Goal: Information Seeking & Learning: Compare options

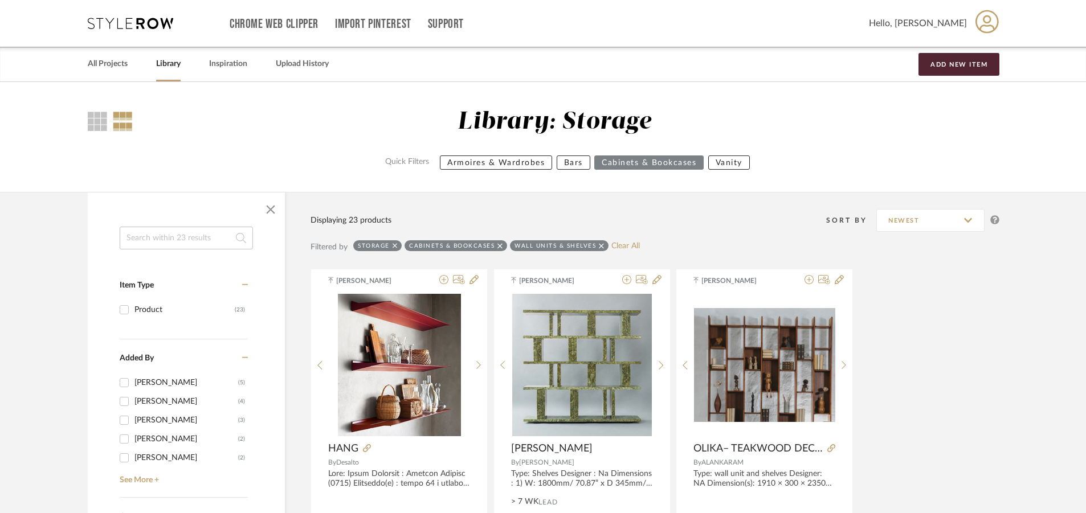
click at [395, 244] on icon at bounding box center [395, 246] width 5 height 8
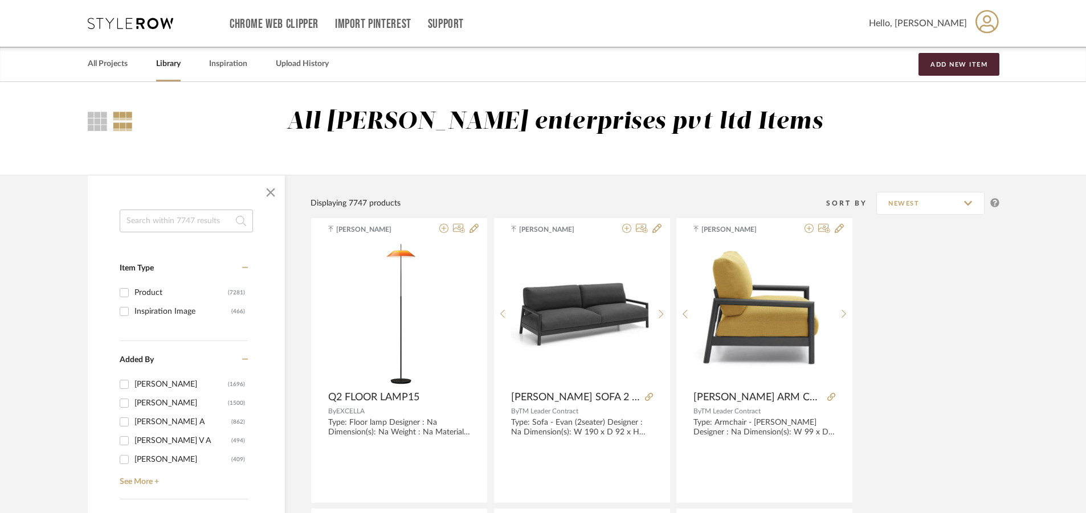
click at [153, 224] on input at bounding box center [186, 221] width 133 height 23
click at [156, 220] on input at bounding box center [186, 221] width 133 height 23
type input "BENCH"
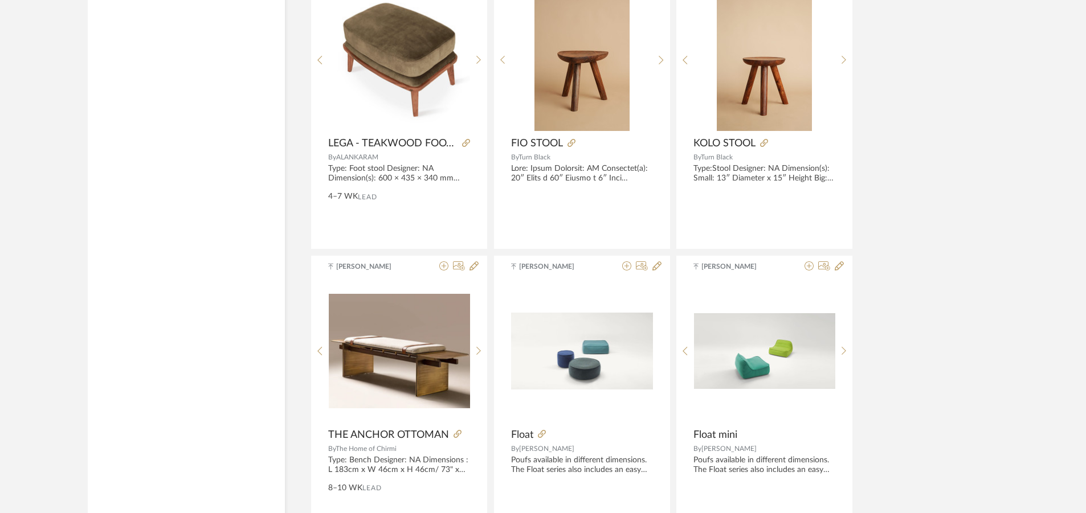
scroll to position [3304, 0]
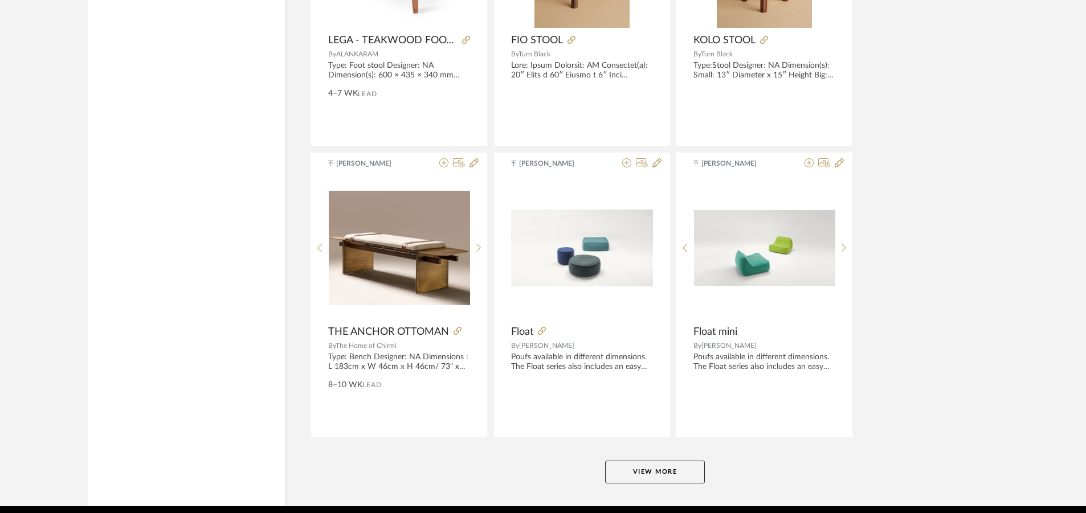
click at [660, 474] on button "View More" at bounding box center [655, 472] width 100 height 23
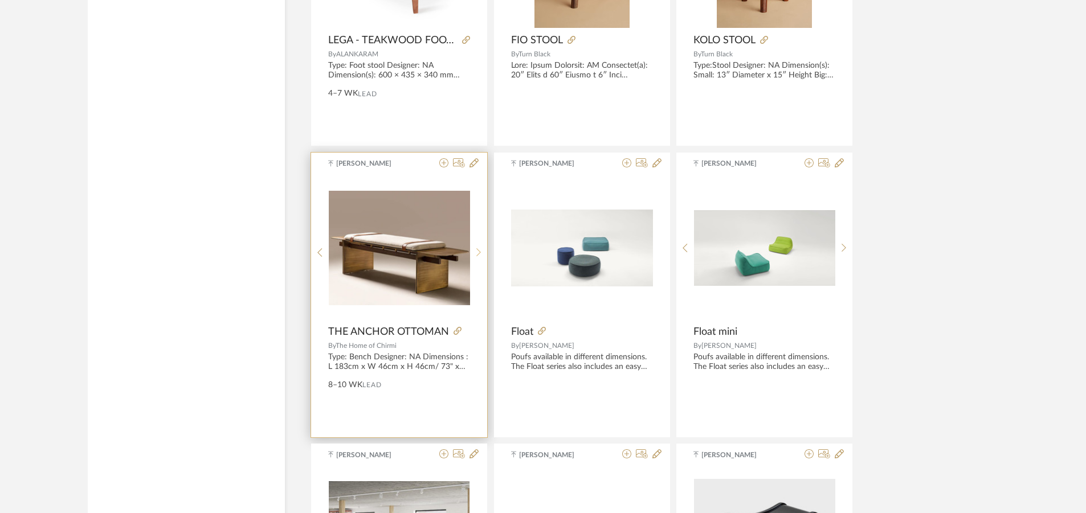
click at [477, 247] on div at bounding box center [479, 253] width 18 height 152
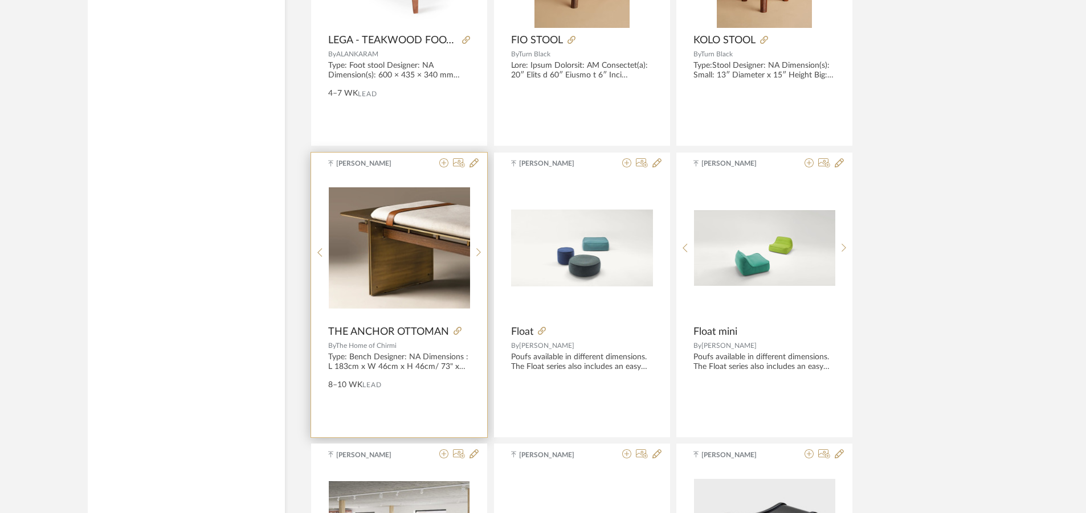
click at [442, 249] on img "1" at bounding box center [399, 247] width 141 height 121
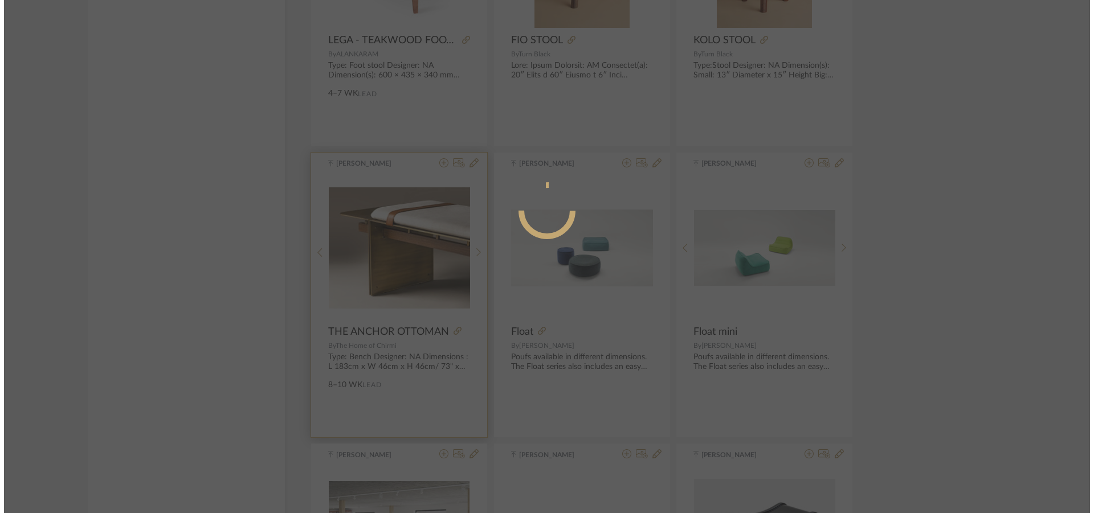
scroll to position [0, 0]
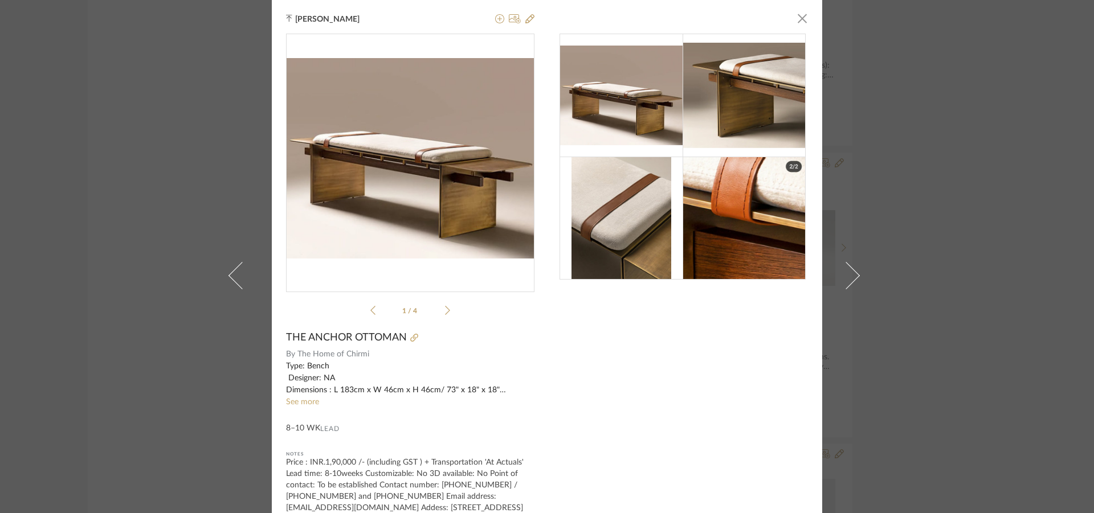
click at [447, 309] on div "1 / 4" at bounding box center [410, 177] width 248 height 287
click at [445, 309] on icon at bounding box center [447, 310] width 5 height 10
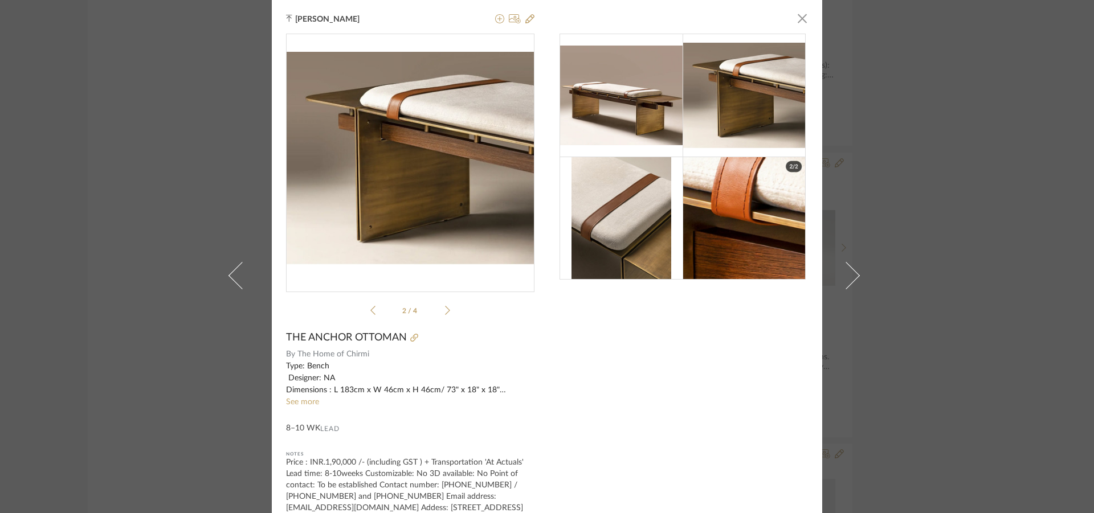
click at [445, 309] on icon at bounding box center [447, 310] width 5 height 10
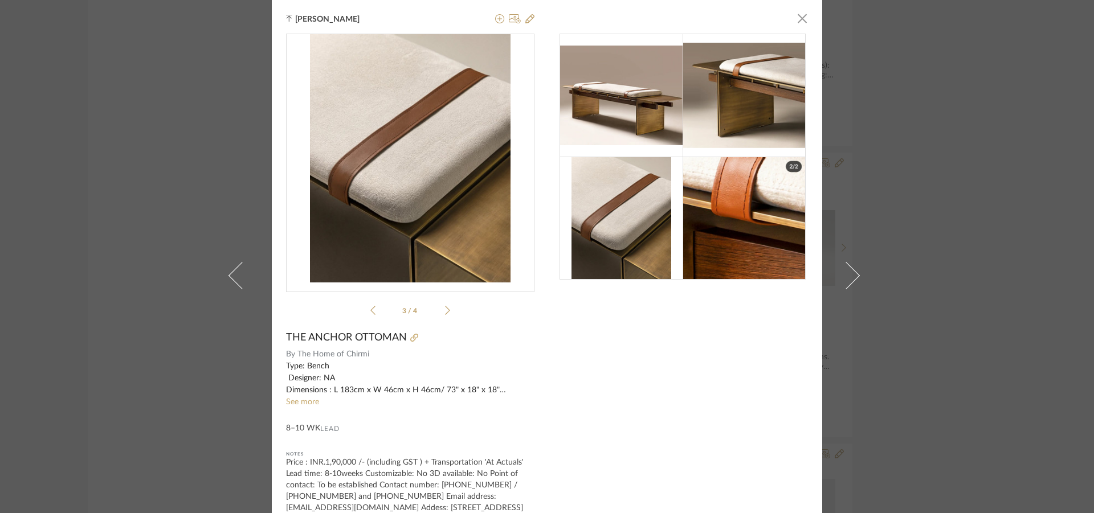
click at [445, 309] on icon at bounding box center [447, 310] width 5 height 10
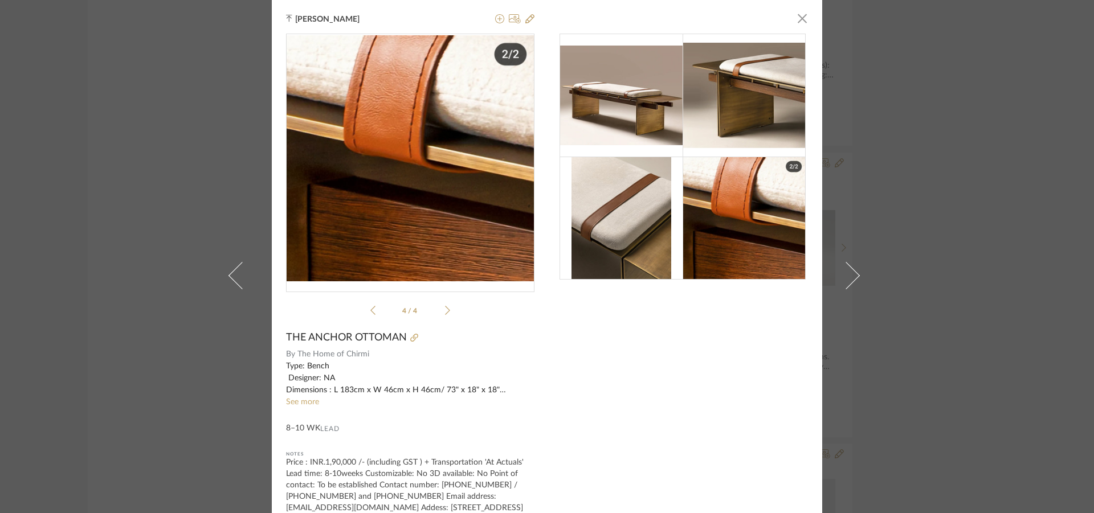
click at [445, 310] on icon at bounding box center [447, 310] width 5 height 10
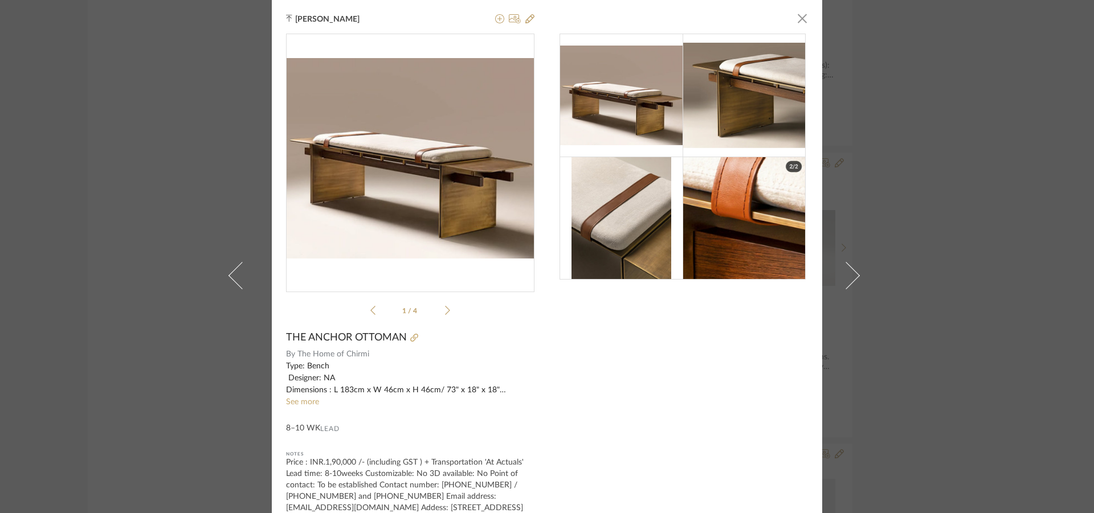
click at [961, 137] on div "Tehseen Mukadam × 1 / 4 THE ANCHOR OTTOMAN By The Home of Chirmi Type: Bench De…" at bounding box center [547, 256] width 1094 height 513
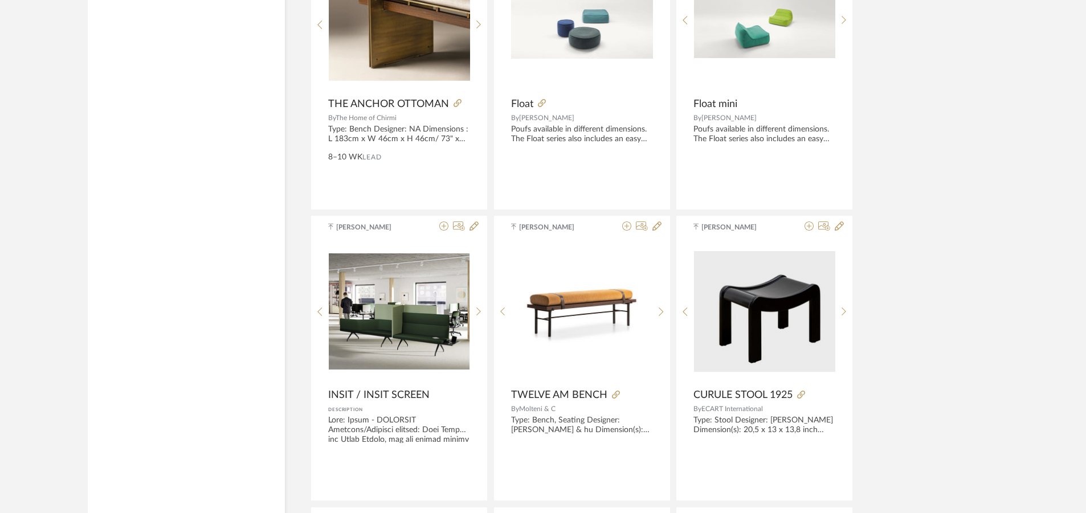
scroll to position [3589, 0]
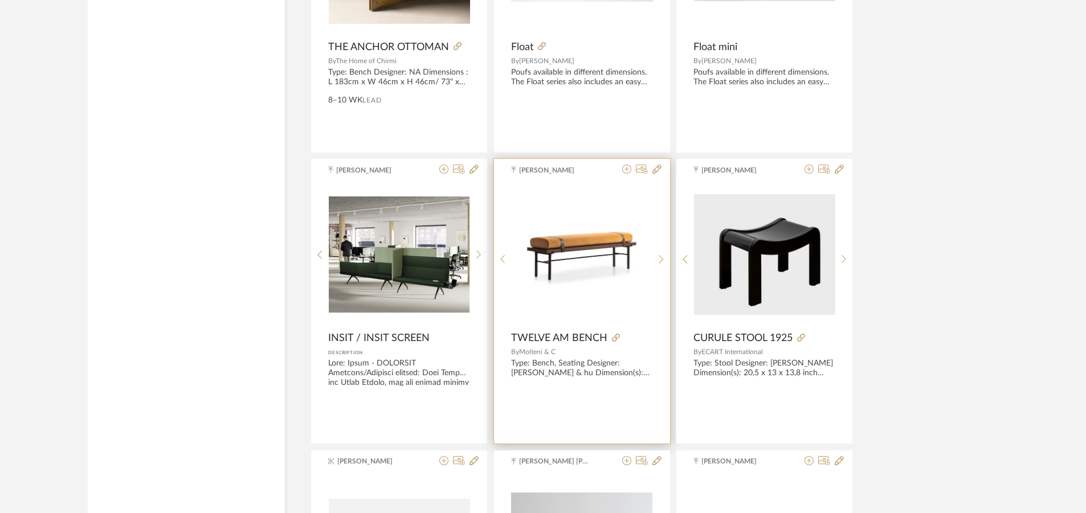
click at [0, 0] on img at bounding box center [0, 0] width 0 height 0
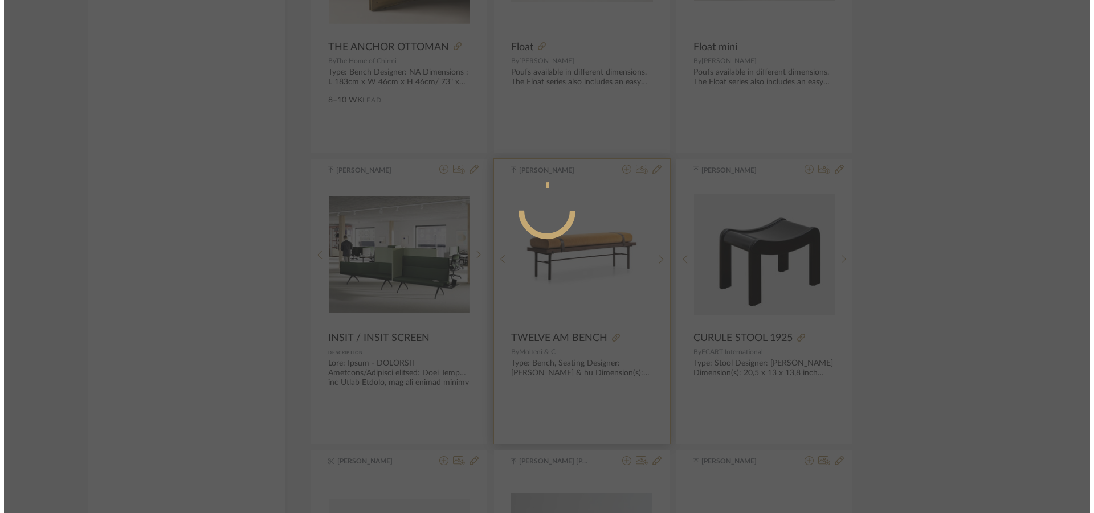
scroll to position [0, 0]
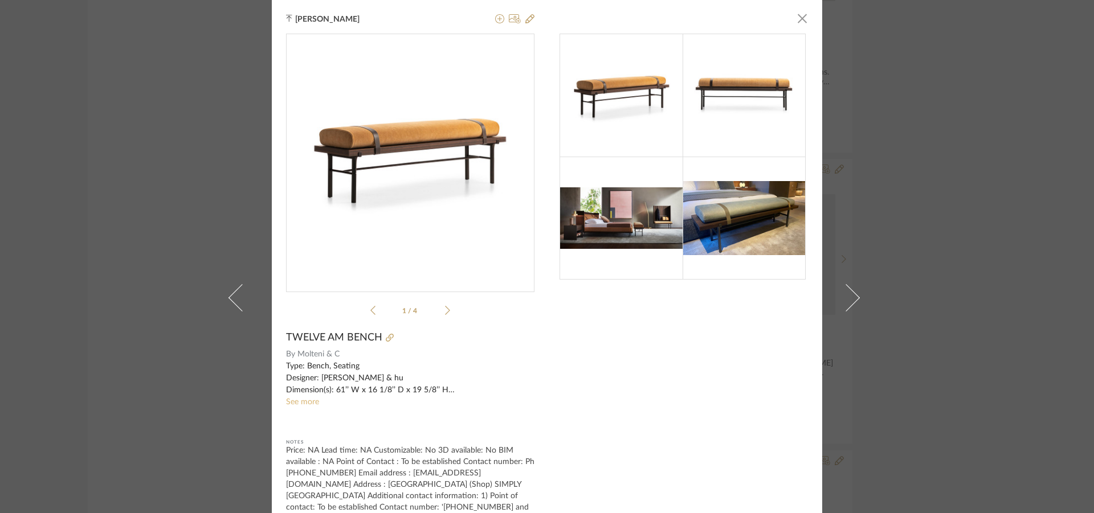
click at [296, 401] on link "See more" at bounding box center [302, 402] width 33 height 8
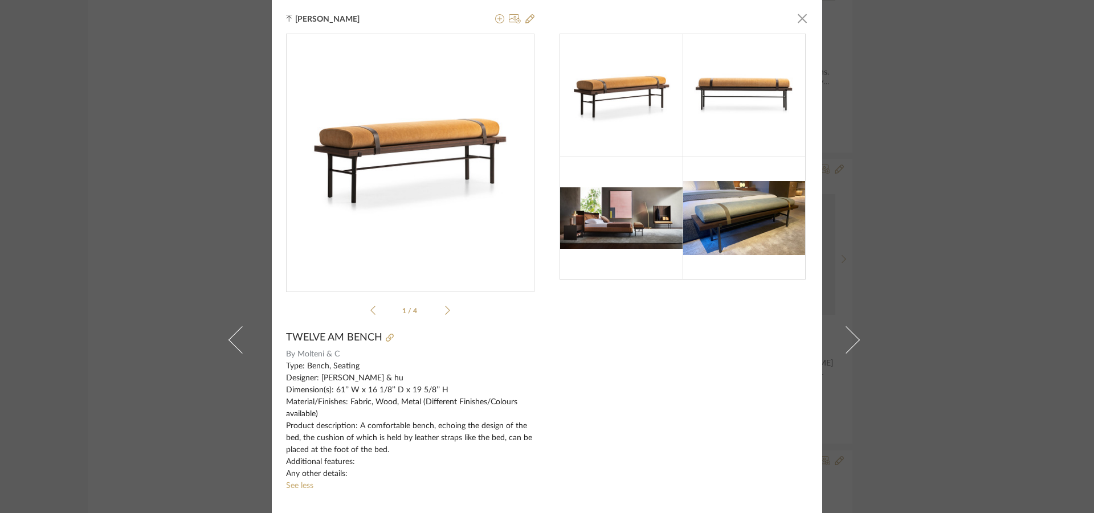
scroll to position [57, 0]
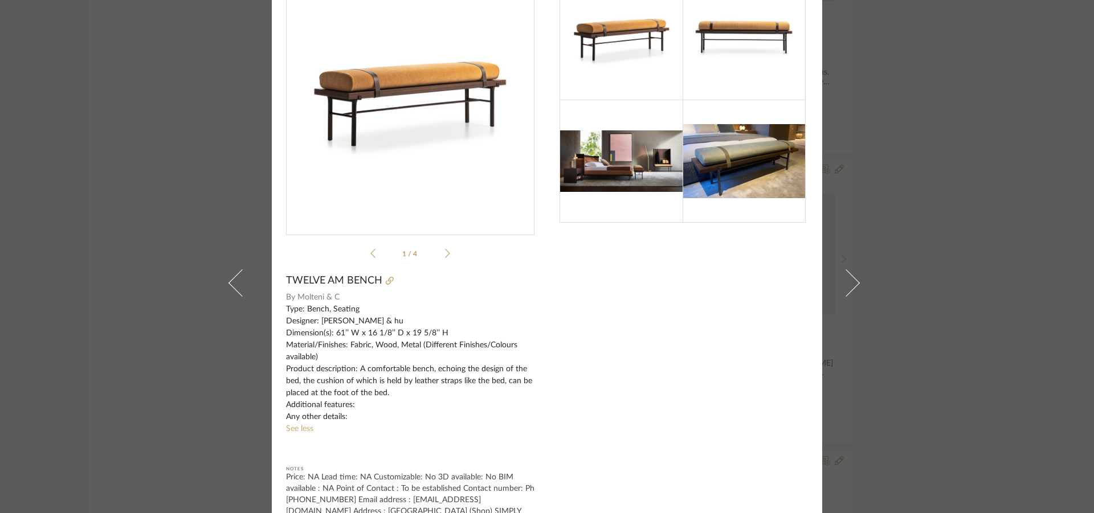
click at [991, 170] on div "Nivedhitha Sekar × 1 / 4 TWELVE AM BENCH By Molteni & C Type: Bench, Seating De…" at bounding box center [547, 256] width 1094 height 513
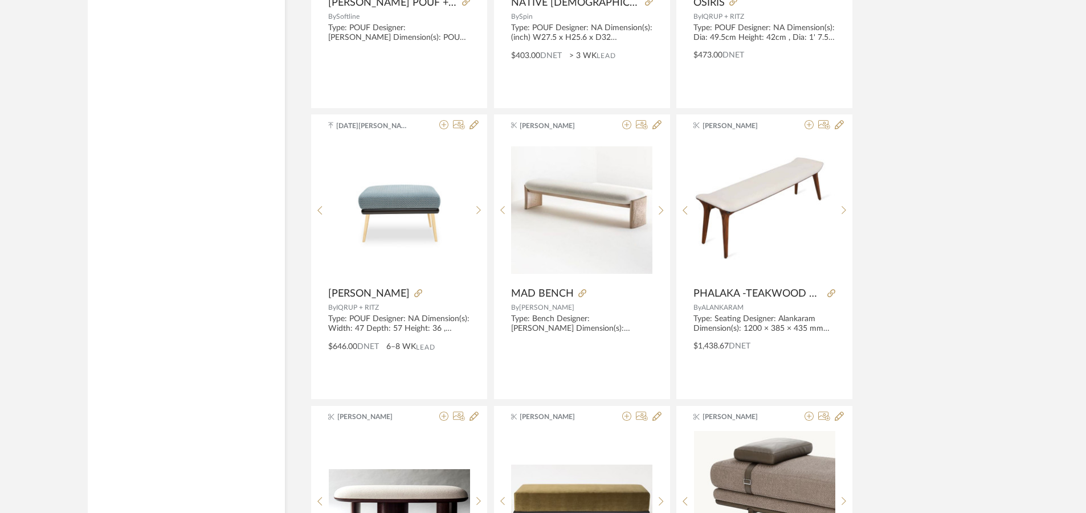
scroll to position [6551, 0]
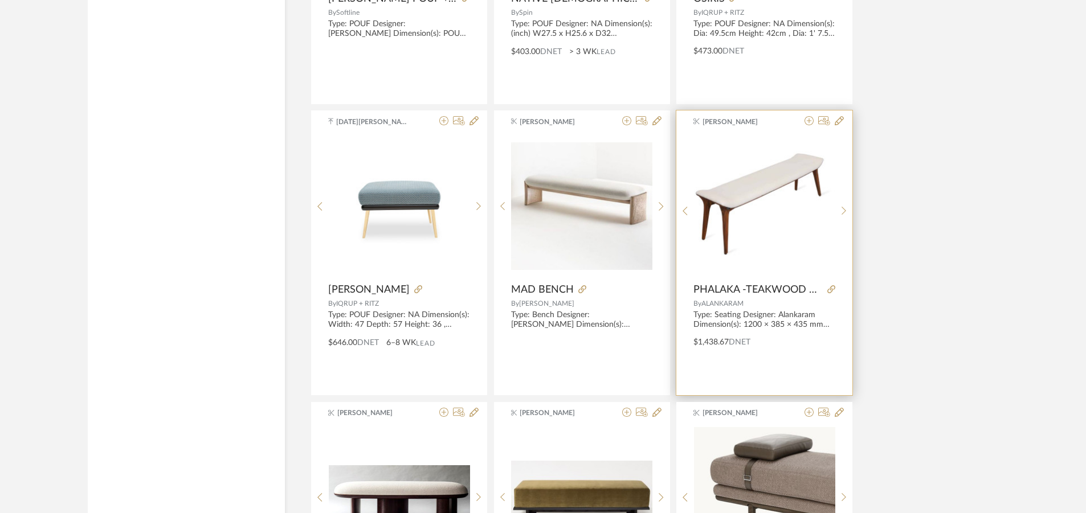
click at [763, 193] on img "0" at bounding box center [764, 205] width 141 height 119
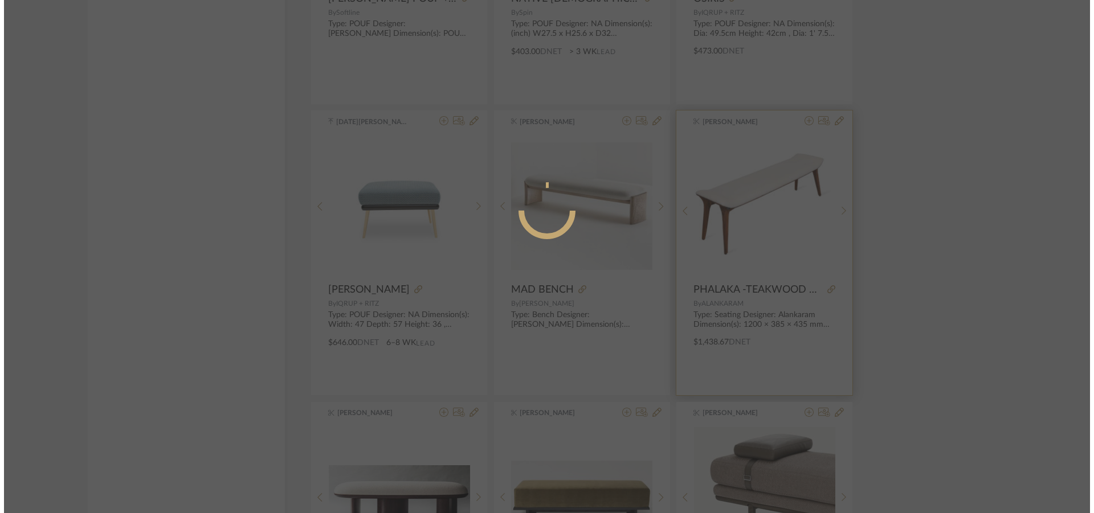
scroll to position [0, 0]
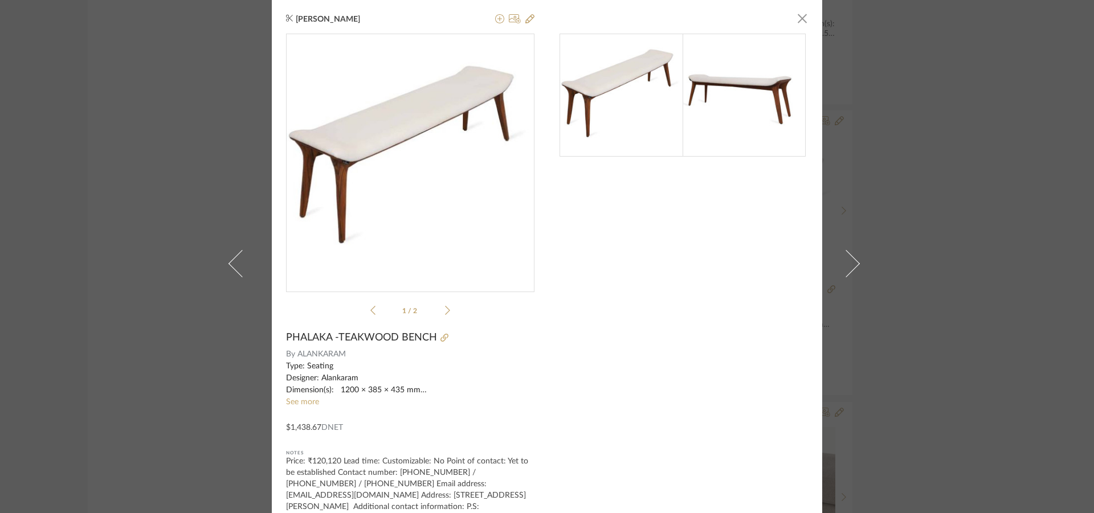
click at [923, 254] on div "Shagarey Raguraman × 1 / 2 PHALAKA -TEAKWOOD BENCH By ALANKARAM Type: Seating D…" at bounding box center [547, 256] width 1094 height 513
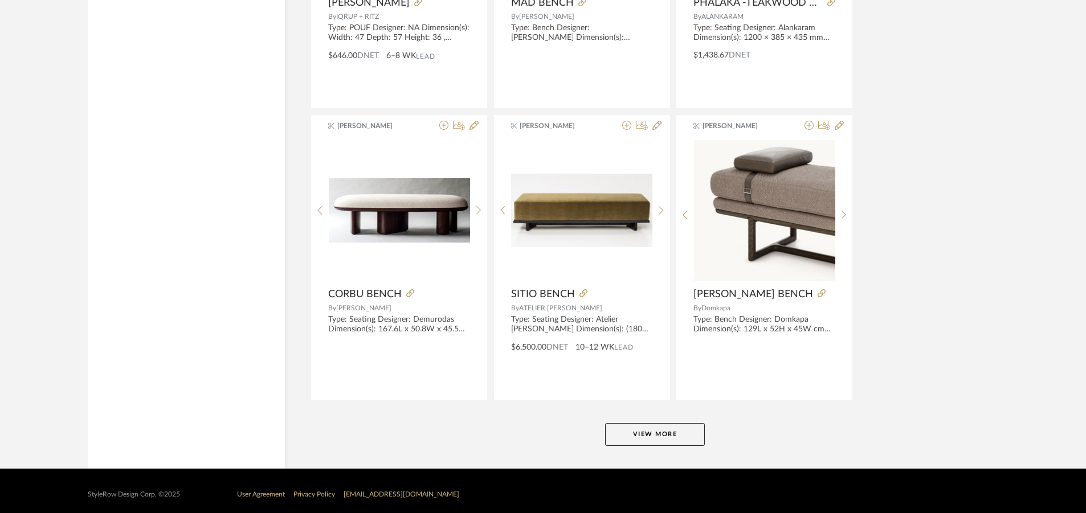
scroll to position [6847, 0]
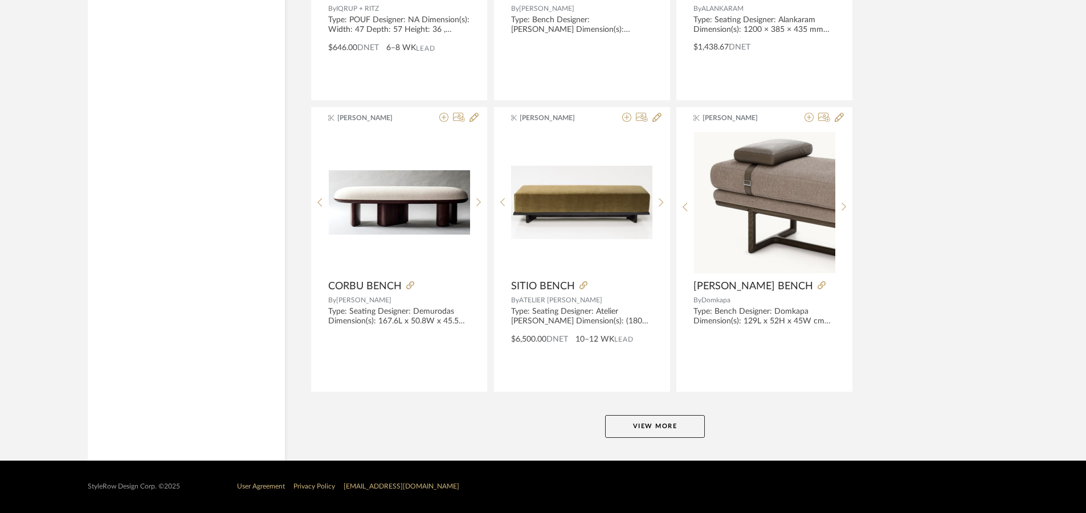
click at [664, 422] on button "View More" at bounding box center [655, 426] width 100 height 23
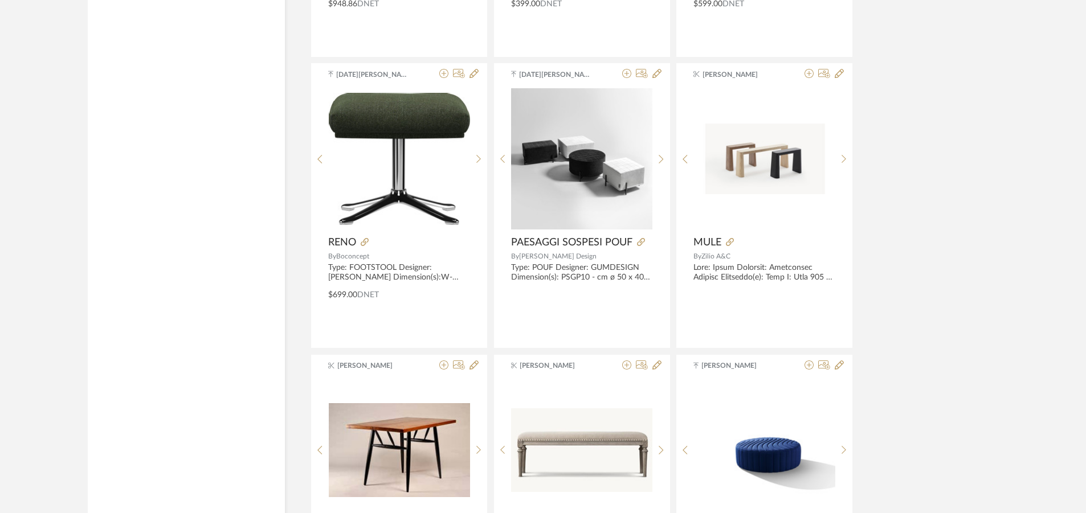
scroll to position [7758, 0]
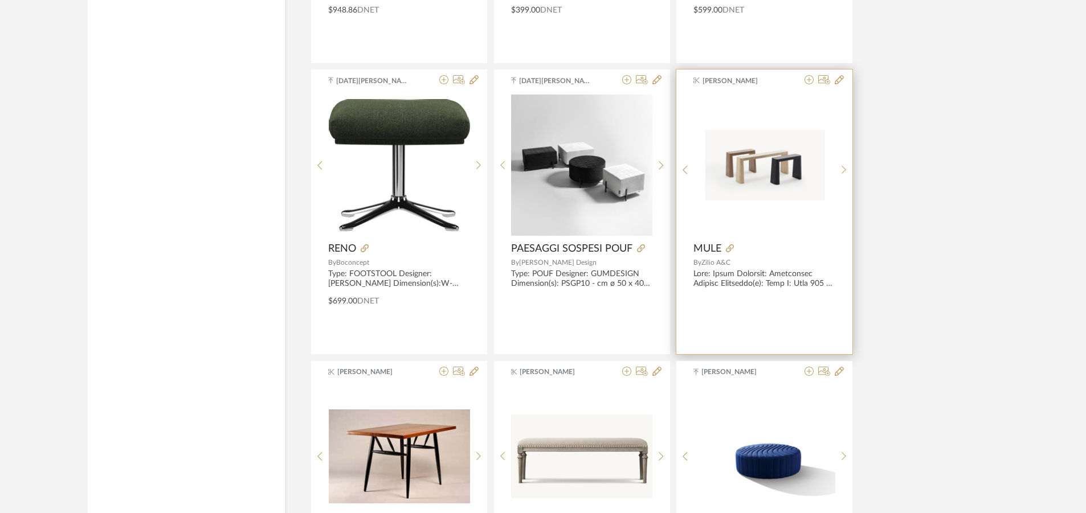
click at [0, 0] on img at bounding box center [0, 0] width 0 height 0
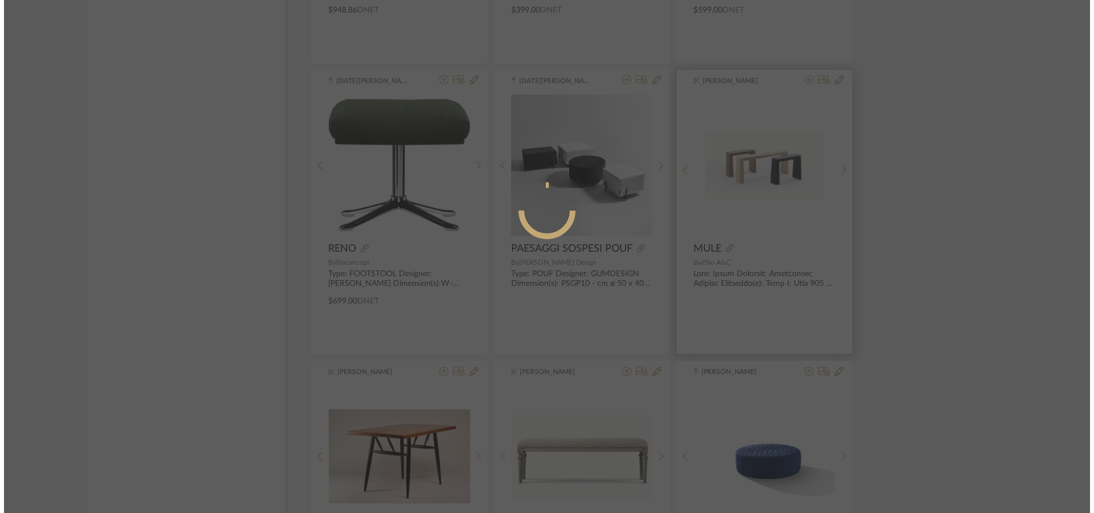
scroll to position [0, 0]
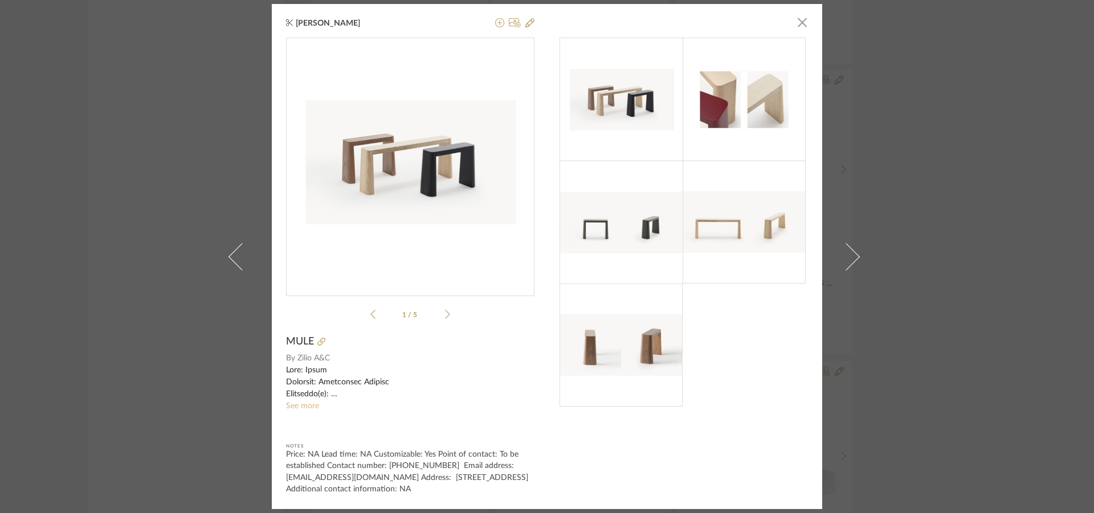
click at [304, 409] on link "See more" at bounding box center [302, 406] width 33 height 8
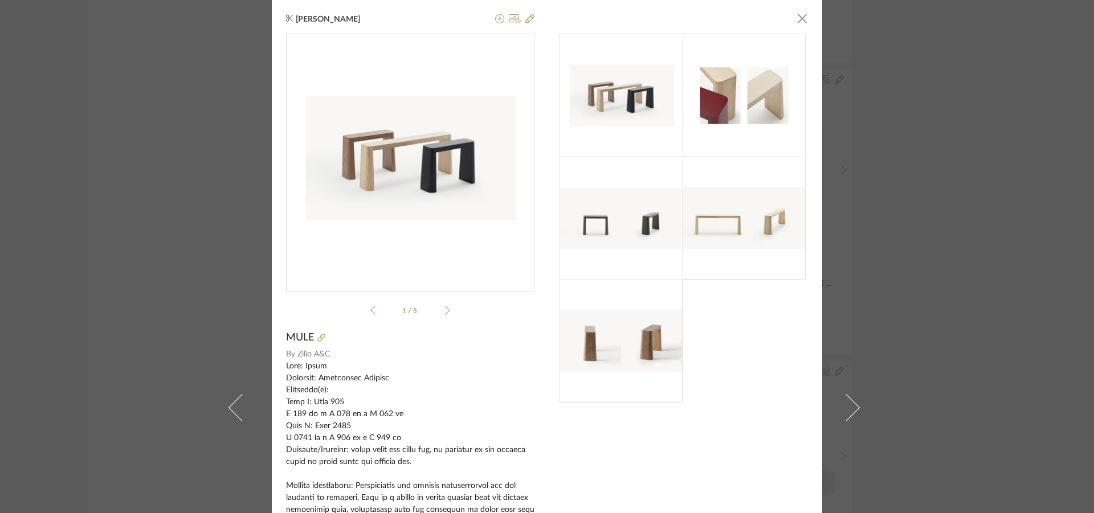
click at [446, 308] on icon at bounding box center [447, 310] width 5 height 10
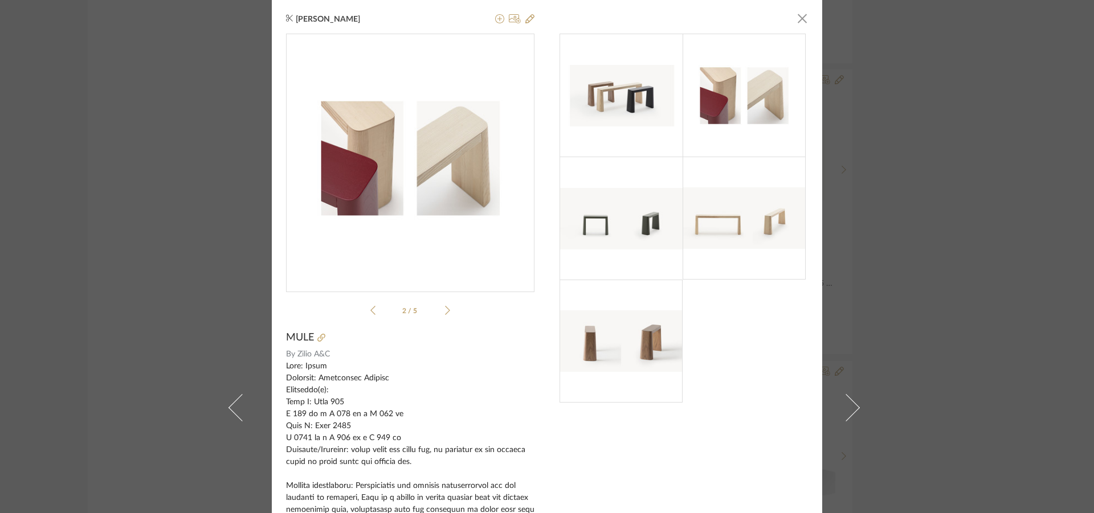
click at [446, 308] on icon at bounding box center [447, 310] width 5 height 10
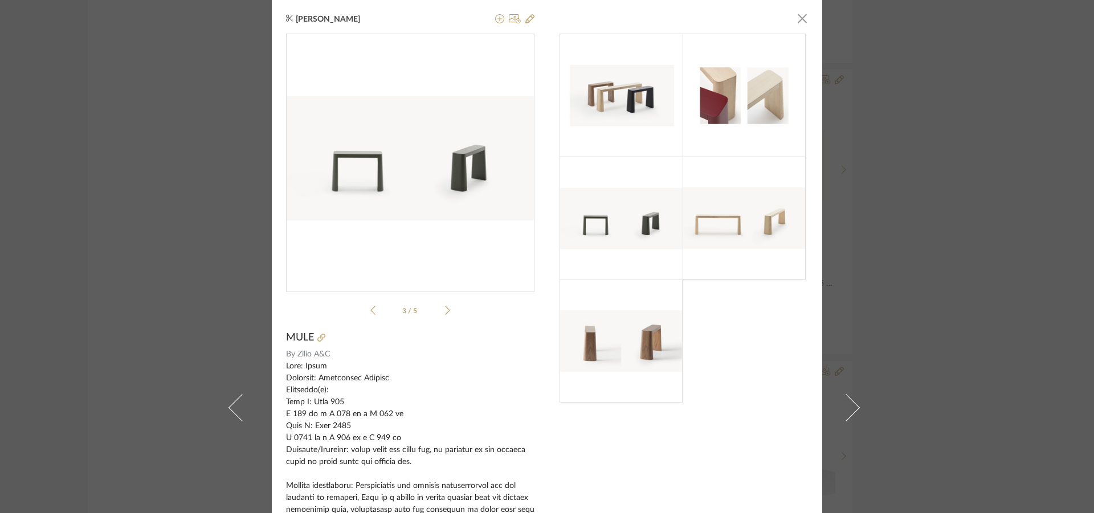
click at [446, 308] on icon at bounding box center [447, 310] width 5 height 10
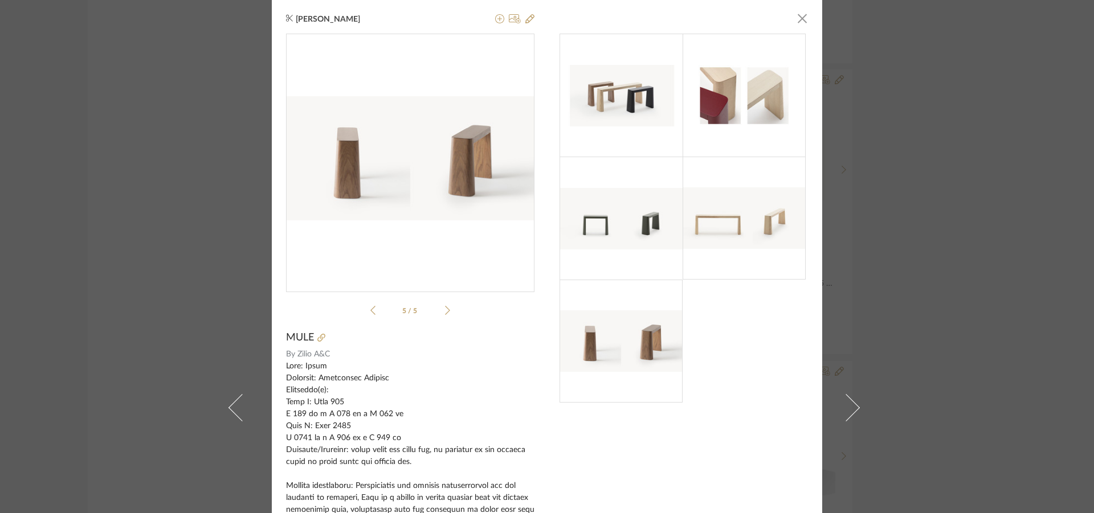
click at [370, 310] on icon at bounding box center [372, 310] width 5 height 10
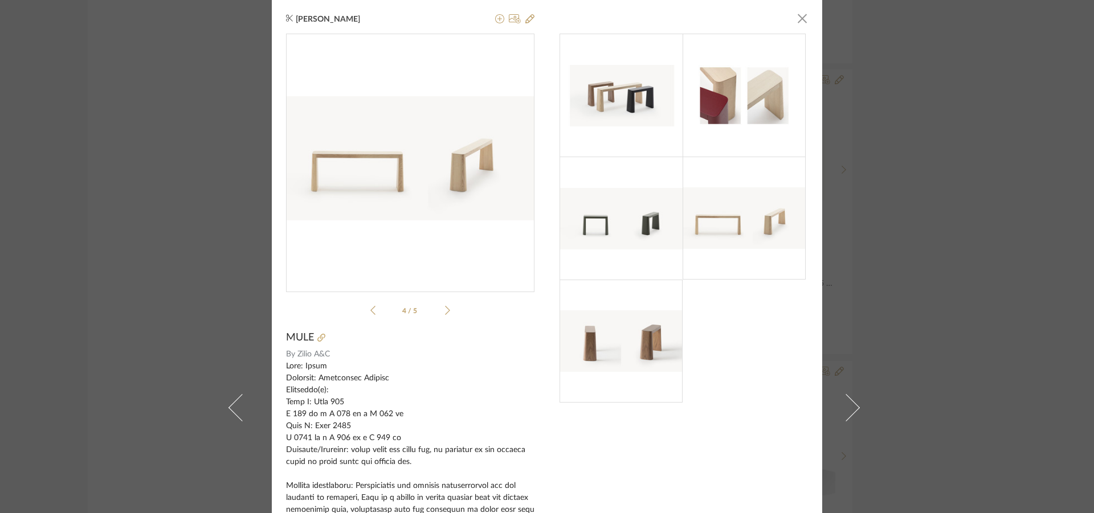
click at [370, 309] on icon at bounding box center [372, 310] width 5 height 9
click at [318, 334] on icon at bounding box center [321, 338] width 8 height 8
click at [363, 314] on div "3 / 5" at bounding box center [410, 177] width 248 height 287
click at [375, 310] on li "3 / 5" at bounding box center [410, 311] width 70 height 14
click at [370, 309] on icon at bounding box center [372, 310] width 5 height 10
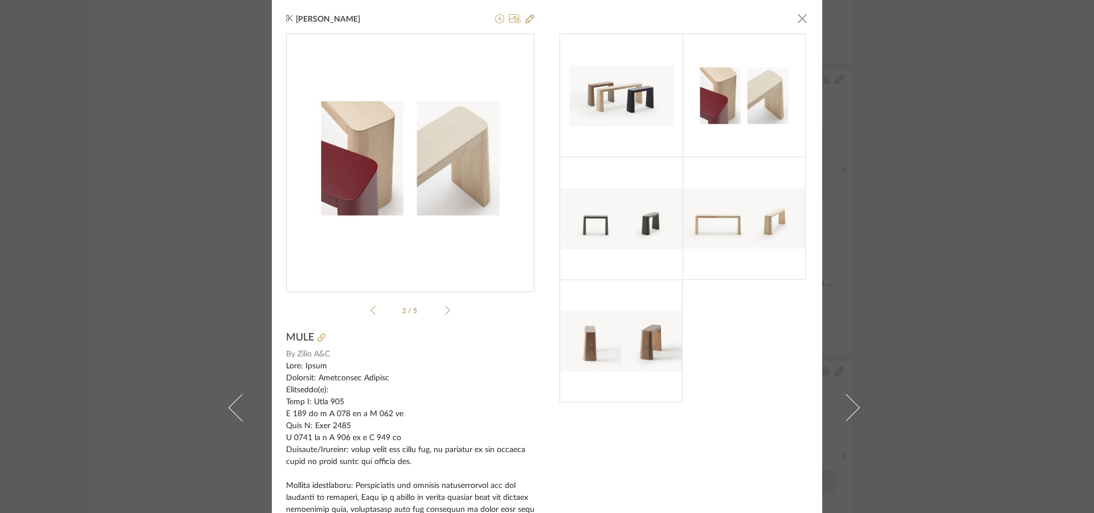
click at [370, 309] on icon at bounding box center [372, 310] width 5 height 10
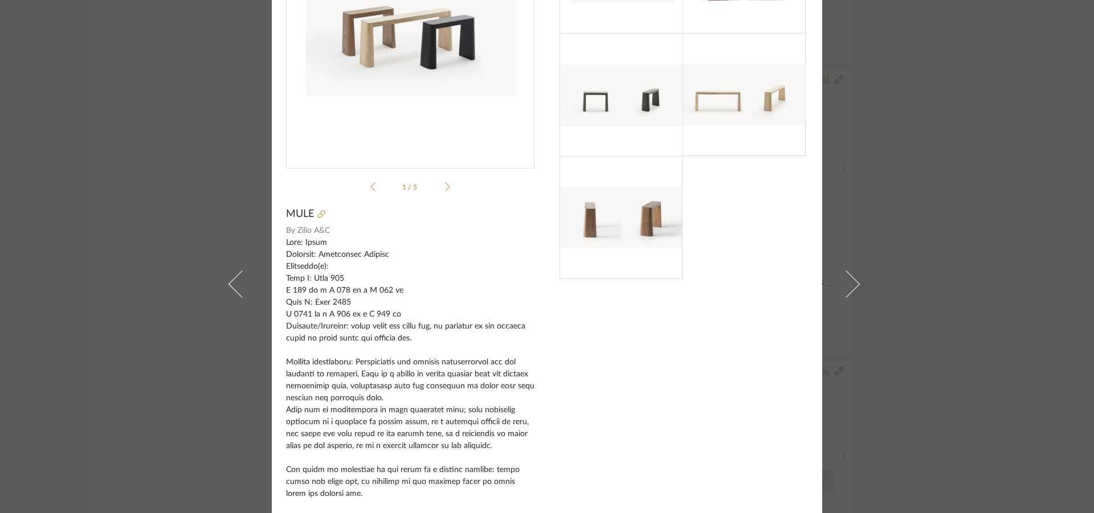
scroll to position [171, 0]
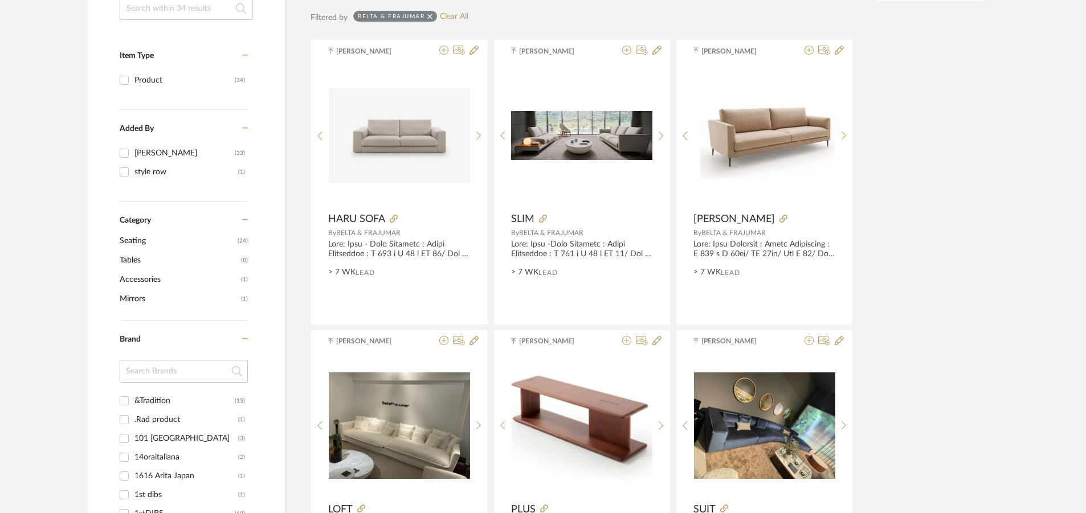
scroll to position [228, 0]
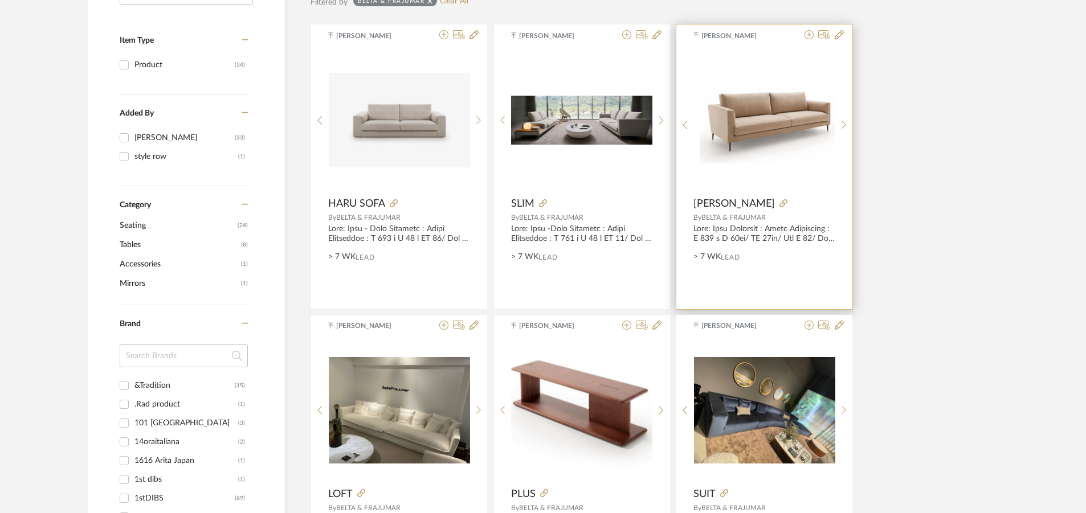
click at [748, 108] on img "0" at bounding box center [764, 120] width 141 height 87
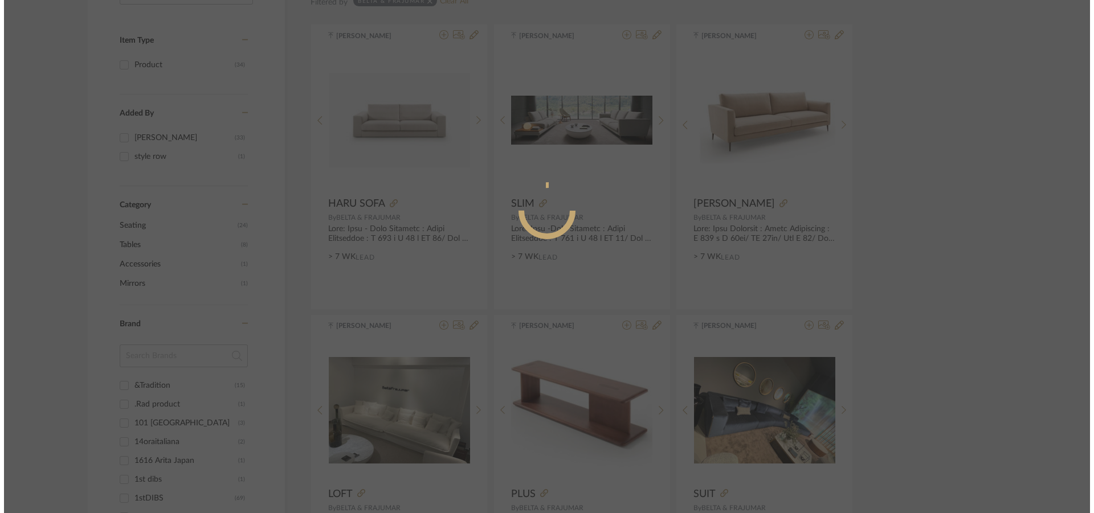
scroll to position [0, 0]
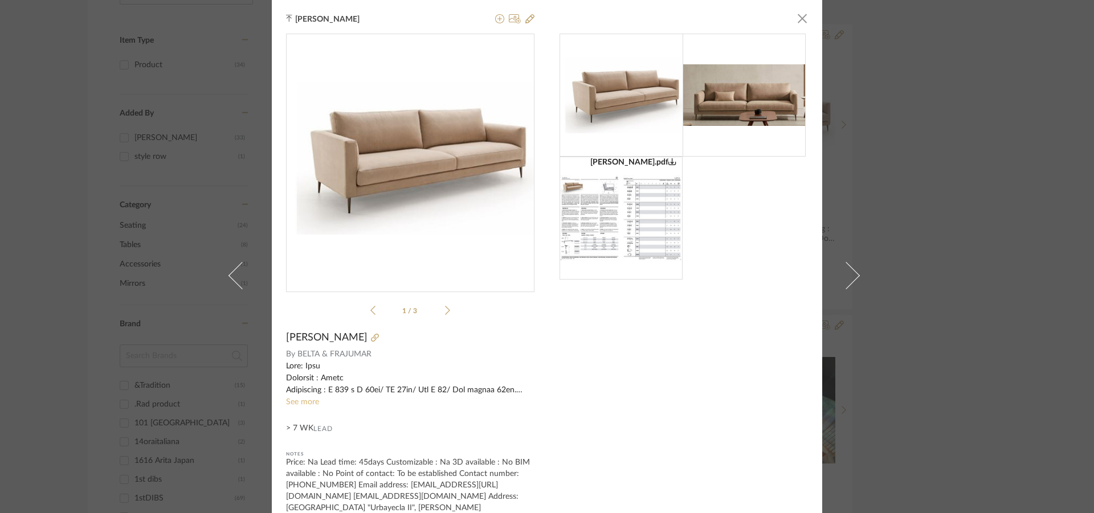
click at [304, 400] on link "See more" at bounding box center [302, 402] width 33 height 8
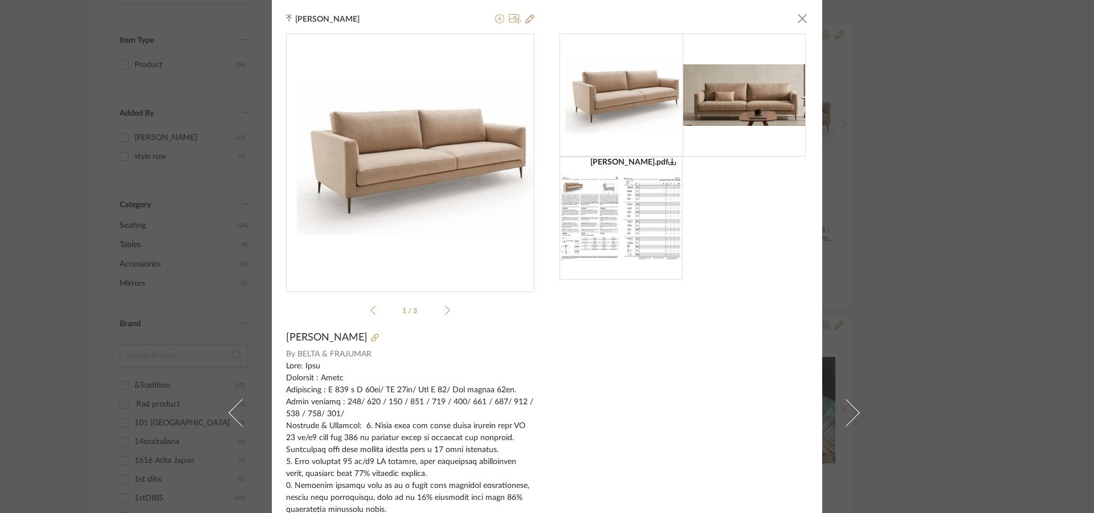
click at [966, 198] on div "Tehseen Mukadam × LENA.pdf LENA.pdf 1 / 3 LENA By BELTA & FRAJUMAR See less > 7…" at bounding box center [547, 256] width 1094 height 513
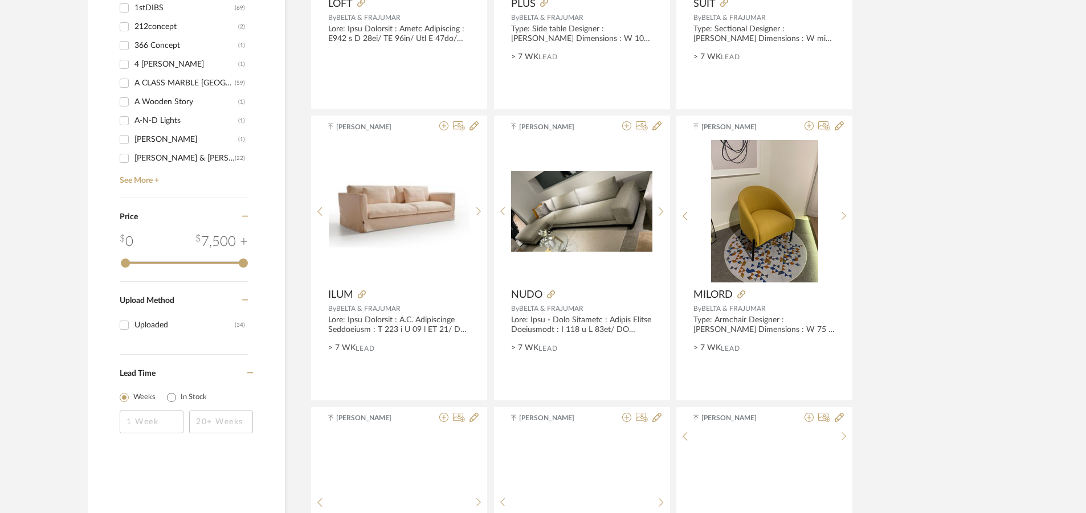
scroll to position [855, 0]
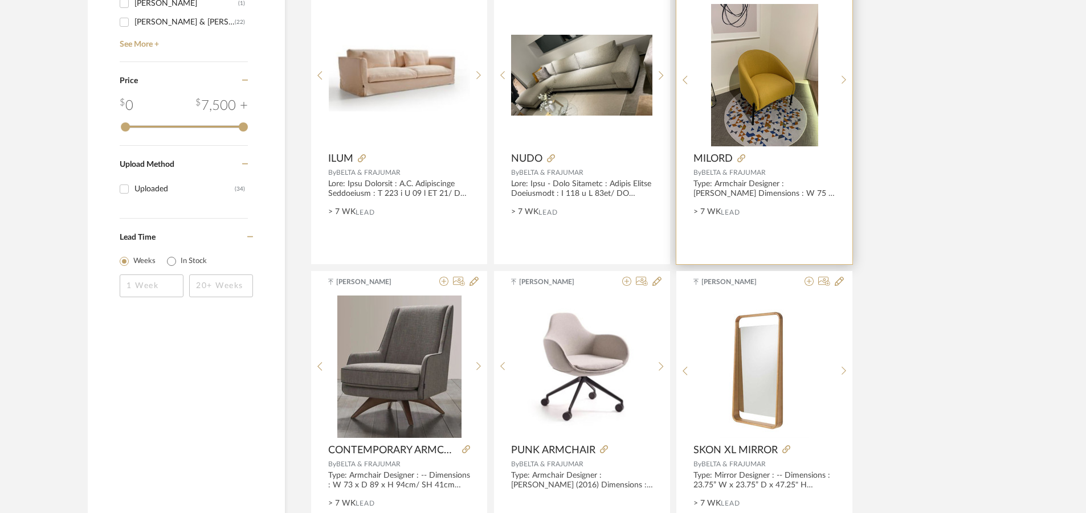
click at [798, 89] on img "0" at bounding box center [764, 75] width 107 height 142
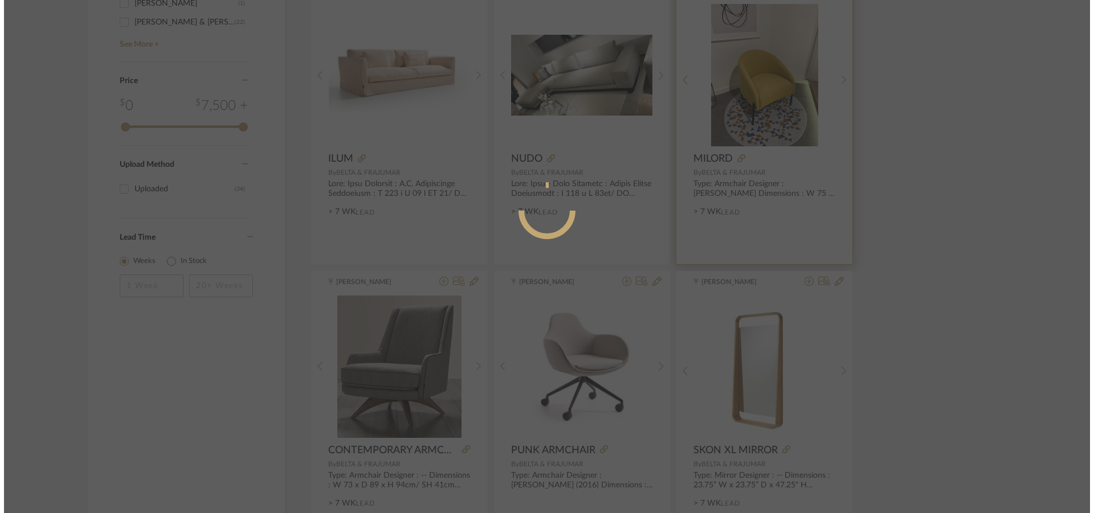
scroll to position [0, 0]
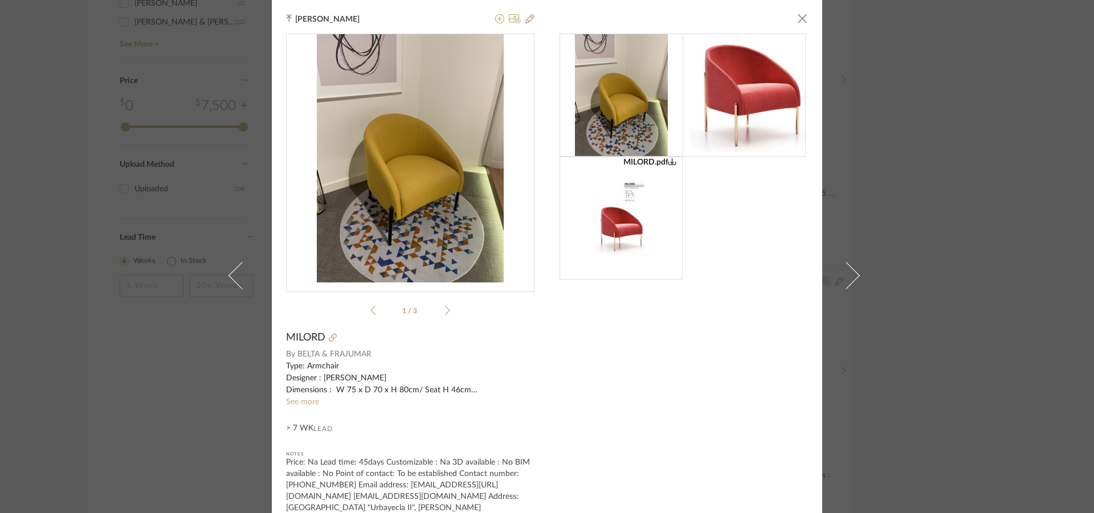
click at [956, 212] on div "Tehseen Mukadam × MILORD.pdf MILORD.pdf 1 / 3 MILORD By BELTA & FRAJUMAR Type: …" at bounding box center [547, 256] width 1094 height 513
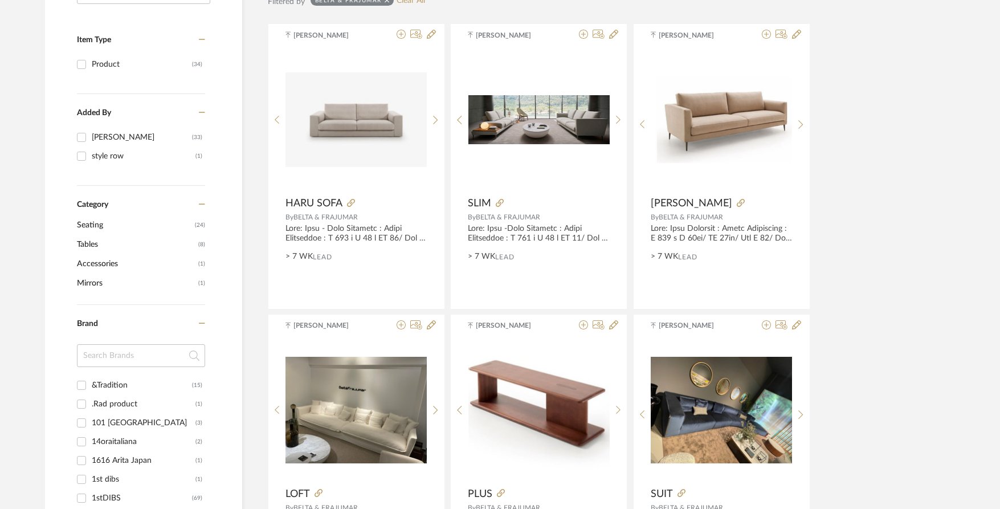
scroll to position [228, 0]
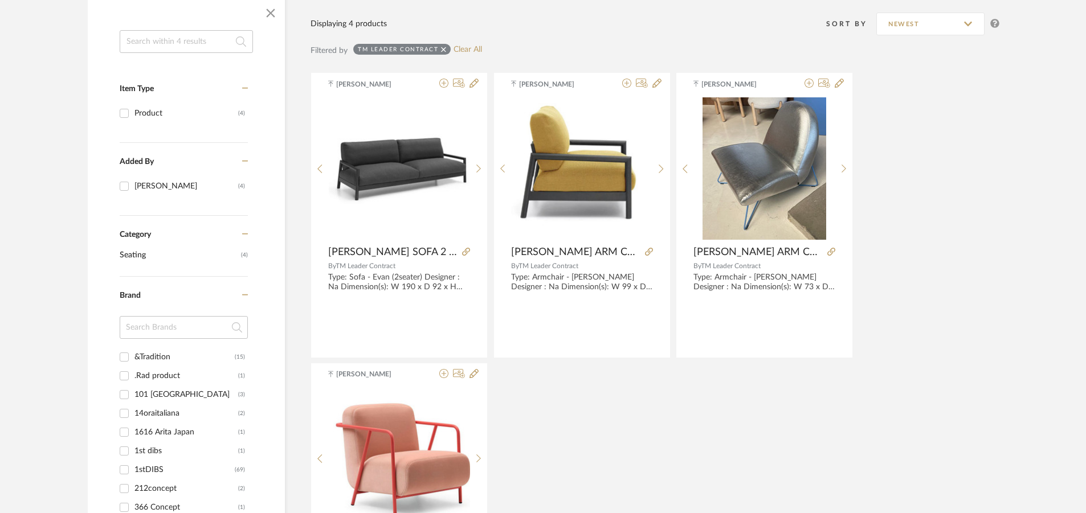
scroll to position [171, 0]
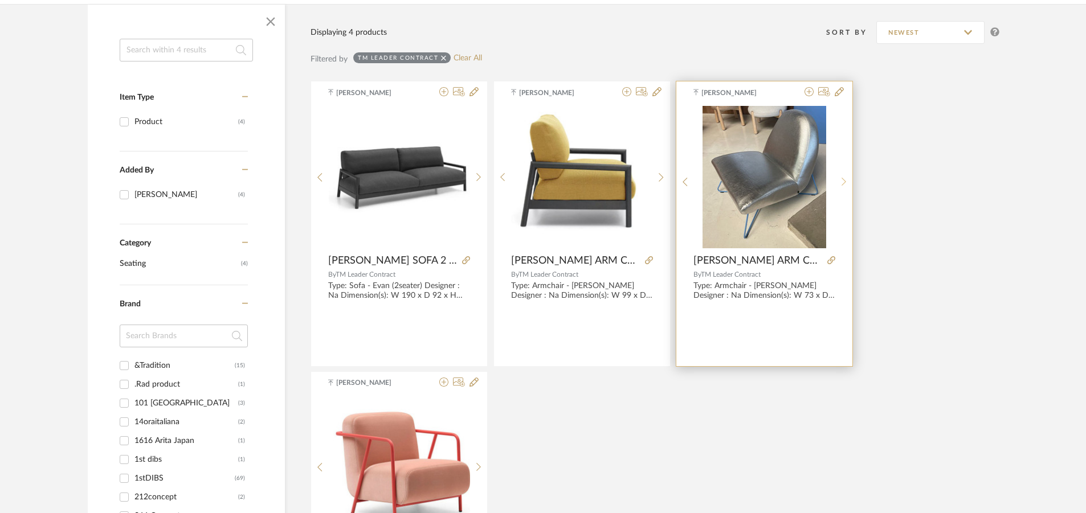
click at [842, 177] on icon at bounding box center [843, 182] width 5 height 10
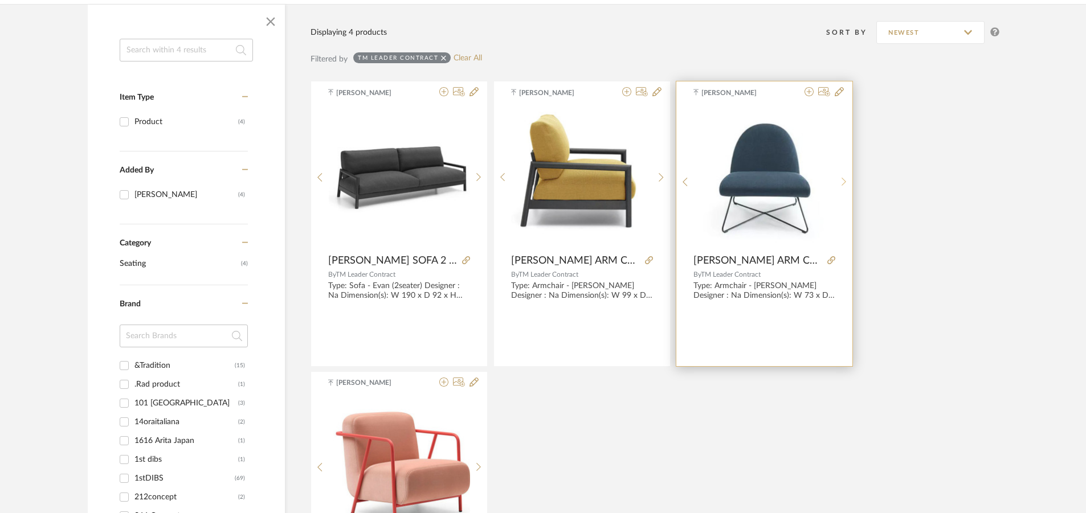
click at [842, 175] on div at bounding box center [844, 182] width 18 height 152
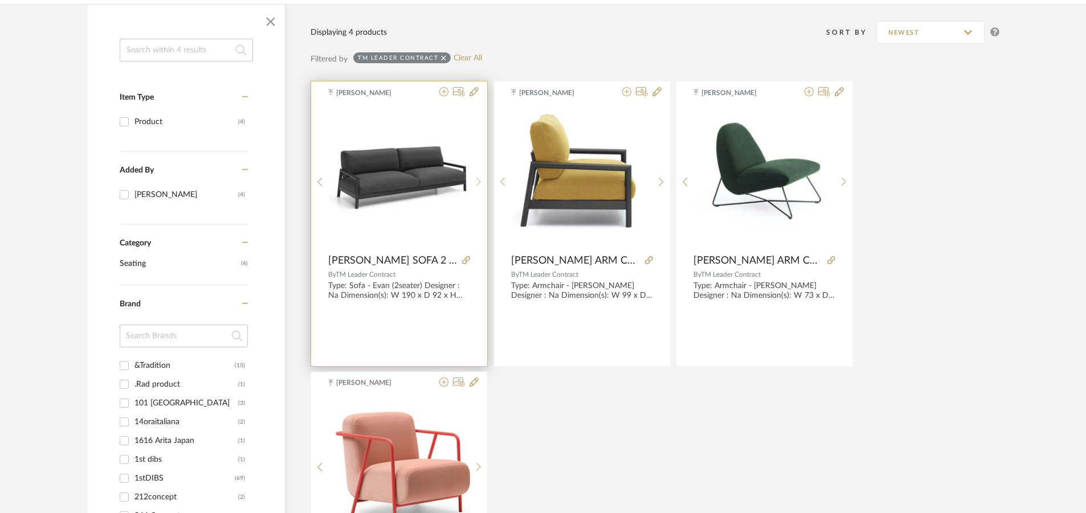
click at [481, 175] on div at bounding box center [479, 182] width 18 height 152
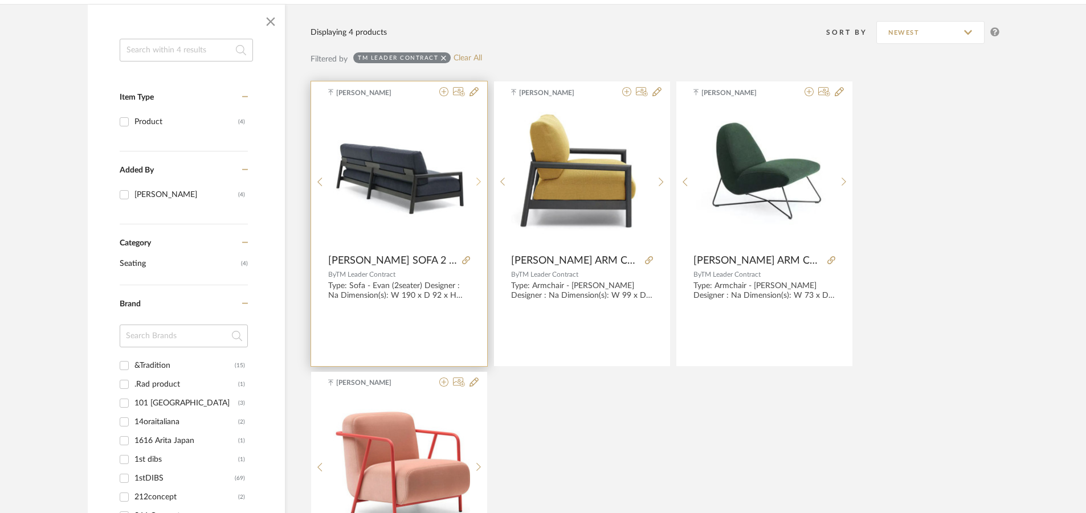
click at [475, 183] on sr-next-btn at bounding box center [479, 182] width 18 height 10
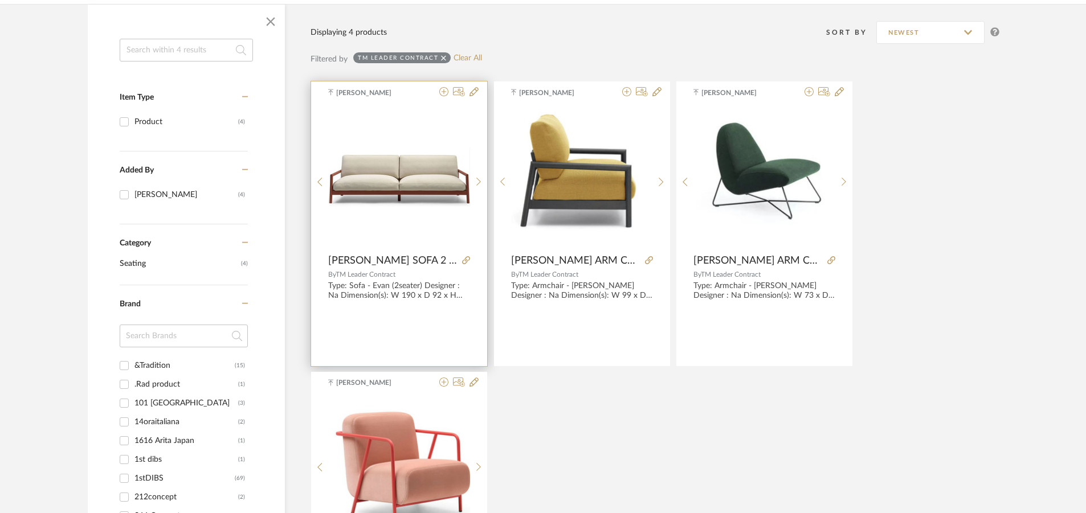
click at [384, 173] on img "2" at bounding box center [399, 177] width 141 height 59
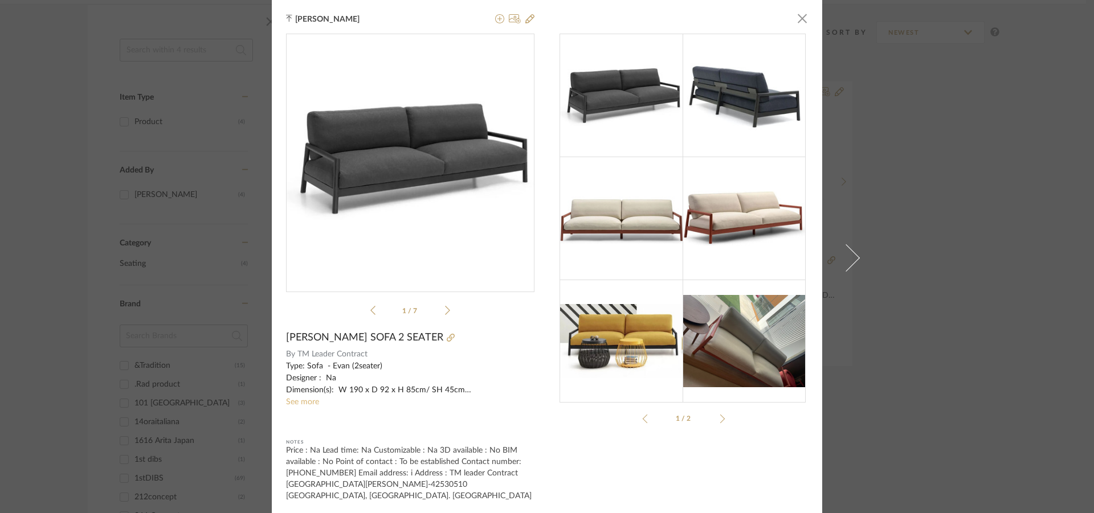
click at [304, 406] on link "See more" at bounding box center [302, 402] width 33 height 8
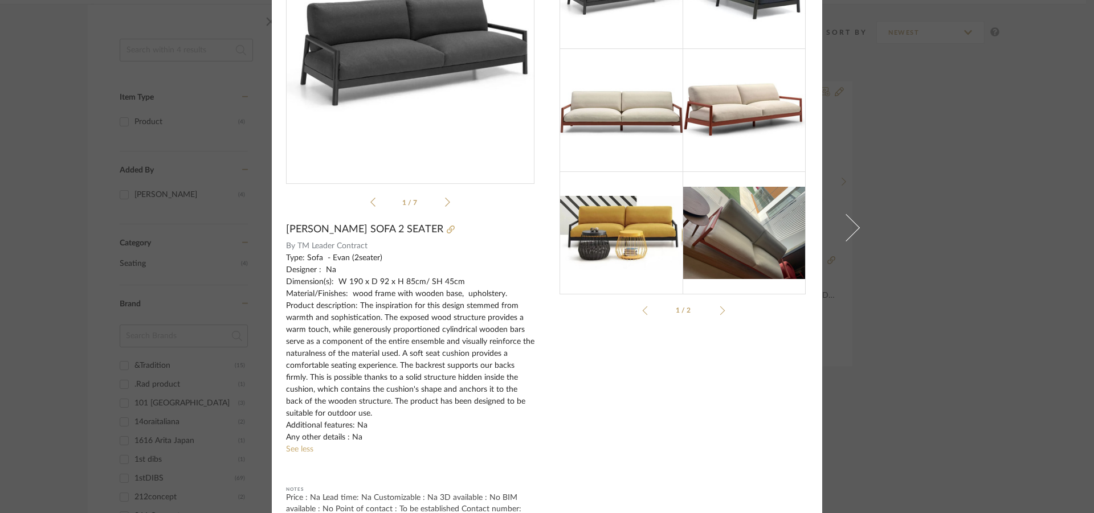
scroll to position [114, 0]
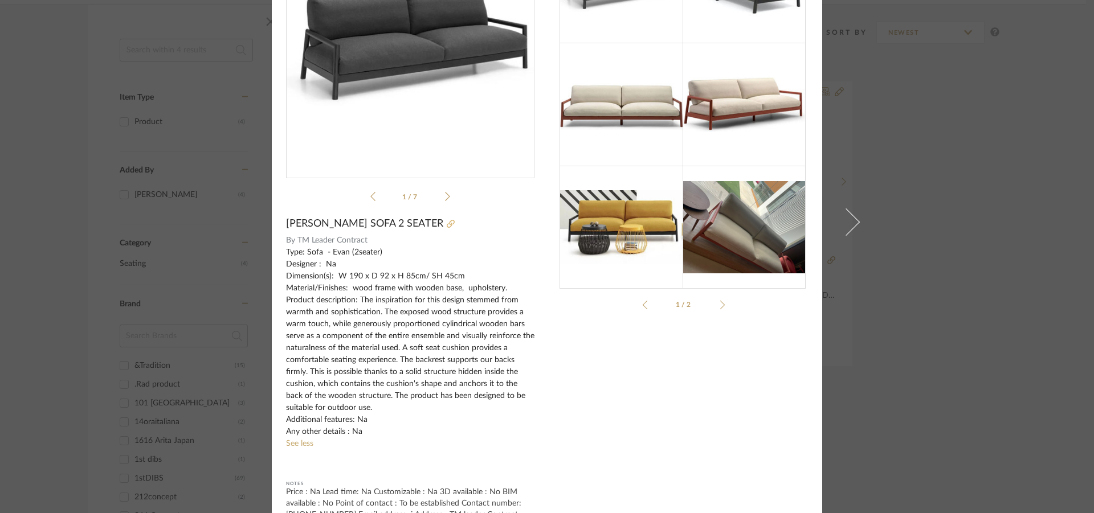
click at [447, 225] on icon at bounding box center [451, 224] width 8 height 8
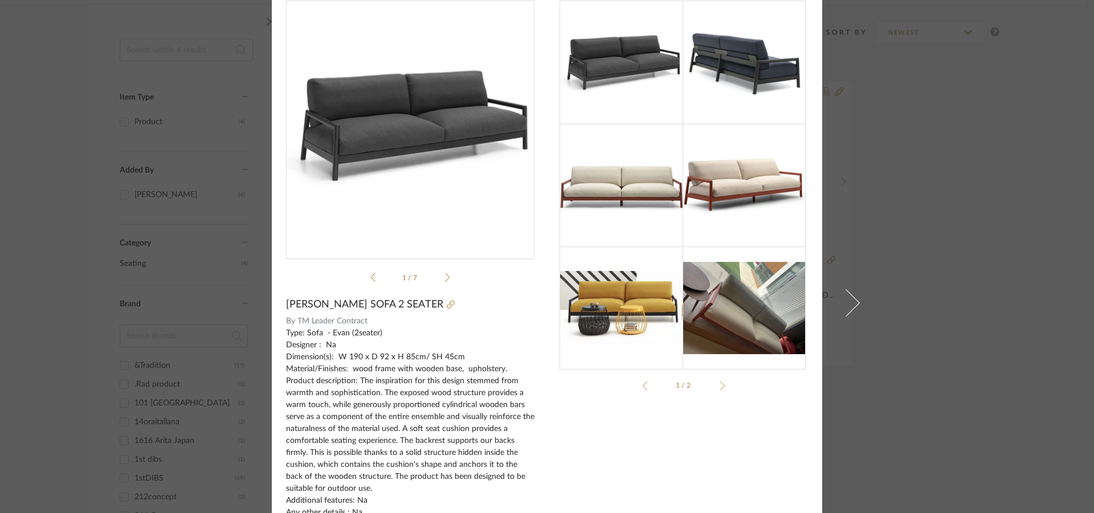
scroll to position [0, 0]
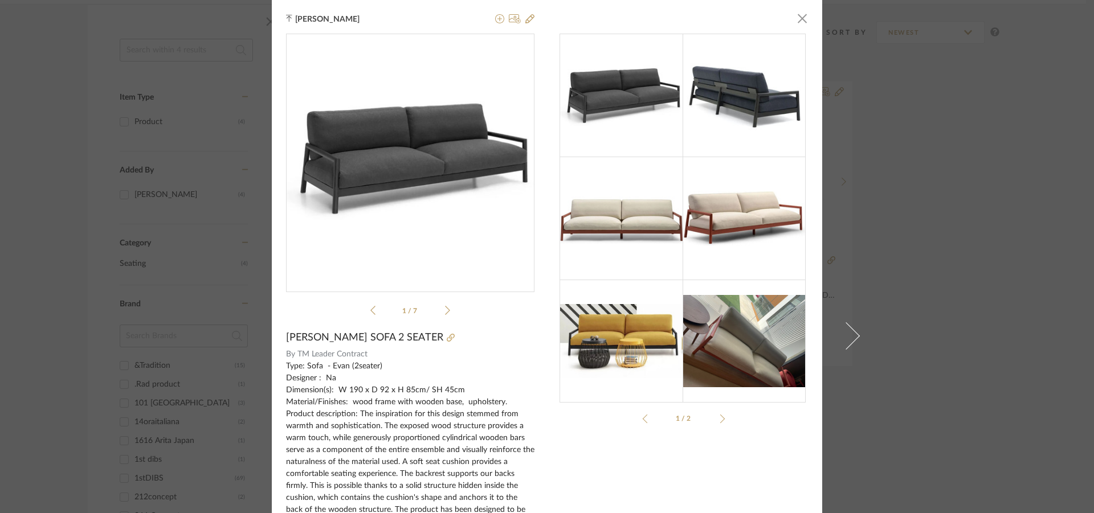
click at [964, 205] on div "Tehseen Mukadam × mondo-ev...ion-spec.pdf mondo-ev...ion-spec.pdf 1 / 7 EVAN SO…" at bounding box center [547, 256] width 1094 height 513
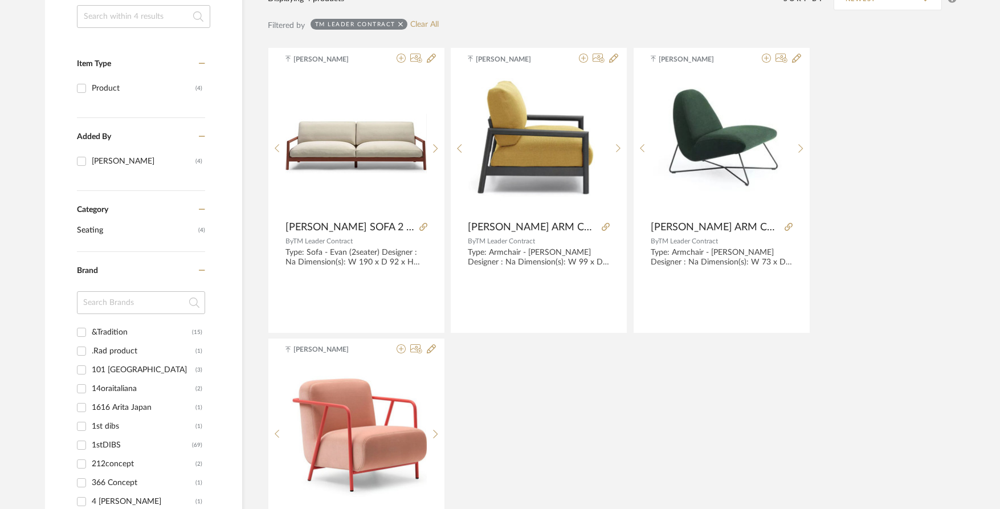
scroll to position [171, 0]
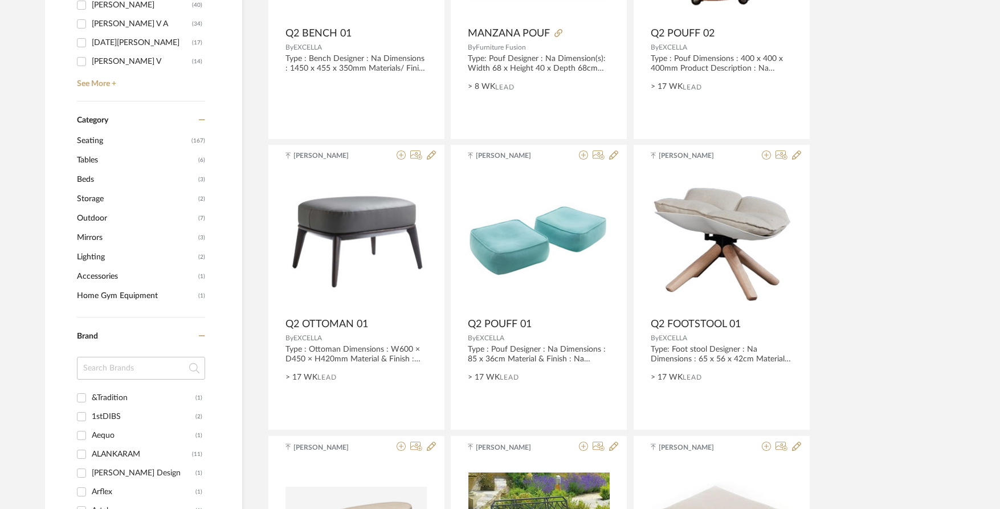
scroll to position [399, 0]
click at [88, 259] on span "Lighting" at bounding box center [136, 256] width 118 height 19
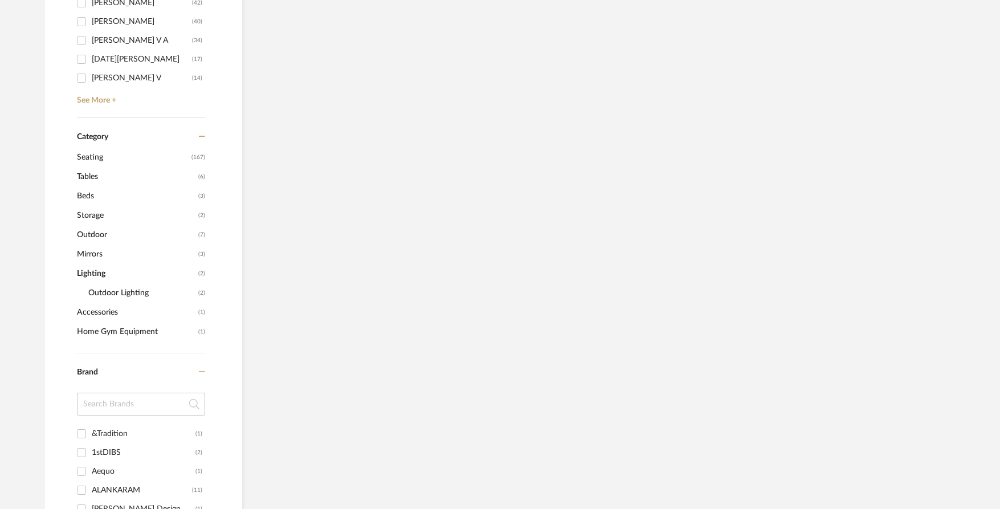
scroll to position [416, 0]
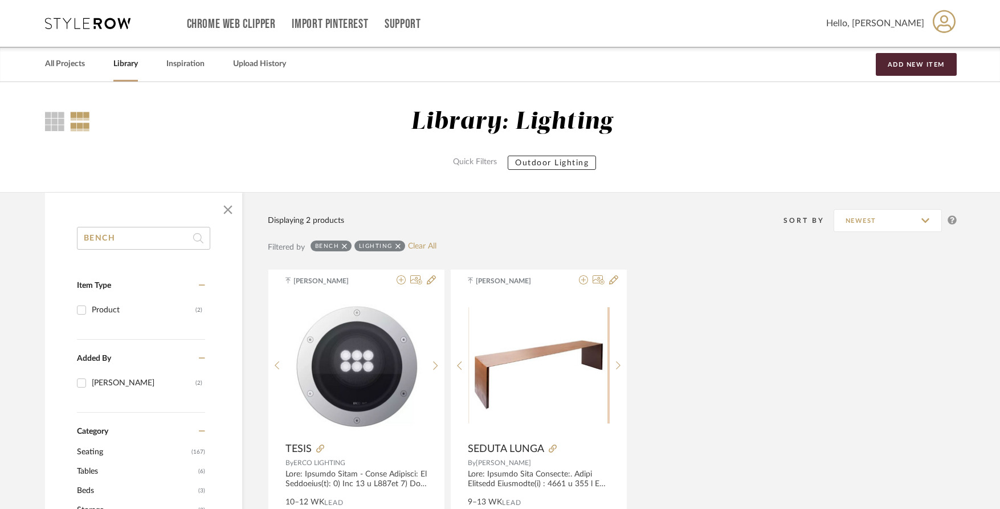
click at [342, 247] on icon at bounding box center [344, 246] width 5 height 8
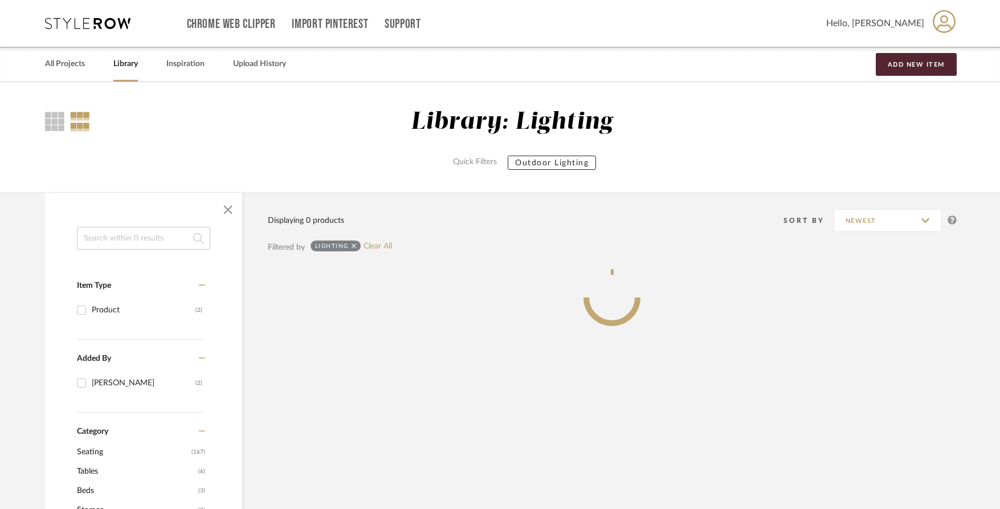
click at [352, 248] on icon at bounding box center [354, 245] width 5 height 5
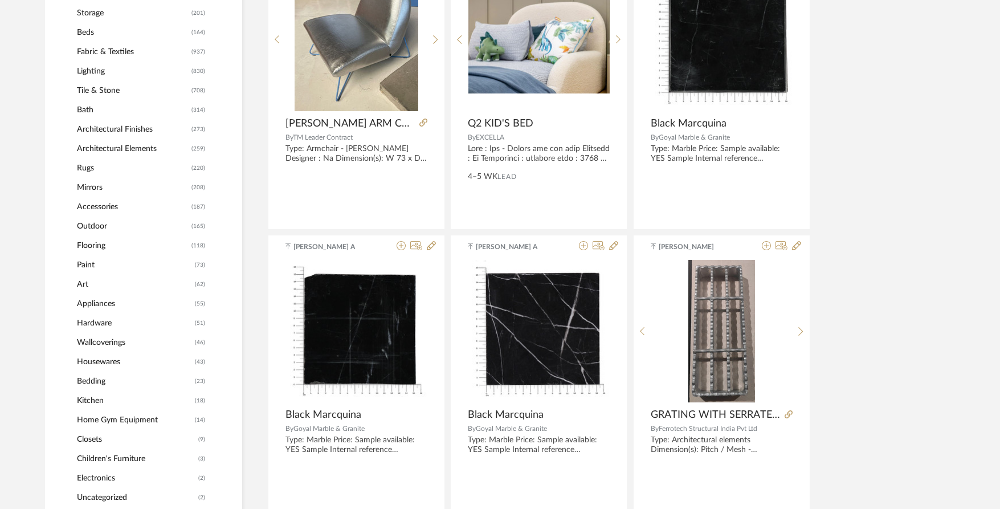
scroll to position [560, 0]
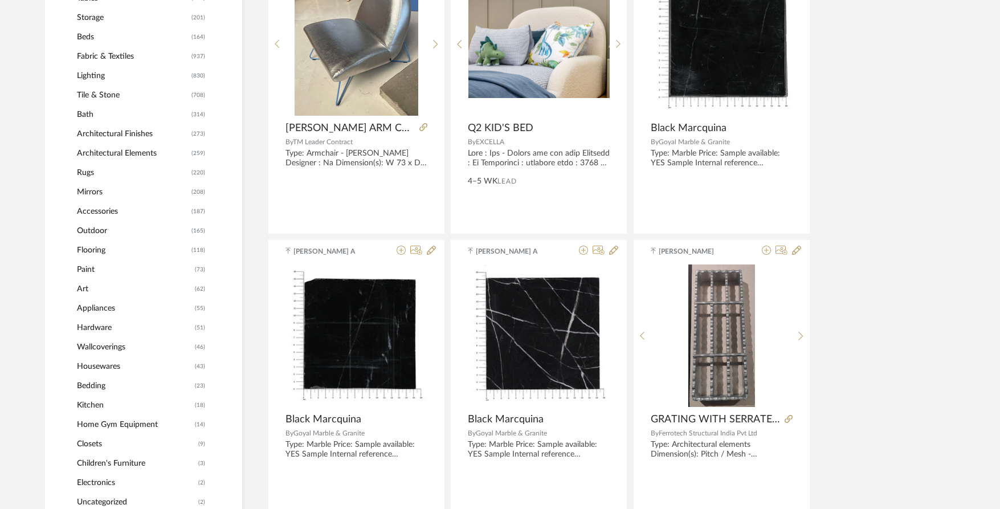
click at [103, 77] on span "Lighting" at bounding box center [133, 75] width 112 height 19
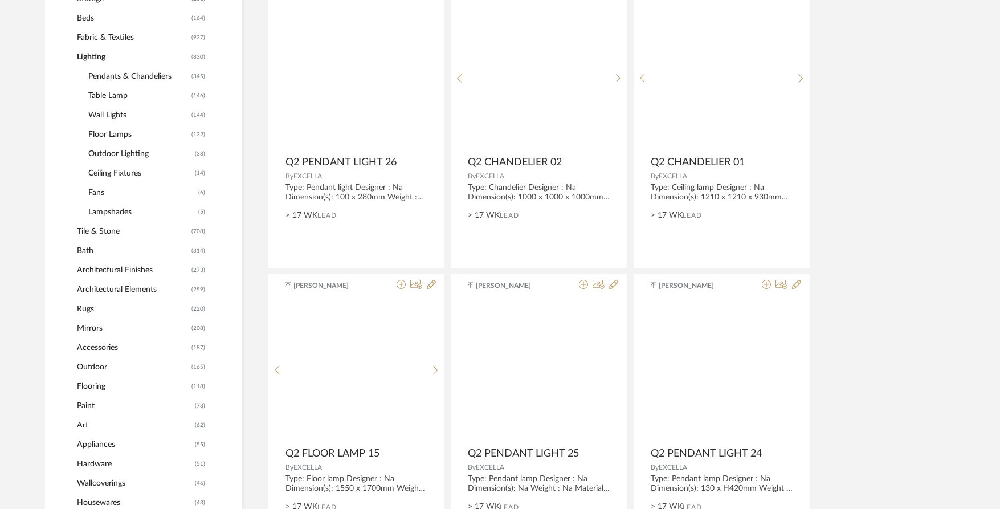
scroll to position [558, 0]
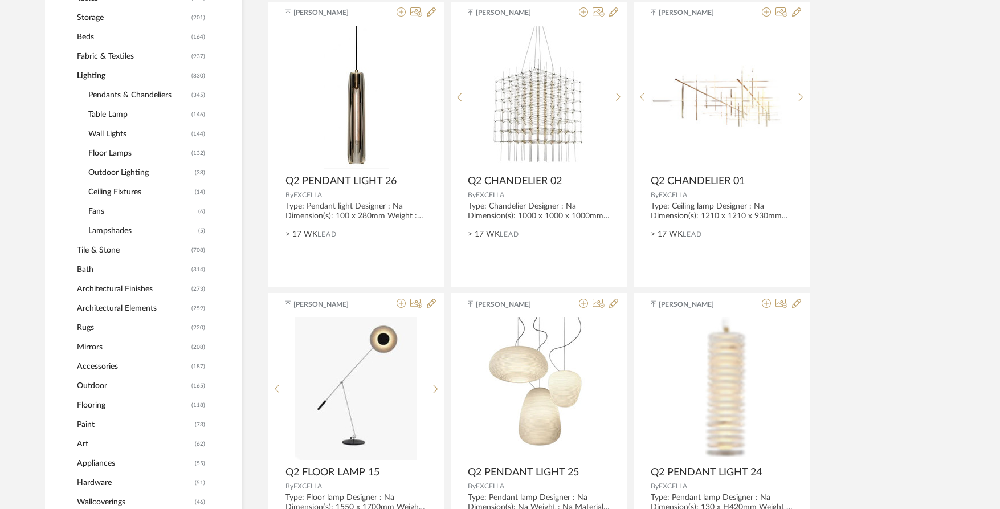
click at [107, 96] on span "Pendants & Chandeliers" at bounding box center [138, 94] width 100 height 19
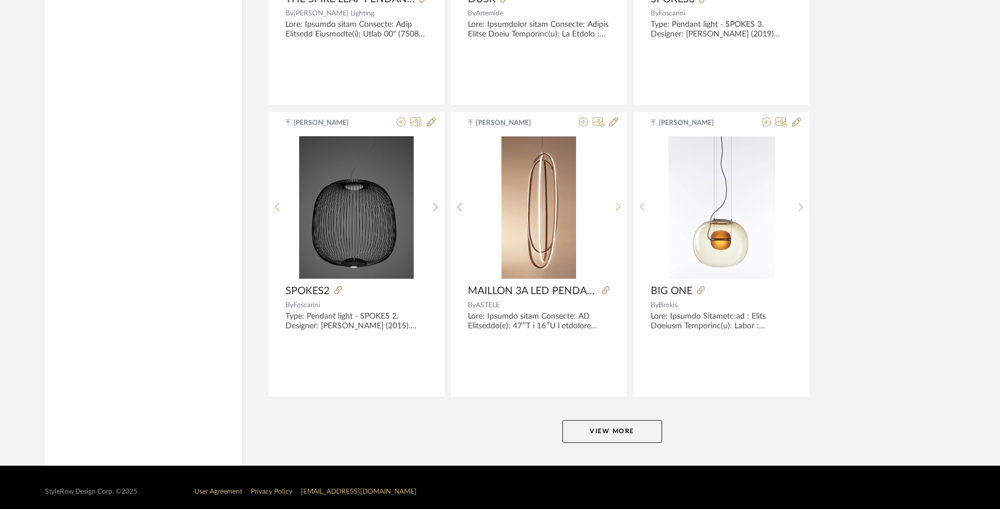
scroll to position [3371, 0]
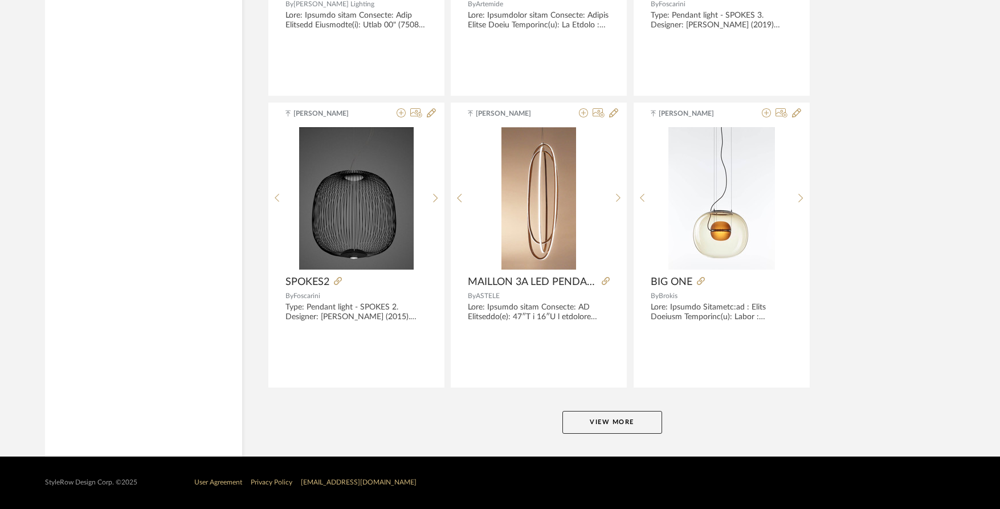
click at [606, 416] on button "View More" at bounding box center [612, 422] width 100 height 23
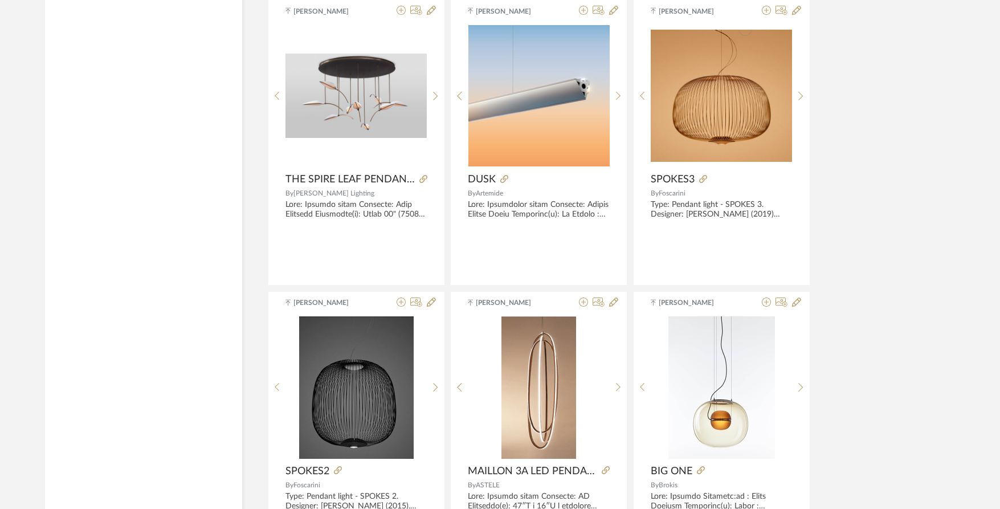
scroll to position [3144, 0]
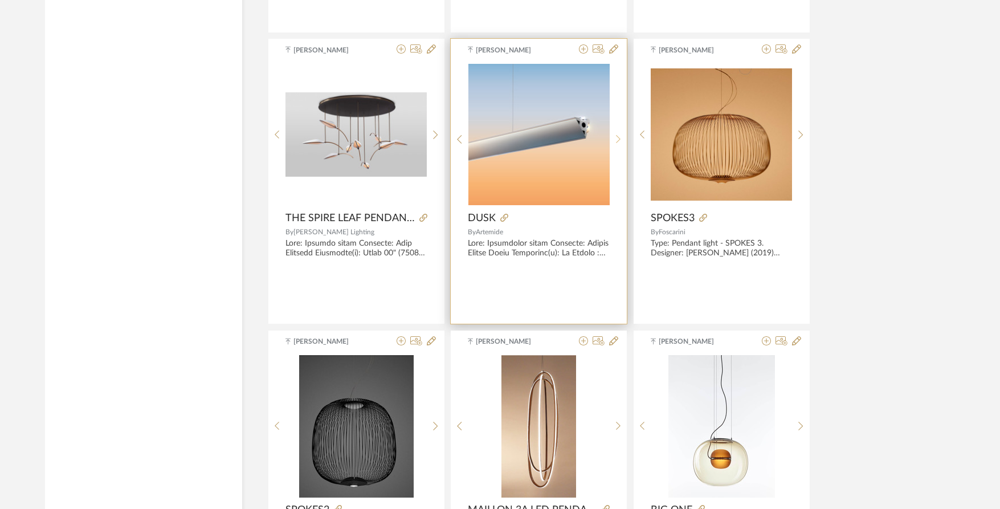
click at [619, 131] on div at bounding box center [619, 139] width 18 height 152
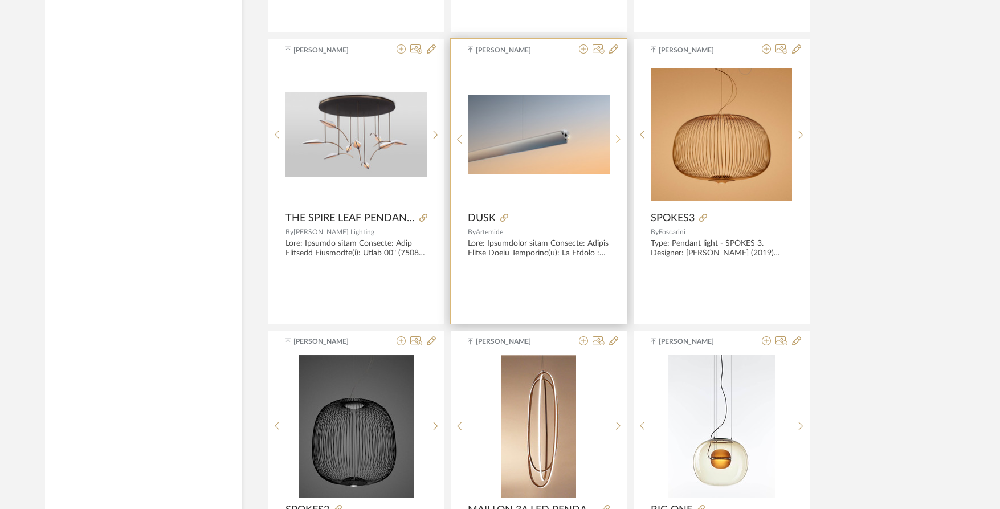
click at [619, 131] on div at bounding box center [619, 139] width 18 height 152
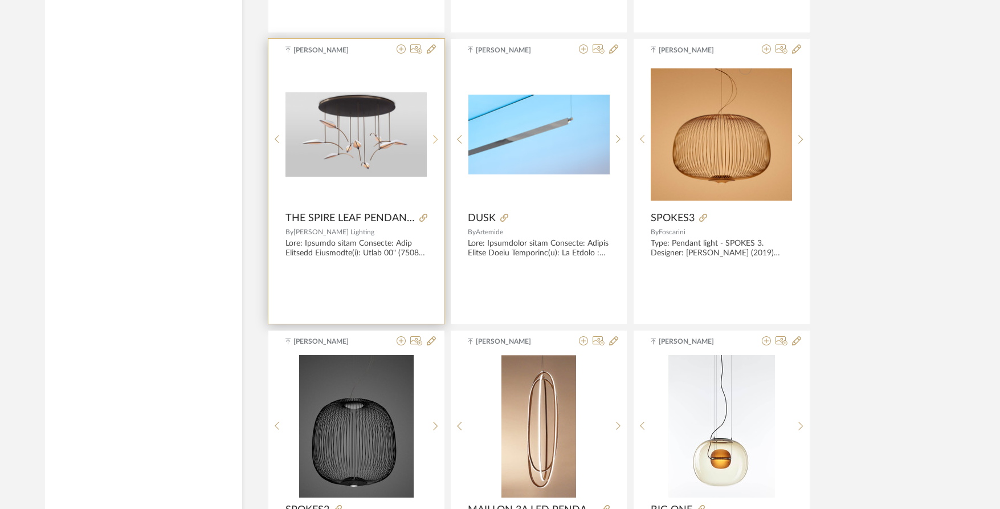
click at [437, 135] on icon at bounding box center [435, 139] width 5 height 10
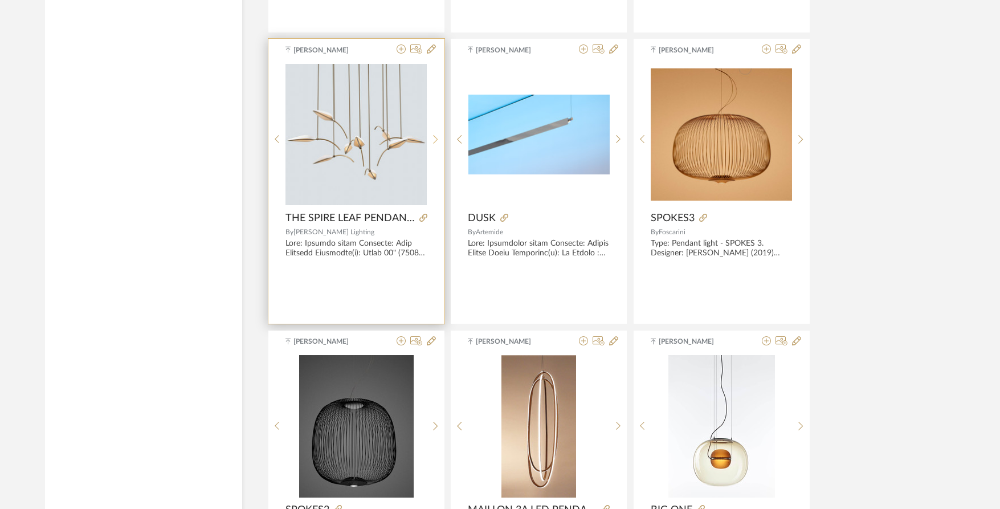
click at [437, 135] on icon at bounding box center [435, 139] width 5 height 10
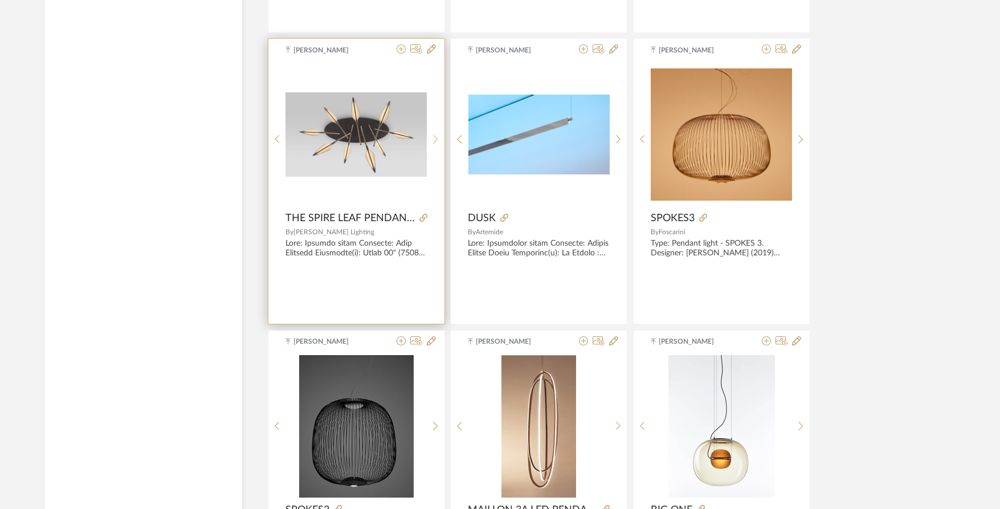
click at [437, 135] on icon at bounding box center [435, 139] width 5 height 10
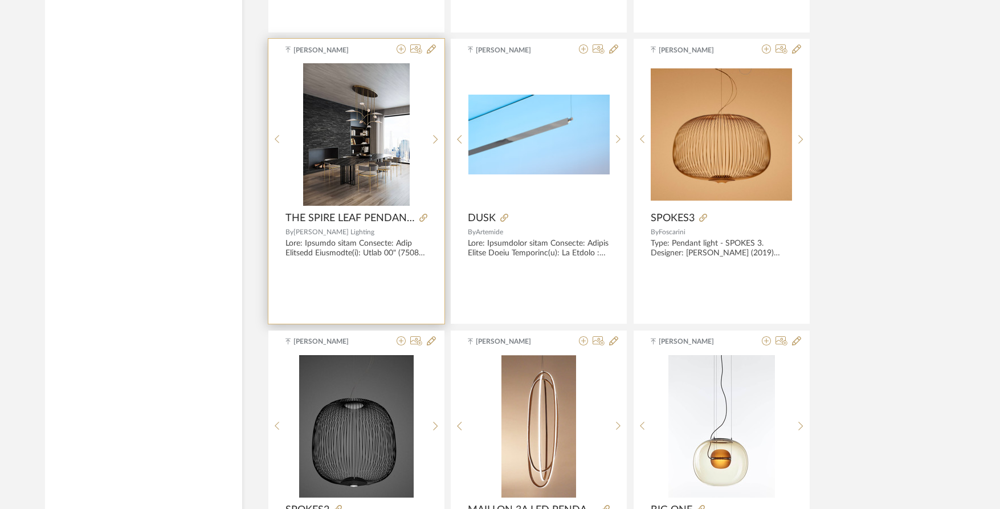
click at [388, 145] on img "3" at bounding box center [356, 134] width 107 height 142
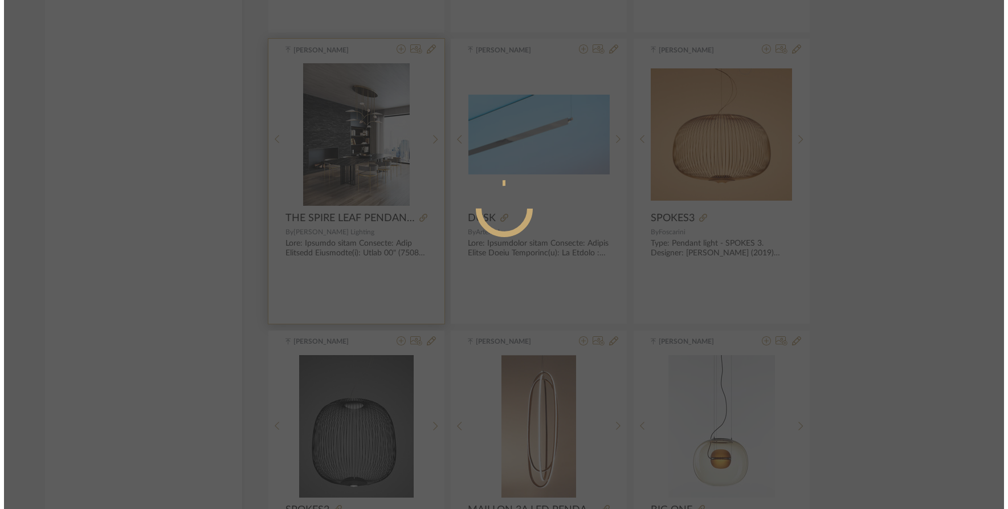
scroll to position [0, 0]
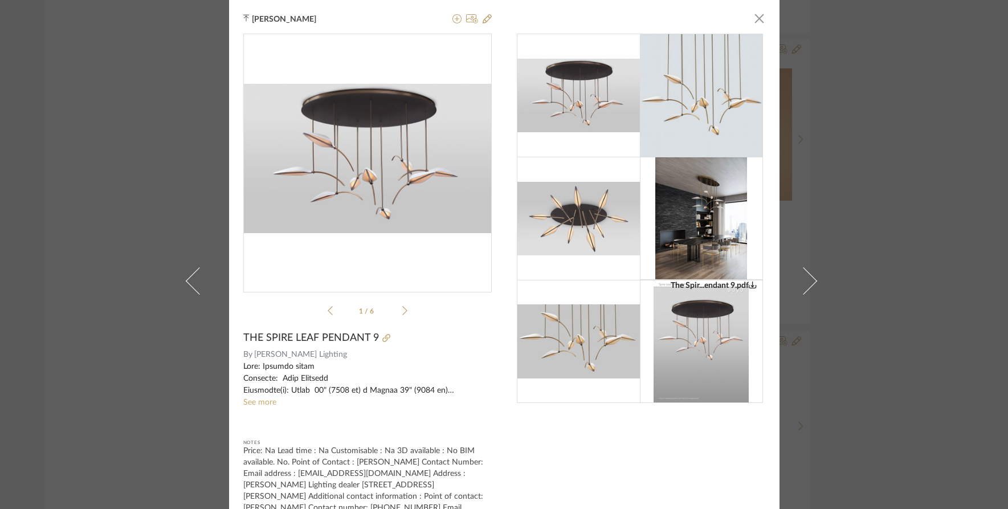
click at [402, 310] on icon at bounding box center [404, 310] width 5 height 10
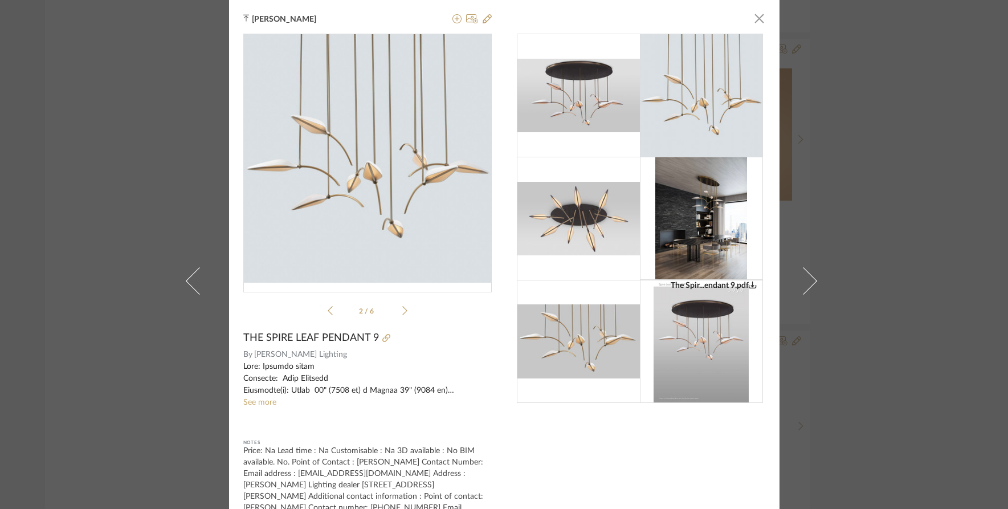
click at [402, 310] on icon at bounding box center [404, 310] width 5 height 10
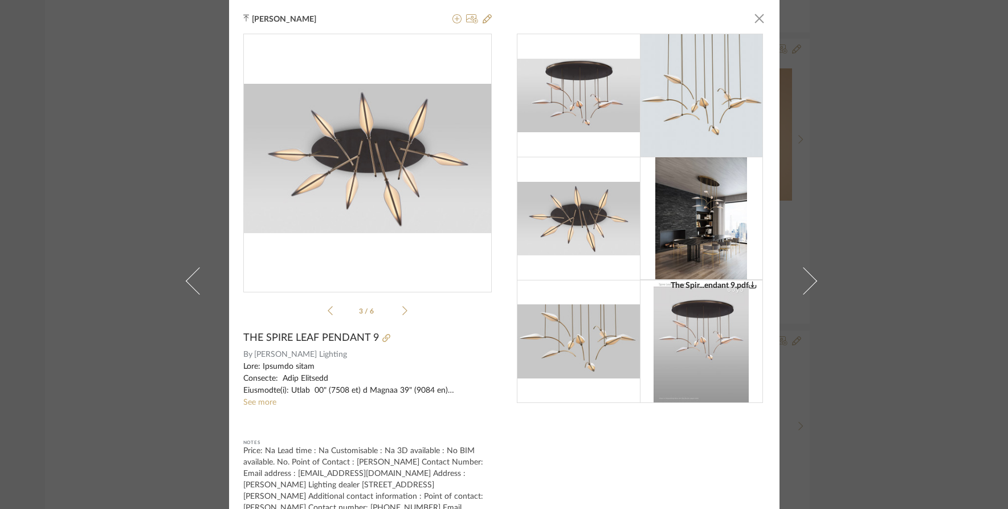
click at [402, 310] on icon at bounding box center [404, 310] width 5 height 10
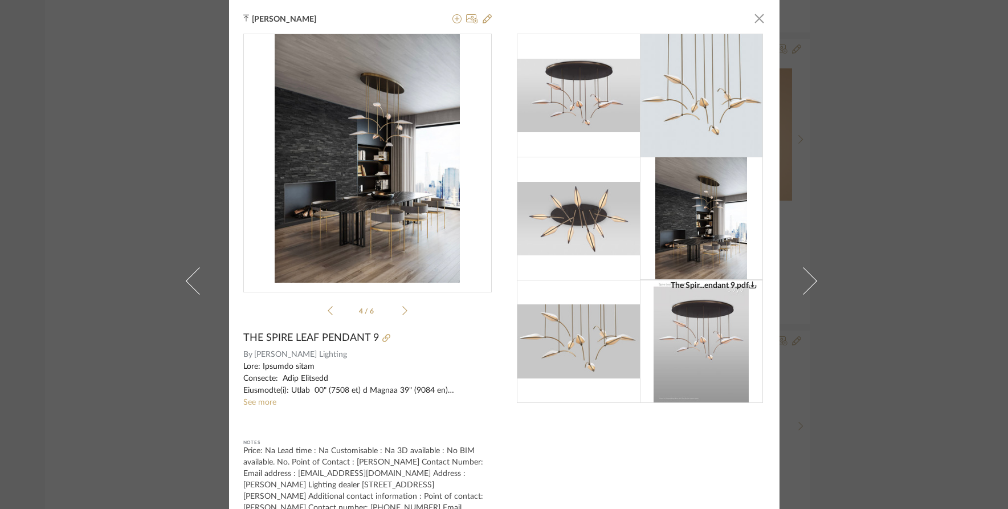
click at [860, 228] on div "Tehseen Mukadam × The Spir...endant 9.pdf The Spir...endant 9.pdf 4 / 6 THE SPI…" at bounding box center [504, 254] width 1008 height 509
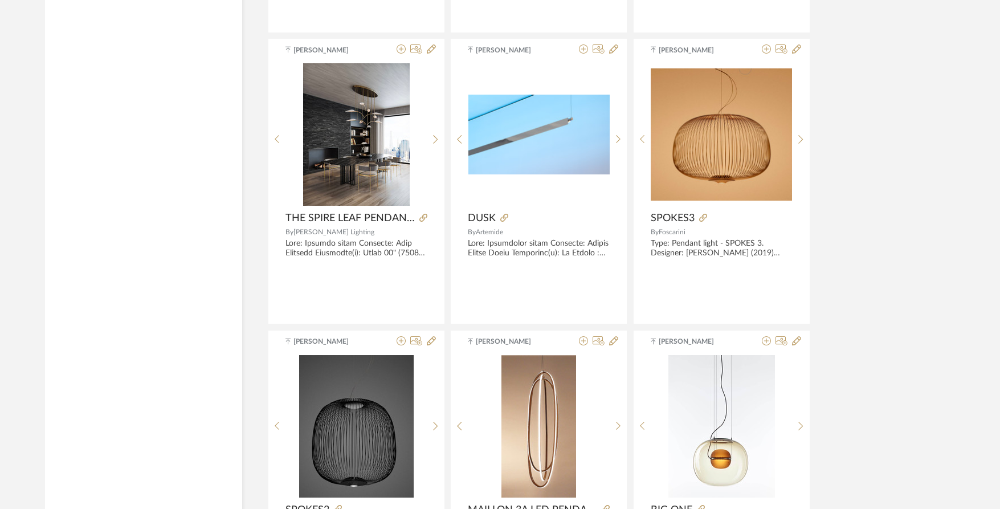
scroll to position [2859, 0]
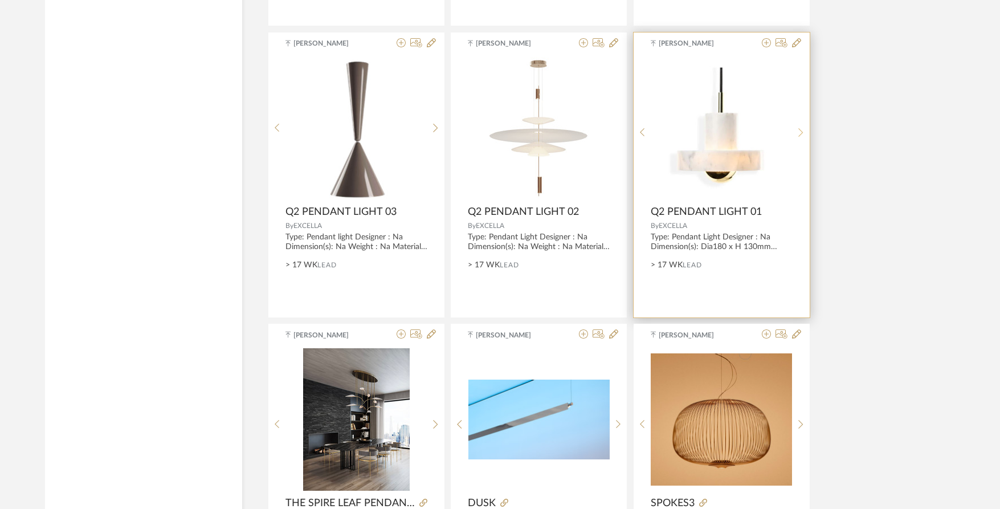
click at [798, 128] on icon at bounding box center [800, 133] width 5 height 10
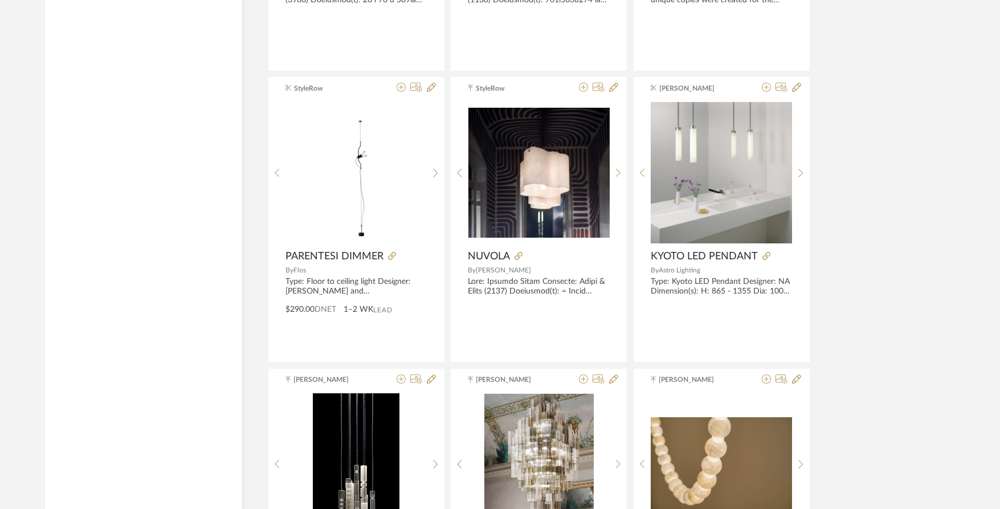
scroll to position [4283, 0]
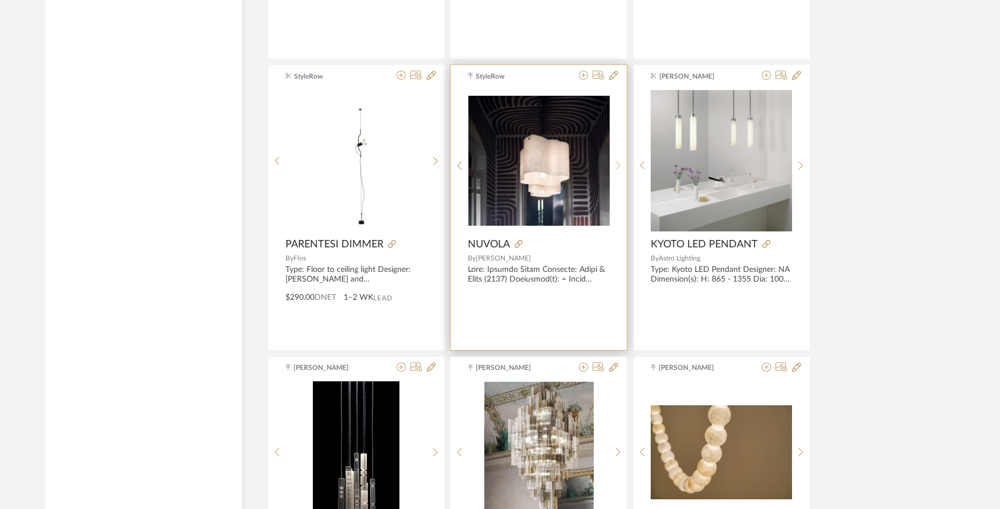
click at [621, 161] on sr-next-btn at bounding box center [619, 166] width 18 height 10
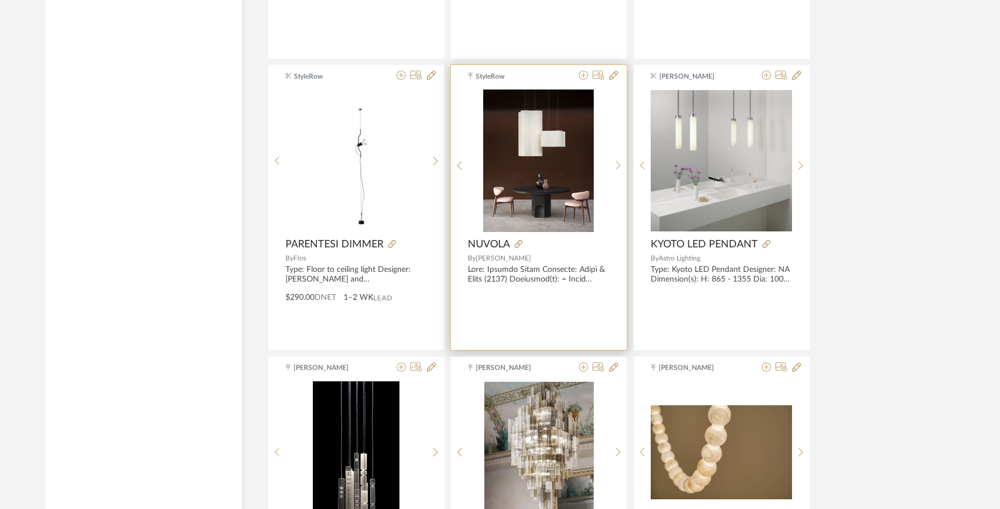
click at [547, 172] on img "1" at bounding box center [538, 160] width 111 height 142
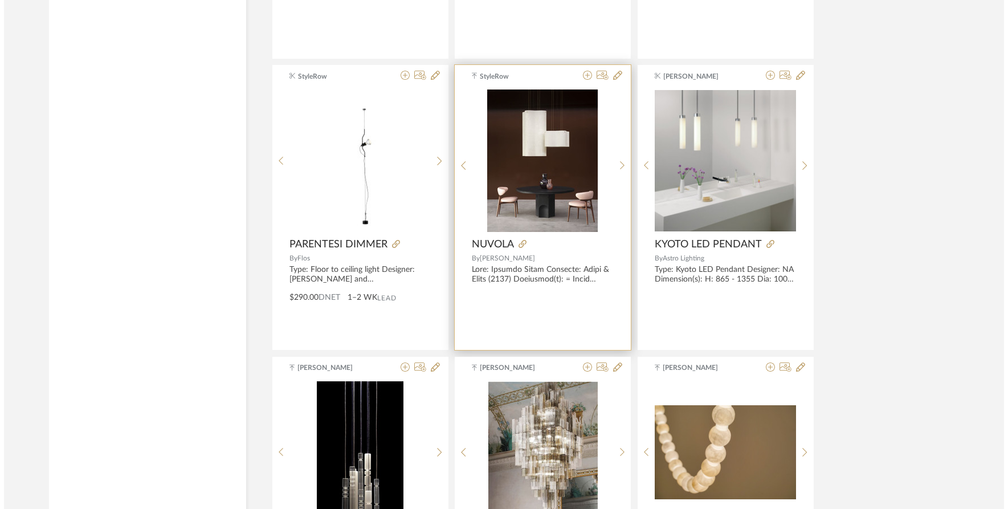
scroll to position [0, 0]
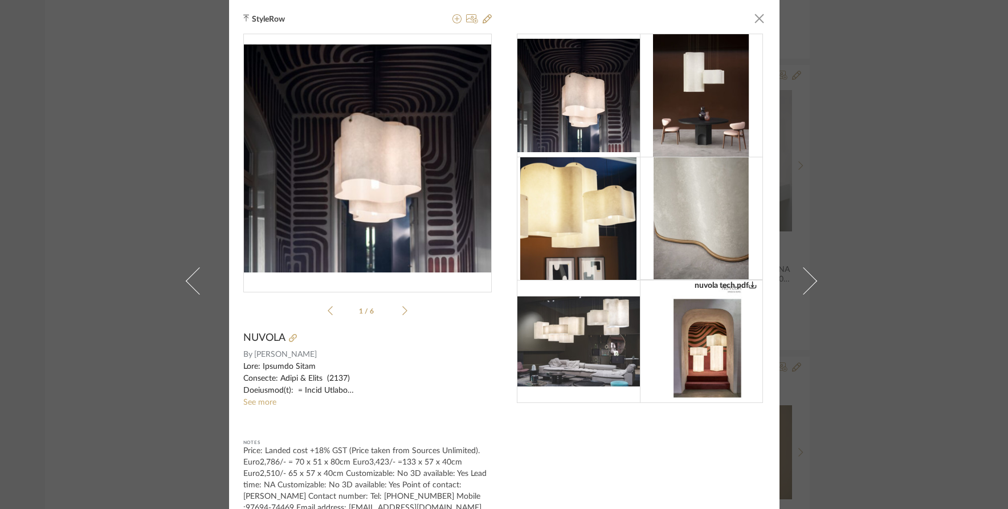
click at [402, 310] on icon at bounding box center [404, 310] width 5 height 10
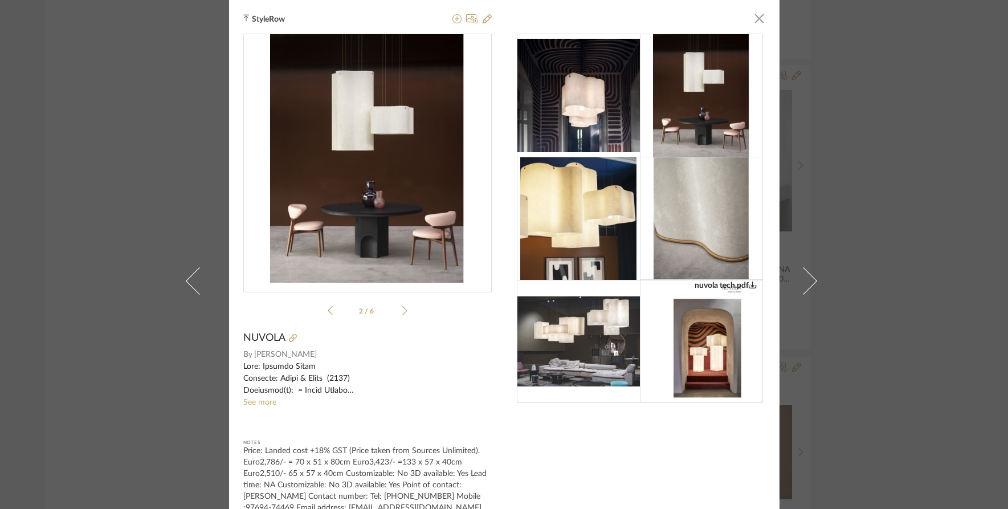
click at [402, 310] on icon at bounding box center [404, 310] width 5 height 10
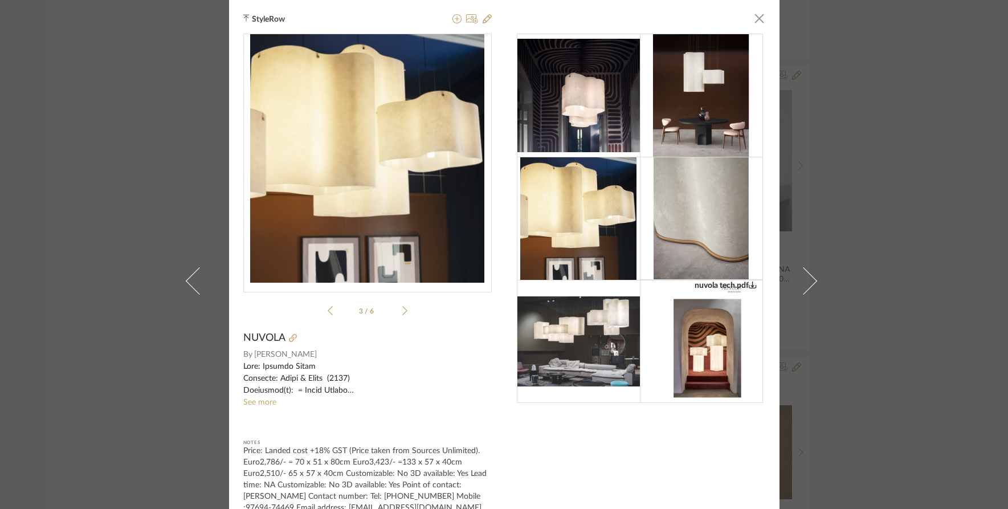
click at [328, 310] on ul "3 / 6" at bounding box center [368, 311] width 80 height 14
click at [328, 310] on icon at bounding box center [330, 310] width 5 height 10
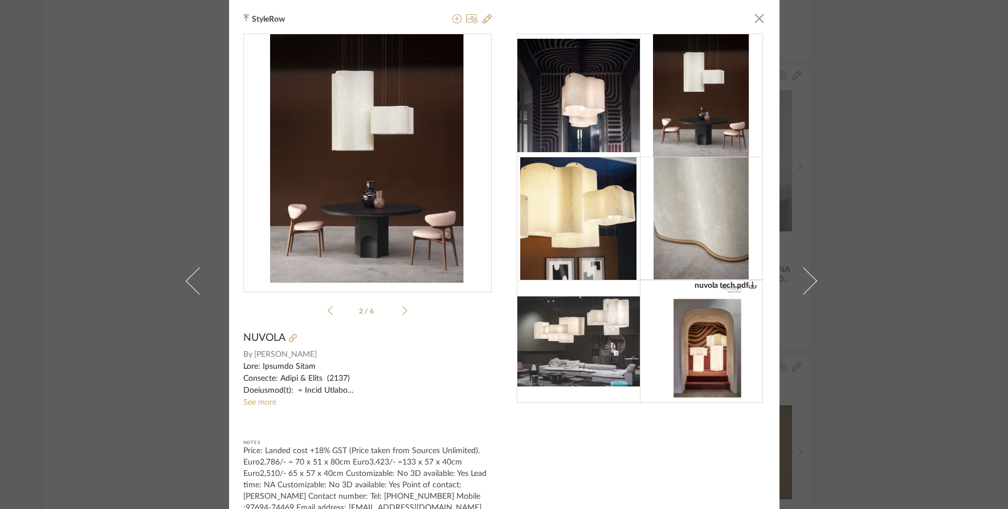
click at [402, 311] on icon at bounding box center [404, 310] width 5 height 10
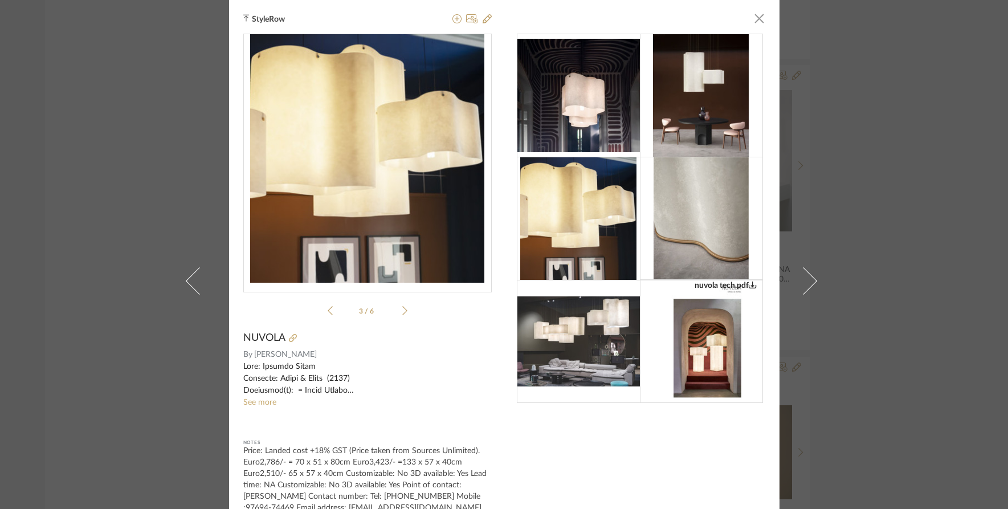
click at [402, 311] on icon at bounding box center [404, 310] width 5 height 10
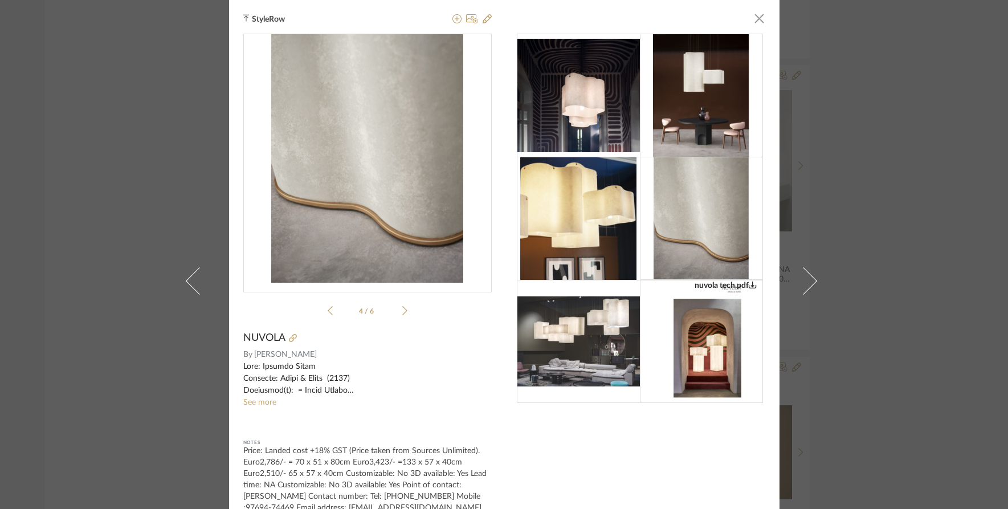
click at [402, 311] on icon at bounding box center [404, 310] width 5 height 10
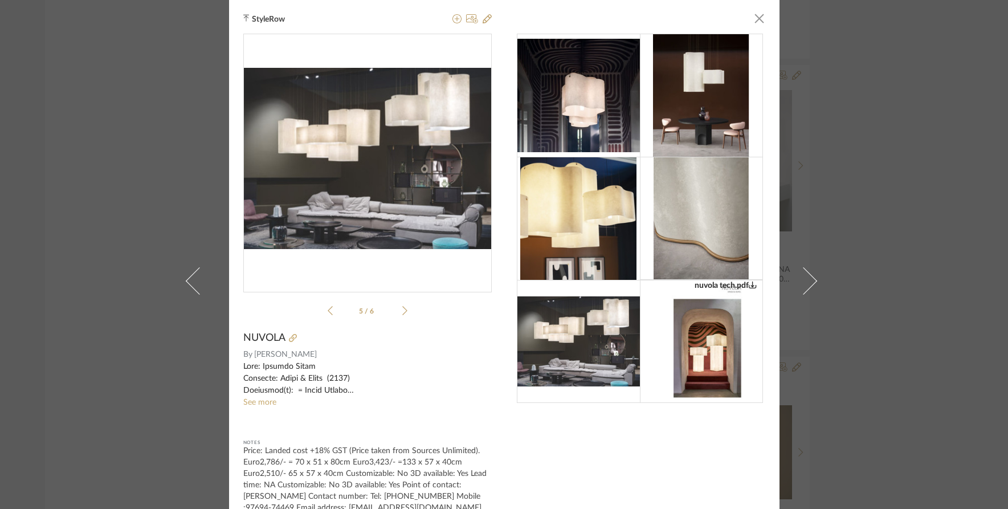
click at [328, 309] on icon at bounding box center [330, 310] width 5 height 9
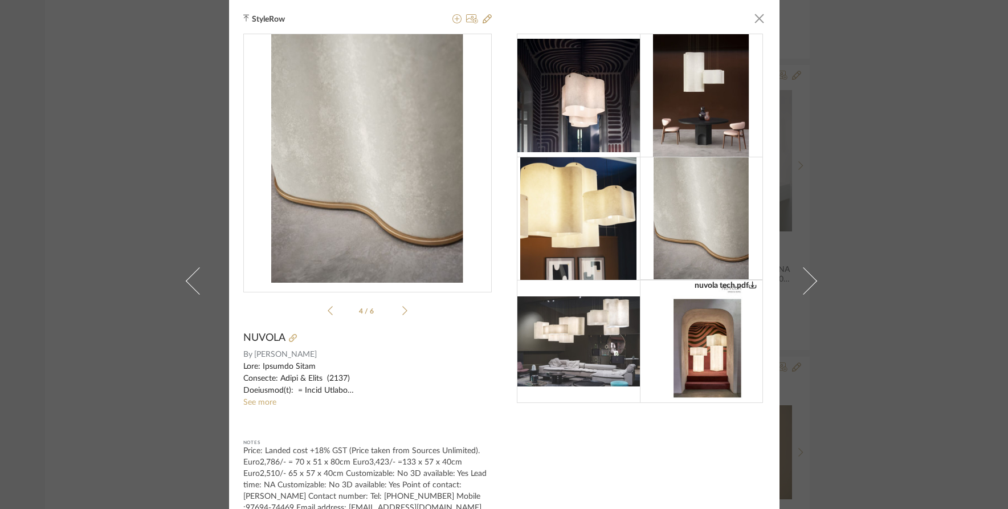
click at [328, 309] on icon at bounding box center [330, 310] width 5 height 9
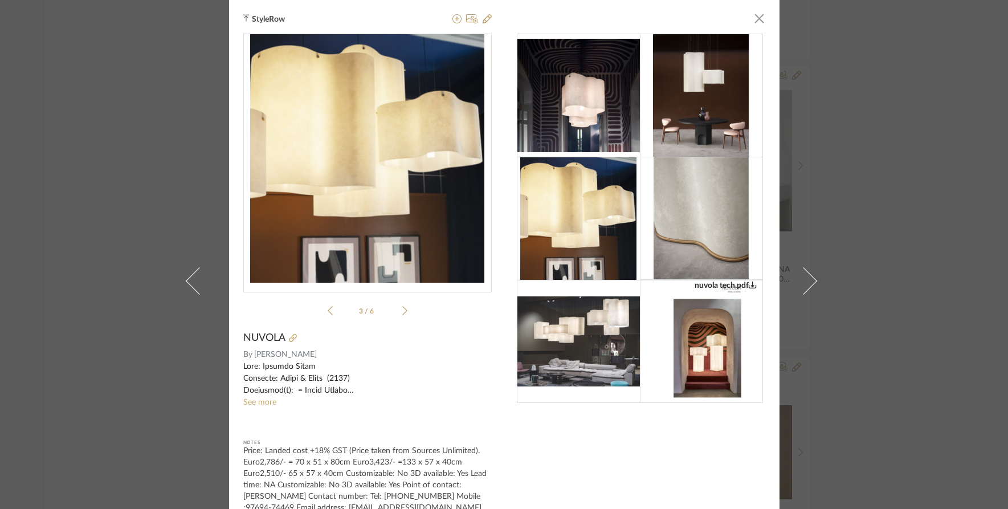
click at [328, 309] on icon at bounding box center [330, 310] width 5 height 9
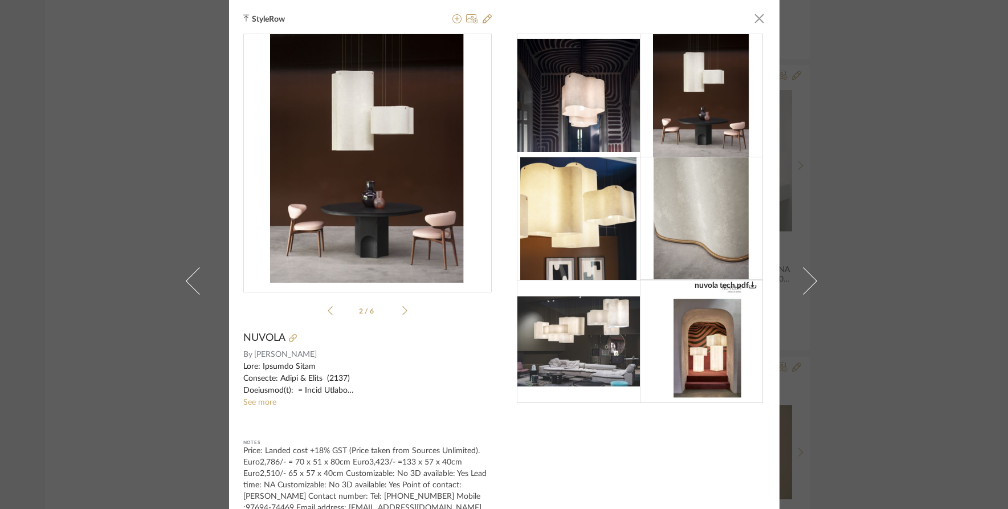
click at [402, 308] on icon at bounding box center [404, 310] width 5 height 10
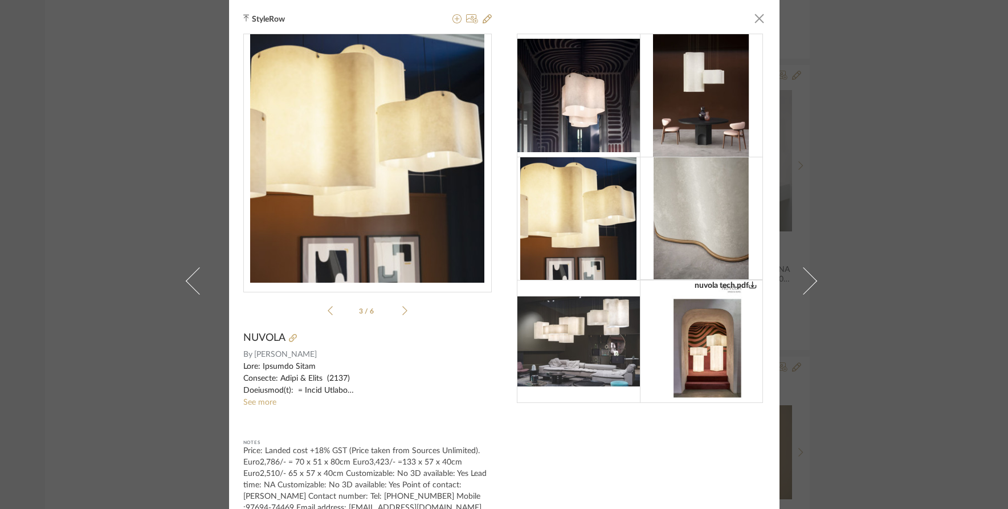
scroll to position [57, 0]
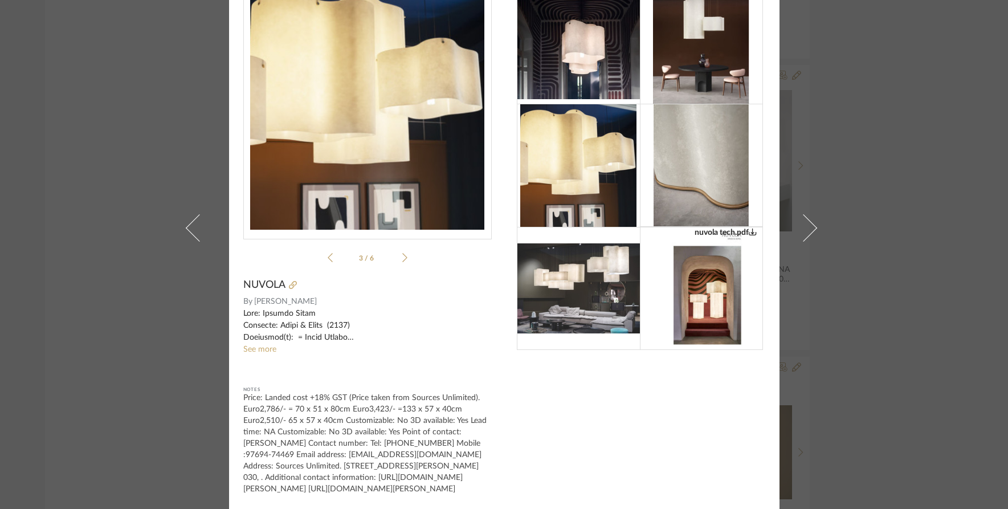
click at [256, 340] on sr-see-more-text "See more" at bounding box center [367, 332] width 248 height 48
click at [261, 345] on link "See more" at bounding box center [259, 349] width 33 height 8
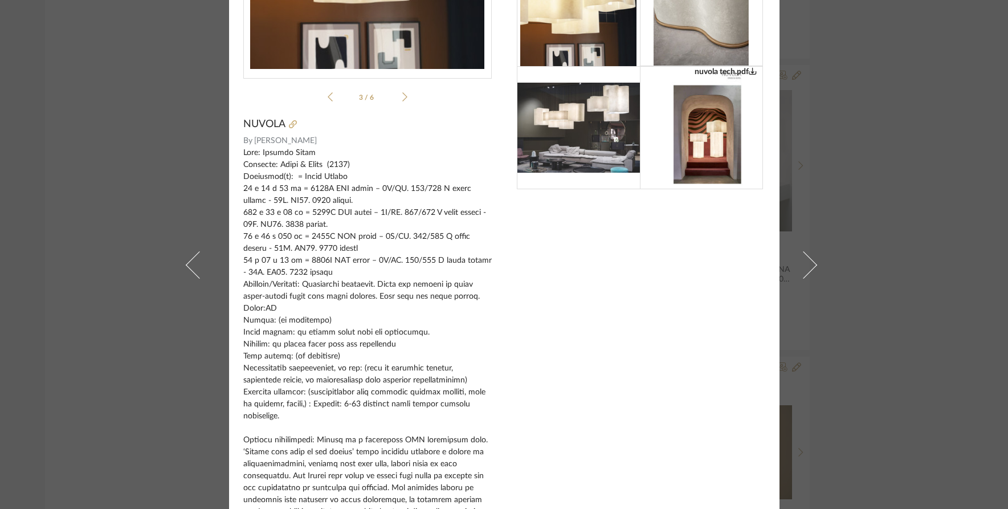
scroll to position [228, 0]
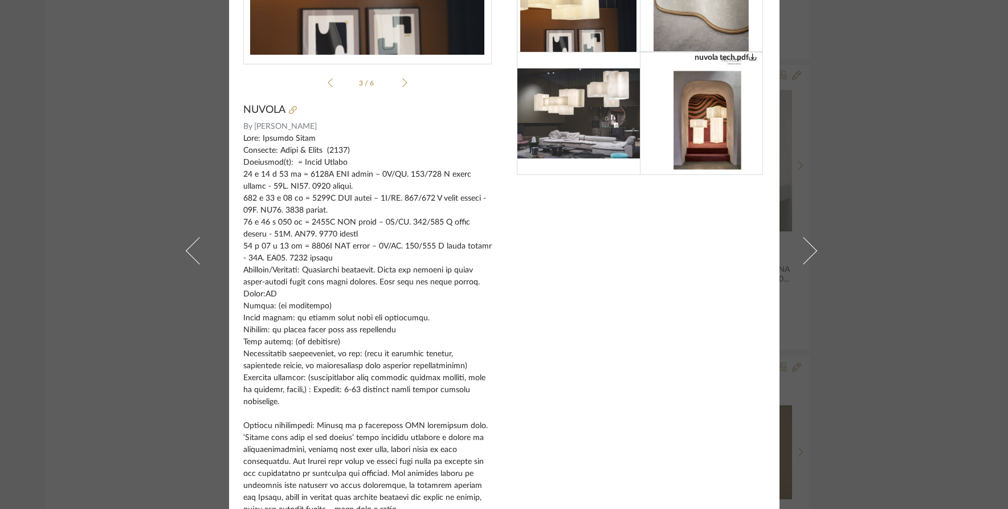
click at [968, 205] on div "StyleRow × nuvola tech.pdf nuvola tech.pdf 3 / 6 NUVOLA By Baxter See less Note…" at bounding box center [504, 254] width 1008 height 509
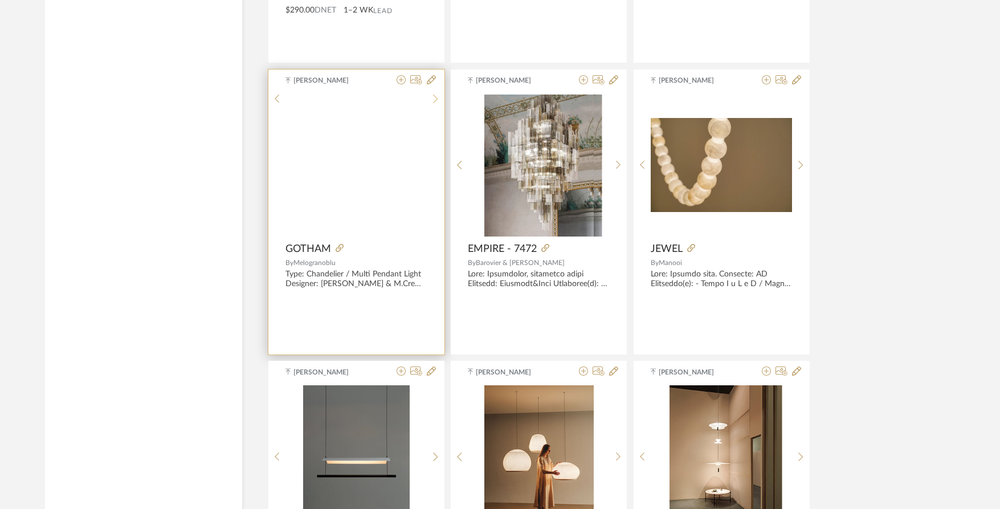
scroll to position [4568, 0]
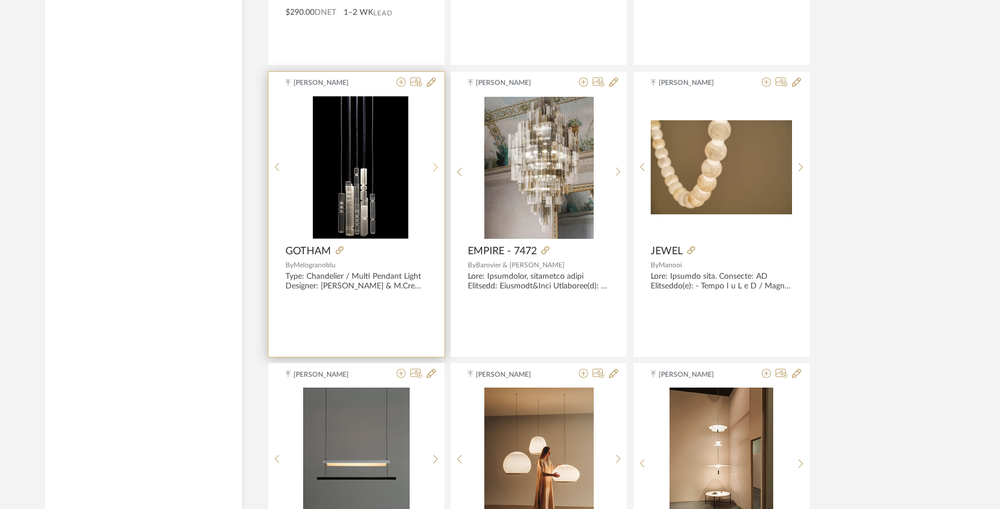
click at [436, 168] on icon at bounding box center [435, 167] width 5 height 10
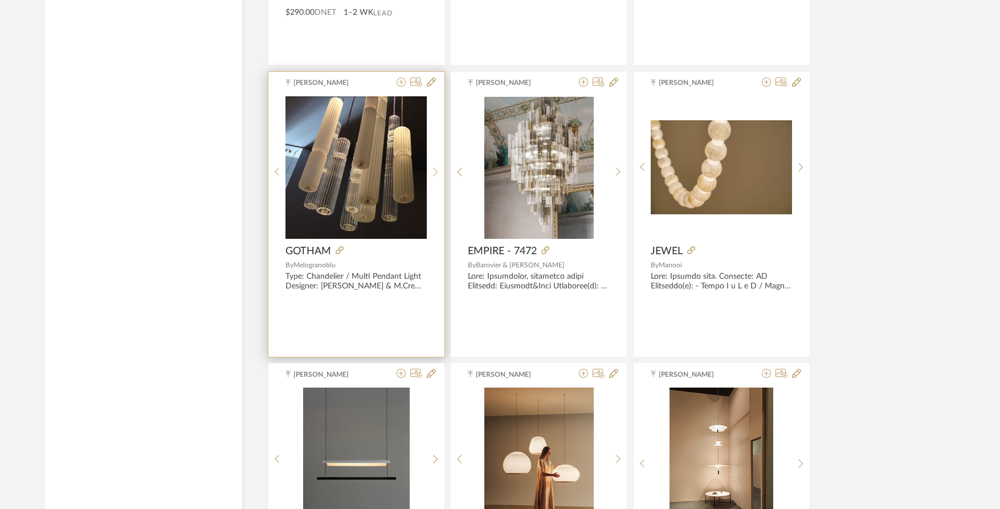
click at [436, 168] on icon at bounding box center [435, 172] width 5 height 10
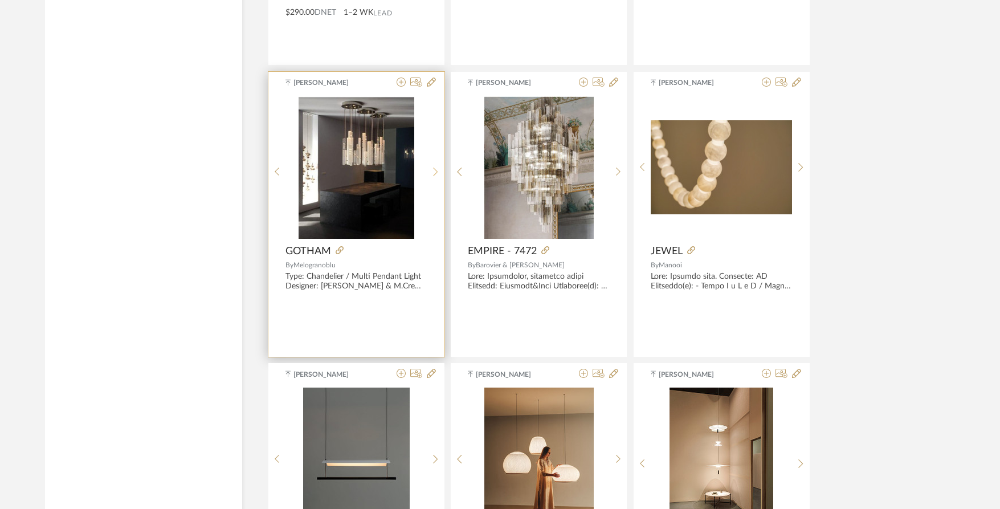
click at [436, 168] on icon at bounding box center [435, 172] width 5 height 10
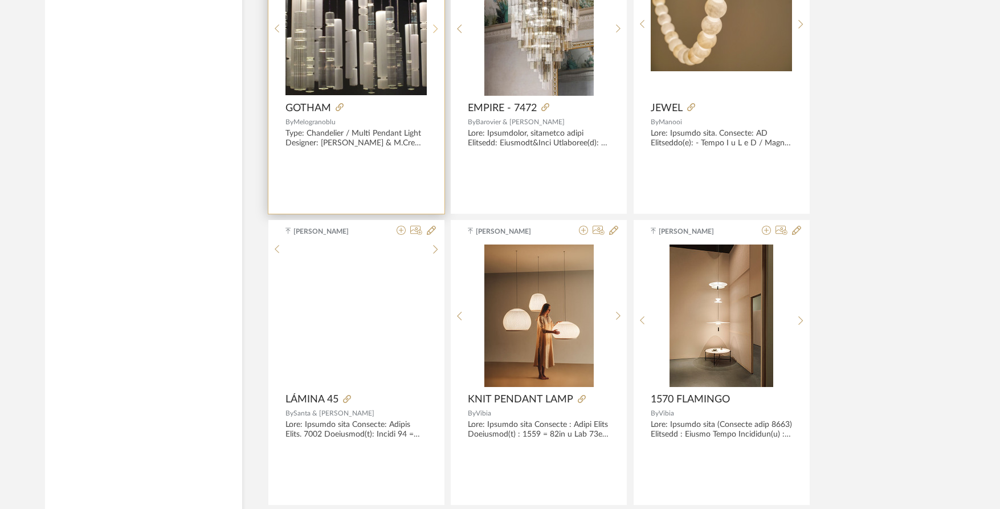
scroll to position [4853, 0]
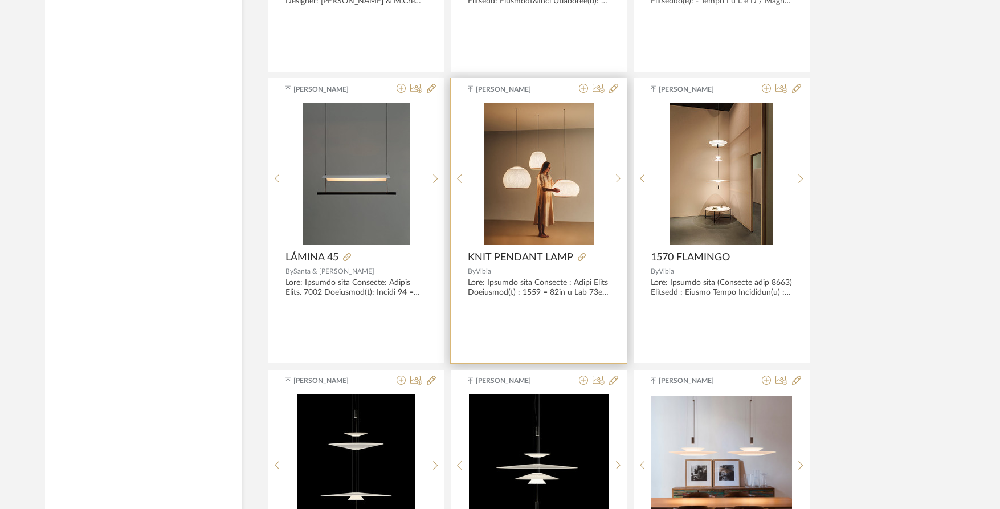
click at [551, 186] on img "0" at bounding box center [538, 174] width 109 height 142
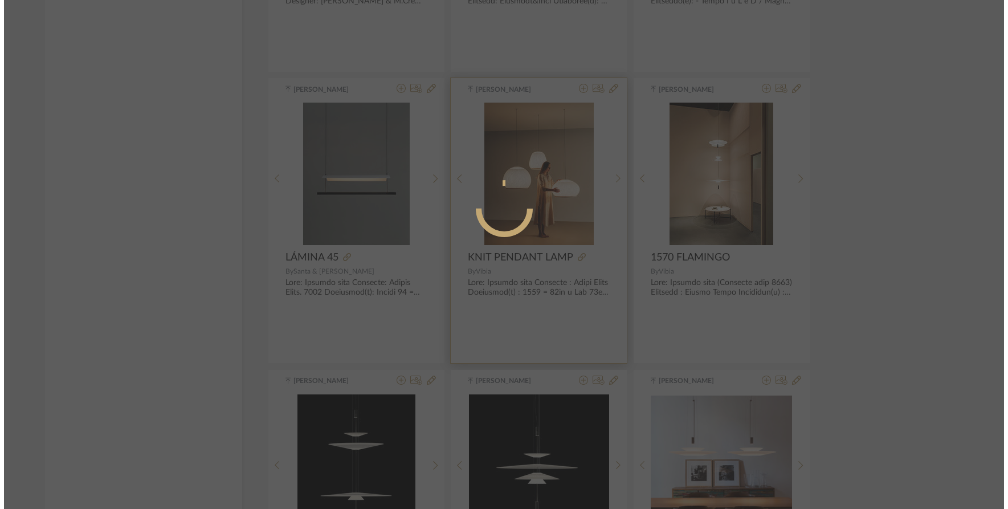
scroll to position [0, 0]
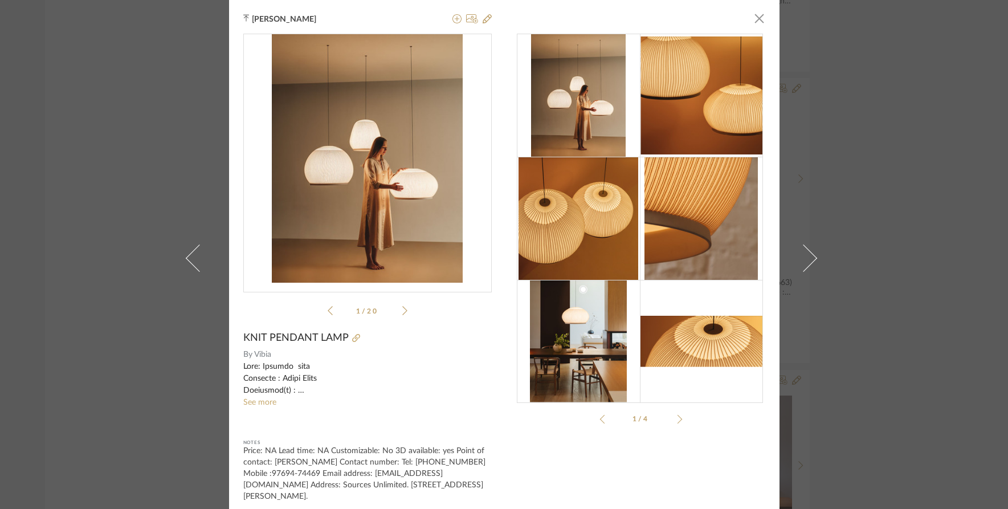
click at [923, 179] on div "Tehseen Mukadam × 7475.pdf 7450 1.pdf 7455 1.pdf 7460 1.pdf 7470 1.pdf 7475.pdf…" at bounding box center [504, 254] width 1008 height 509
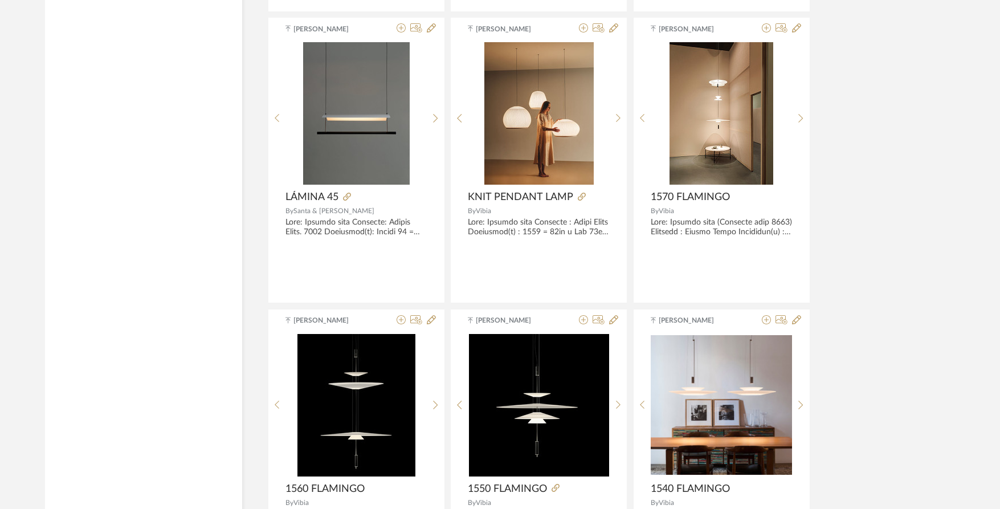
scroll to position [4910, 0]
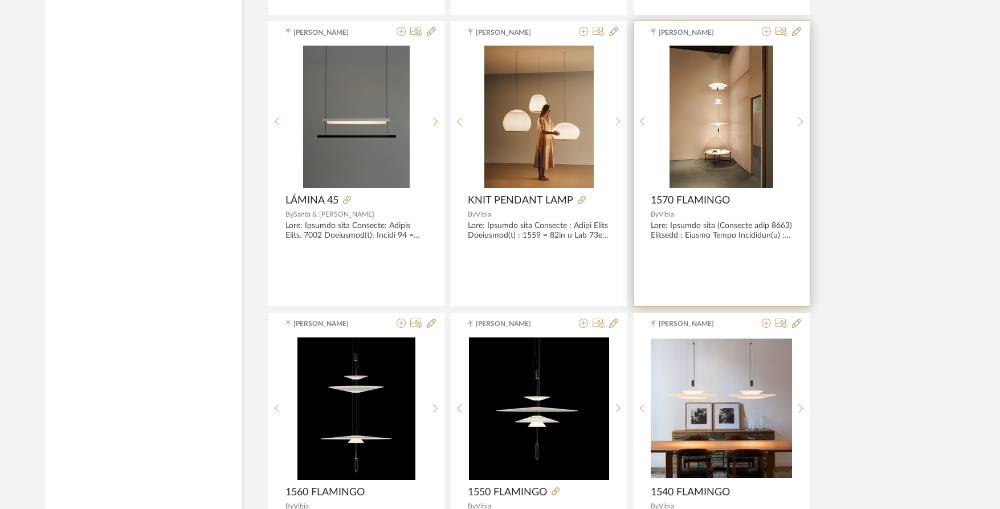
click at [707, 113] on img "0" at bounding box center [721, 117] width 104 height 142
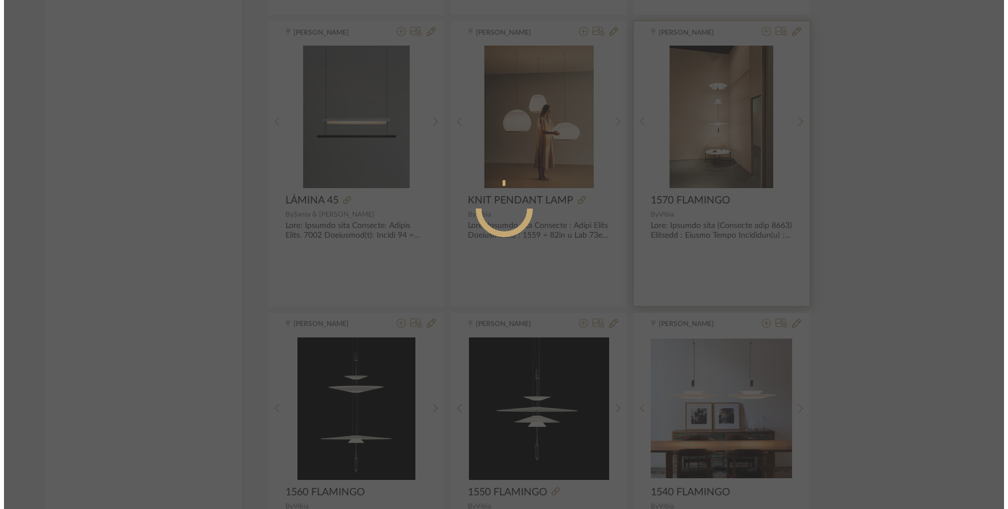
scroll to position [0, 0]
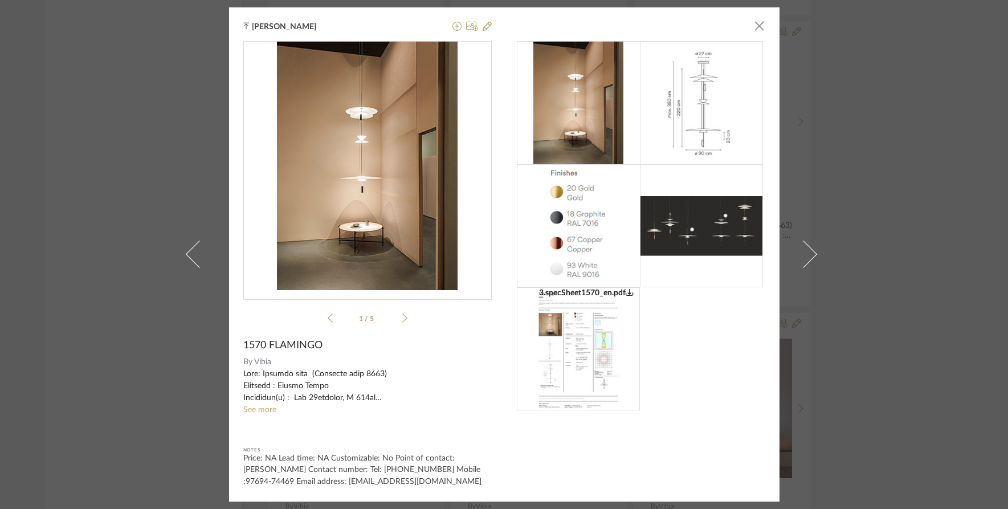
click at [898, 179] on div "Tehseen Mukadam × 3.specSheet1570_en.pdf 3.specSheet1570_en.pdf 1 / 5 1570 FLAM…" at bounding box center [504, 254] width 1008 height 509
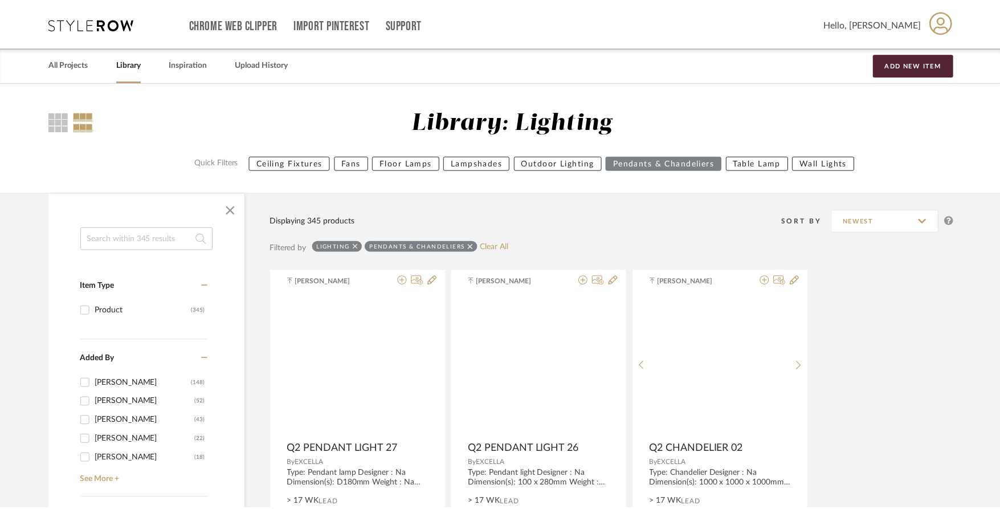
scroll to position [4910, 0]
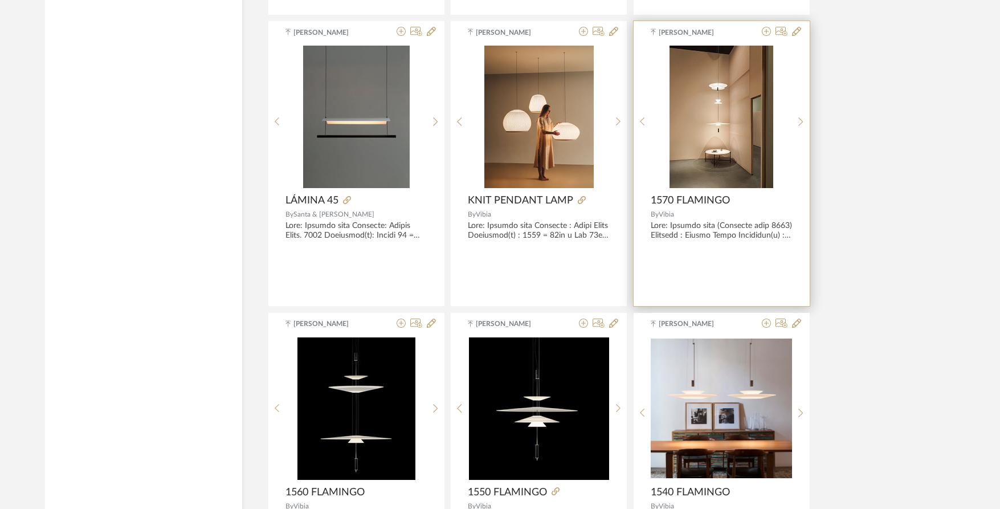
click at [698, 135] on img "0" at bounding box center [721, 117] width 104 height 142
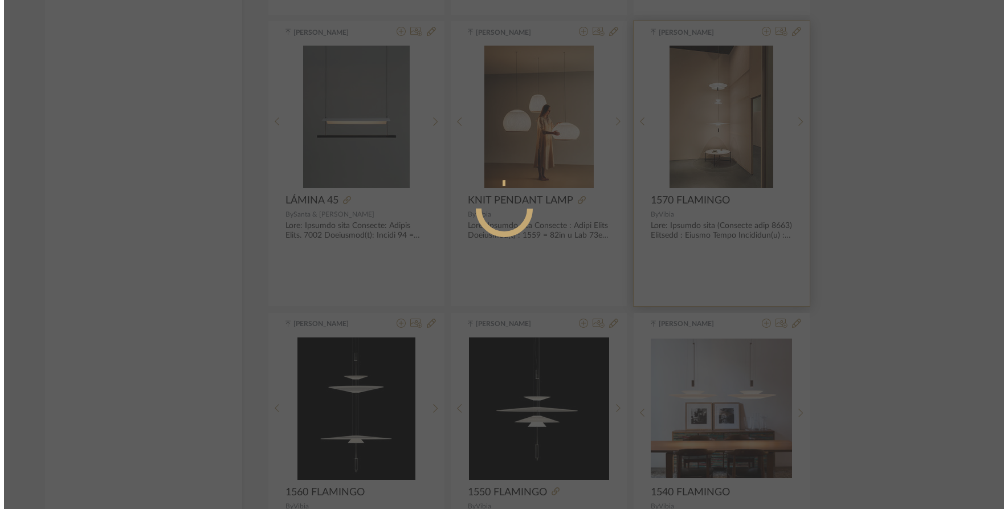
scroll to position [0, 0]
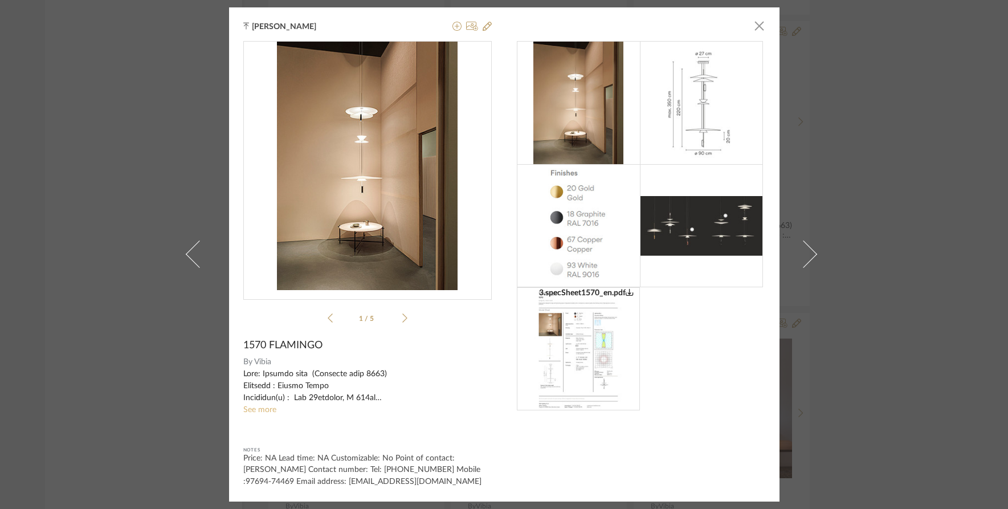
click at [266, 412] on link "See more" at bounding box center [259, 410] width 33 height 8
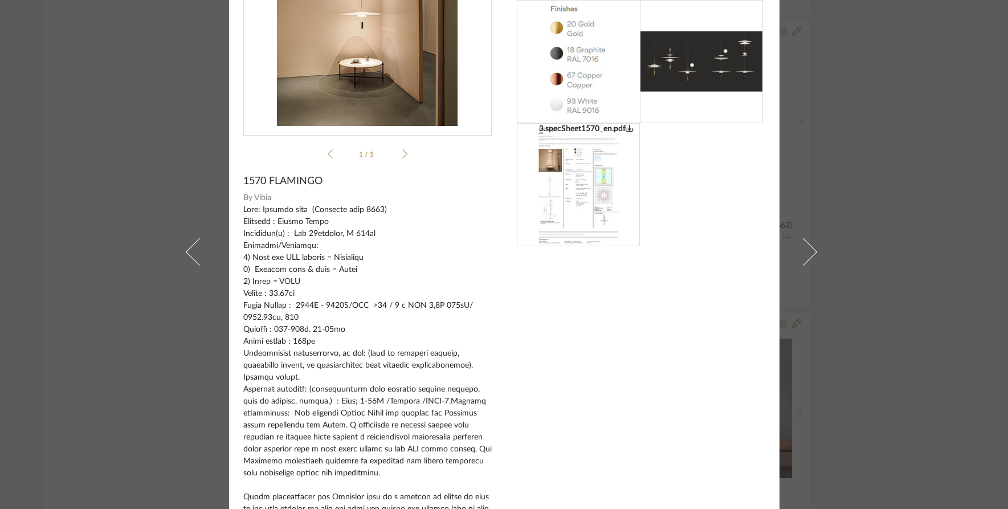
scroll to position [171, 0]
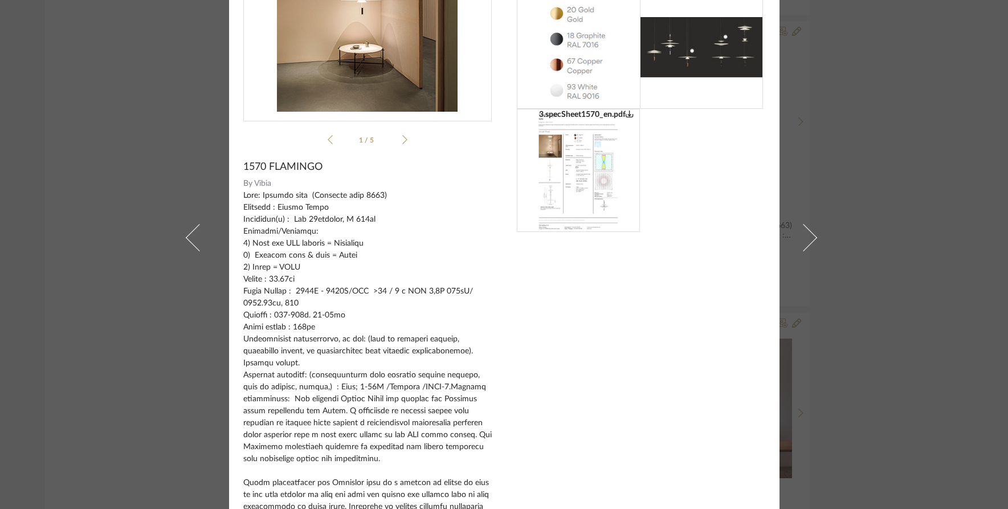
click at [995, 243] on div "Tehseen Mukadam × 3.specSheet1570_en.pdf 3.specSheet1570_en.pdf 1 / 5 1570 FLAM…" at bounding box center [504, 254] width 1008 height 509
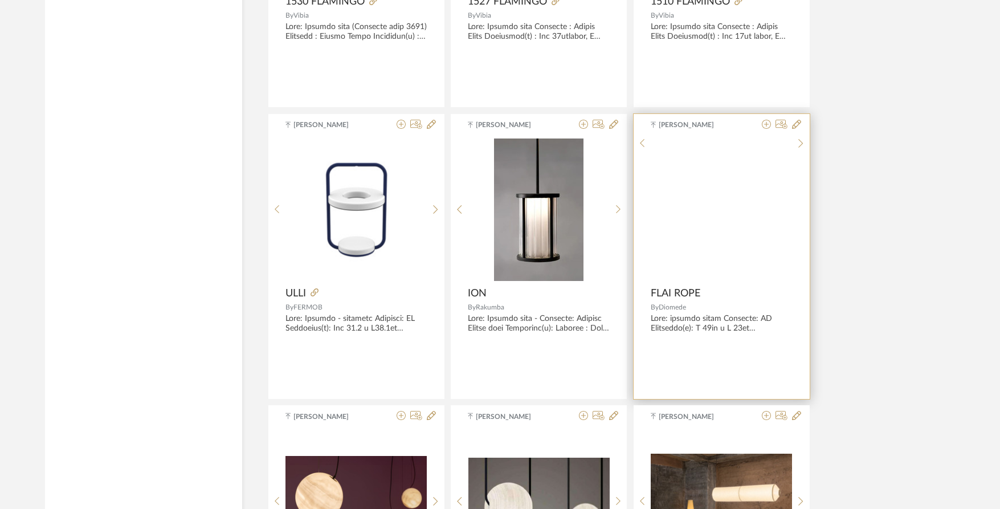
scroll to position [5707, 0]
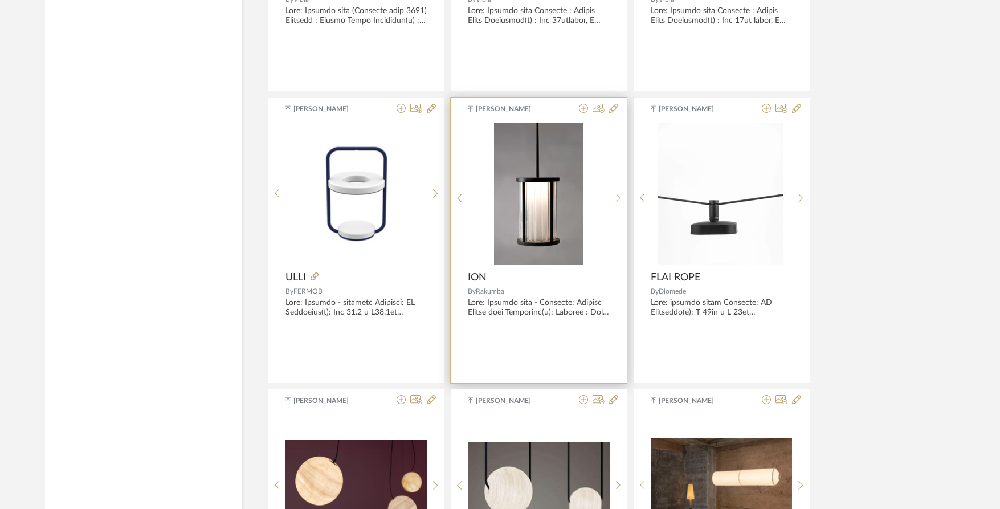
click at [614, 196] on sr-next-btn at bounding box center [619, 198] width 18 height 10
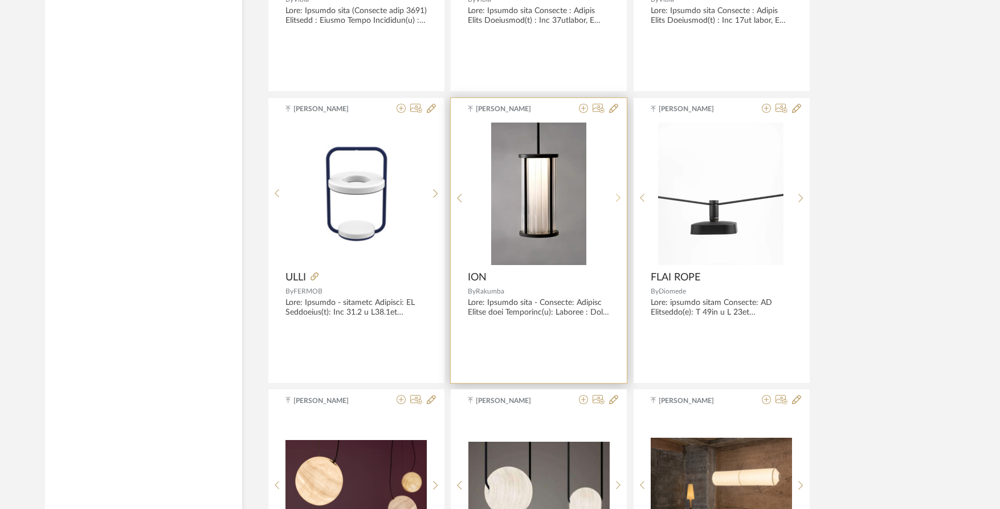
click at [614, 196] on sr-next-btn at bounding box center [619, 198] width 18 height 10
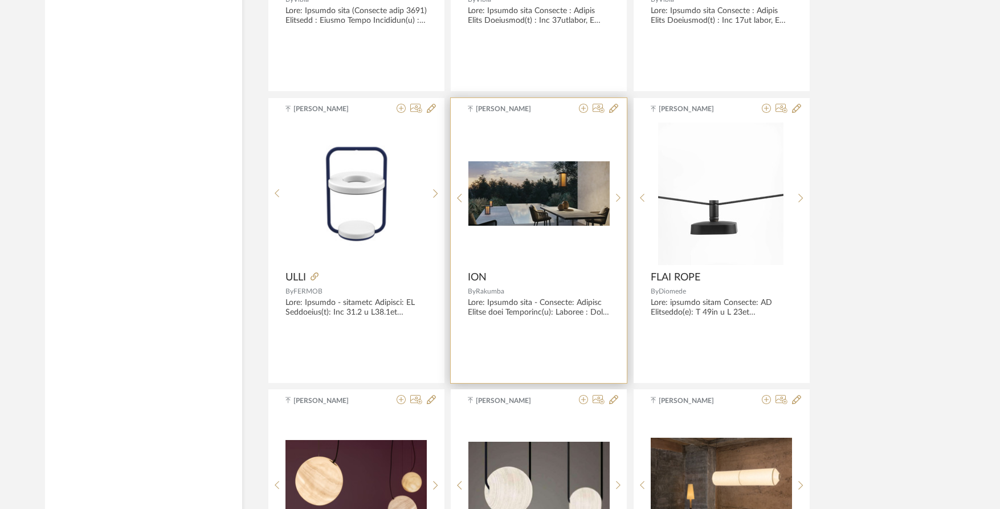
click at [558, 204] on img "2" at bounding box center [538, 193] width 141 height 64
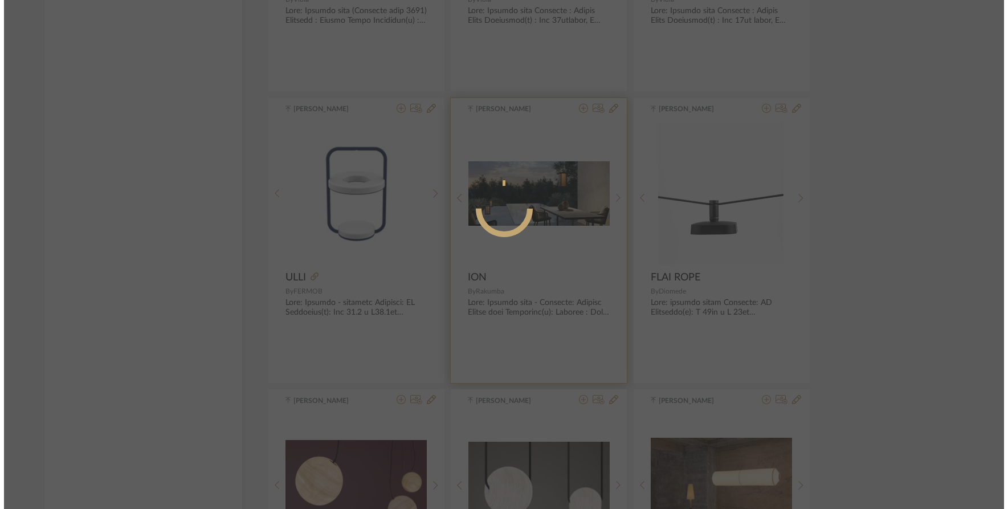
scroll to position [0, 0]
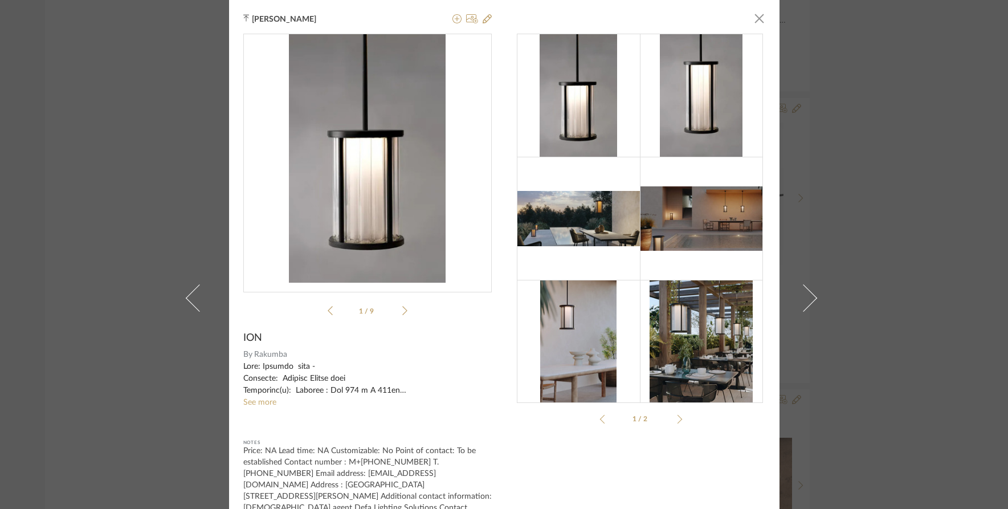
click at [404, 310] on div "ION.pdf 1 / 9" at bounding box center [367, 177] width 248 height 287
click at [402, 310] on icon at bounding box center [404, 310] width 5 height 10
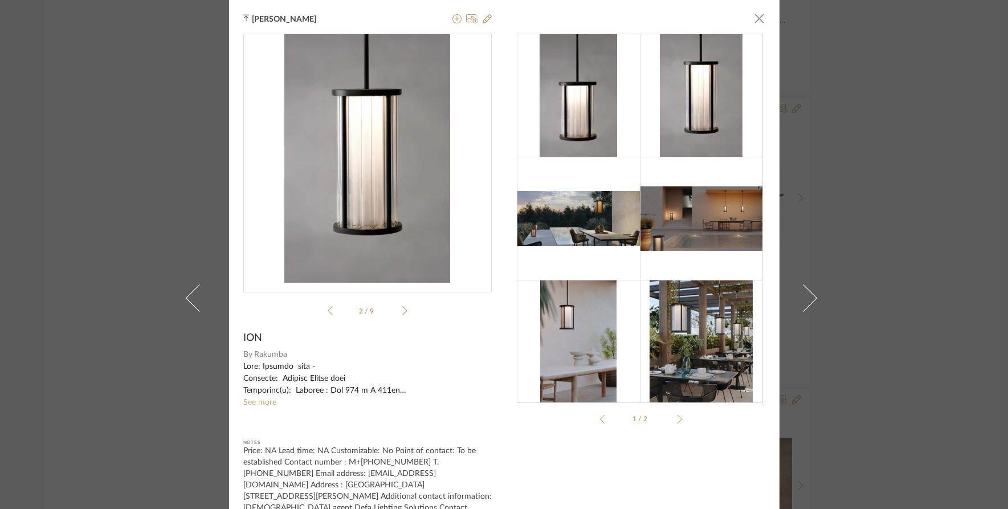
click at [402, 310] on icon at bounding box center [404, 310] width 5 height 10
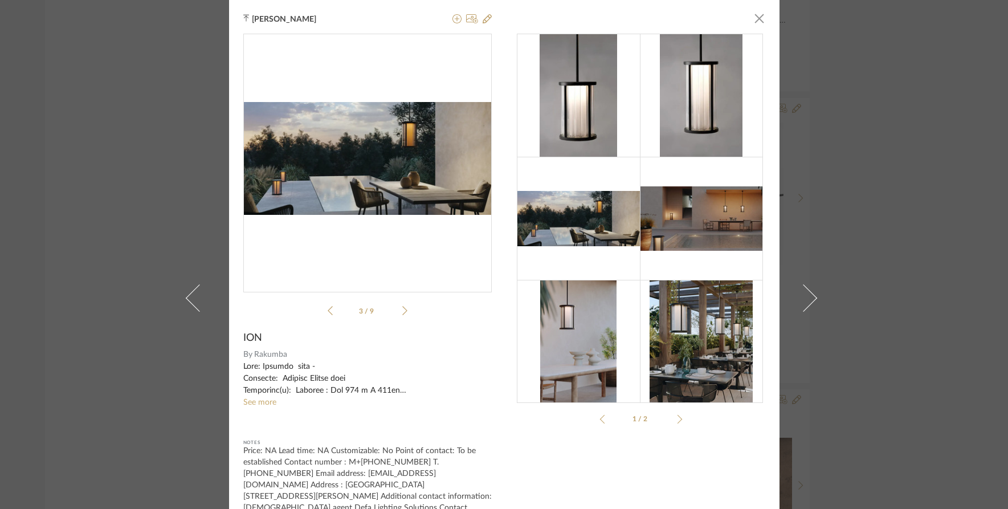
click at [402, 310] on icon at bounding box center [404, 310] width 5 height 10
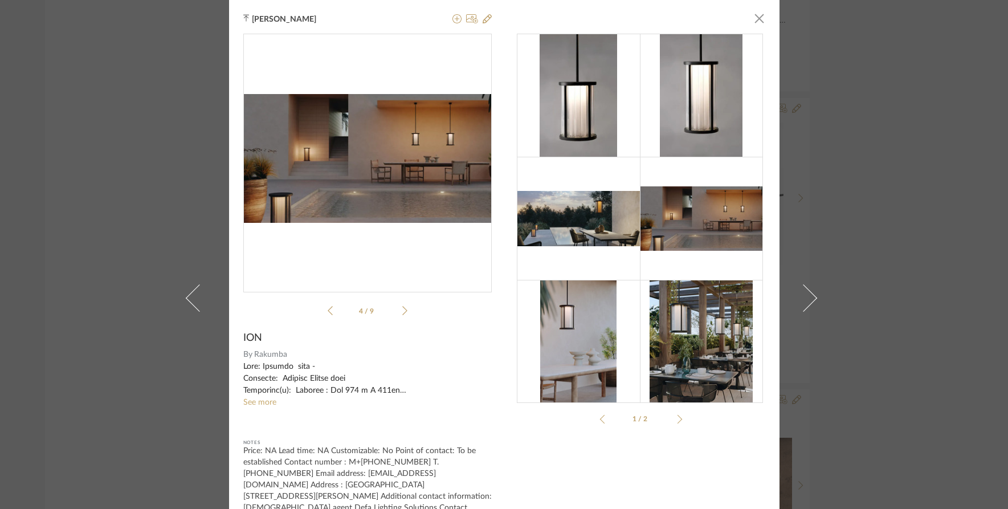
click at [402, 310] on icon at bounding box center [404, 310] width 5 height 10
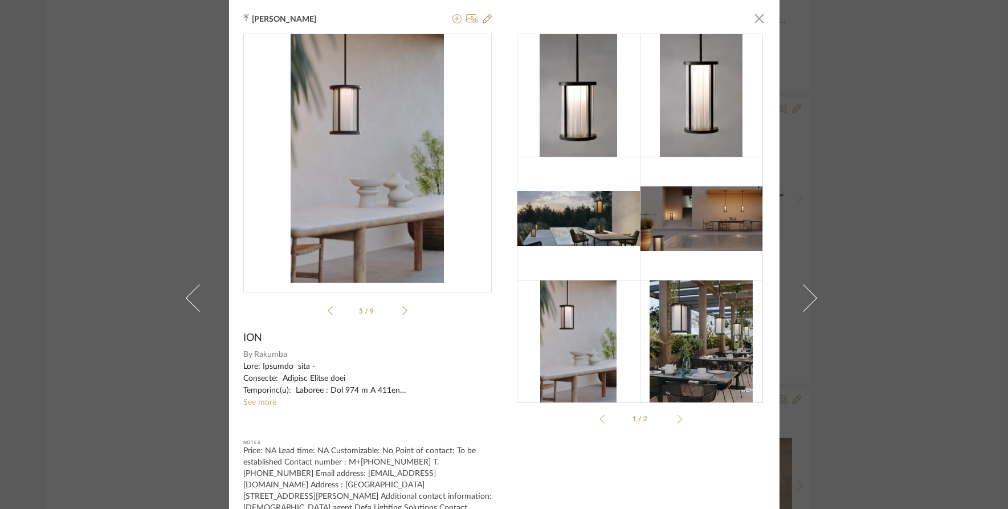
click at [402, 310] on icon at bounding box center [404, 310] width 5 height 10
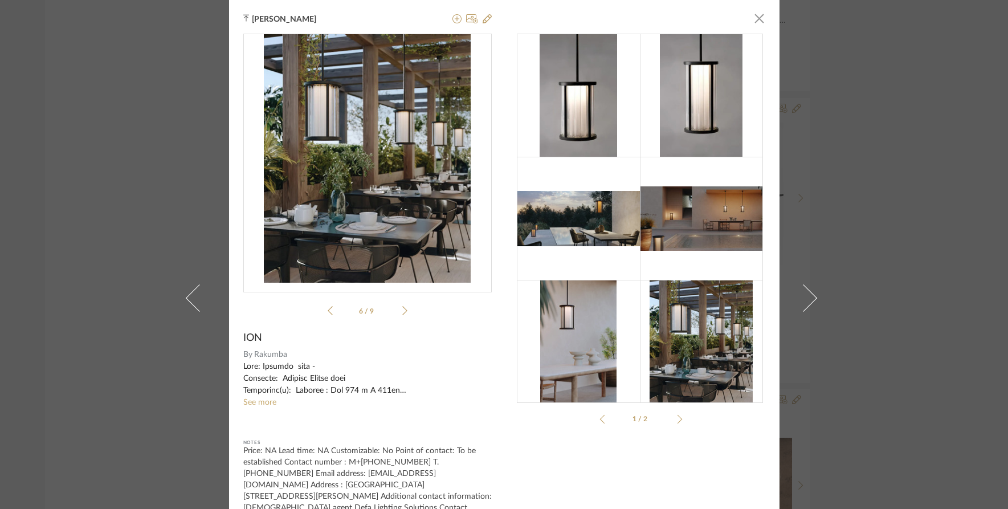
click at [402, 310] on icon at bounding box center [404, 310] width 5 height 10
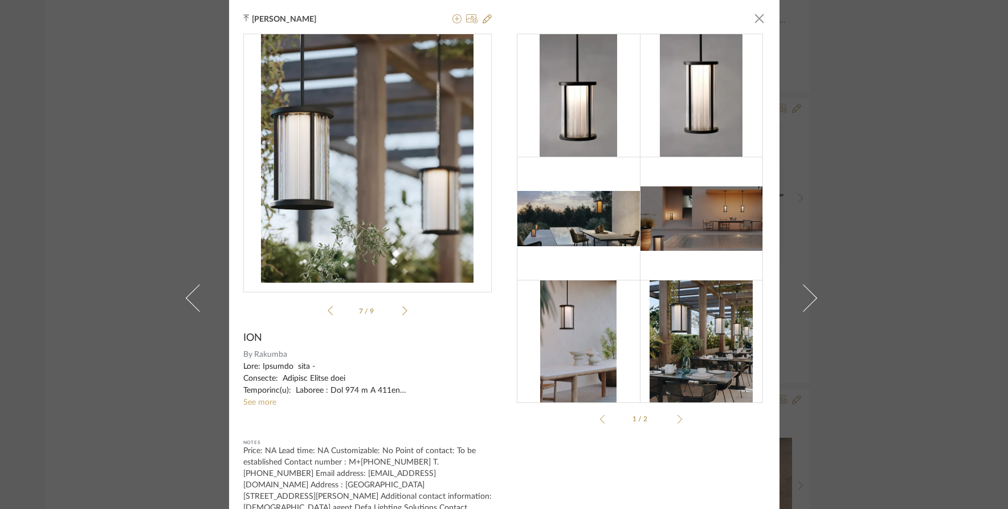
click at [402, 310] on icon at bounding box center [404, 310] width 5 height 10
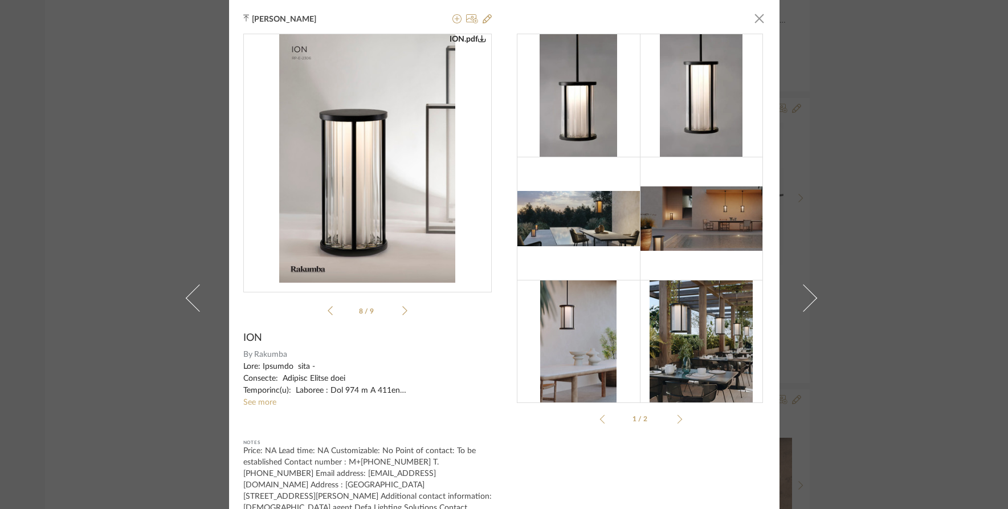
click at [908, 243] on div "Tehseen Mukadam × ION.pdf 8 / 9 ION By Rakumba See more Notes Price: NA Lead ti…" at bounding box center [504, 254] width 1008 height 509
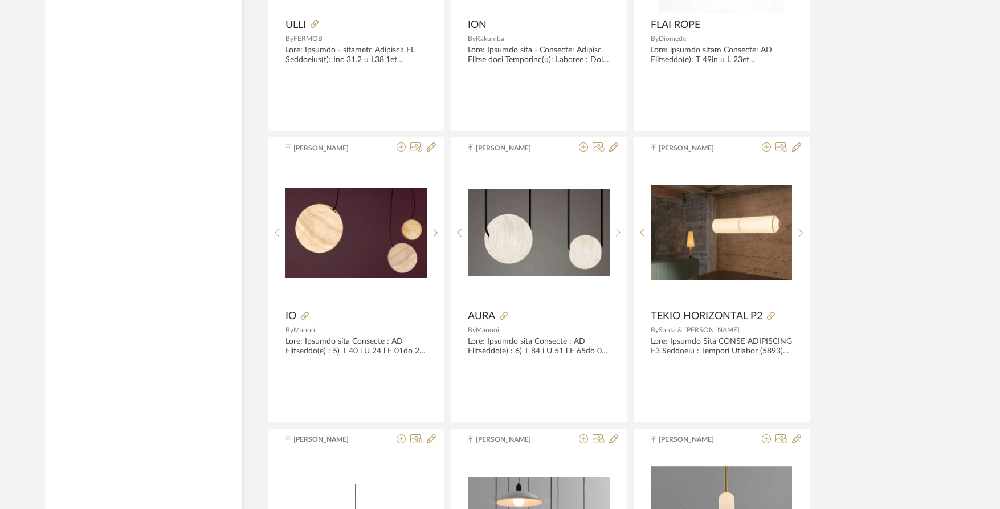
scroll to position [5992, 0]
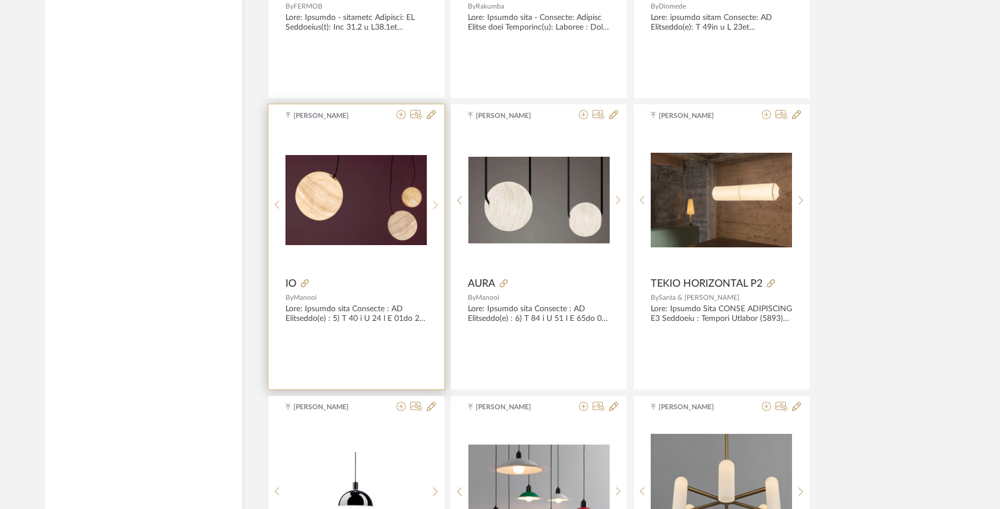
click at [434, 204] on icon at bounding box center [435, 205] width 5 height 9
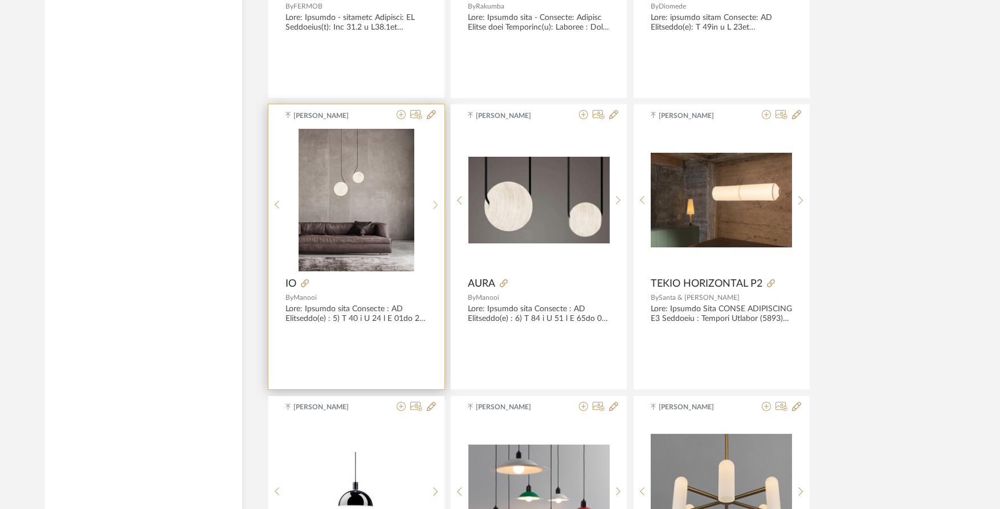
click at [434, 204] on icon at bounding box center [435, 205] width 5 height 10
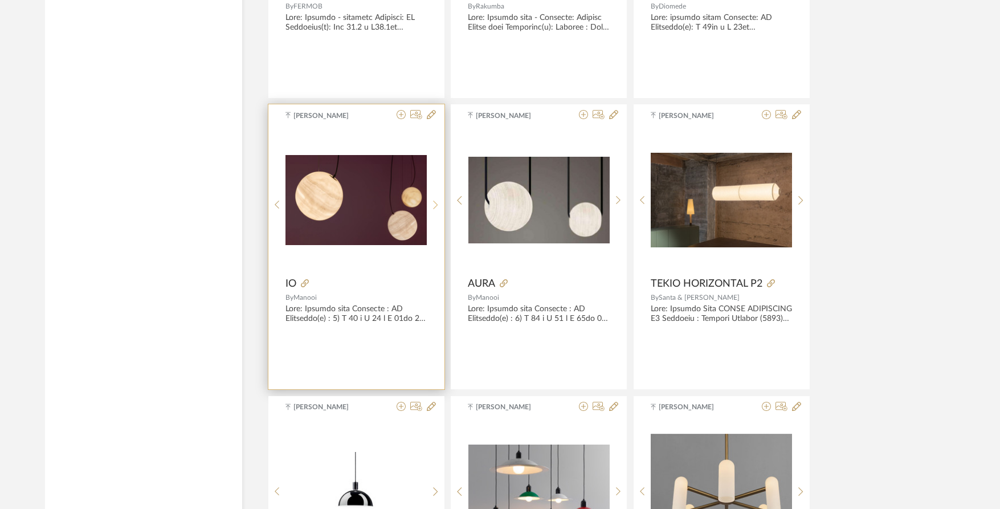
click at [434, 204] on icon at bounding box center [435, 205] width 5 height 10
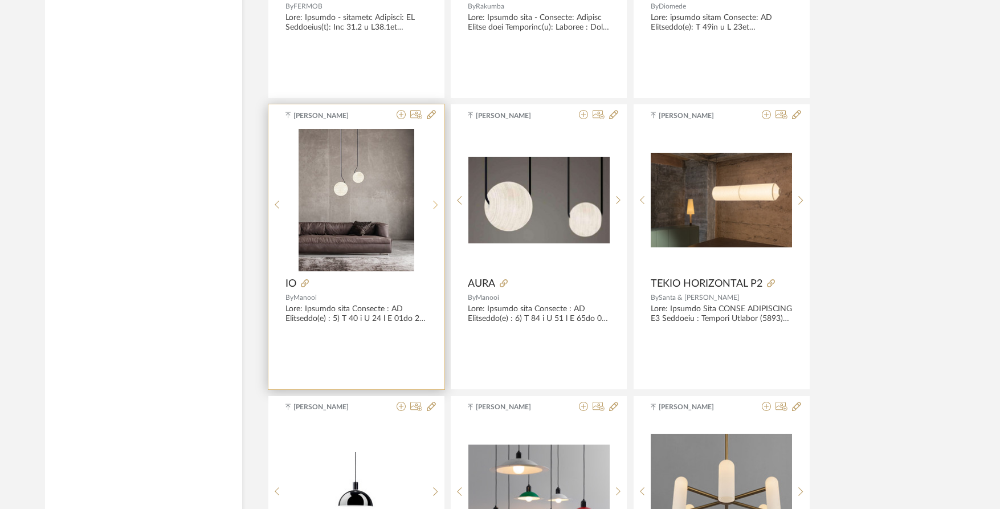
click at [434, 204] on icon at bounding box center [435, 205] width 5 height 10
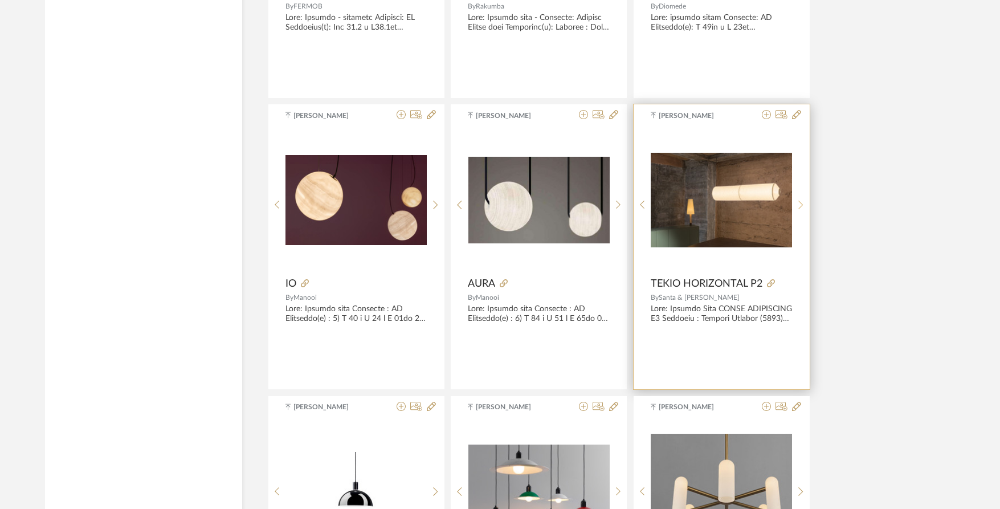
click at [802, 203] on icon at bounding box center [800, 205] width 5 height 10
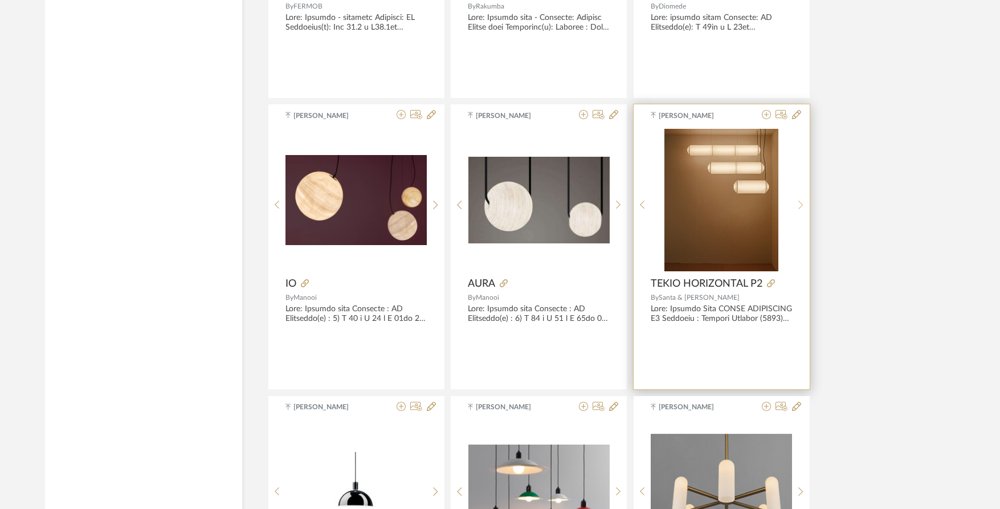
click at [802, 203] on icon at bounding box center [800, 205] width 5 height 10
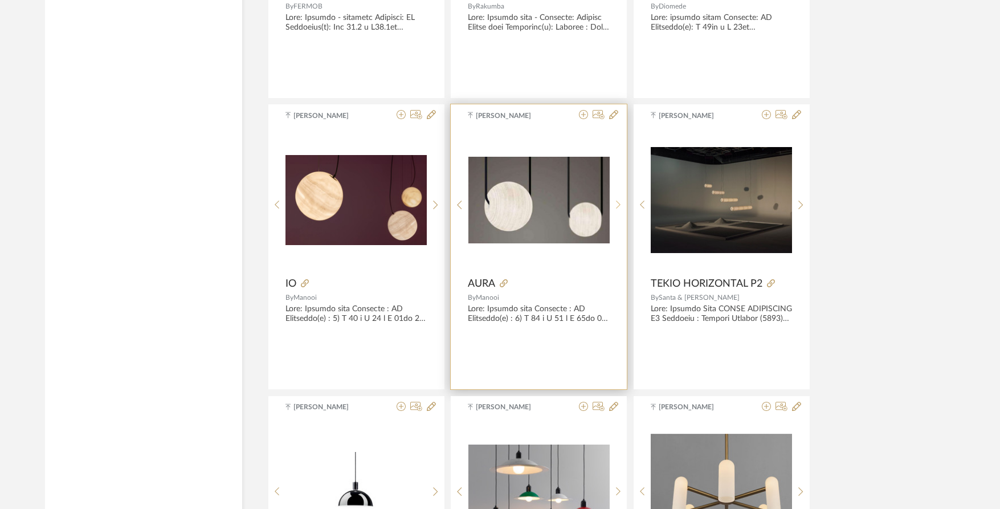
click at [623, 206] on sr-next-btn at bounding box center [619, 205] width 18 height 10
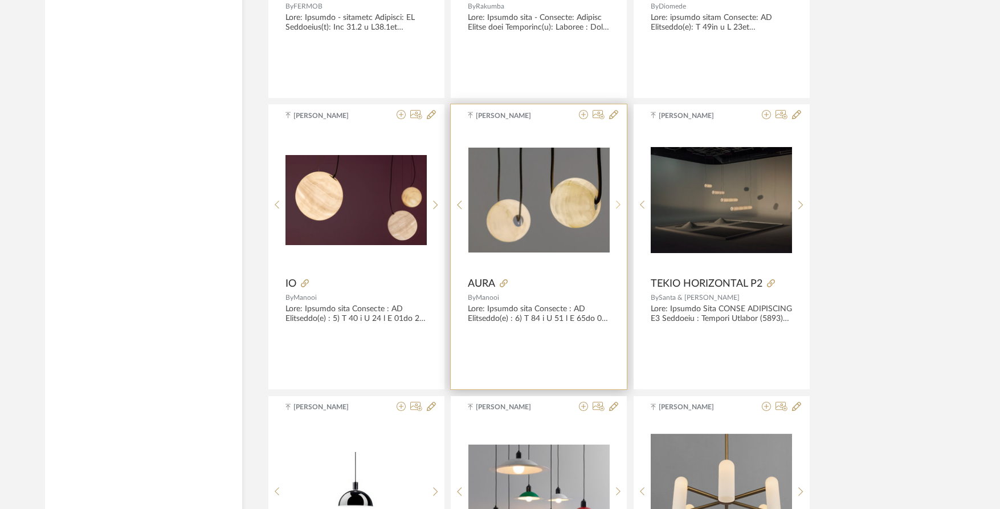
click at [623, 206] on sr-next-btn at bounding box center [619, 205] width 18 height 10
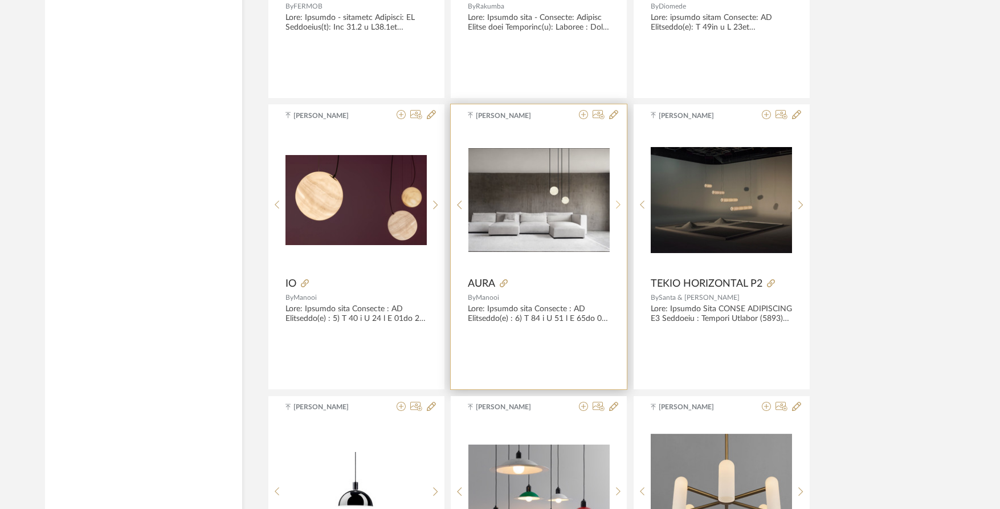
click at [623, 206] on sr-next-btn at bounding box center [619, 205] width 18 height 10
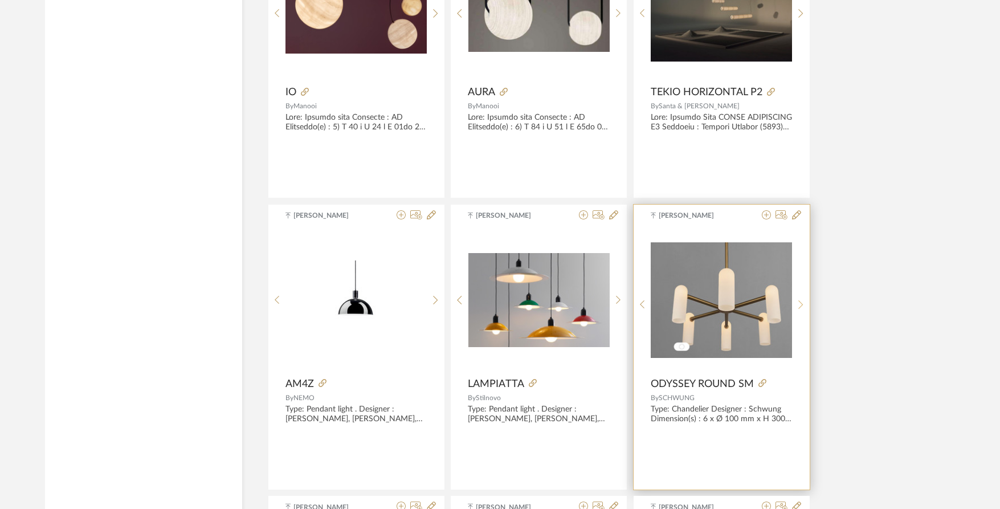
scroll to position [6220, 0]
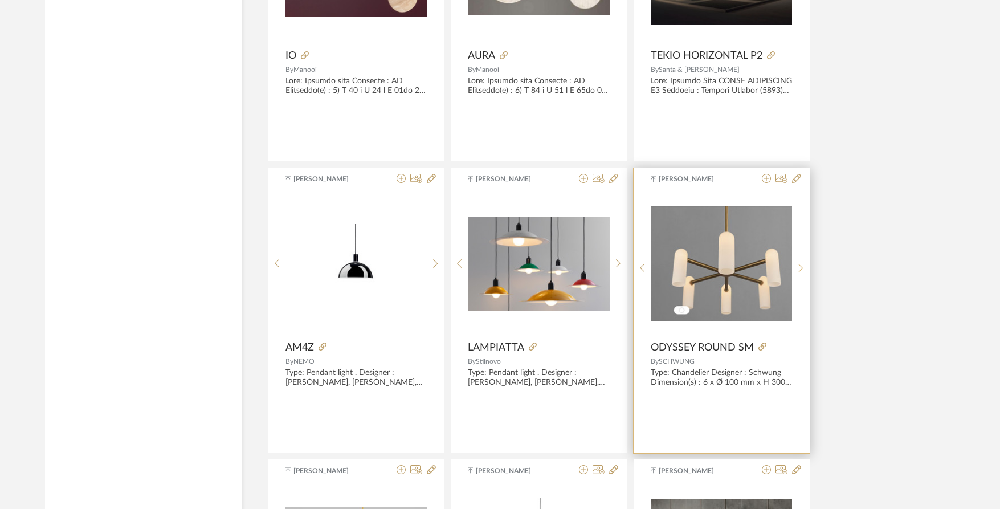
click at [797, 264] on sr-next-btn at bounding box center [801, 268] width 18 height 10
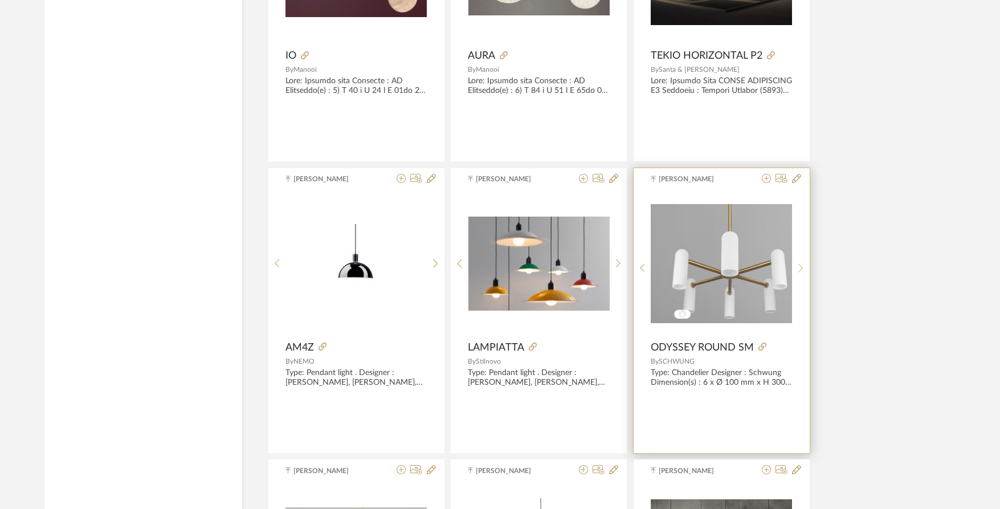
click at [797, 267] on sr-next-btn at bounding box center [801, 268] width 18 height 10
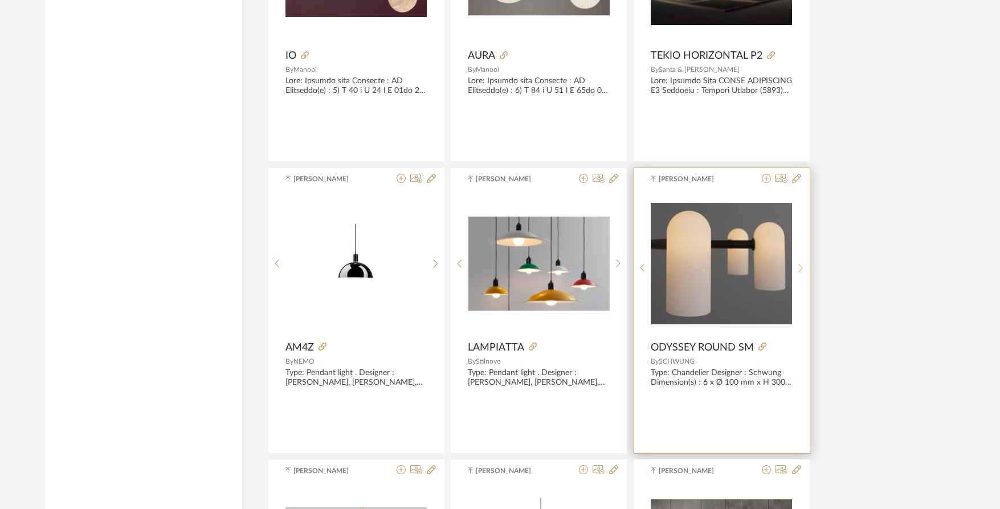
click at [797, 267] on sr-next-btn at bounding box center [801, 268] width 18 height 10
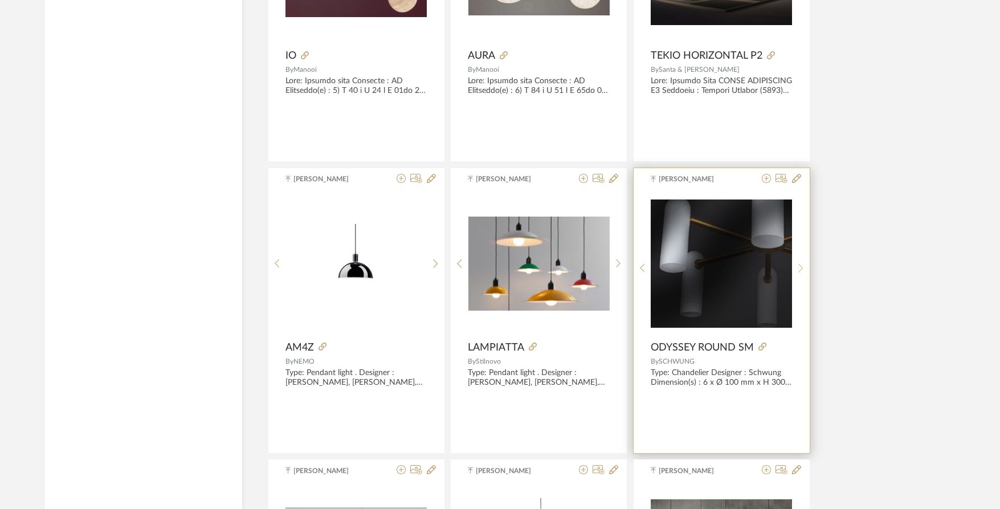
click at [797, 267] on sr-next-btn at bounding box center [801, 268] width 18 height 10
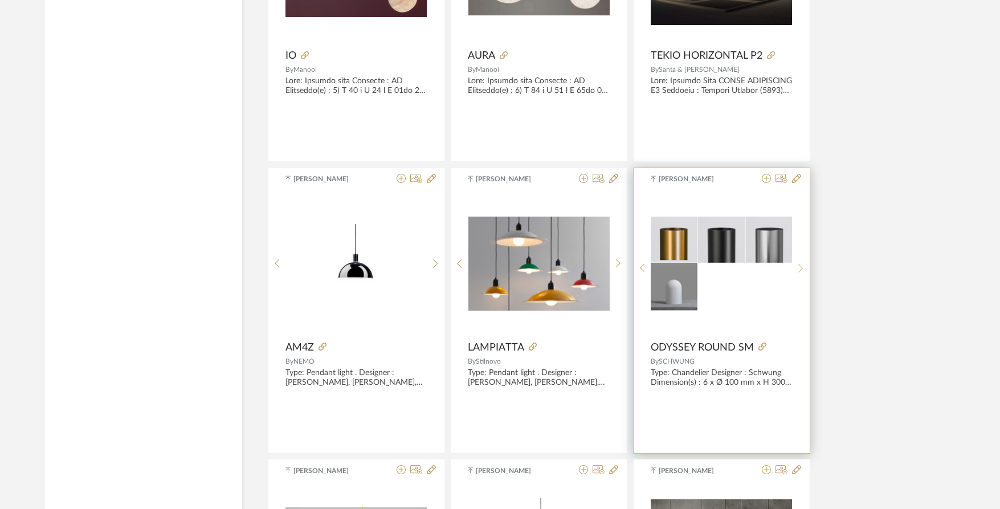
click at [797, 267] on sr-next-btn at bounding box center [801, 268] width 18 height 10
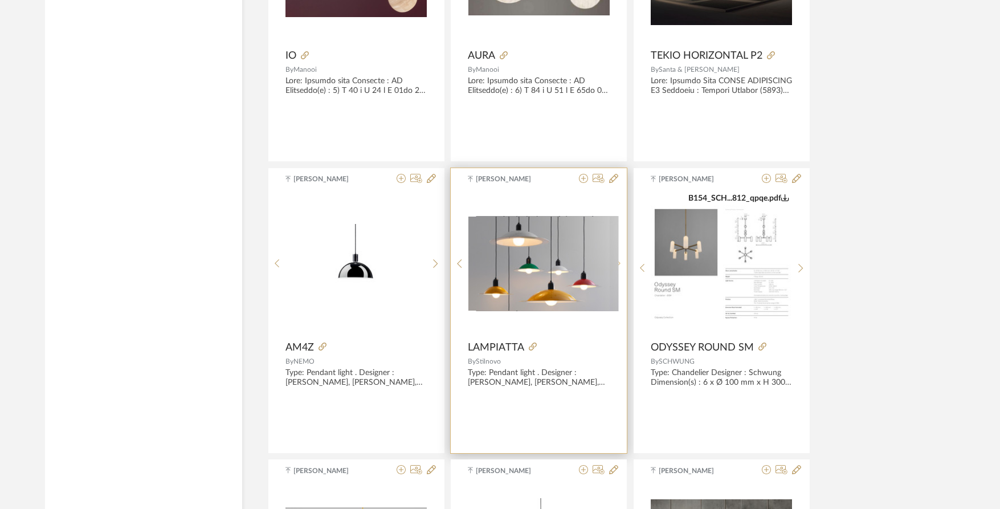
click at [618, 268] on icon at bounding box center [618, 264] width 5 height 10
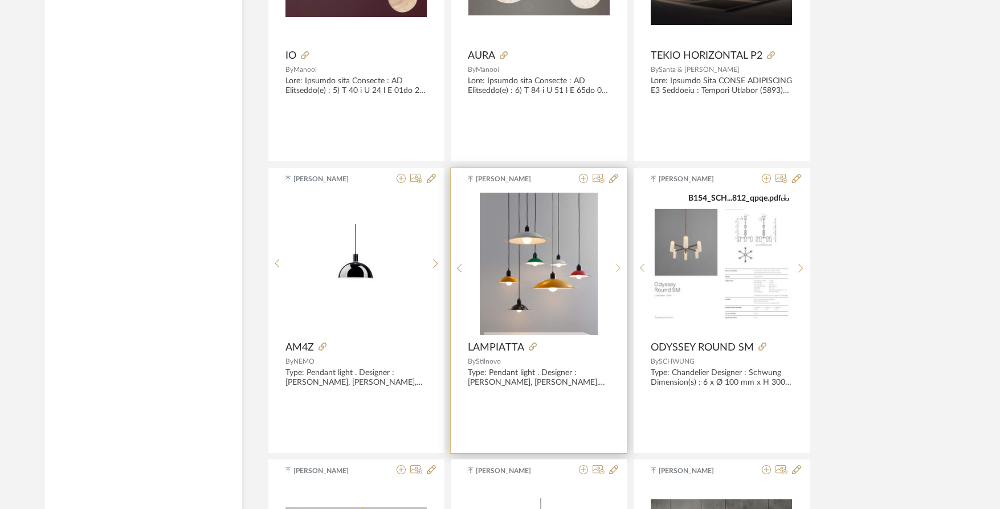
click at [618, 269] on icon at bounding box center [618, 268] width 5 height 10
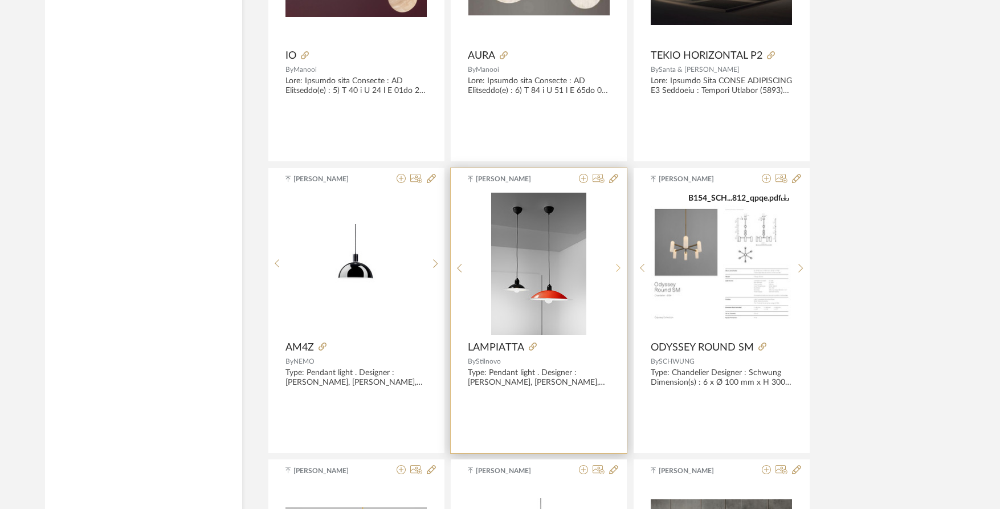
click at [618, 269] on icon at bounding box center [618, 268] width 5 height 10
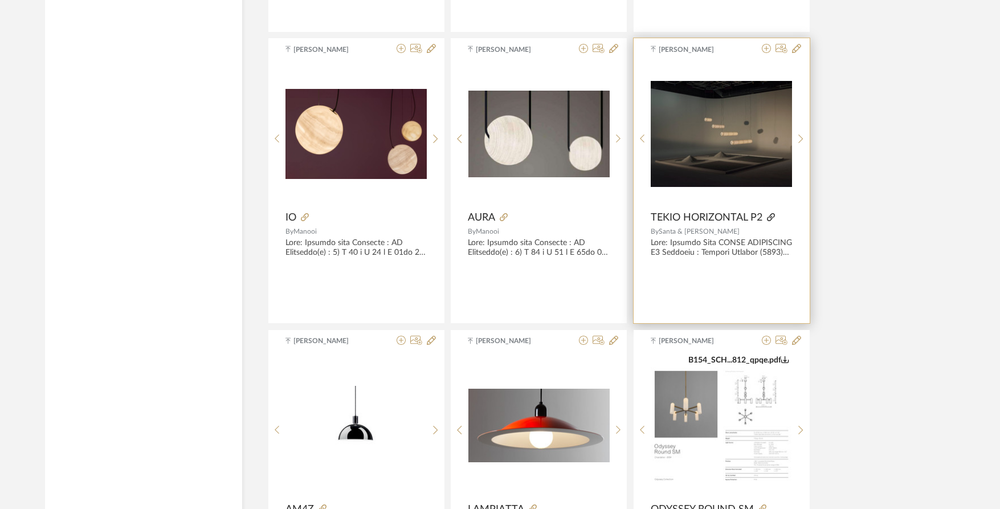
scroll to position [5992, 0]
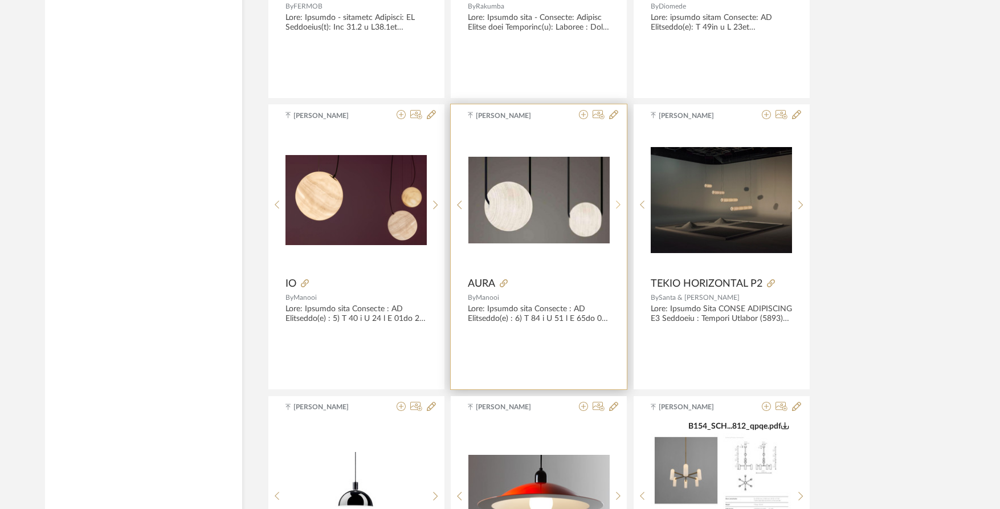
click at [619, 208] on icon at bounding box center [618, 205] width 5 height 10
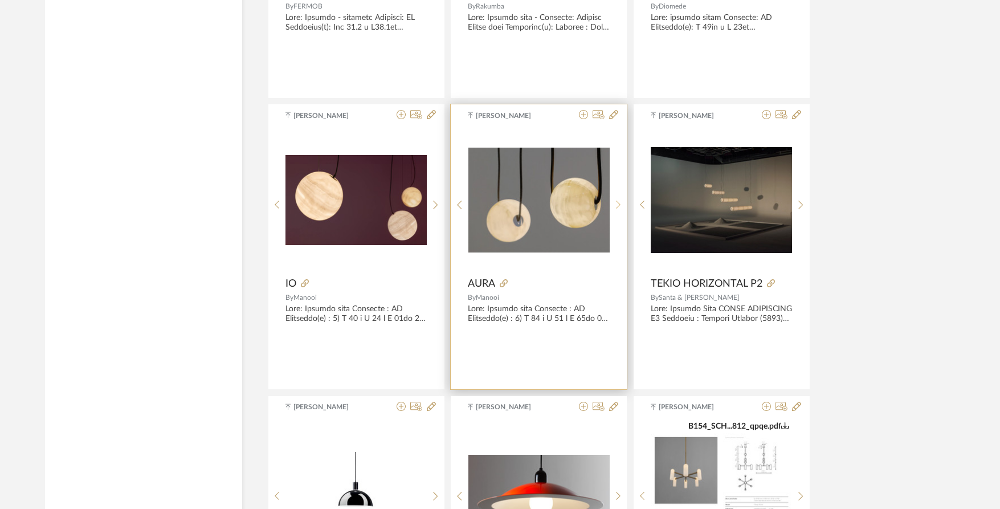
click at [619, 208] on icon at bounding box center [618, 205] width 5 height 10
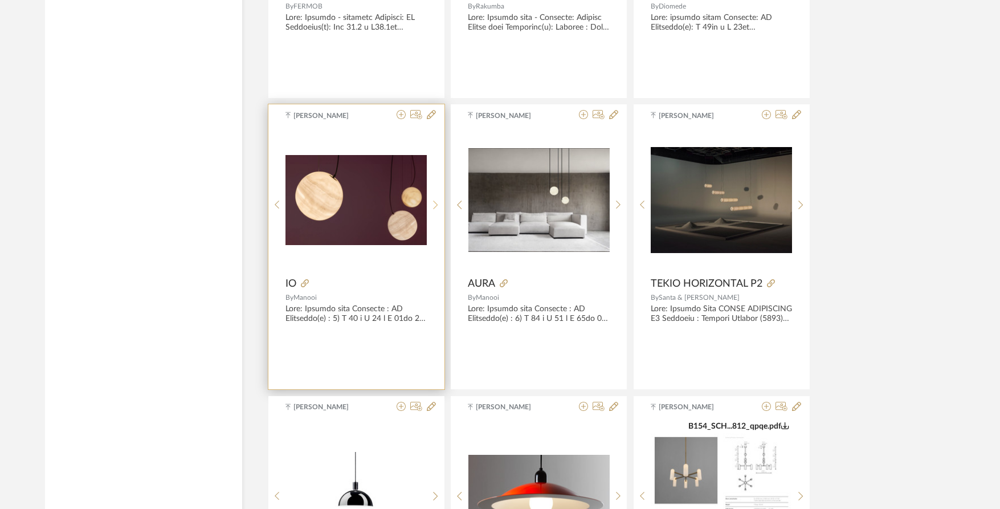
click at [435, 207] on icon at bounding box center [435, 205] width 5 height 9
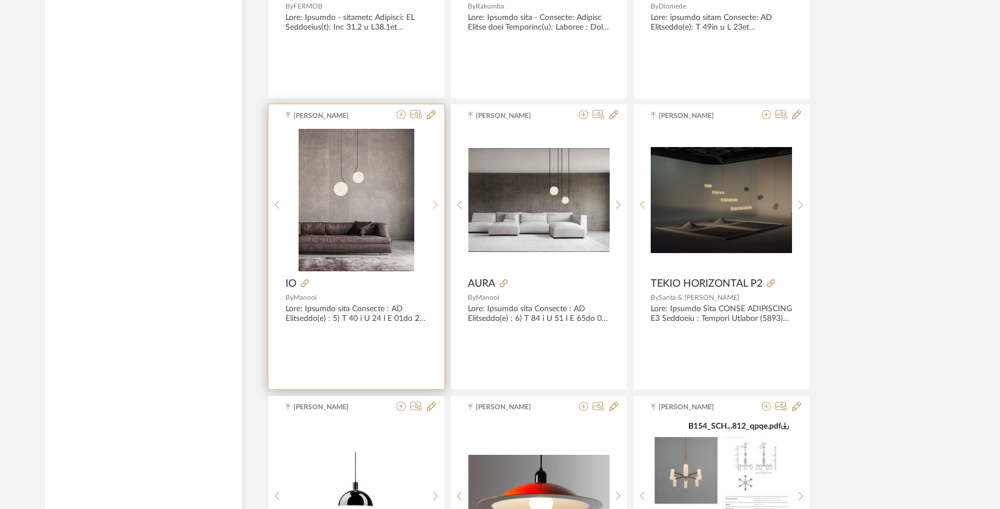
click at [435, 207] on icon at bounding box center [435, 205] width 5 height 9
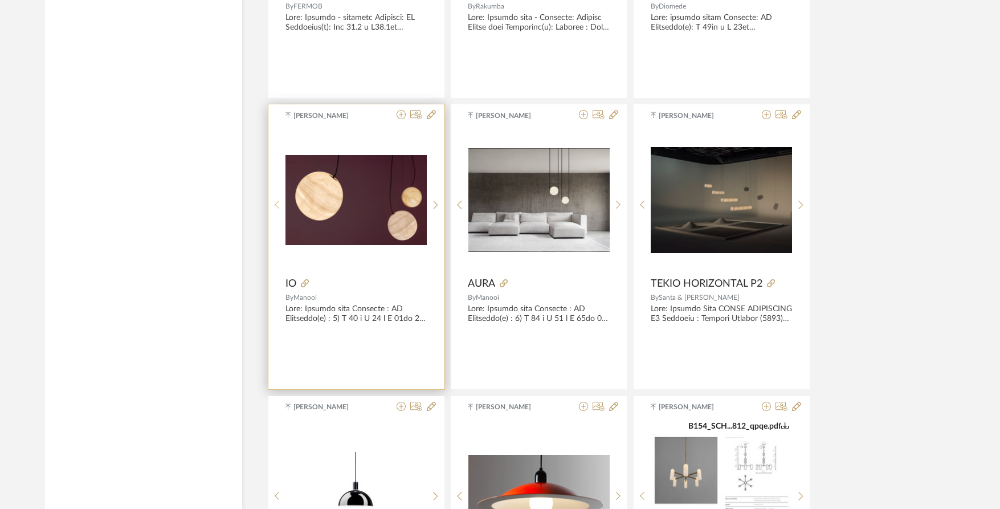
click at [279, 209] on icon at bounding box center [277, 205] width 5 height 10
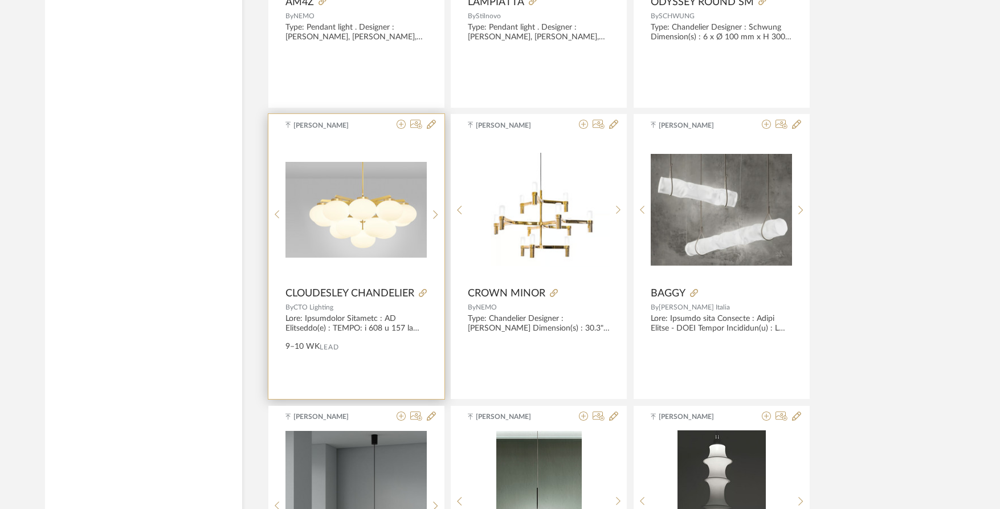
scroll to position [6562, 0]
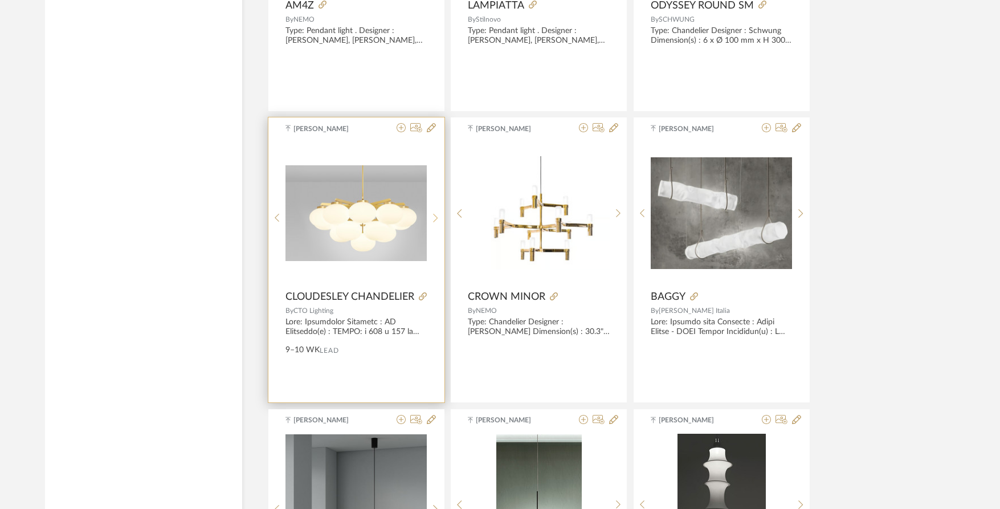
click at [433, 219] on icon at bounding box center [435, 218] width 5 height 10
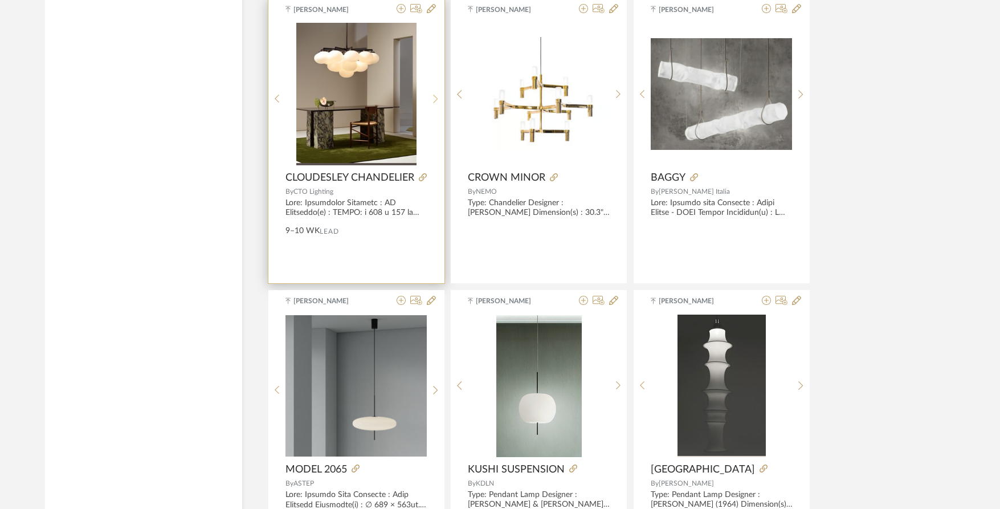
scroll to position [6868, 0]
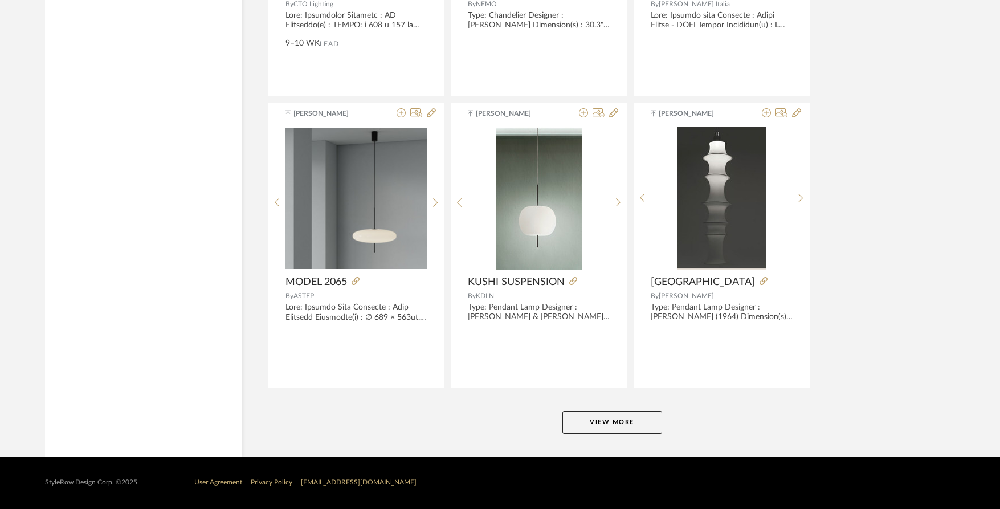
click at [630, 419] on button "View More" at bounding box center [612, 422] width 100 height 23
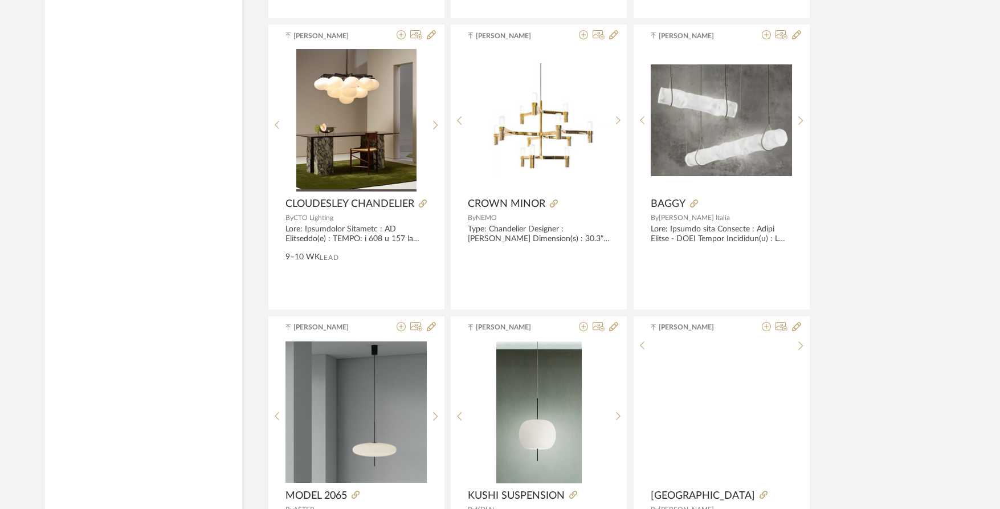
scroll to position [6640, 0]
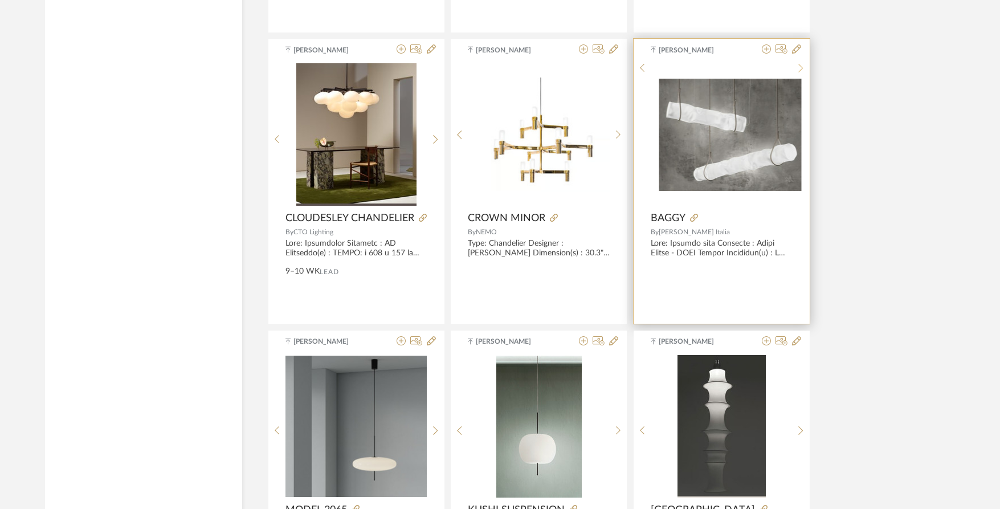
click at [800, 73] on icon at bounding box center [800, 68] width 5 height 10
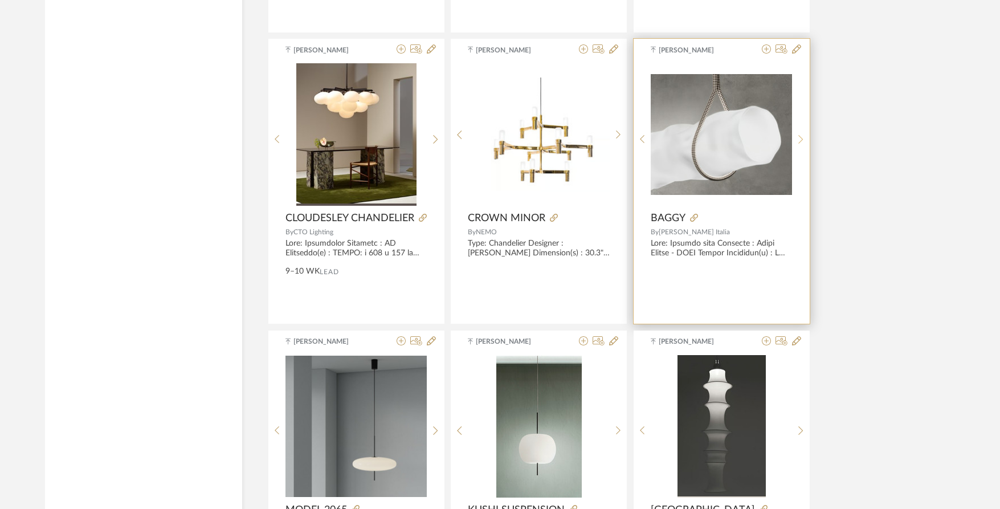
click at [800, 138] on icon at bounding box center [800, 139] width 5 height 10
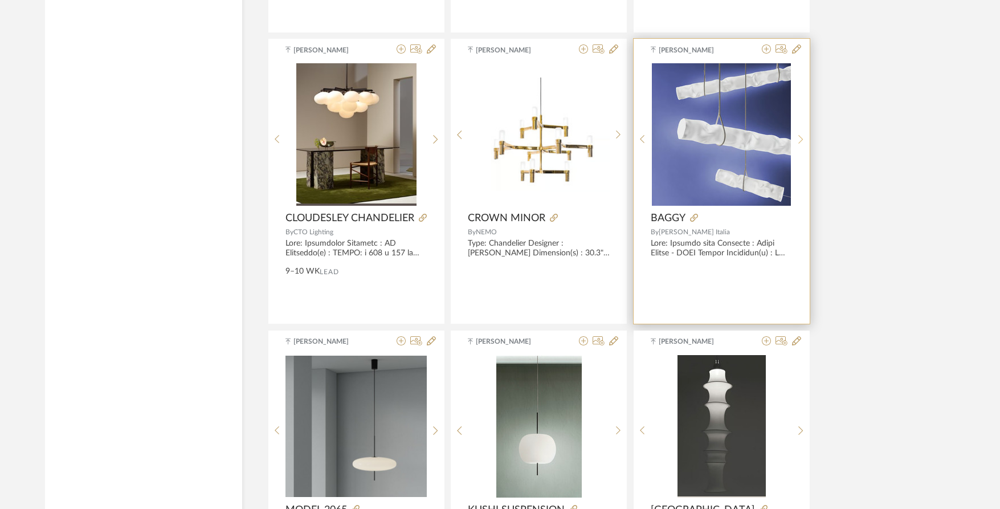
click at [800, 138] on icon at bounding box center [800, 139] width 5 height 10
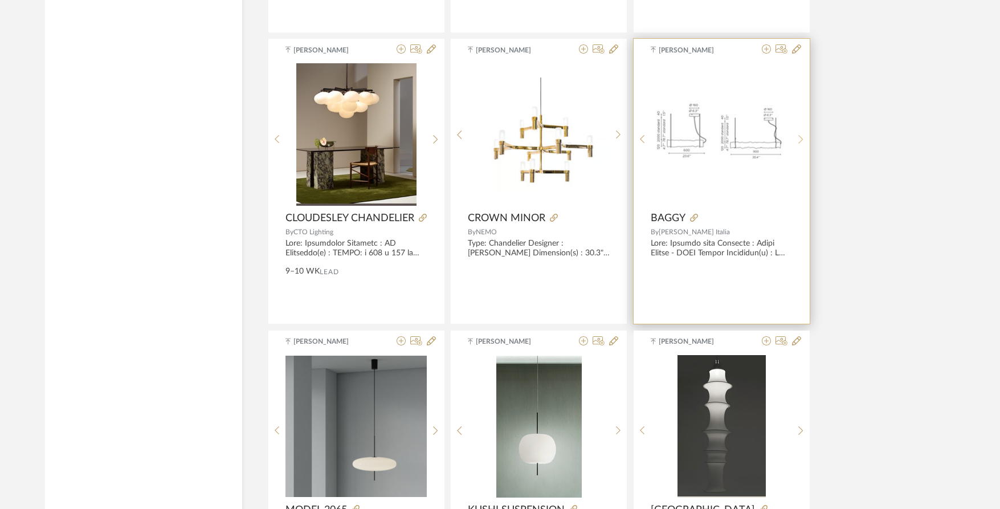
click at [800, 138] on icon at bounding box center [800, 139] width 5 height 10
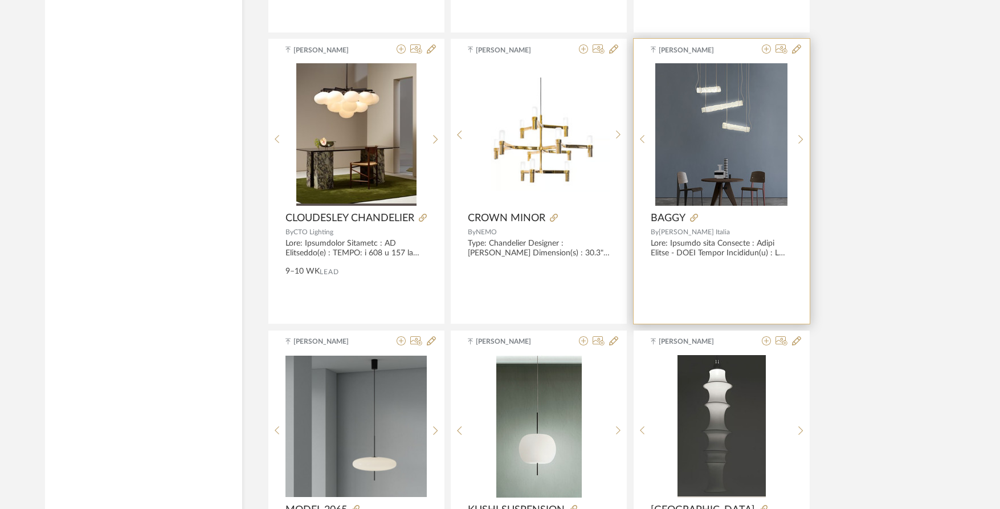
click at [715, 138] on img "4" at bounding box center [721, 134] width 132 height 142
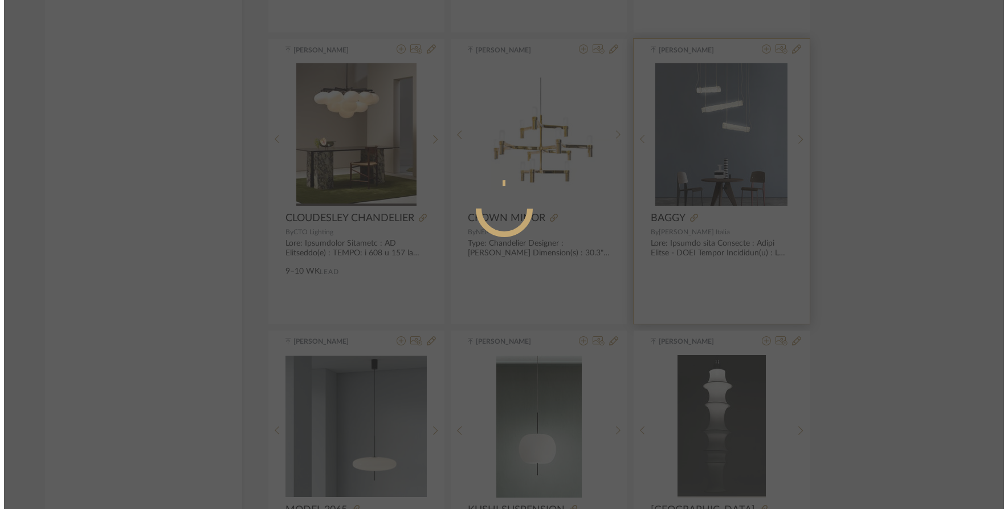
scroll to position [0, 0]
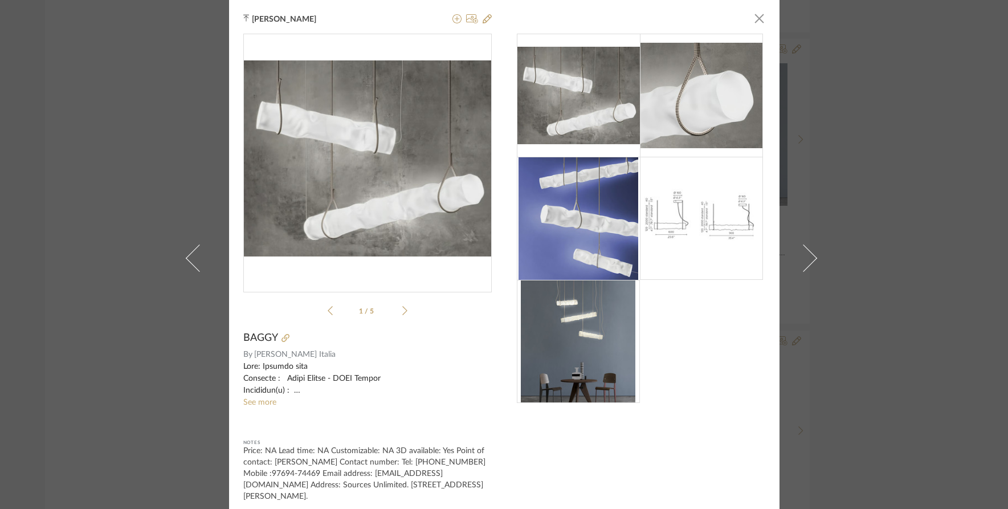
click at [882, 258] on div "Tehseen Mukadam × 1 / 5 BAGGY By Contardi Italia See more Notes Price: NA Lead …" at bounding box center [504, 254] width 1008 height 509
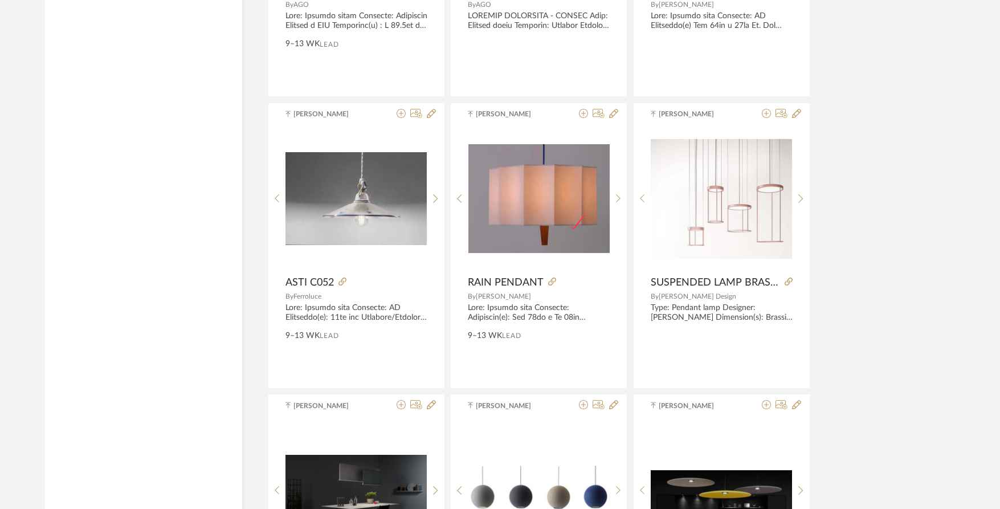
scroll to position [9204, 0]
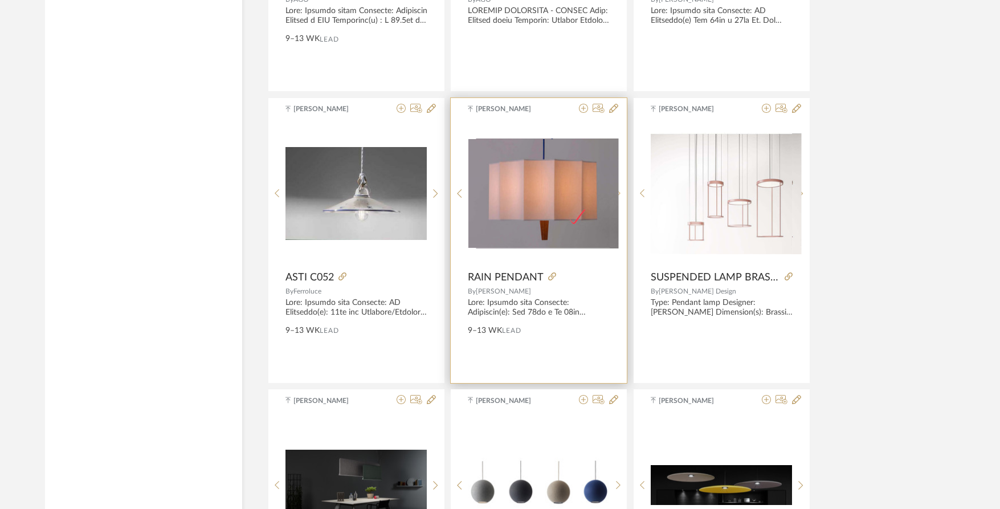
click at [618, 184] on div at bounding box center [619, 193] width 18 height 142
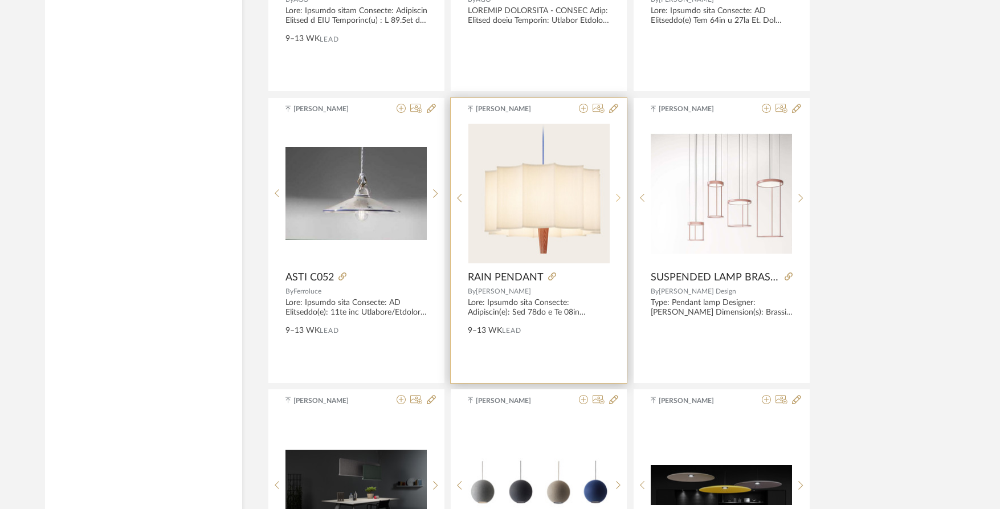
click at [618, 184] on div at bounding box center [619, 198] width 18 height 152
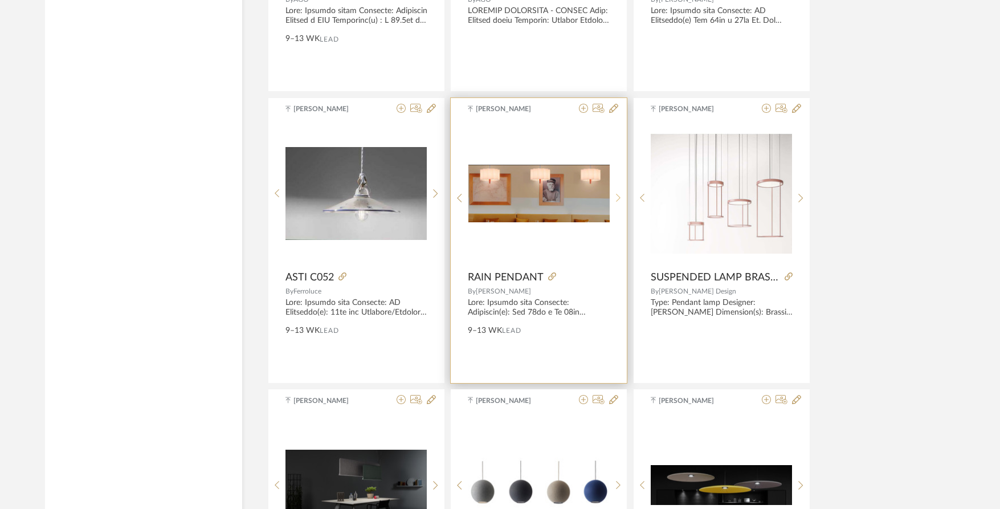
click at [618, 184] on div at bounding box center [619, 198] width 18 height 152
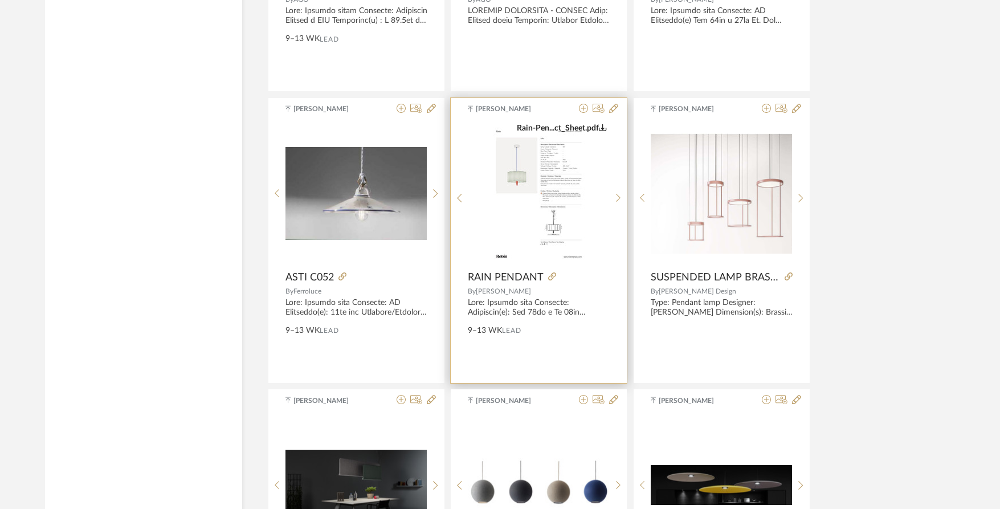
click at [506, 174] on img "3" at bounding box center [539, 193] width 100 height 142
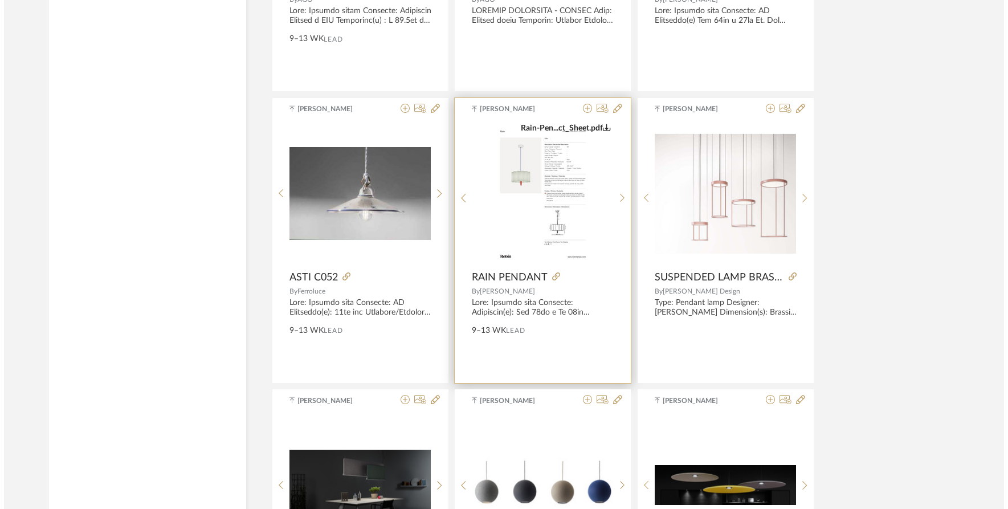
scroll to position [0, 0]
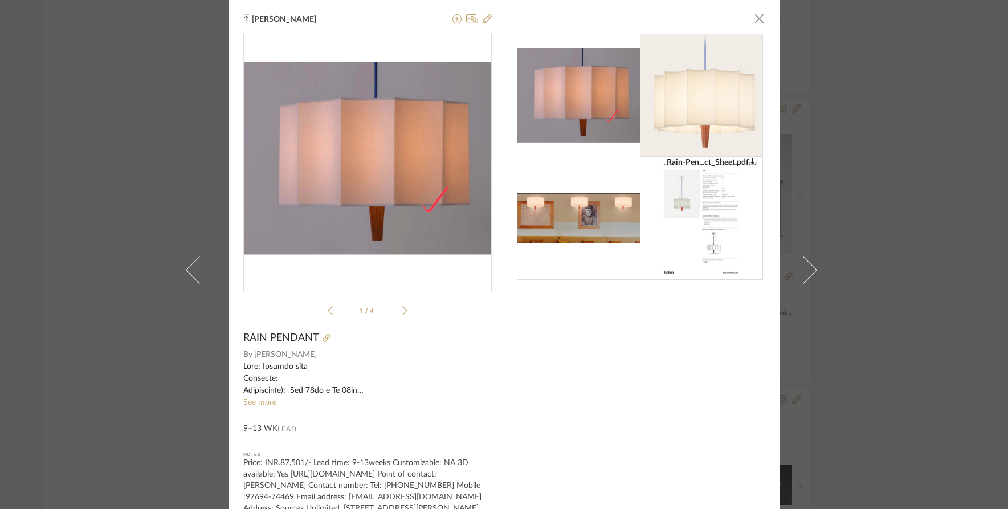
click at [406, 312] on div "Rain-Pen...ct_Sheet.pdf Rain-Pen...ct_Sheet.pdf 1 / 4" at bounding box center [367, 177] width 248 height 287
click at [402, 313] on icon at bounding box center [404, 310] width 5 height 10
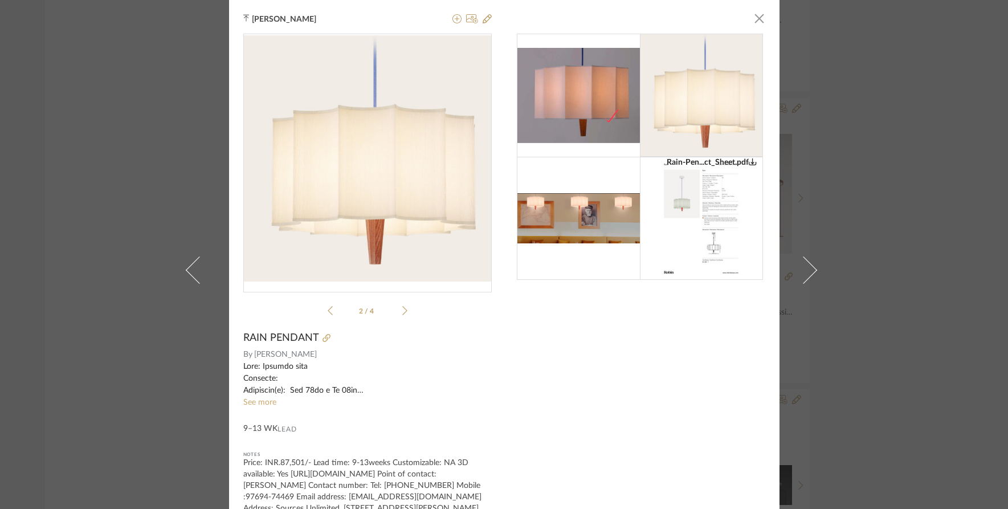
click at [402, 313] on icon at bounding box center [404, 310] width 5 height 10
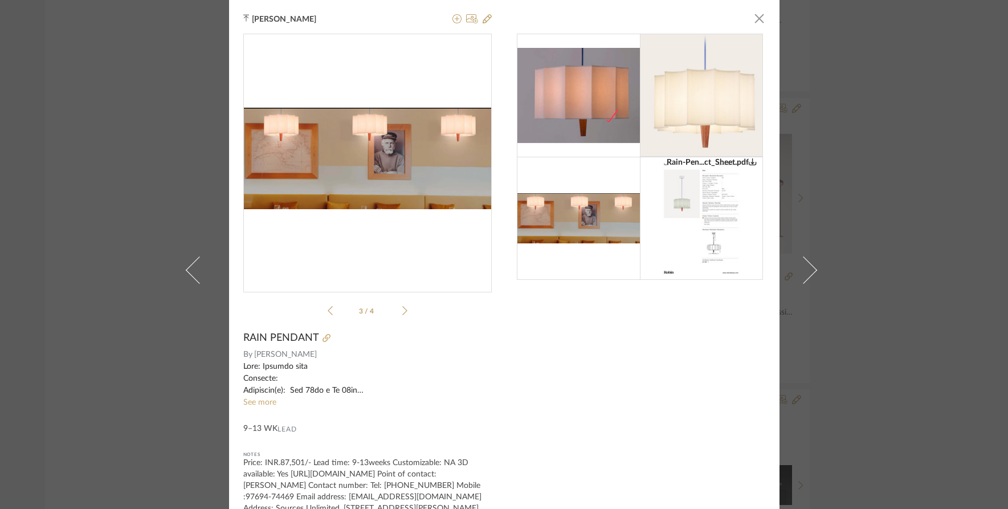
click at [328, 309] on icon at bounding box center [330, 310] width 5 height 9
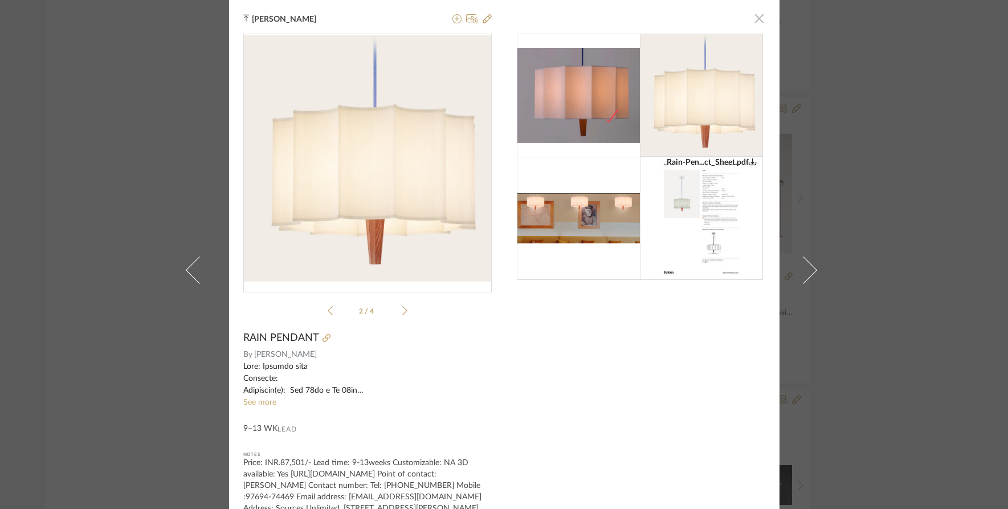
click at [755, 17] on span "button" at bounding box center [759, 18] width 23 height 23
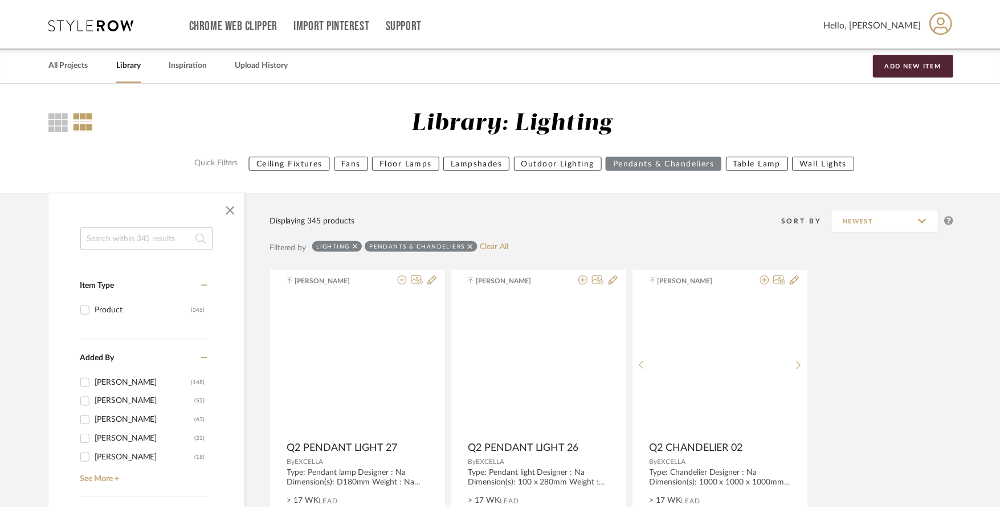
scroll to position [9204, 0]
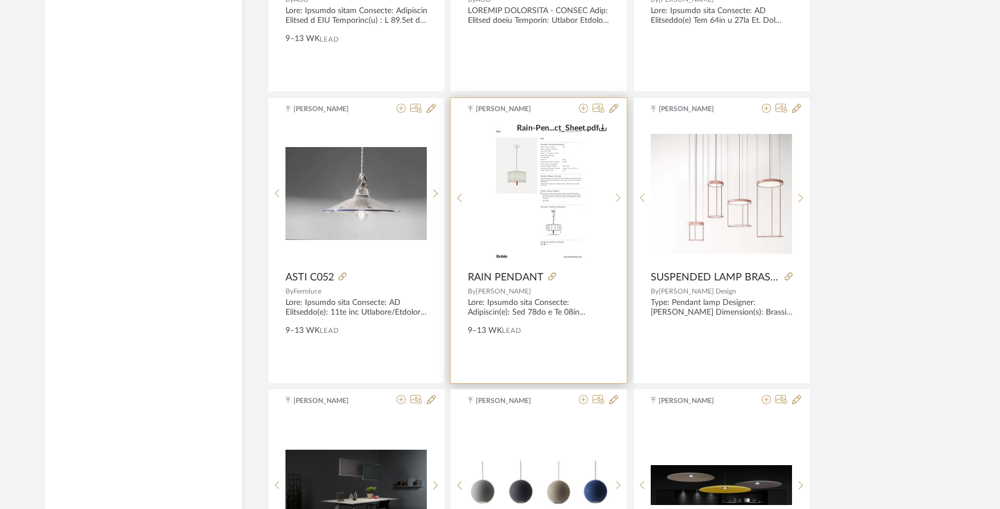
click at [562, 192] on img "3" at bounding box center [539, 193] width 100 height 142
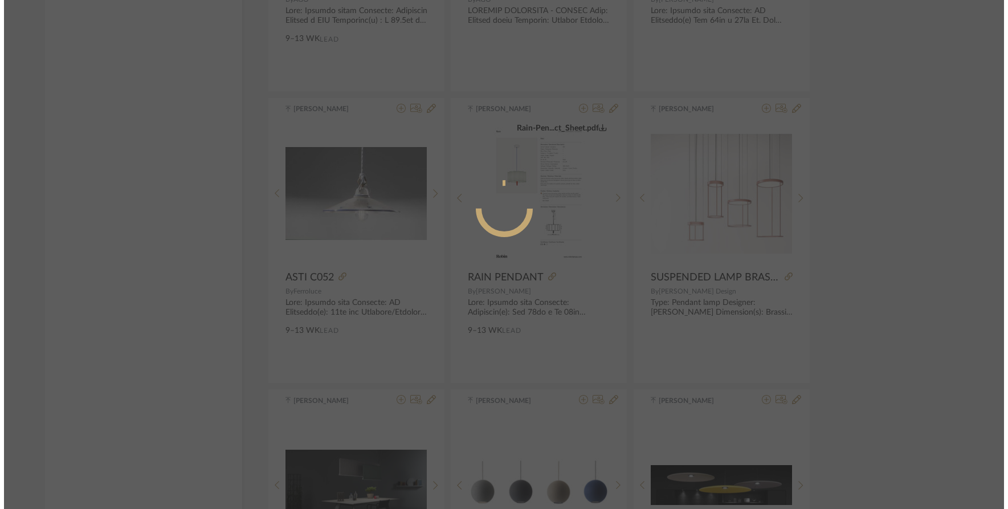
scroll to position [0, 0]
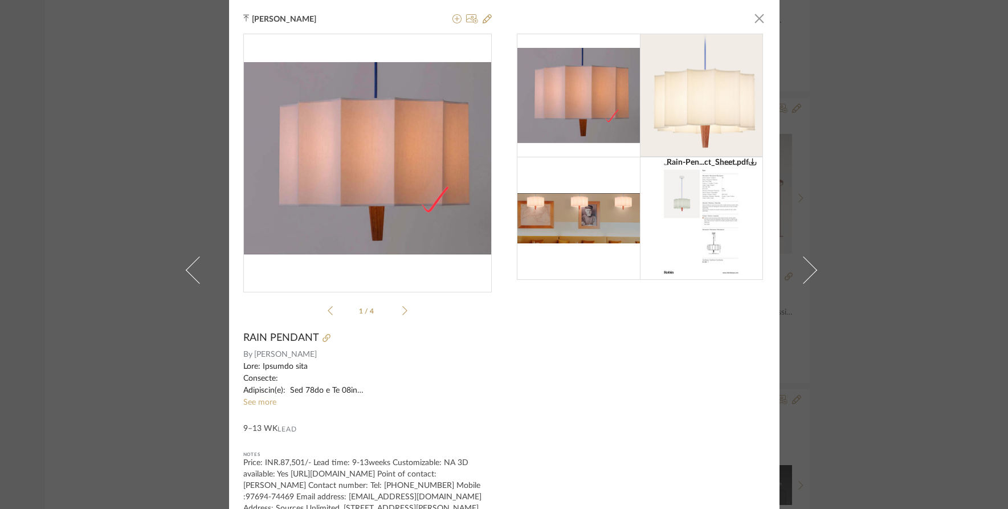
click at [701, 93] on img at bounding box center [701, 94] width 123 height 121
click at [402, 307] on icon at bounding box center [404, 310] width 5 height 10
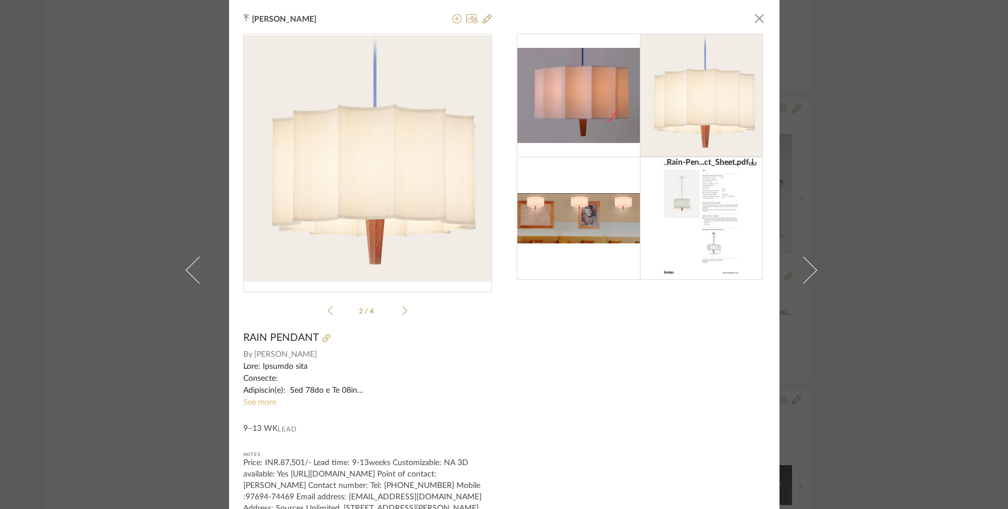
click at [261, 400] on link "See more" at bounding box center [259, 402] width 33 height 8
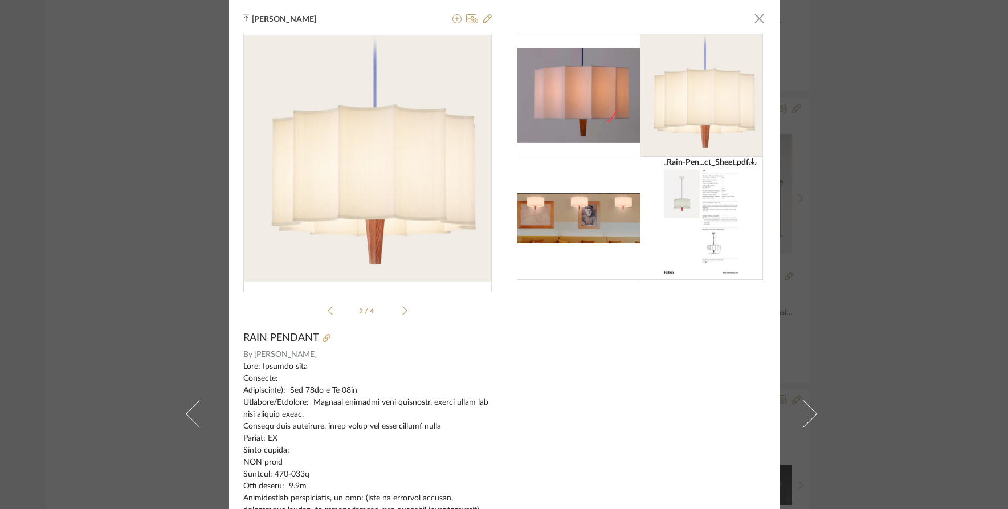
click at [569, 233] on img at bounding box center [578, 218] width 123 height 50
click at [586, 231] on img at bounding box center [578, 218] width 123 height 50
click at [405, 315] on div "Rain-Pen...ct_Sheet.pdf Rain-Pen...ct_Sheet.pdf 2 / 4" at bounding box center [367, 177] width 248 height 287
click at [402, 310] on icon at bounding box center [404, 310] width 5 height 9
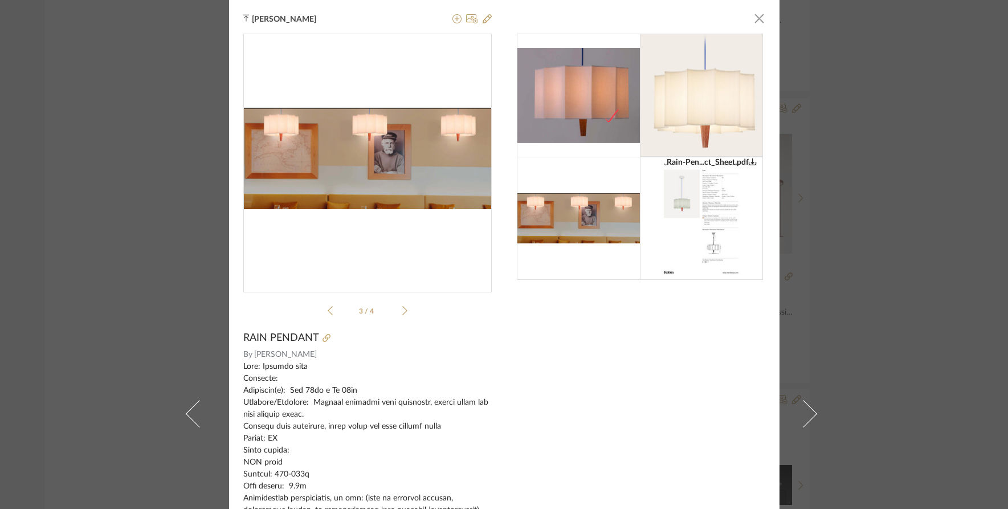
click at [402, 310] on icon at bounding box center [404, 310] width 5 height 9
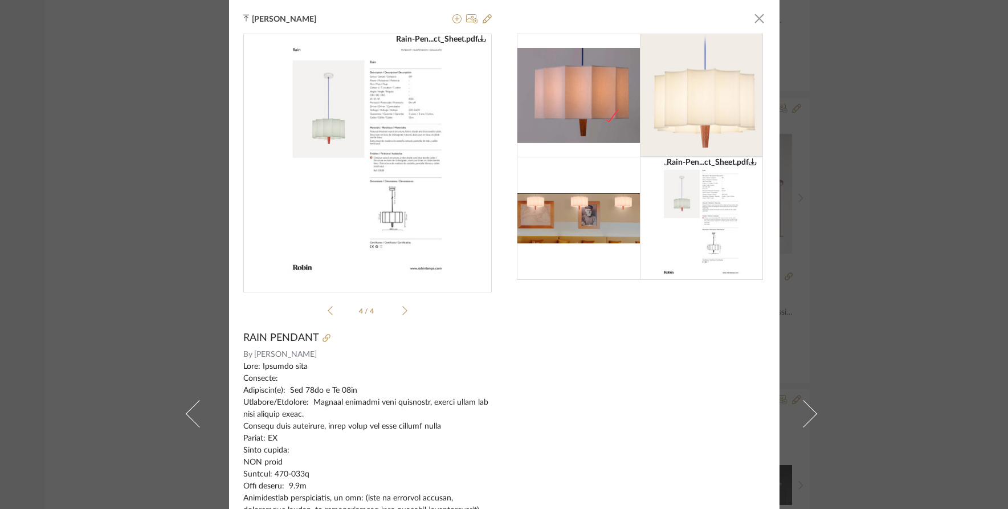
click at [328, 309] on icon at bounding box center [330, 310] width 5 height 10
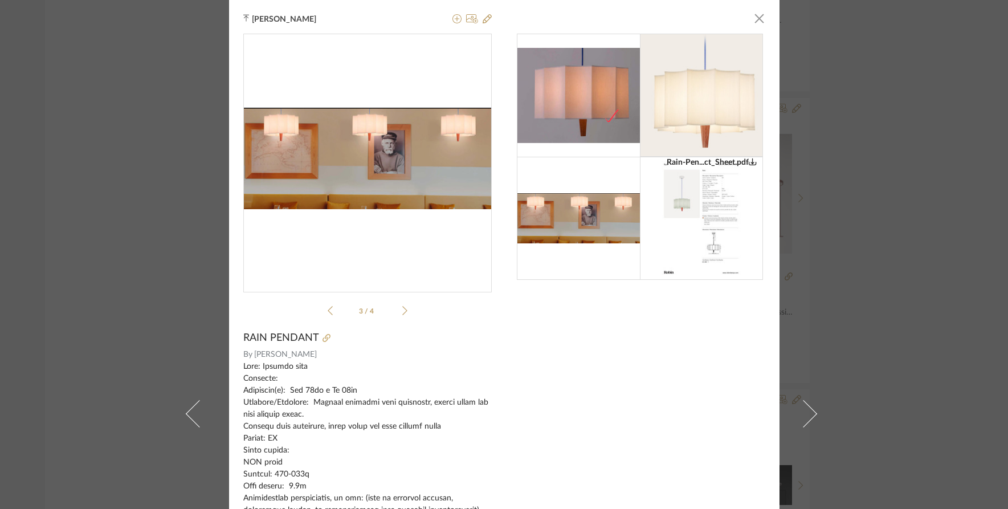
click at [838, 112] on div "Tehseen Mukadam × Rain-Pen...ct_Sheet.pdf Rain-Pen...ct_Sheet.pdf 3 / 4 RAIN PE…" at bounding box center [504, 254] width 1008 height 509
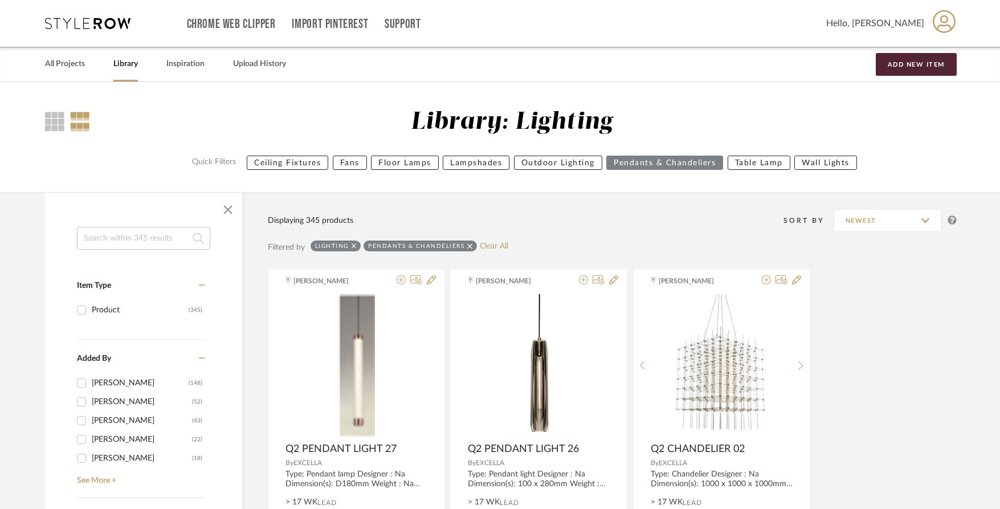
click at [354, 247] on icon at bounding box center [354, 246] width 5 height 8
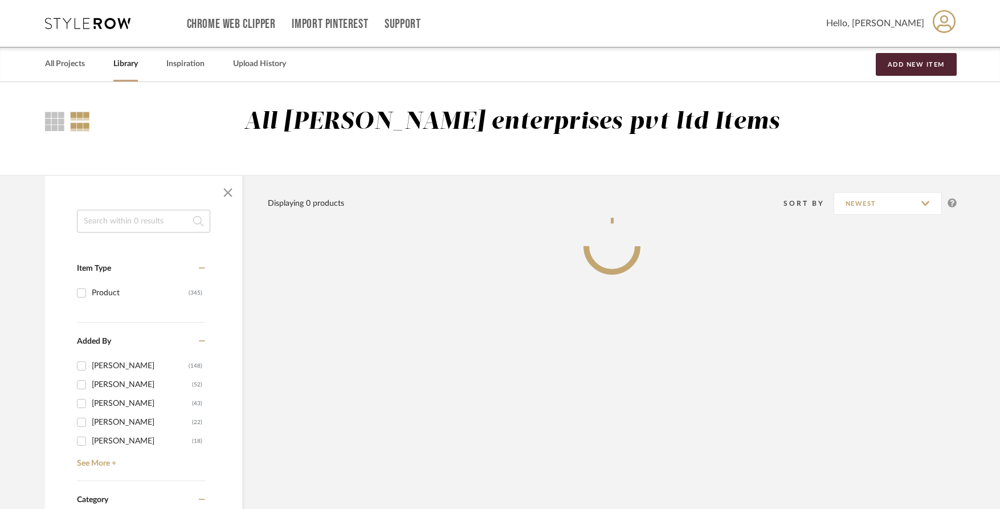
click at [152, 227] on input at bounding box center [143, 221] width 133 height 23
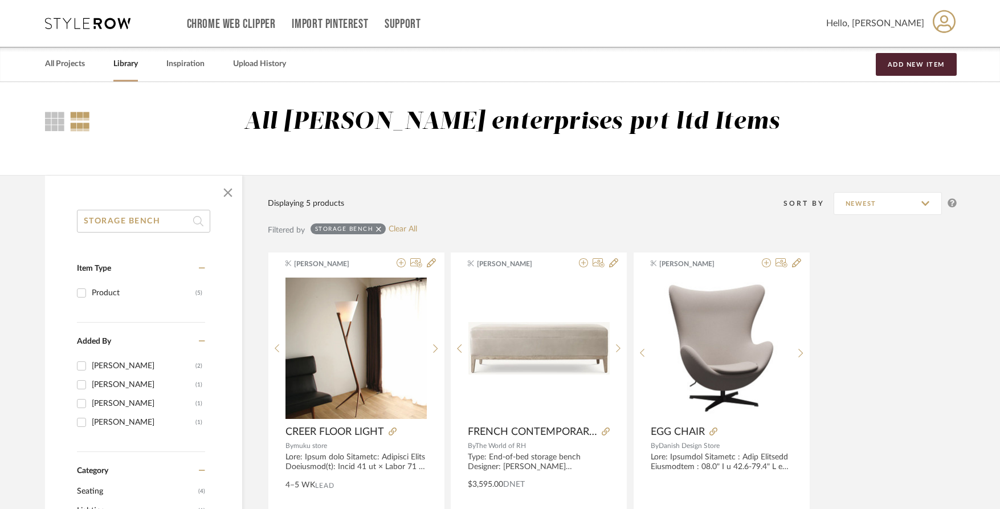
drag, startPoint x: 132, startPoint y: 220, endPoint x: 205, endPoint y: 221, distance: 72.9
click at [205, 221] on input "STORAGE BENCH" at bounding box center [143, 221] width 133 height 23
type input "STORAGE"
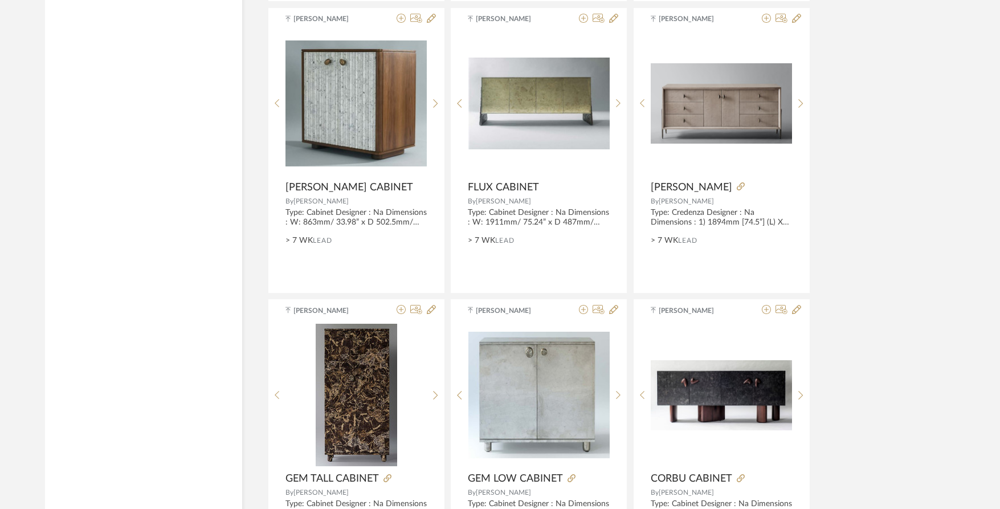
scroll to position [2279, 0]
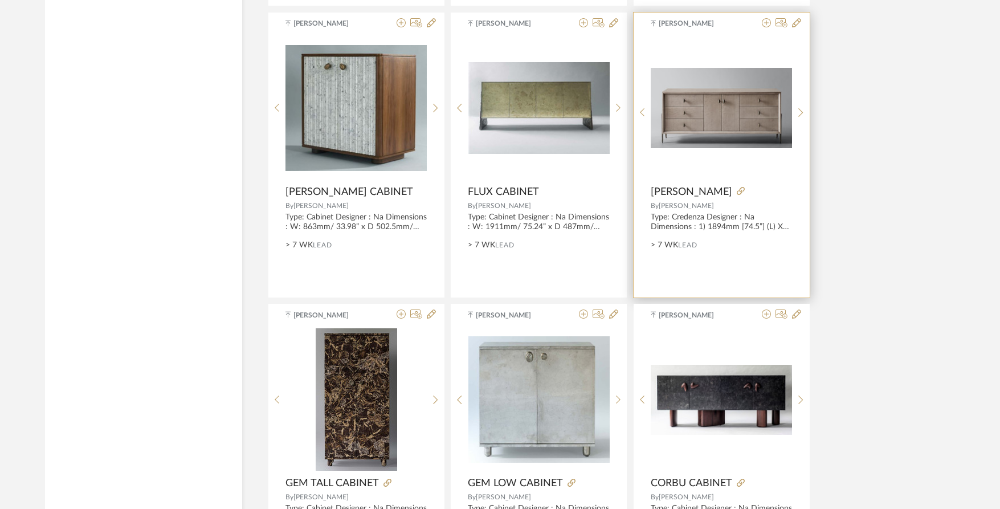
click at [738, 137] on img "0" at bounding box center [721, 108] width 141 height 80
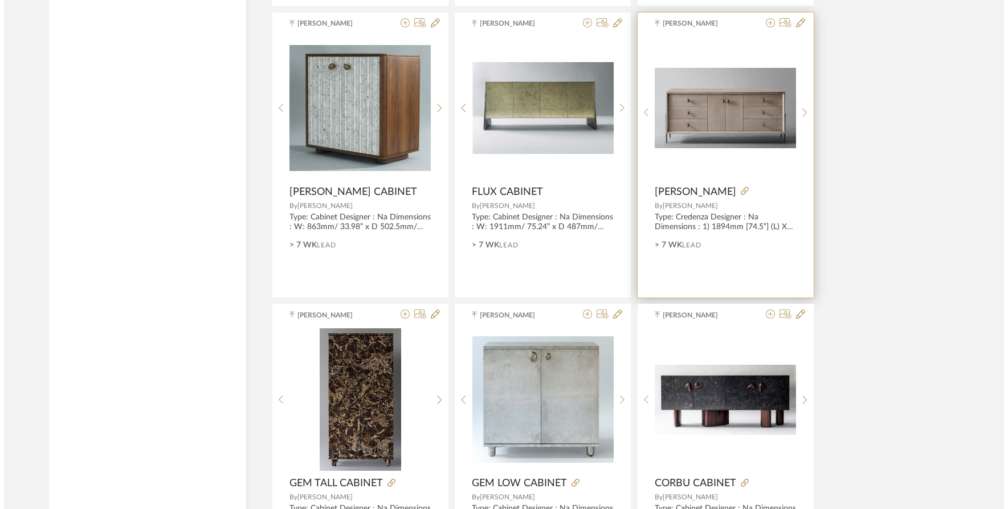
scroll to position [0, 0]
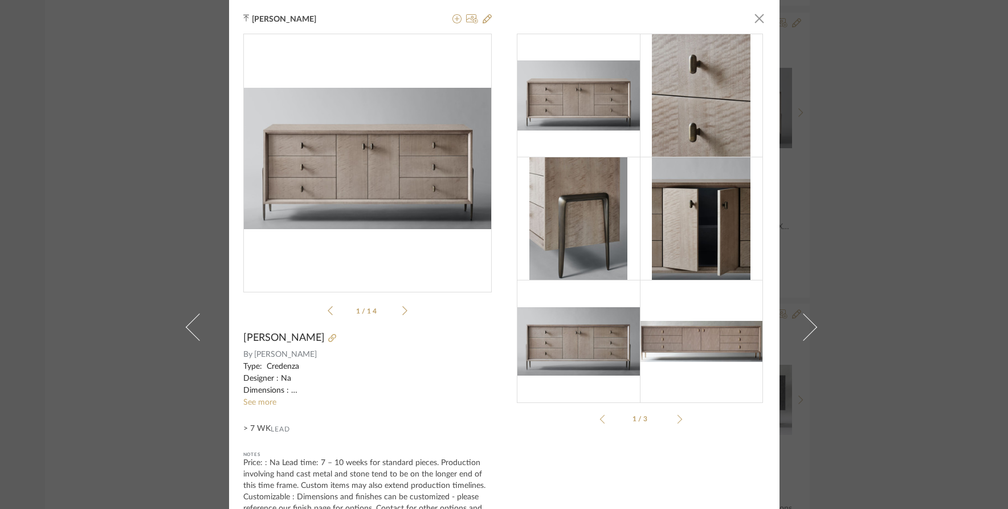
click at [402, 309] on icon at bounding box center [404, 310] width 5 height 10
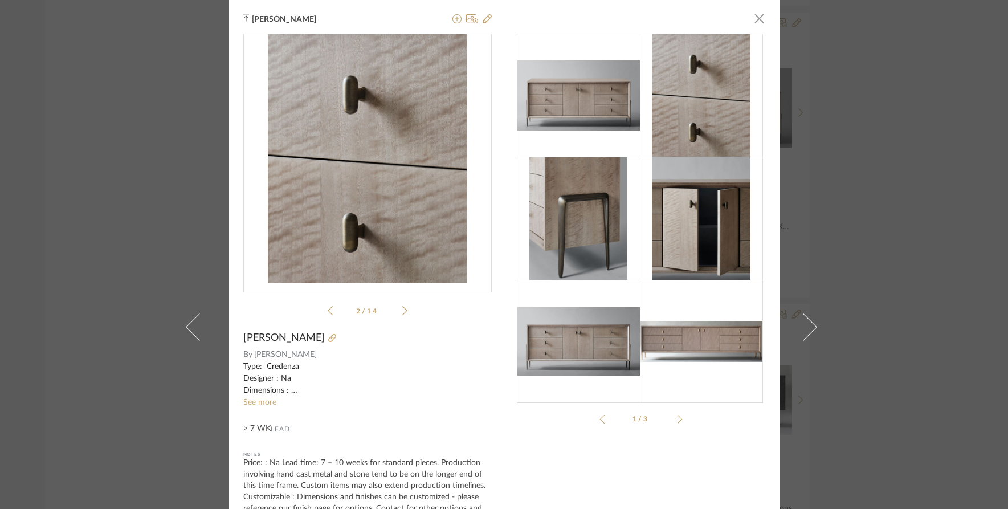
click at [402, 309] on icon at bounding box center [404, 310] width 5 height 10
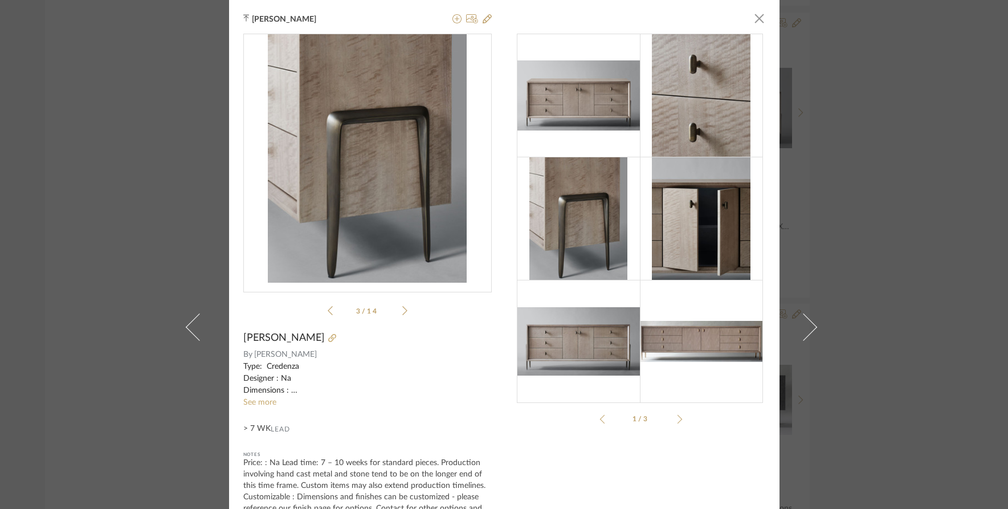
click at [402, 309] on icon at bounding box center [404, 310] width 5 height 10
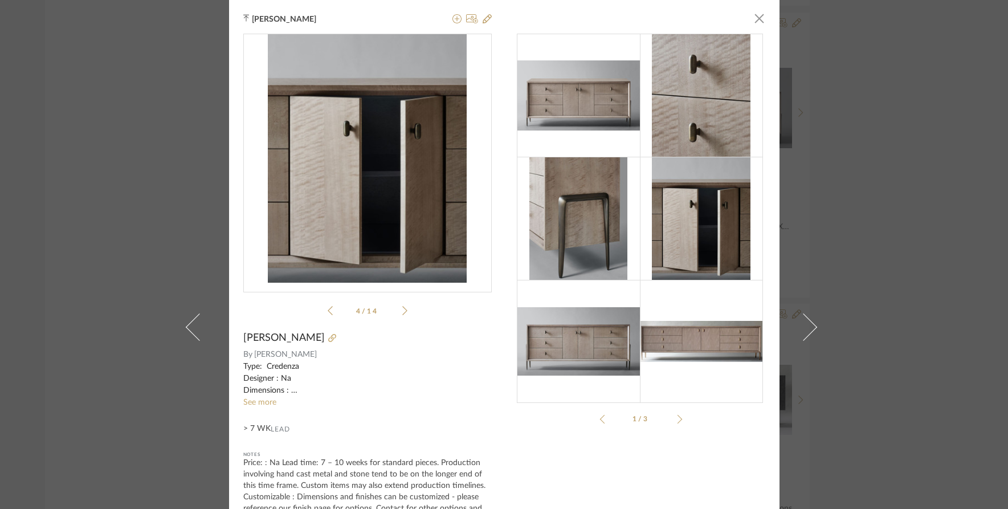
click at [402, 309] on icon at bounding box center [404, 310] width 5 height 10
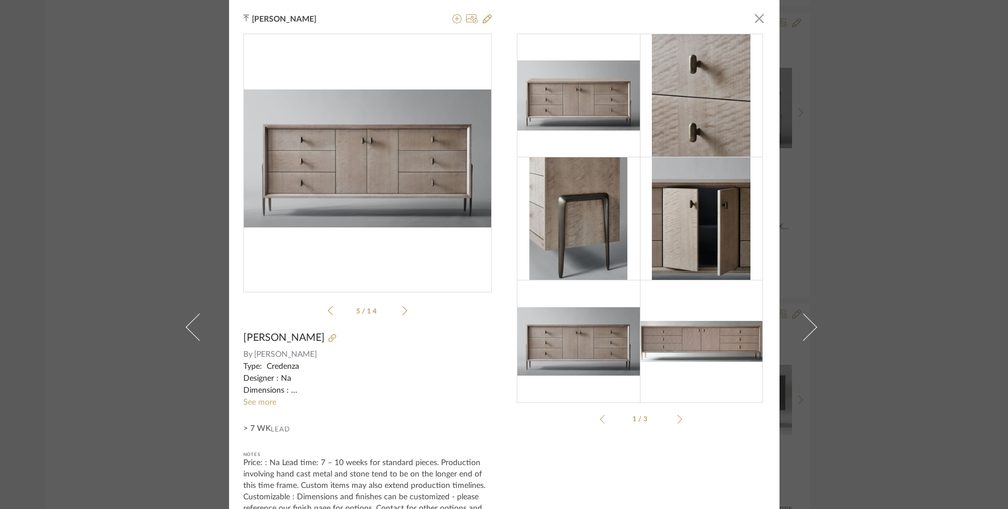
click at [402, 309] on icon at bounding box center [404, 310] width 5 height 10
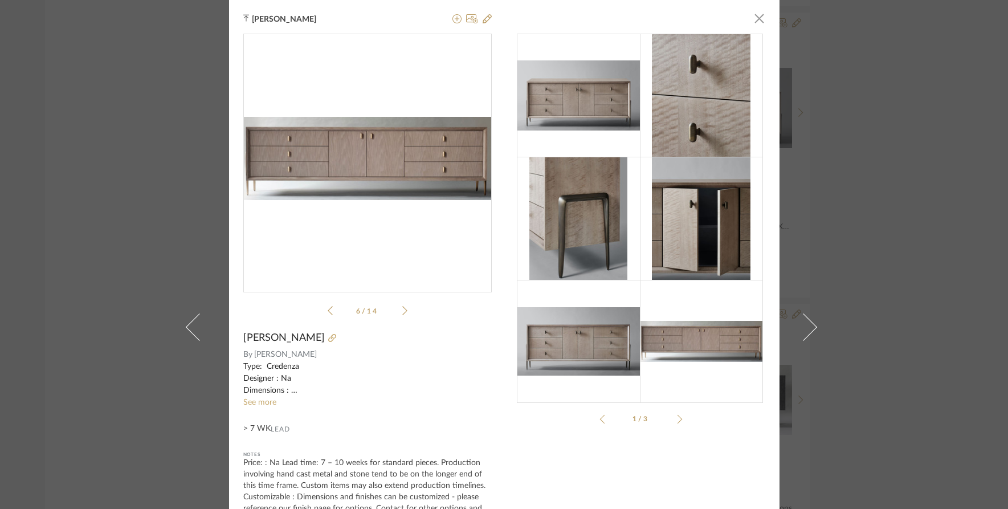
click at [402, 309] on icon at bounding box center [404, 310] width 5 height 10
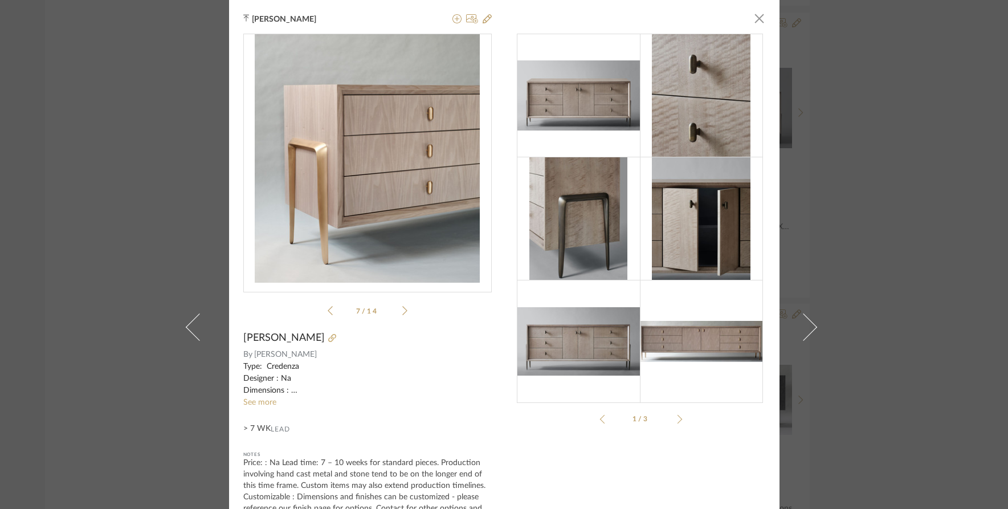
click at [402, 309] on icon at bounding box center [404, 310] width 5 height 10
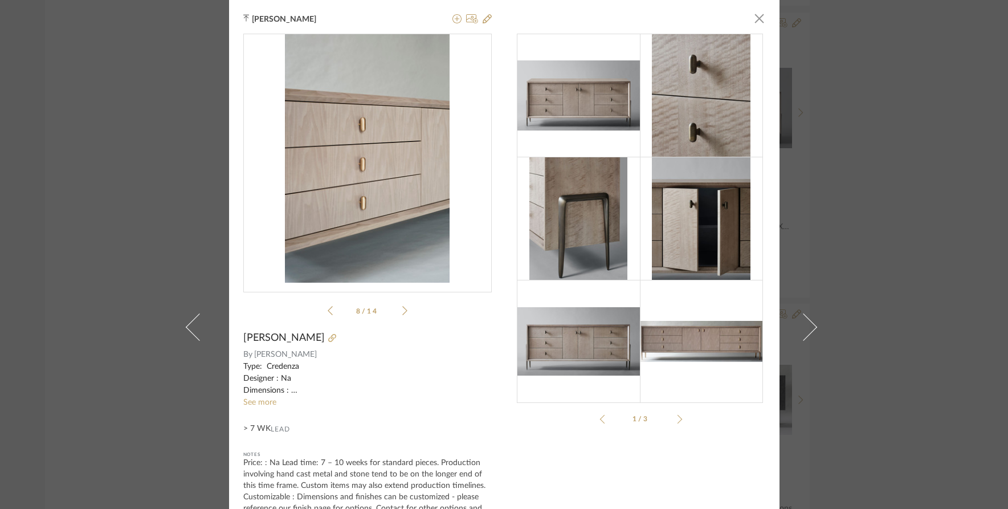
click at [914, 252] on div "Tehseen Mukadam × pdfs-pub...-dresser.pdf pdfs-pub...-dresser.pdf 8 / 14 SERGE …" at bounding box center [504, 254] width 1008 height 509
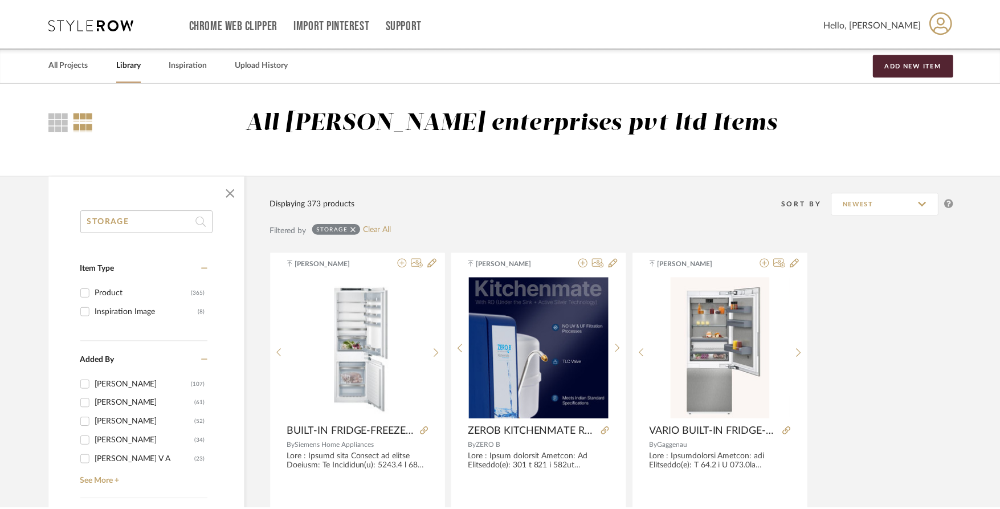
scroll to position [2279, 0]
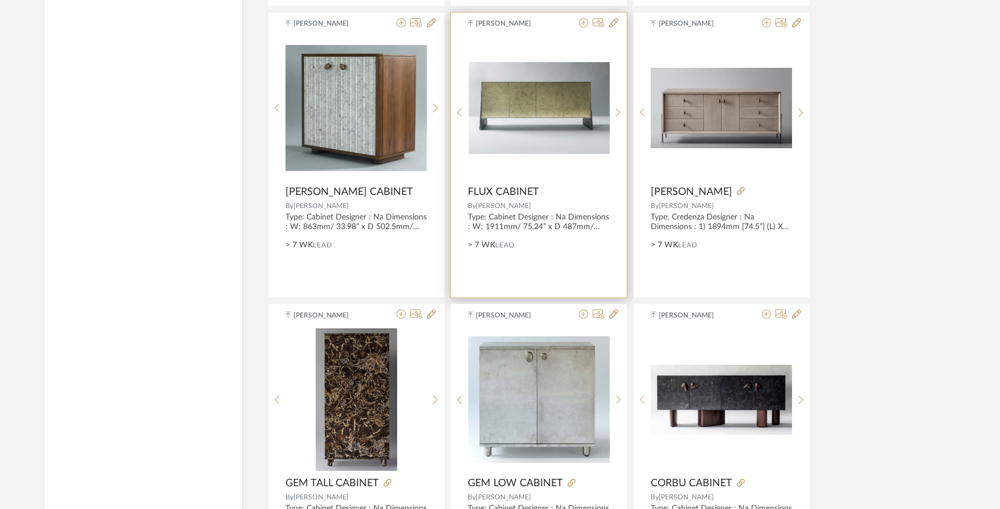
click at [0, 0] on img at bounding box center [0, 0] width 0 height 0
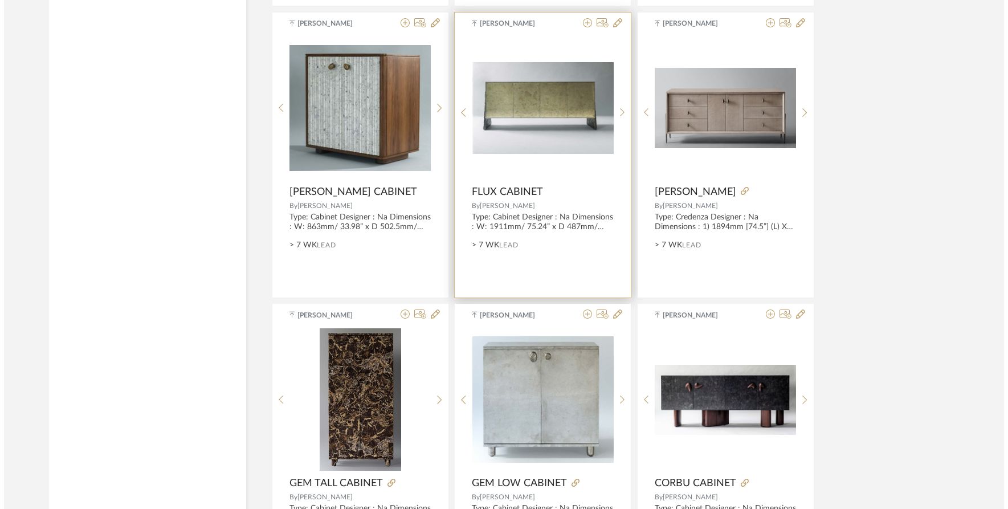
scroll to position [0, 0]
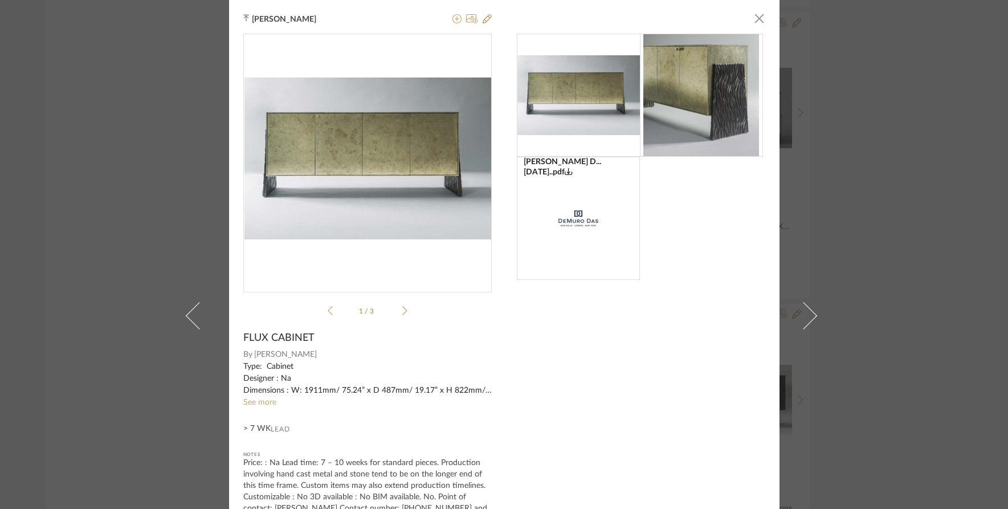
click at [402, 310] on icon at bounding box center [404, 310] width 5 height 10
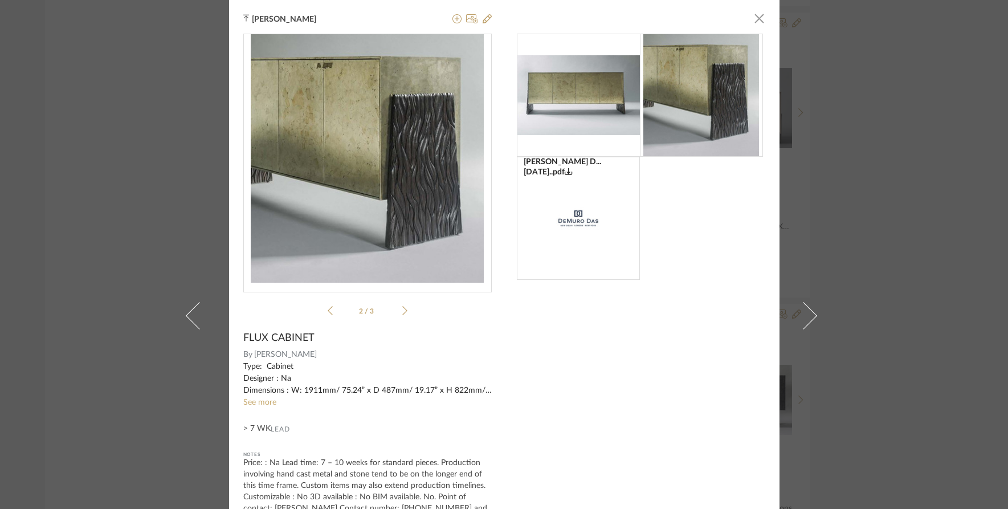
click at [402, 310] on icon at bounding box center [404, 310] width 5 height 10
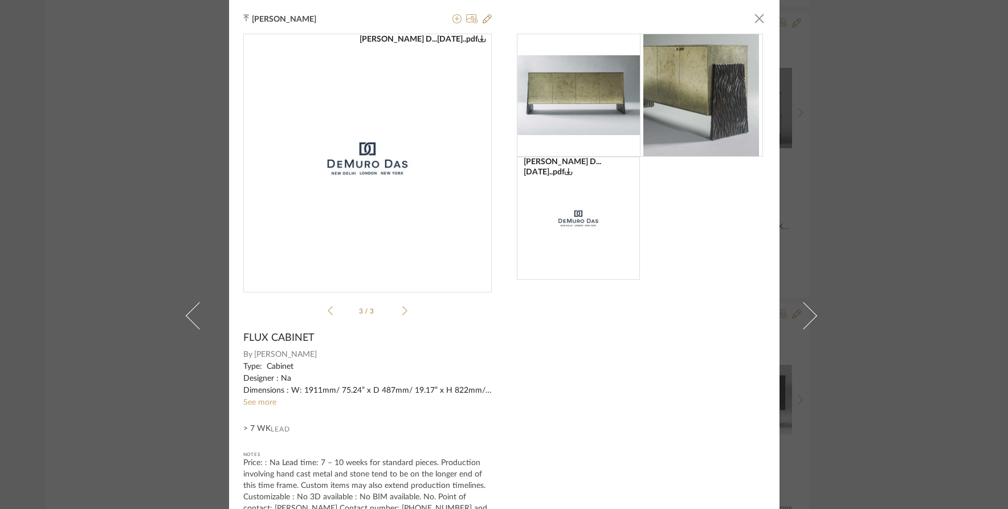
click at [402, 310] on icon at bounding box center [404, 310] width 5 height 10
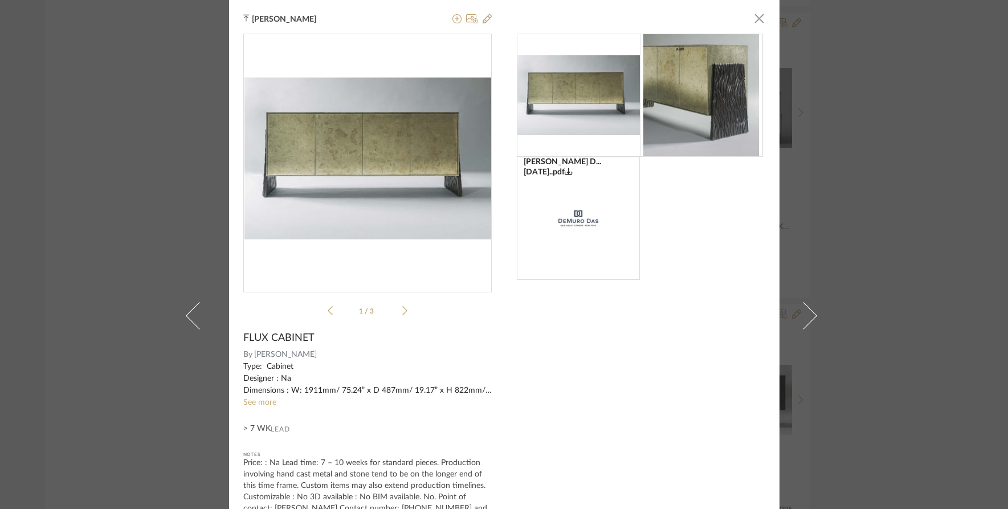
click at [902, 233] on div "[PERSON_NAME] × [PERSON_NAME] D...[DATE]..pdf [PERSON_NAME] D...[DATE]..pdf 1 /…" at bounding box center [504, 254] width 1008 height 509
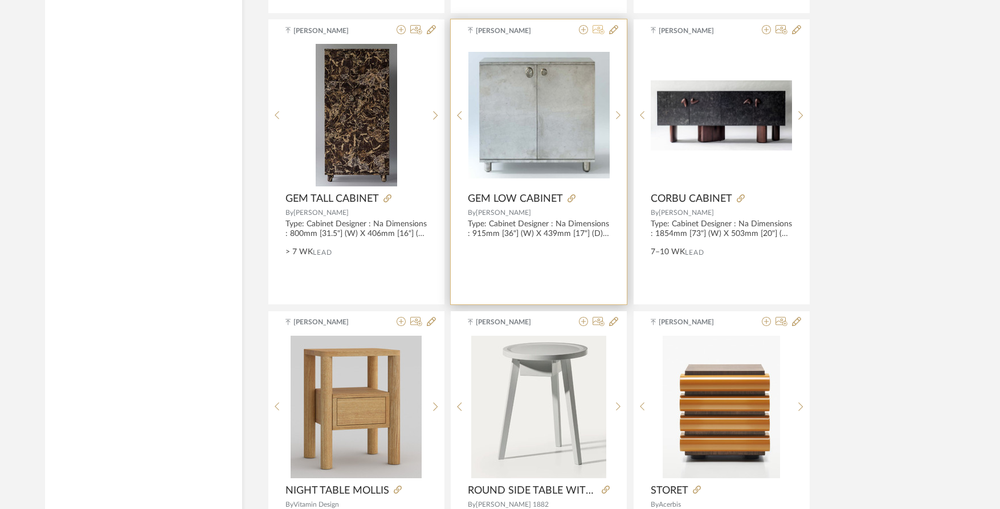
scroll to position [2564, 0]
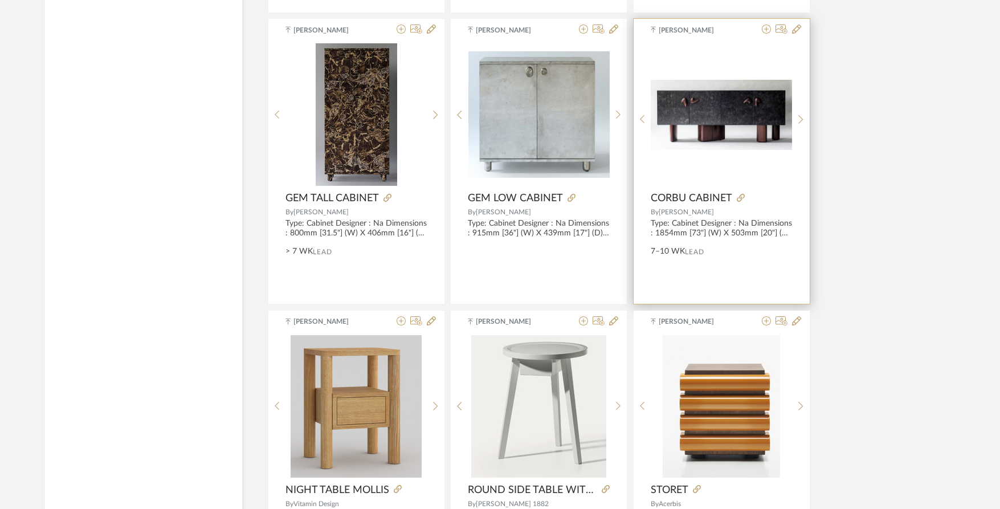
click at [0, 0] on img at bounding box center [0, 0] width 0 height 0
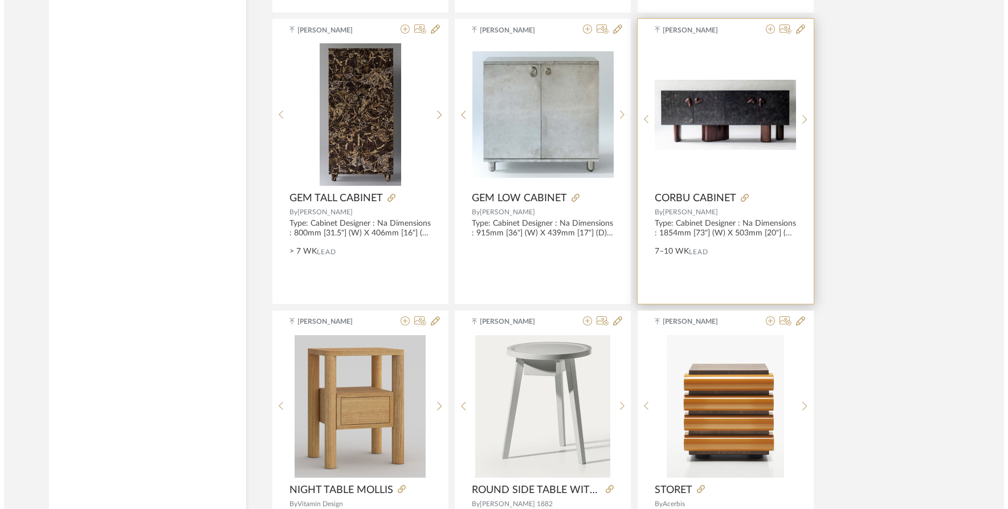
scroll to position [0, 0]
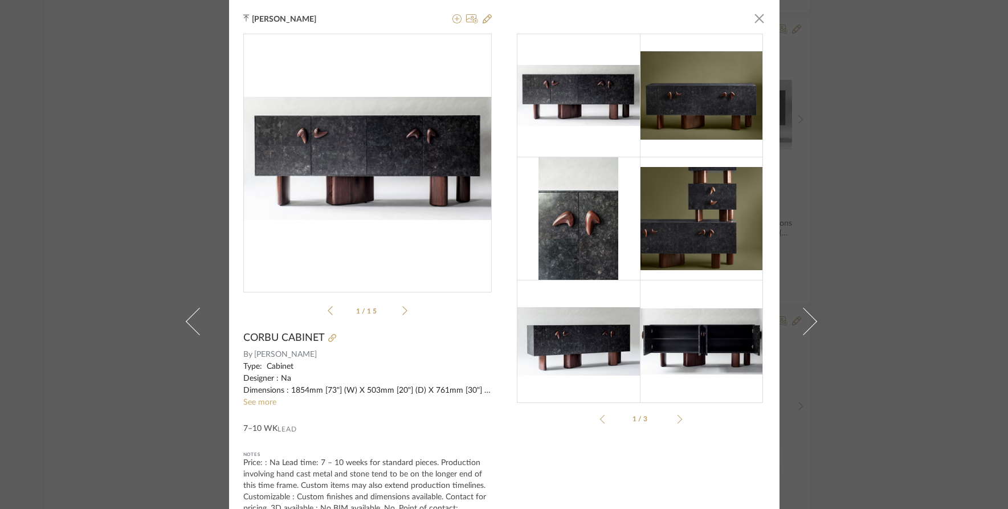
click at [911, 288] on div "Tehseen Mukadam × pdfs-pub...-cabinet.pdf pdfs-pub...-cabinet.pdf 1 / 15 CORBU …" at bounding box center [504, 254] width 1008 height 509
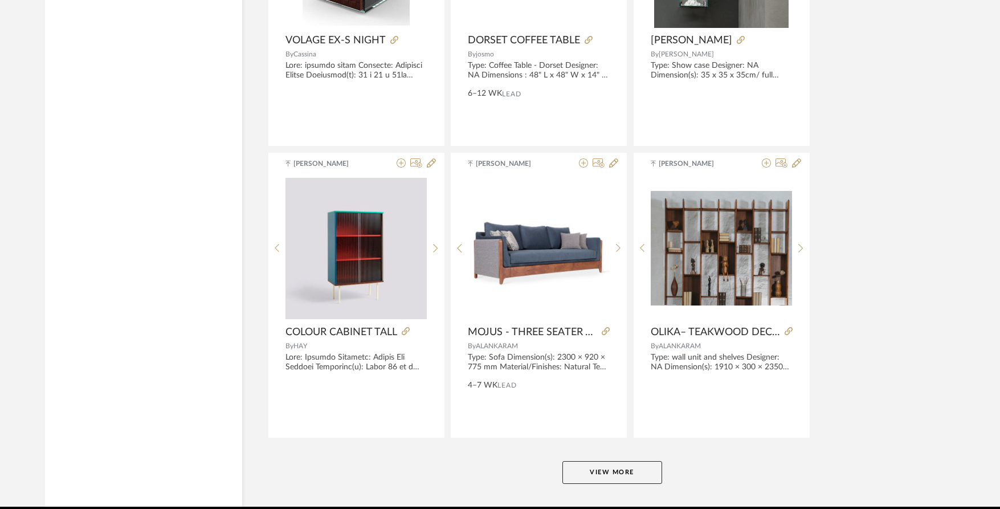
scroll to position [3354, 0]
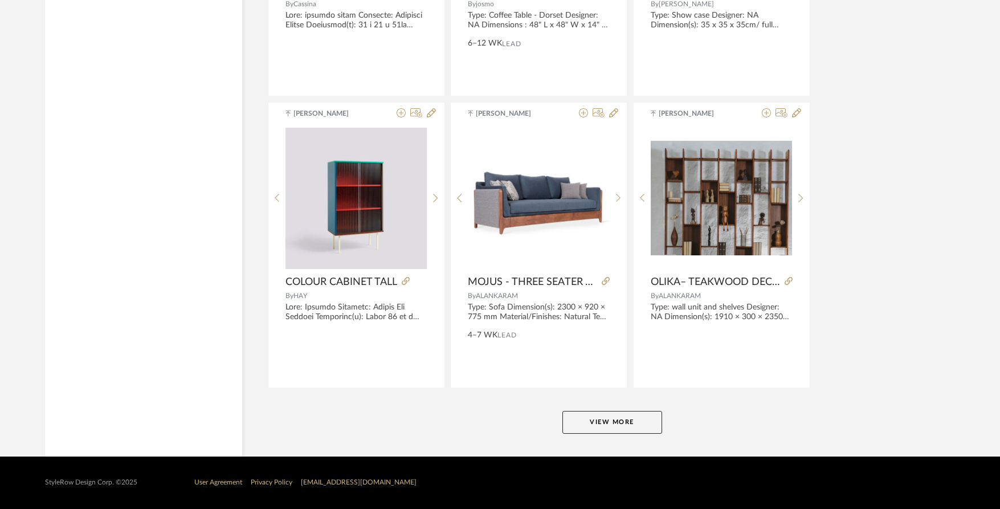
click at [622, 413] on button "View More" at bounding box center [612, 422] width 100 height 23
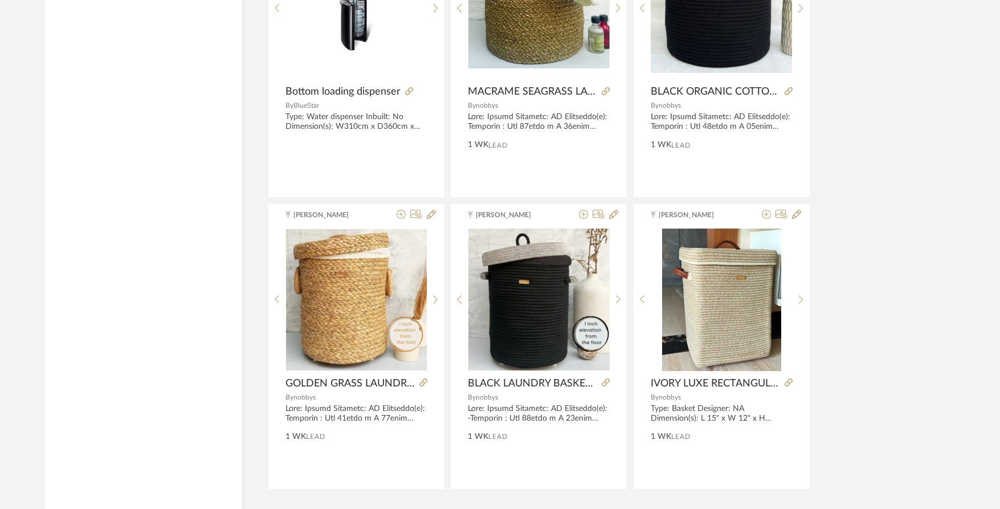
scroll to position [6851, 0]
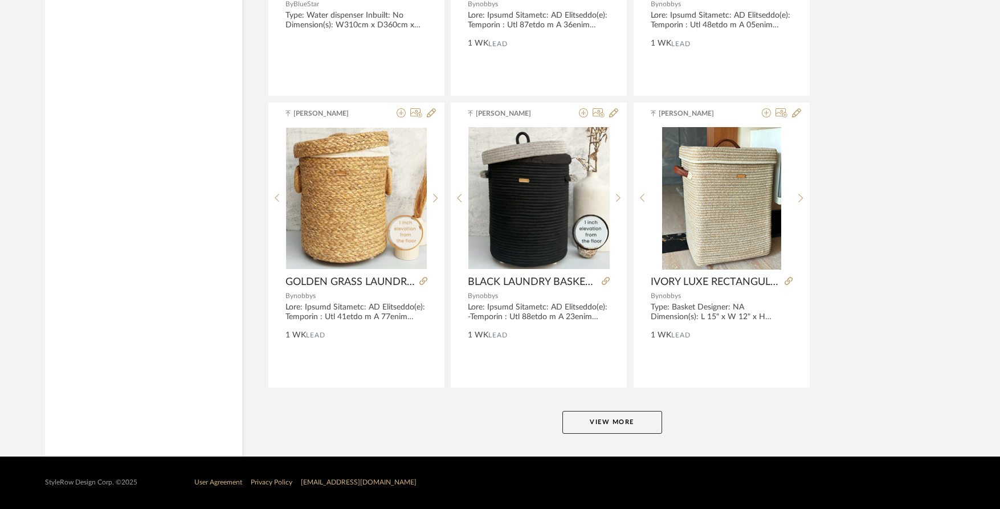
click at [644, 419] on button "View More" at bounding box center [612, 422] width 100 height 23
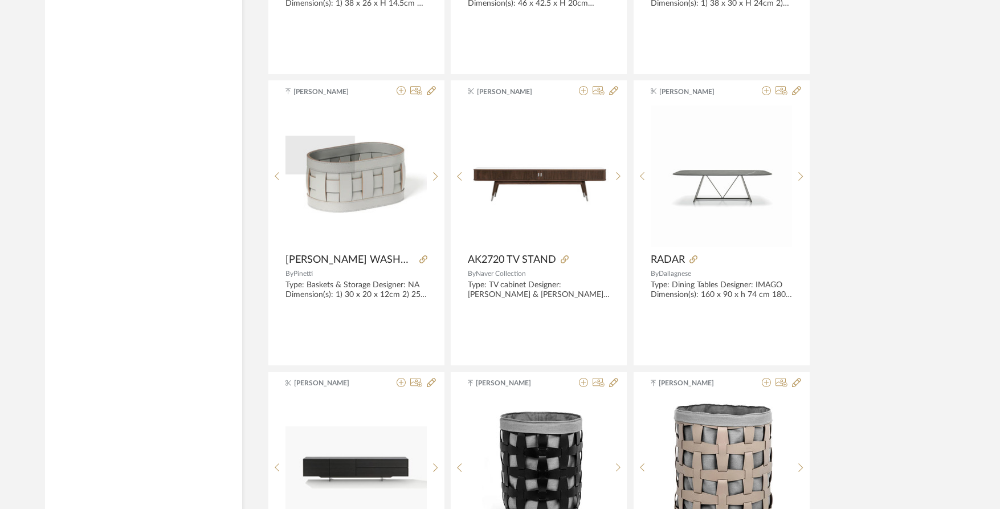
scroll to position [7763, 0]
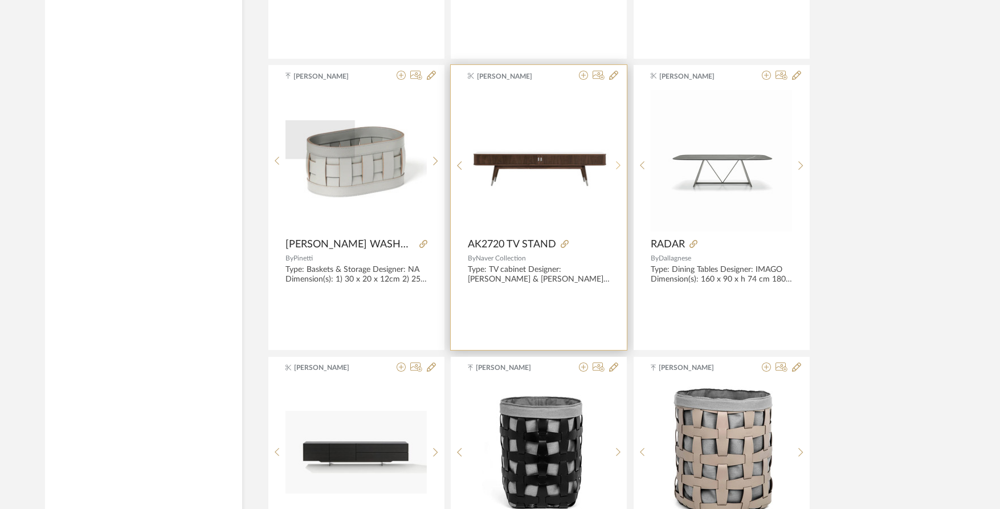
click at [618, 171] on div at bounding box center [619, 165] width 18 height 152
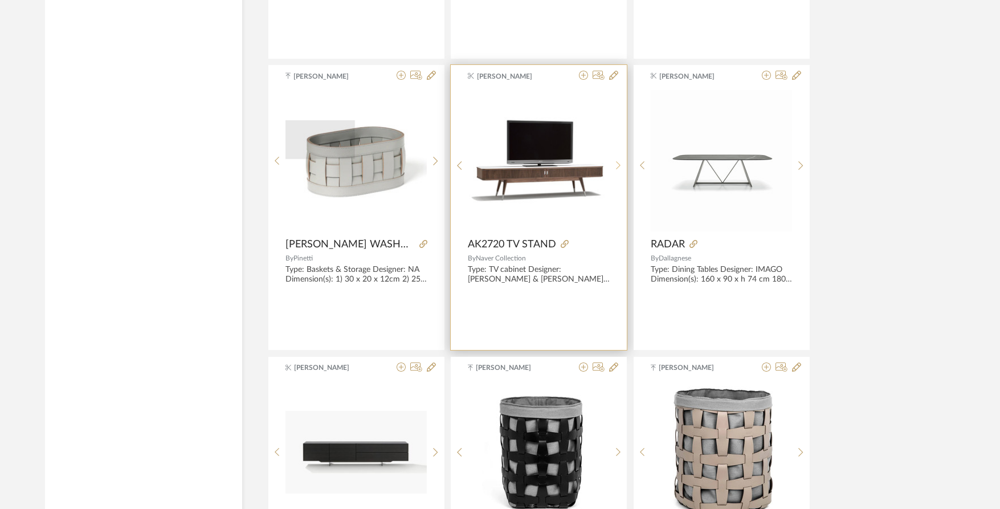
click at [618, 171] on div at bounding box center [619, 165] width 18 height 152
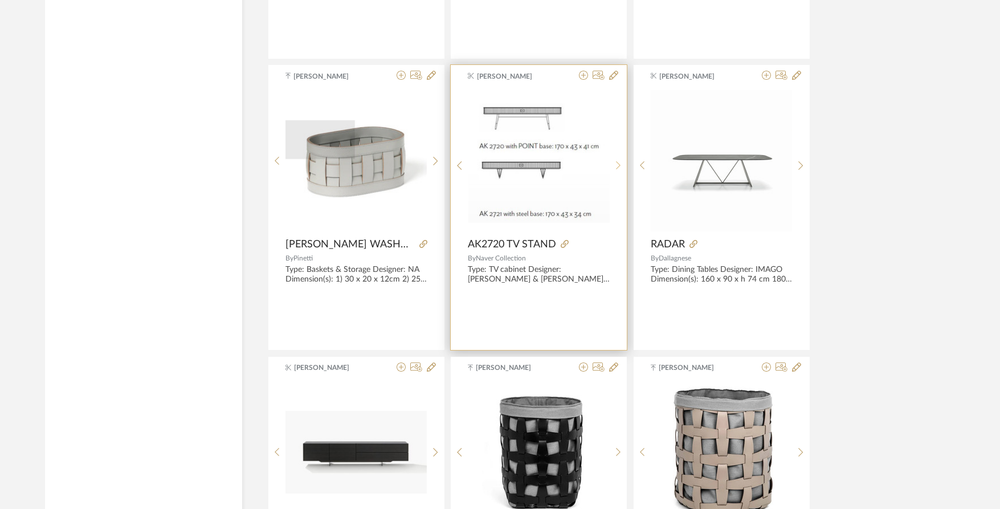
click at [618, 171] on div at bounding box center [619, 165] width 18 height 152
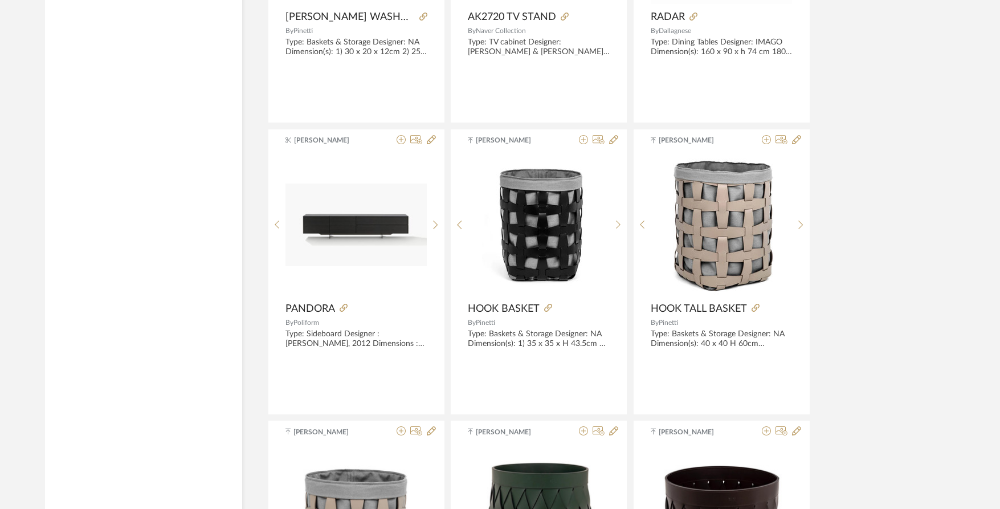
scroll to position [7991, 0]
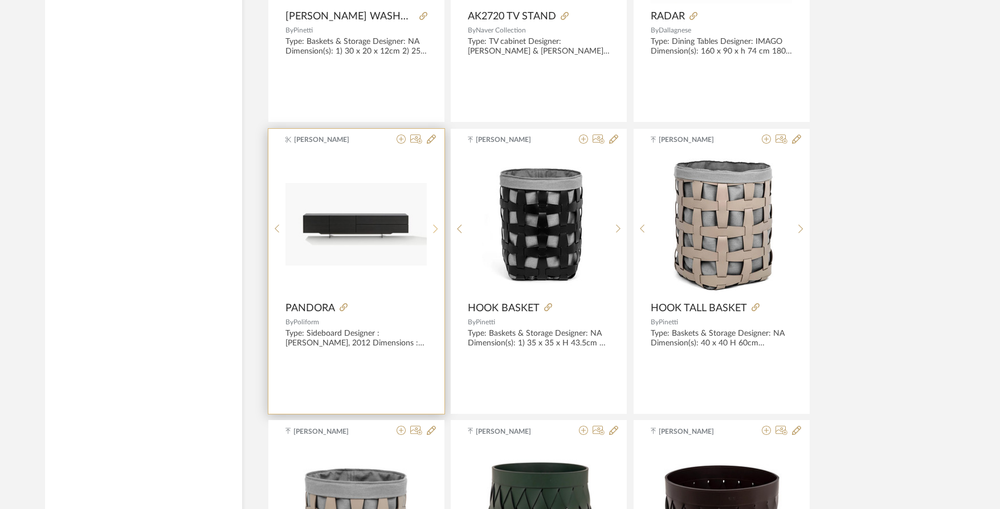
click at [434, 224] on icon at bounding box center [435, 229] width 5 height 10
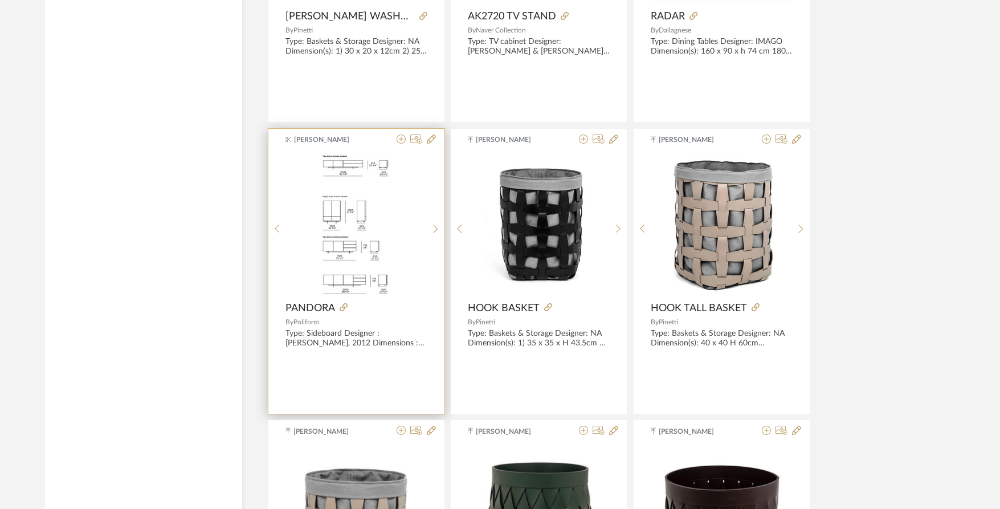
click at [377, 221] on img "1" at bounding box center [356, 224] width 70 height 142
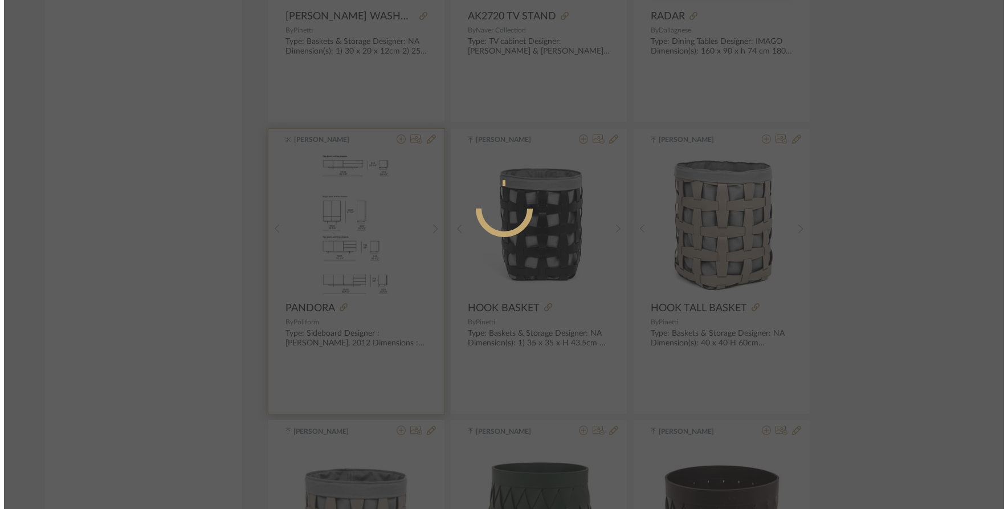
scroll to position [0, 0]
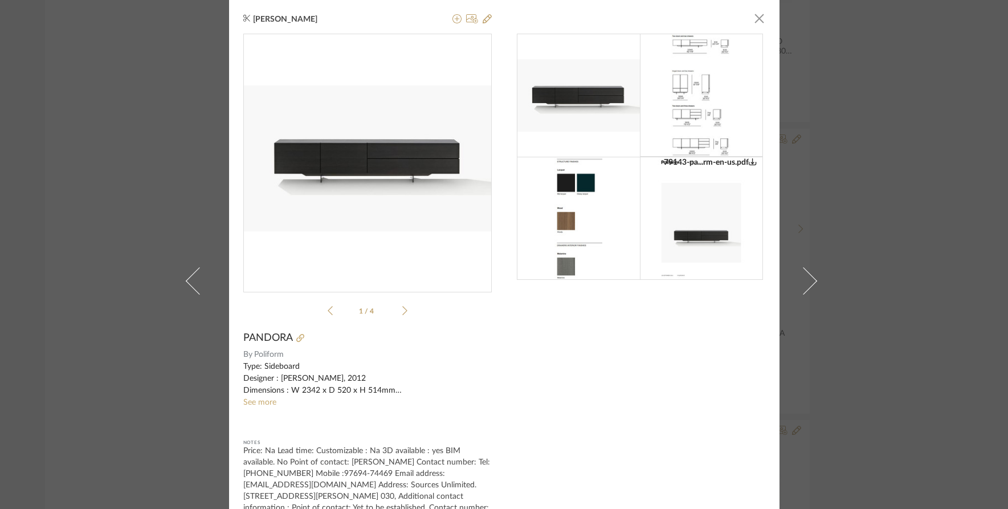
click at [333, 170] on img "0" at bounding box center [367, 158] width 248 height 146
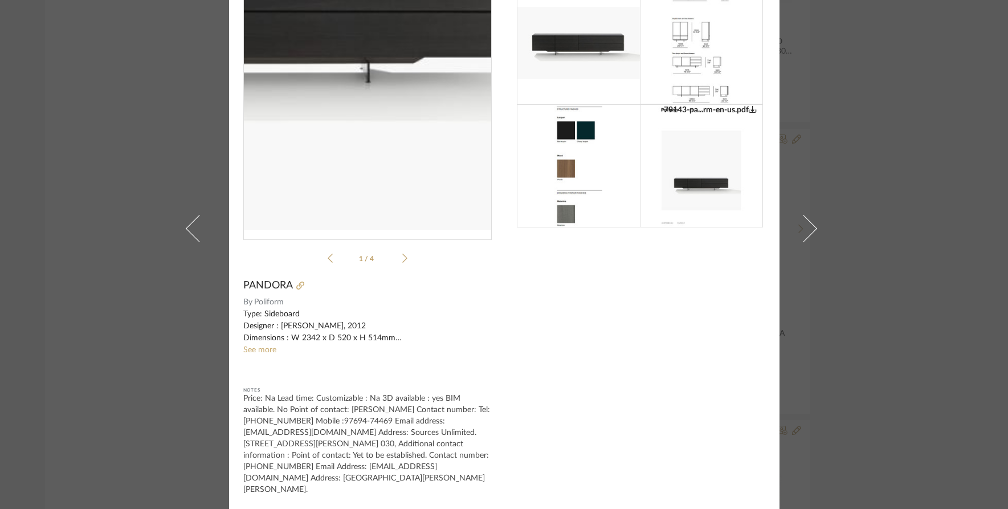
scroll to position [53, 0]
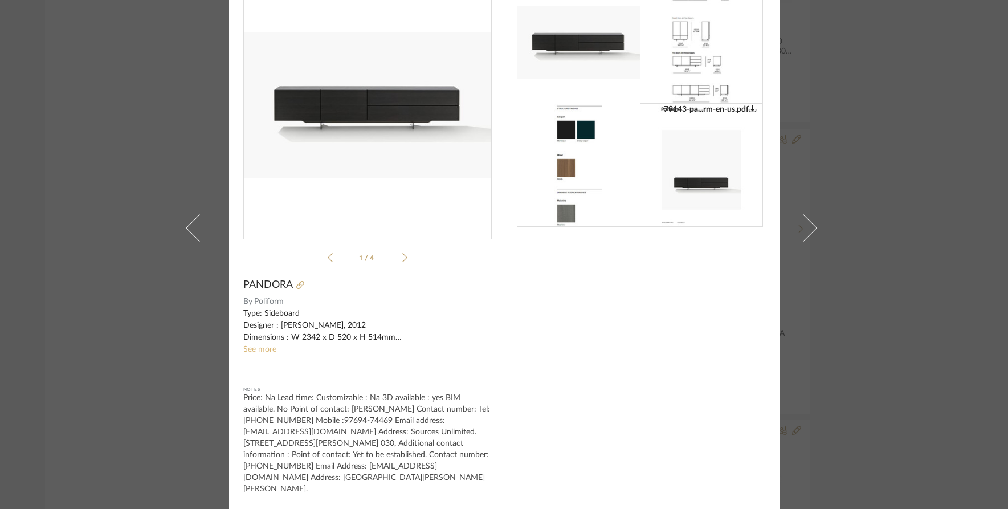
click at [261, 348] on link "See more" at bounding box center [259, 349] width 33 height 8
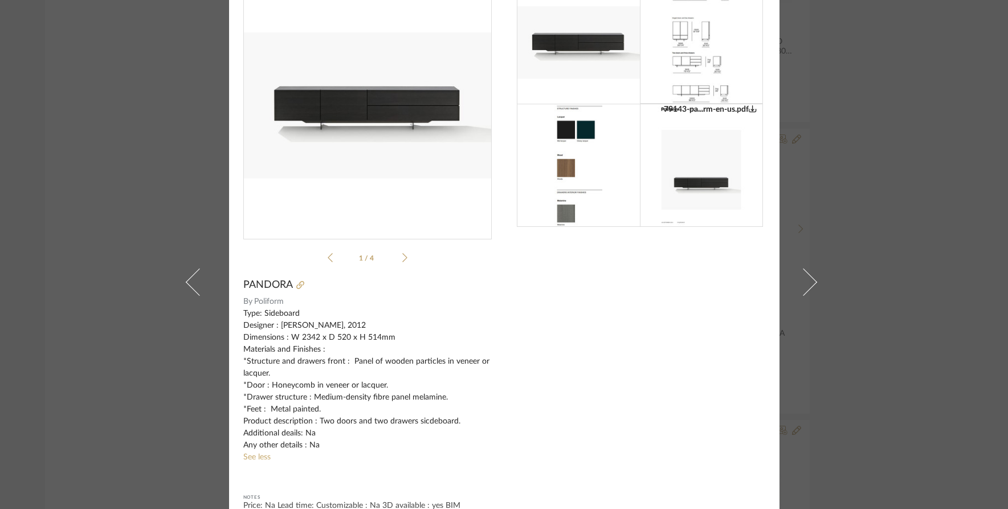
click at [880, 237] on div "Rishi Harish × 79143-pa...rm-en-us.pdf 79143-pa...rm-en-us.pdf 1 / 4 PANDORA By…" at bounding box center [504, 254] width 1008 height 509
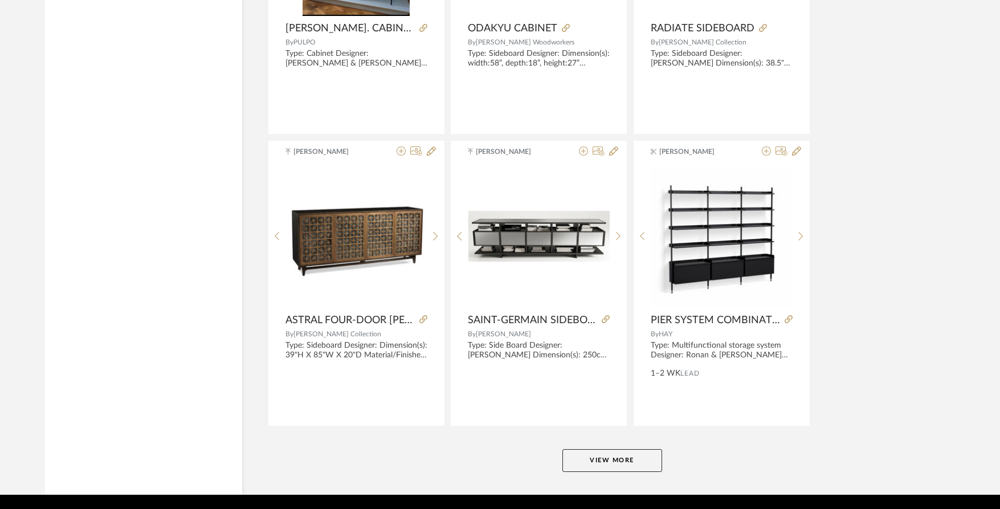
scroll to position [10326, 0]
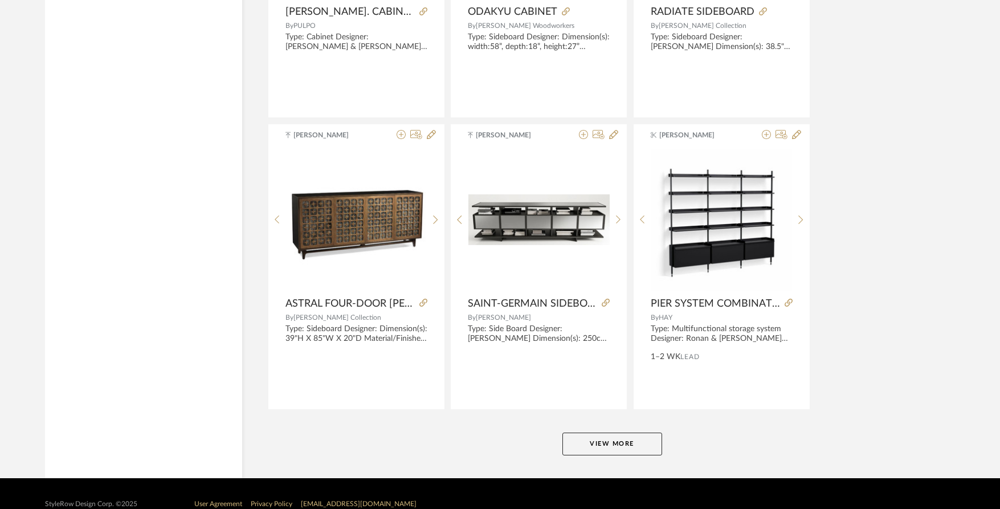
click at [605, 440] on button "View More" at bounding box center [612, 443] width 100 height 23
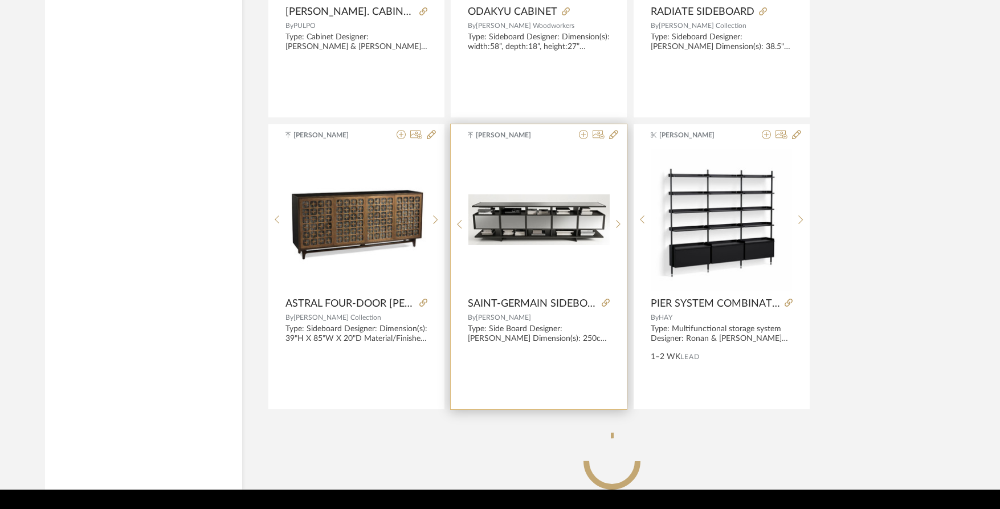
click at [0, 0] on img at bounding box center [0, 0] width 0 height 0
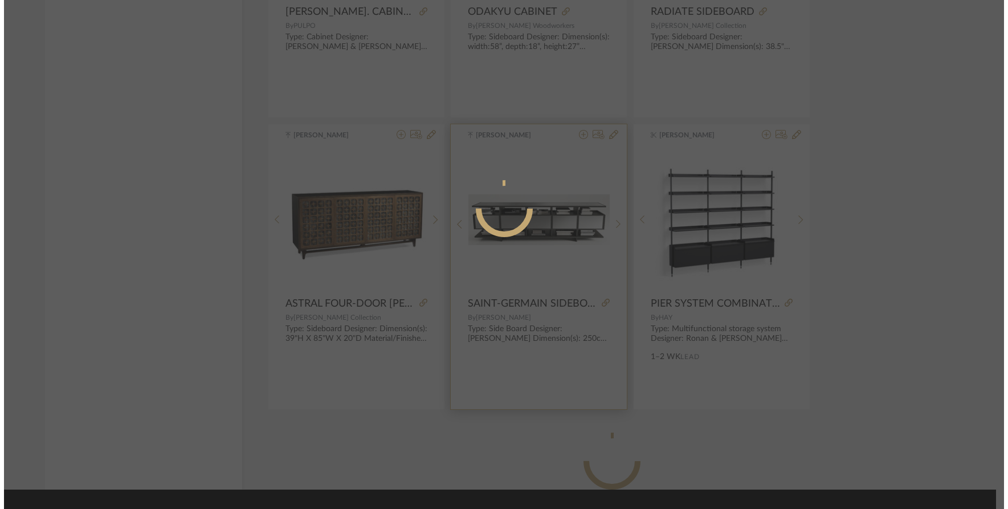
scroll to position [0, 0]
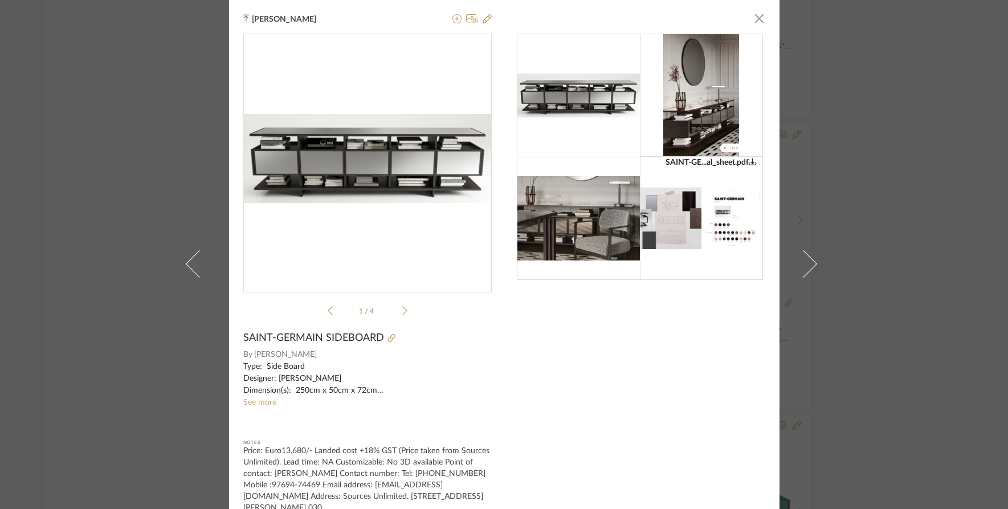
click at [916, 238] on div "Tehseen Mukadam × SAINT-GE...al_sheet.pdf SAINT-GE...al_sheet.pdf 1 / 4 SAINT-G…" at bounding box center [504, 254] width 1008 height 509
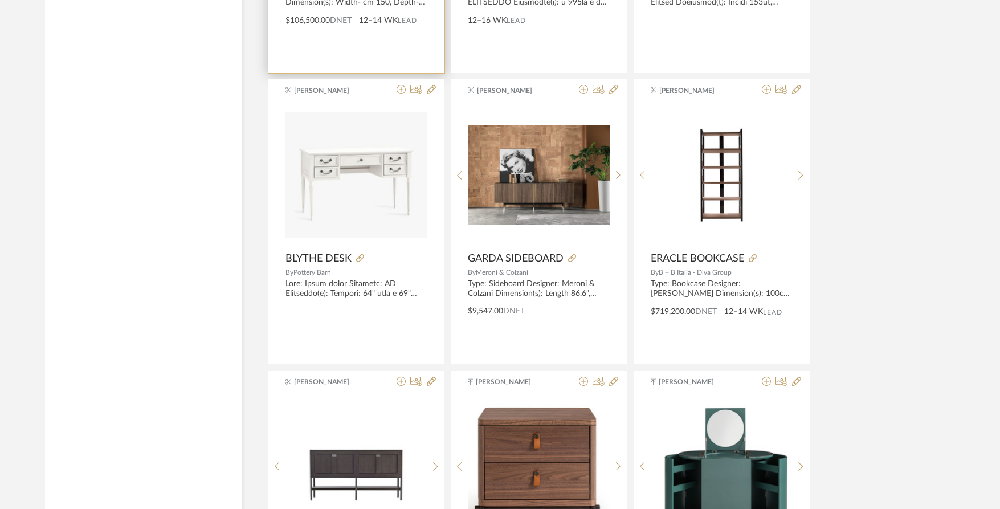
scroll to position [12833, 0]
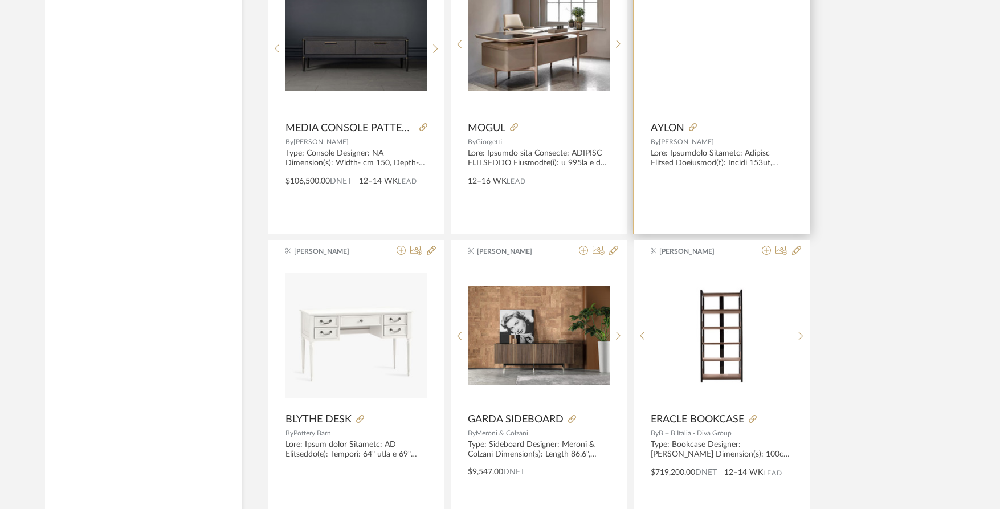
click at [0, 0] on div at bounding box center [0, 0] width 0 height 0
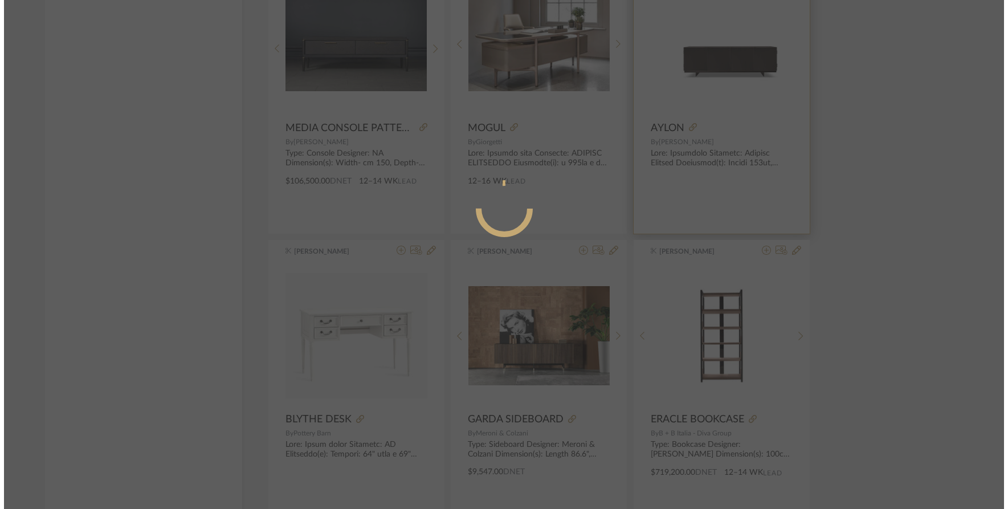
scroll to position [0, 0]
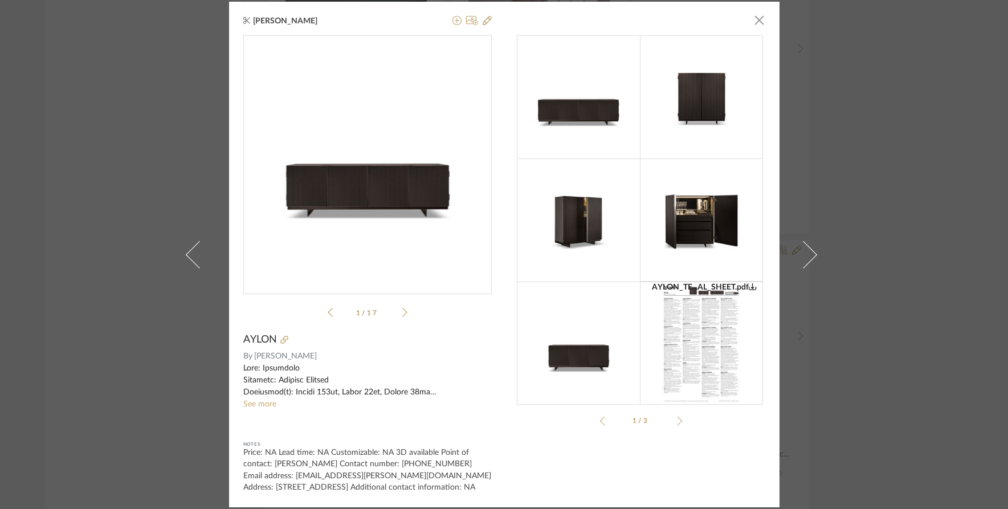
click at [402, 312] on icon at bounding box center [404, 312] width 5 height 10
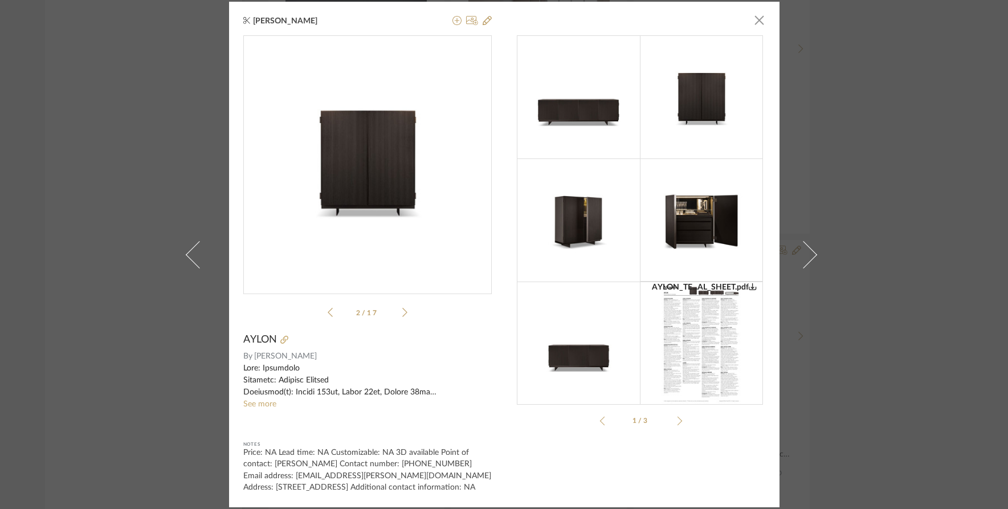
click at [402, 312] on icon at bounding box center [404, 312] width 5 height 10
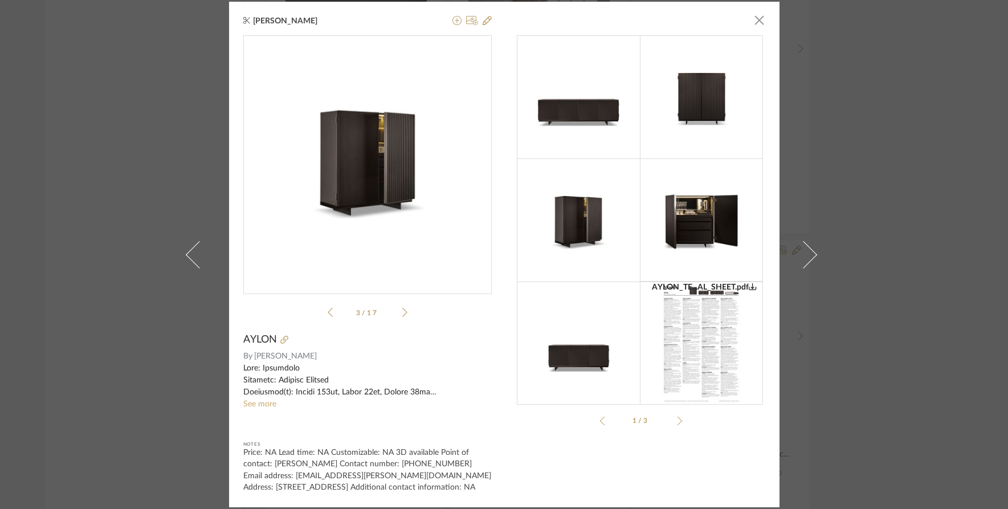
click at [402, 312] on icon at bounding box center [404, 312] width 5 height 10
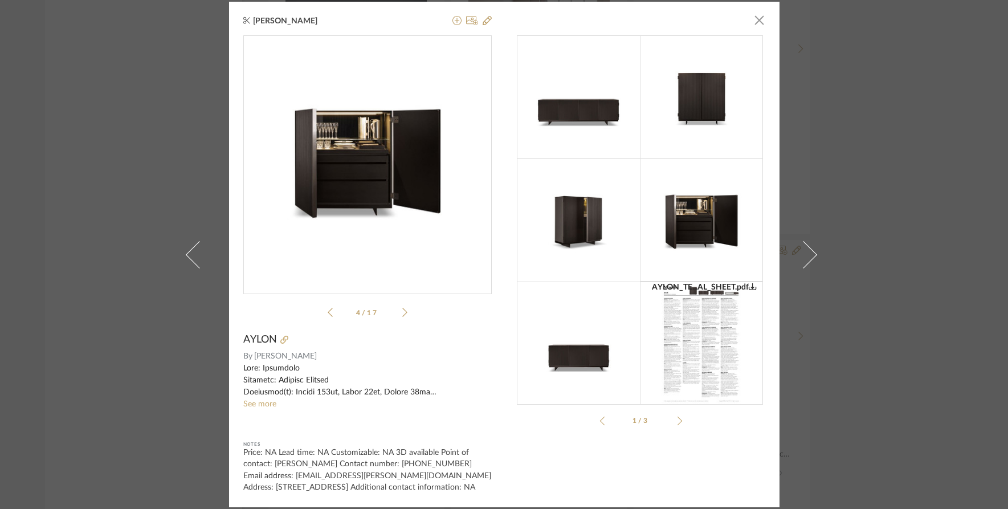
click at [328, 312] on icon at bounding box center [330, 312] width 5 height 9
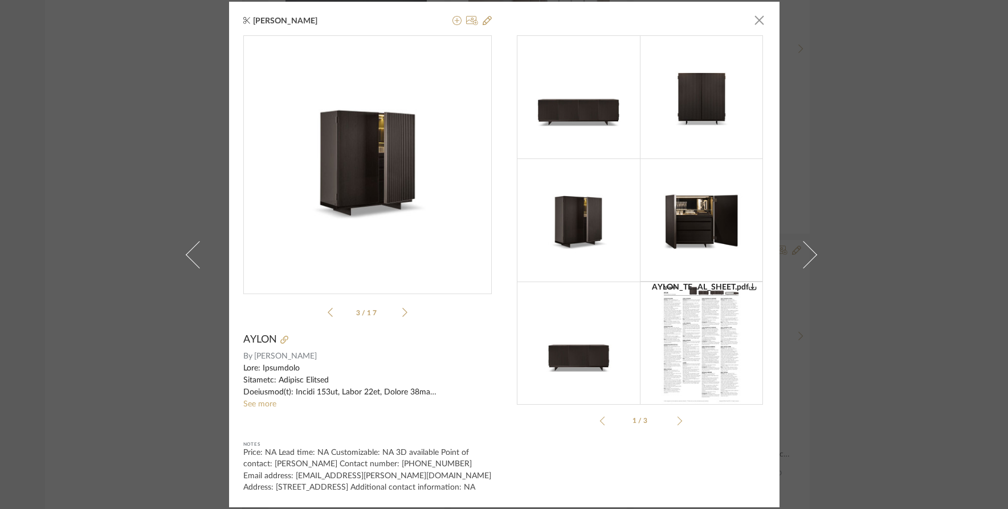
click at [328, 312] on icon at bounding box center [330, 312] width 5 height 9
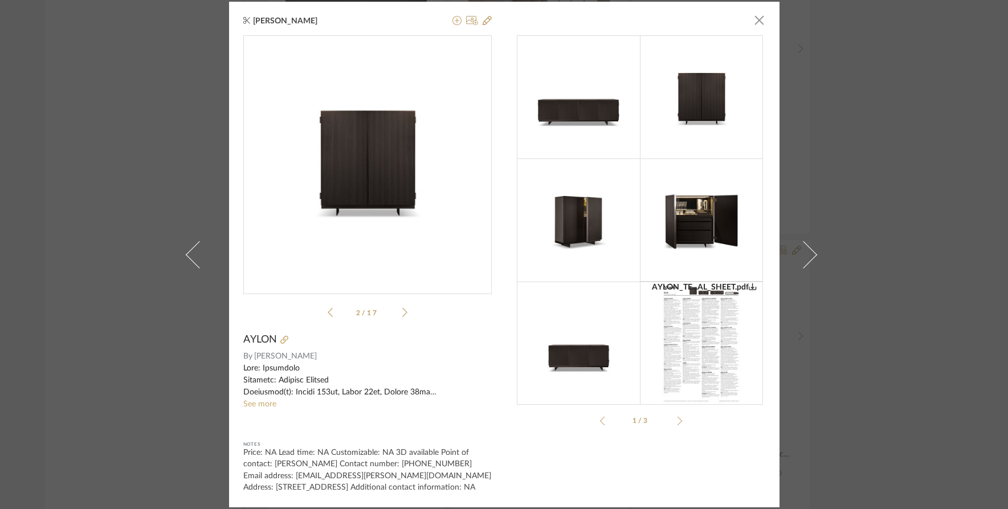
click at [328, 312] on icon at bounding box center [330, 312] width 5 height 9
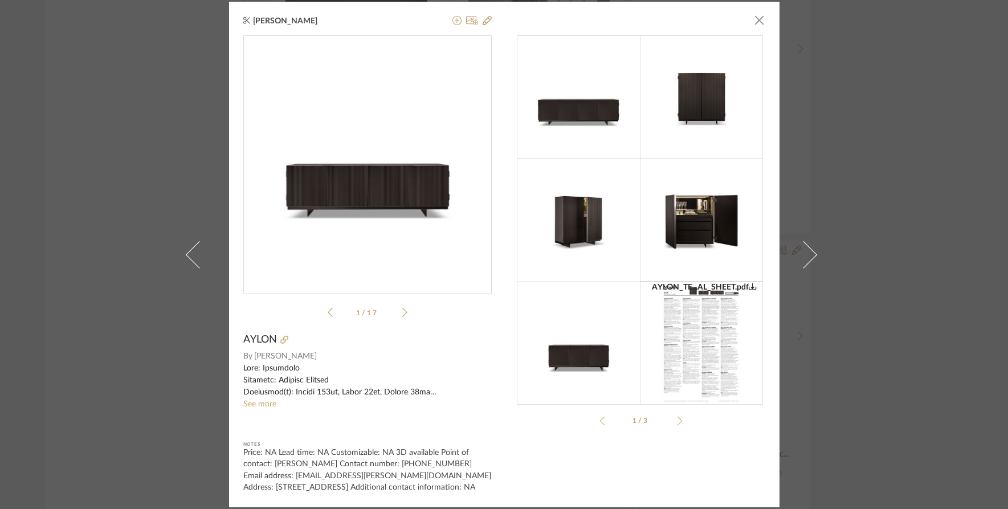
click at [376, 165] on img "0" at bounding box center [367, 160] width 248 height 155
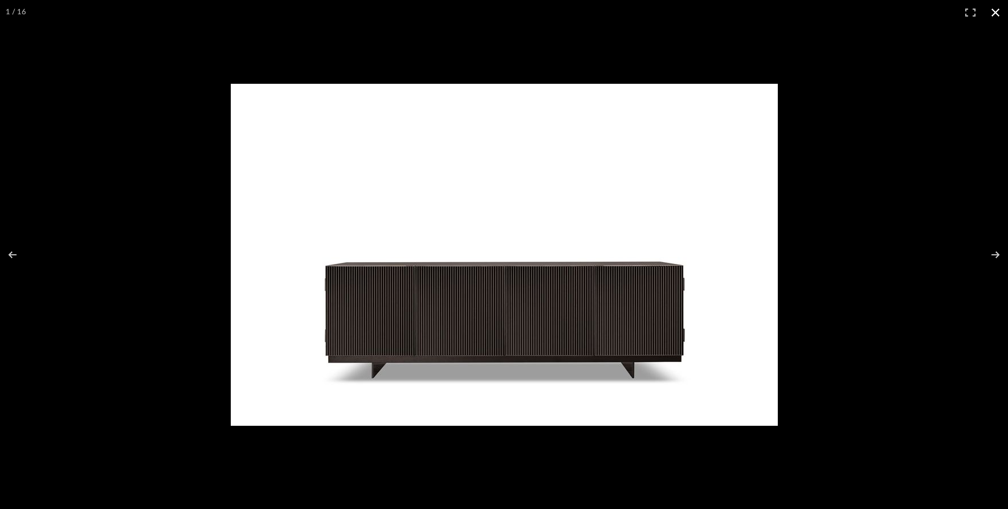
click at [902, 273] on div at bounding box center [606, 273] width 751 height 379
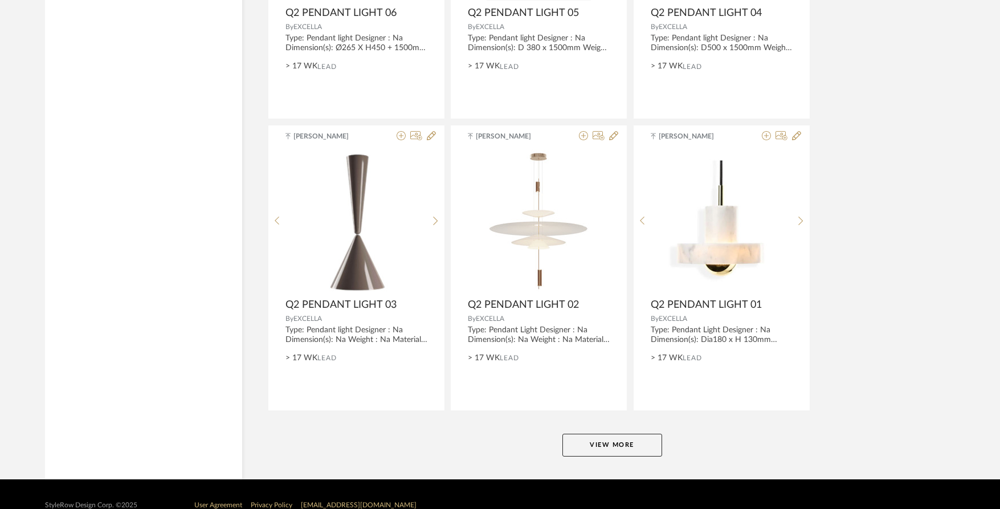
scroll to position [2789, 0]
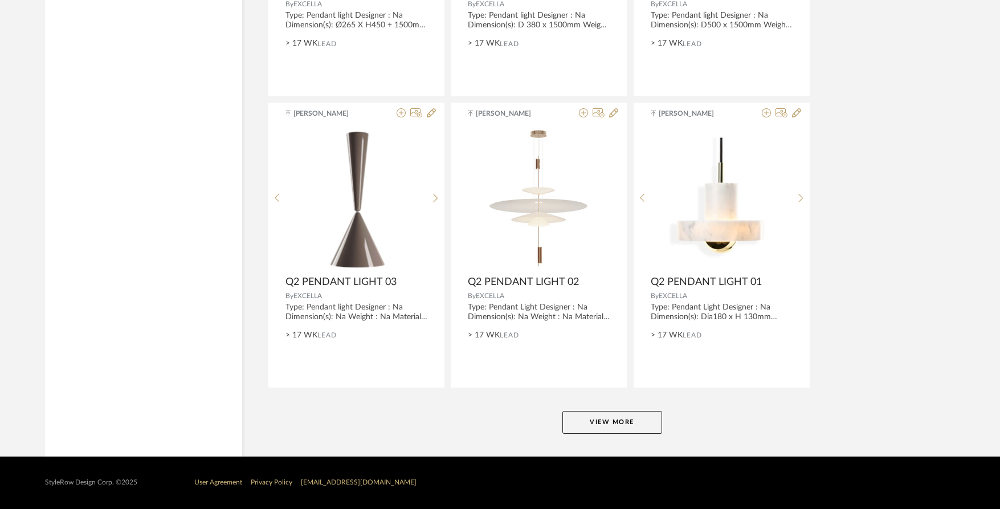
click at [609, 413] on button "View More" at bounding box center [612, 422] width 100 height 23
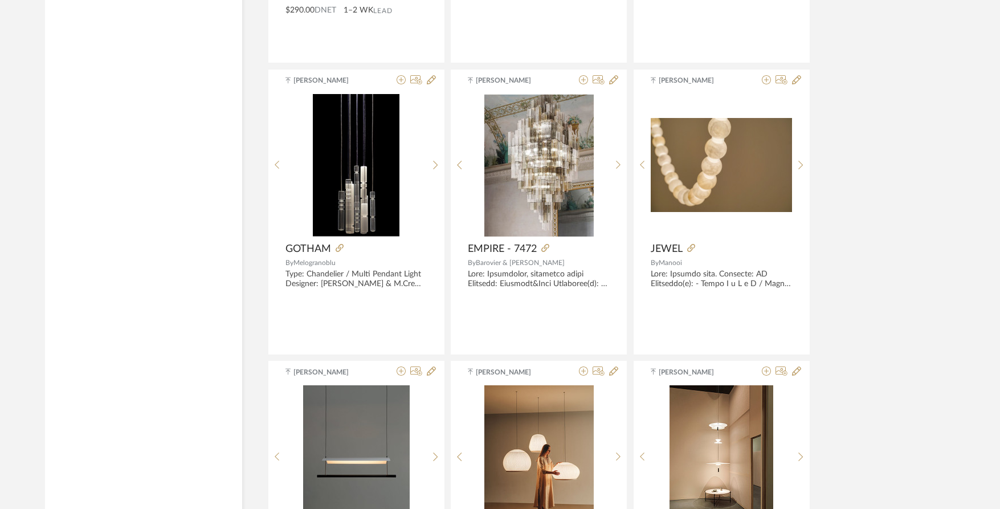
scroll to position [4555, 0]
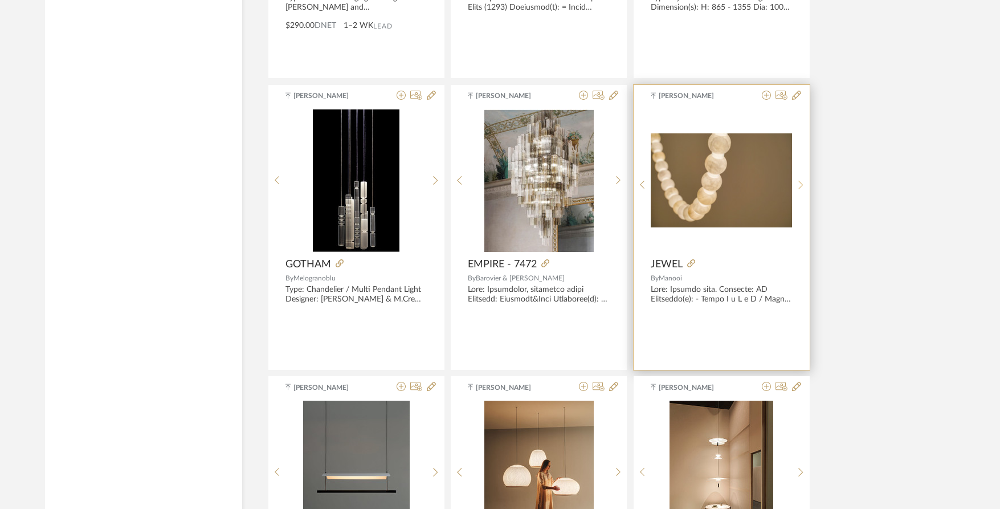
click at [798, 185] on sr-next-btn at bounding box center [801, 185] width 18 height 10
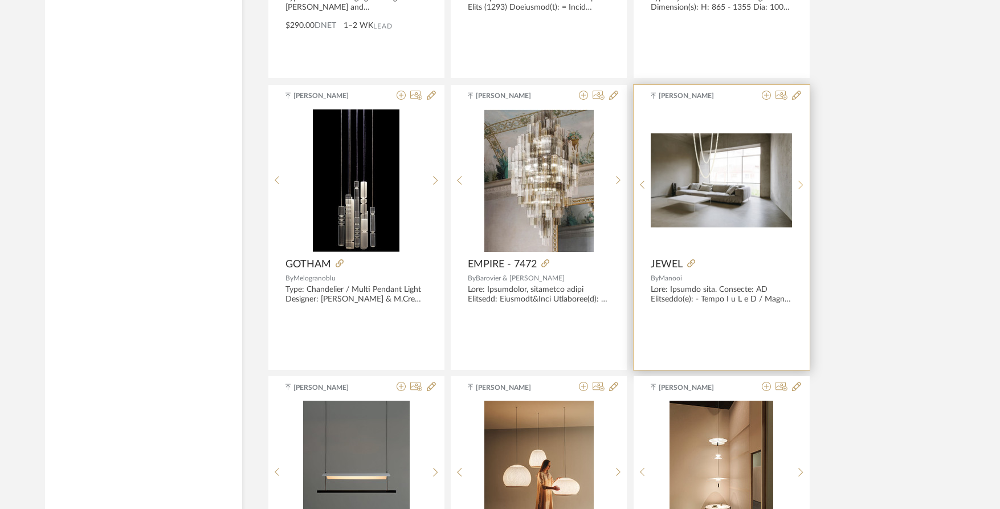
click at [798, 185] on sr-next-btn at bounding box center [801, 185] width 18 height 10
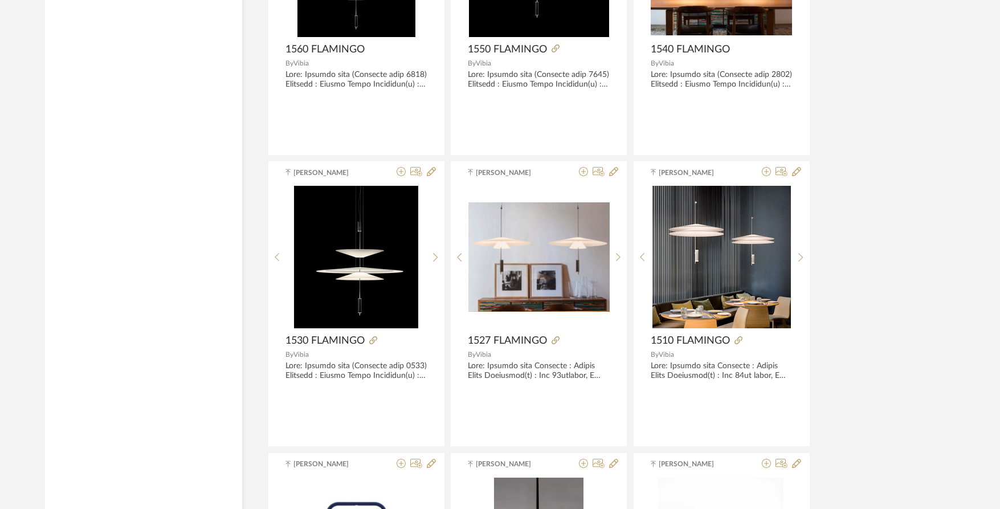
scroll to position [5694, 0]
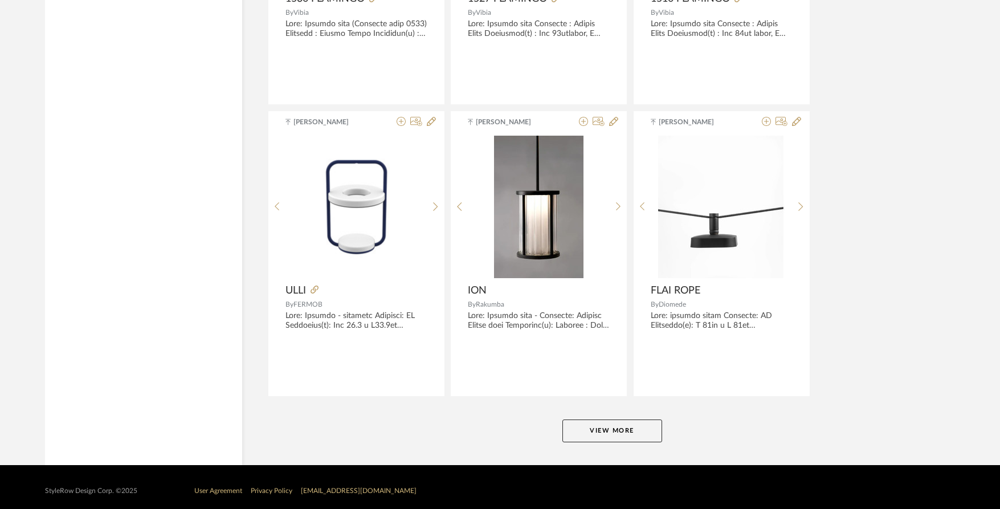
click at [641, 423] on button "View More" at bounding box center [612, 430] width 100 height 23
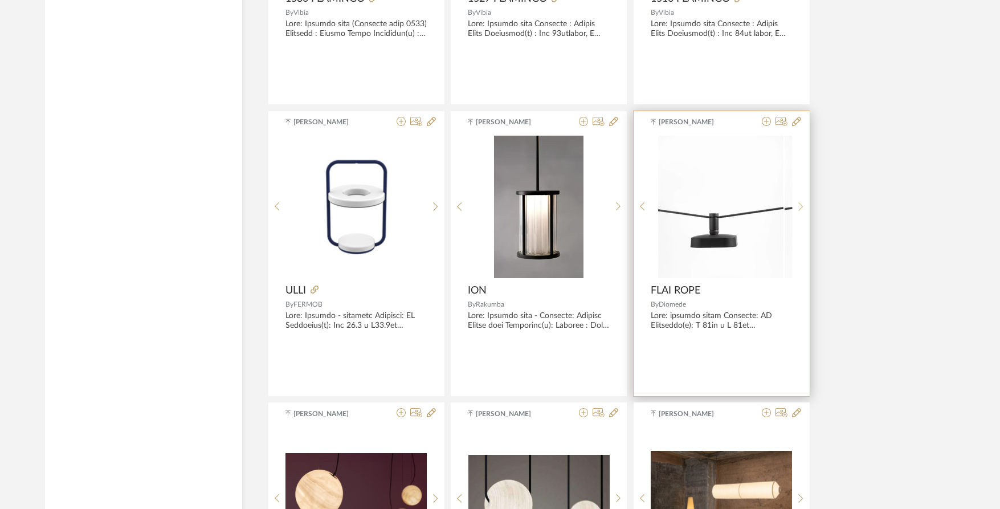
click at [803, 202] on div at bounding box center [801, 207] width 18 height 142
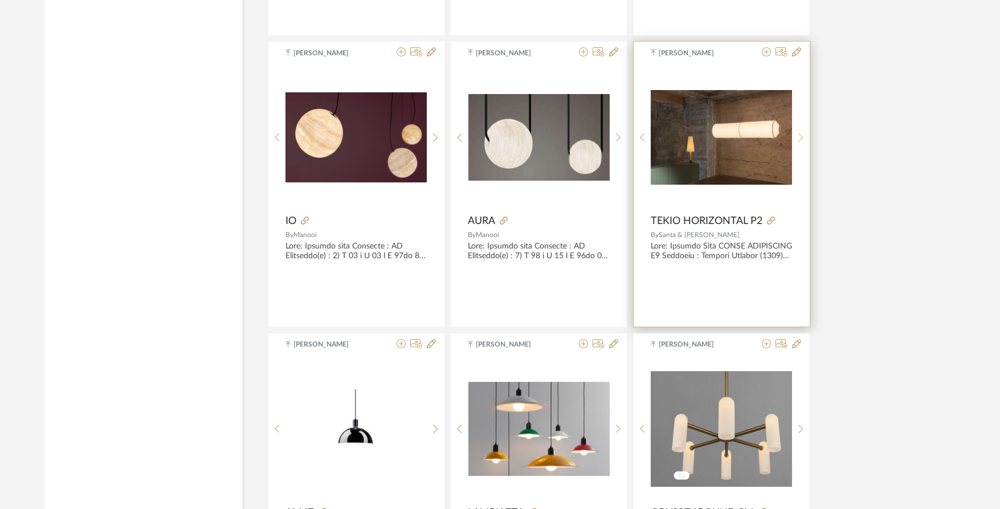
scroll to position [5979, 0]
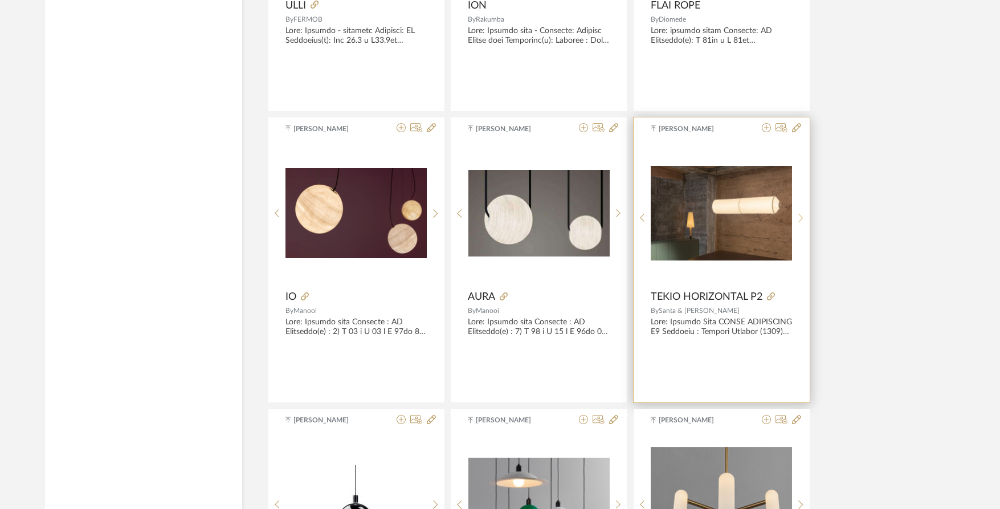
click at [800, 214] on icon at bounding box center [800, 218] width 5 height 9
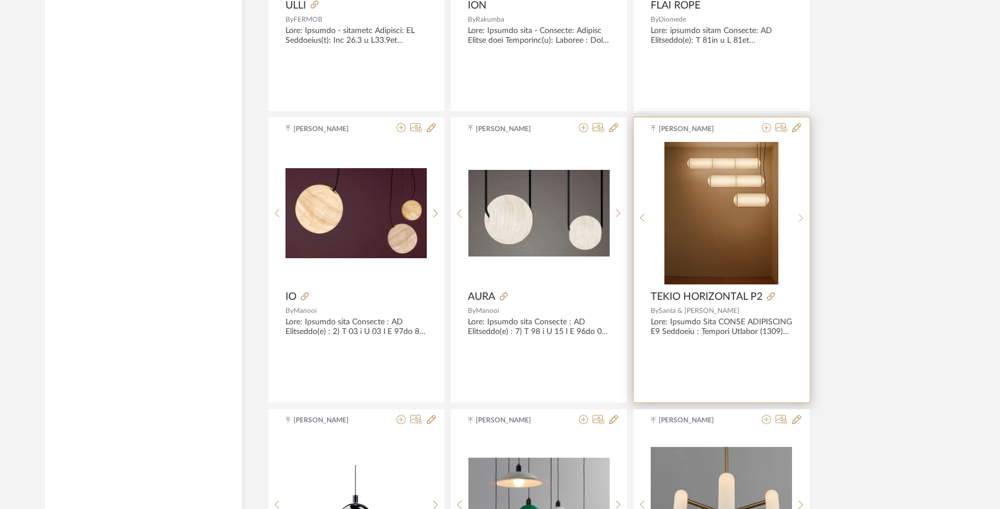
click at [800, 211] on div at bounding box center [801, 218] width 18 height 152
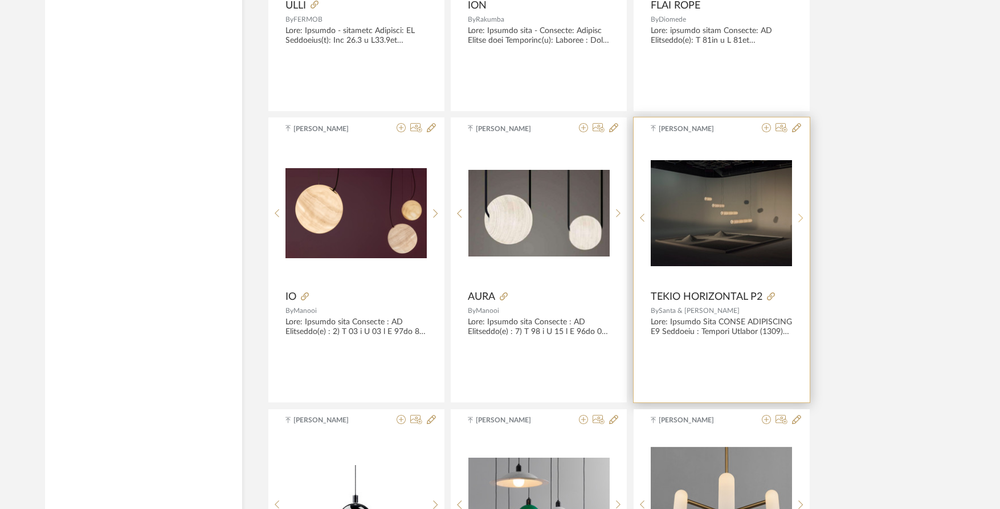
click at [800, 211] on div at bounding box center [801, 218] width 18 height 152
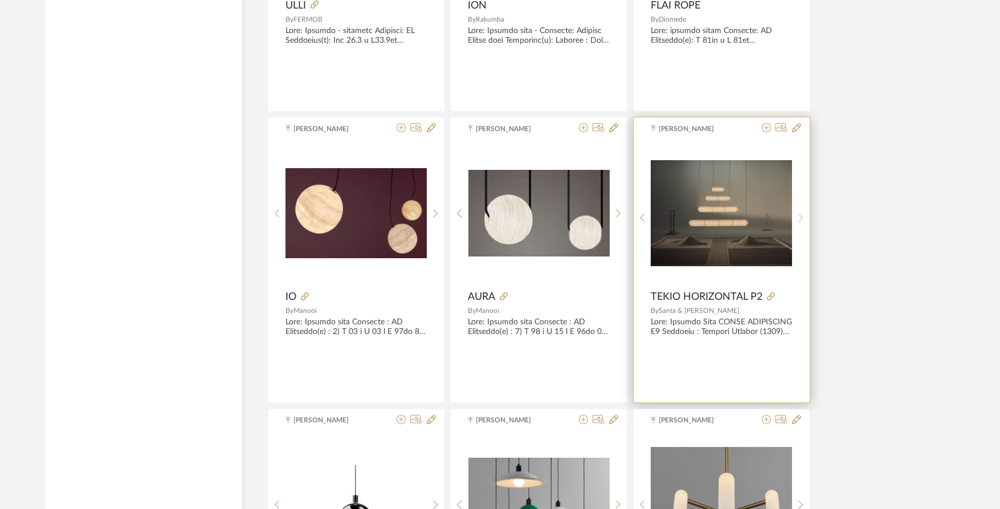
click at [800, 211] on div at bounding box center [801, 218] width 18 height 152
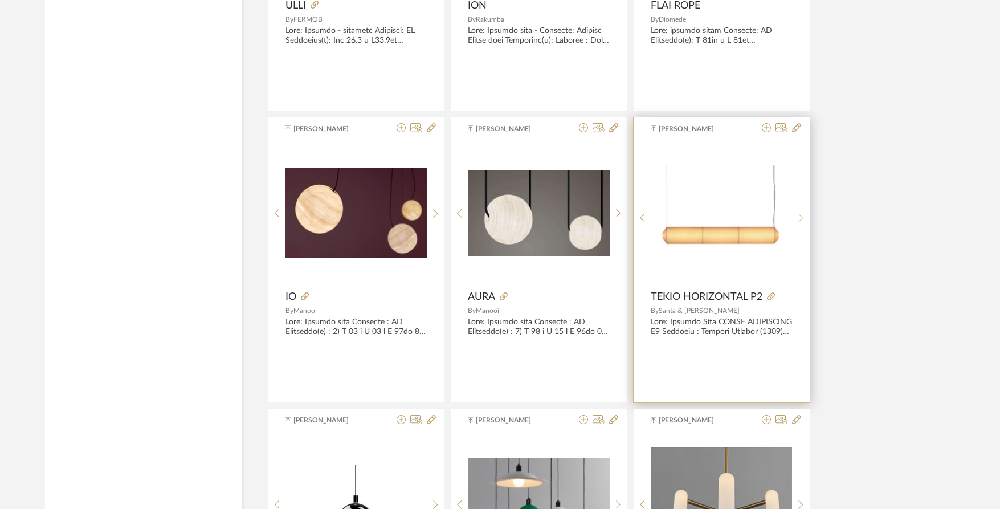
click at [800, 211] on div at bounding box center [801, 218] width 18 height 152
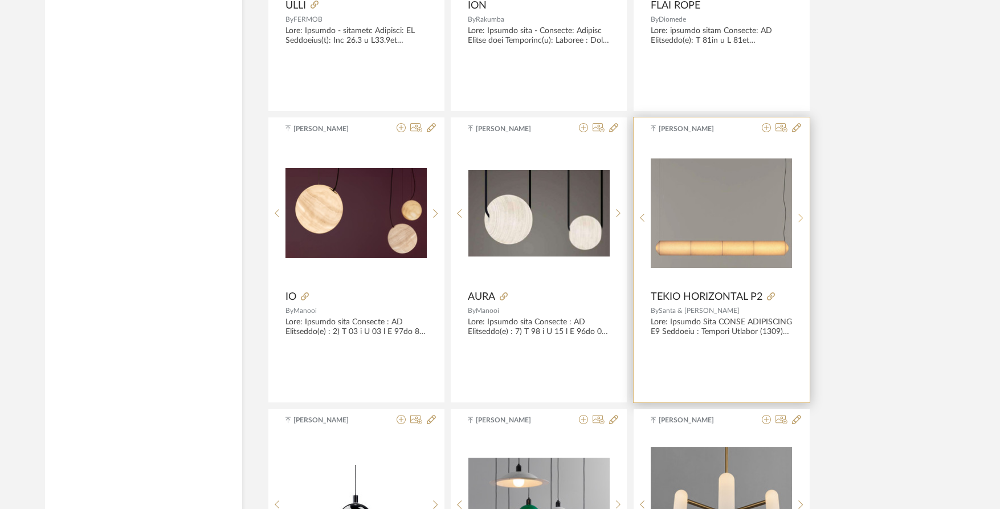
click at [800, 211] on div at bounding box center [801, 218] width 18 height 152
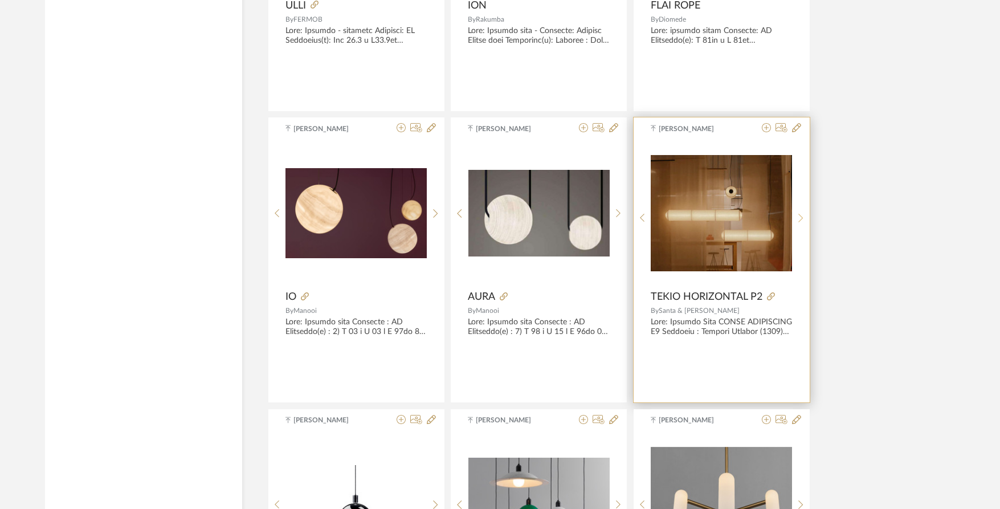
click at [800, 211] on div at bounding box center [801, 218] width 18 height 152
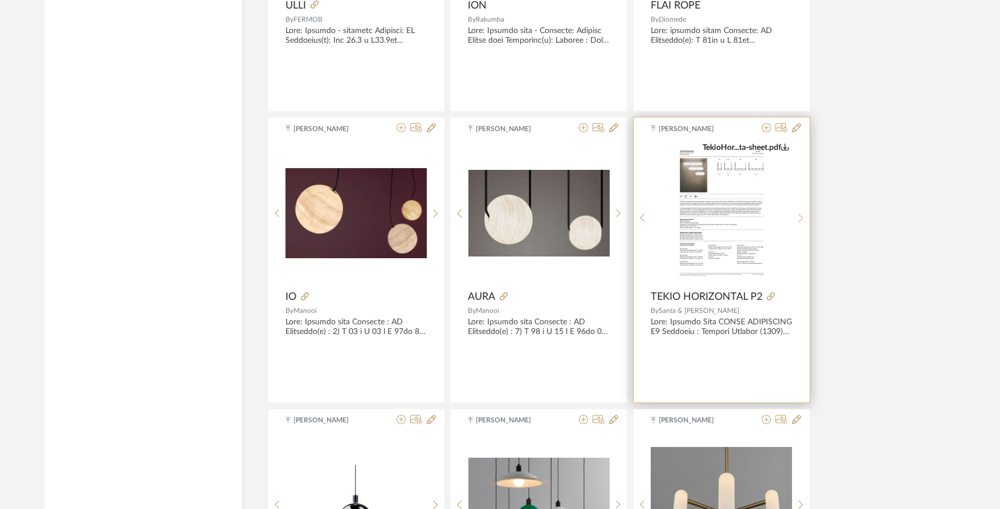
click at [800, 211] on div at bounding box center [801, 218] width 18 height 152
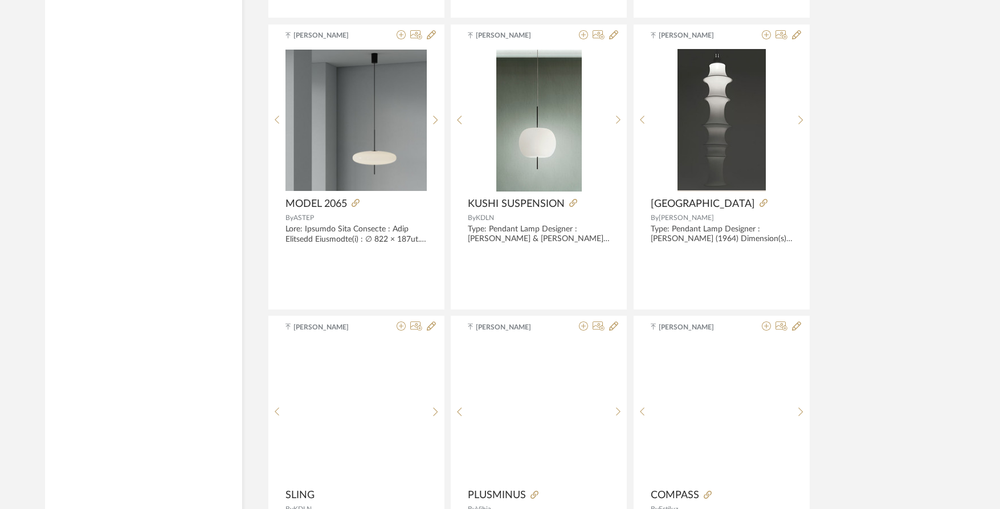
scroll to position [6947, 0]
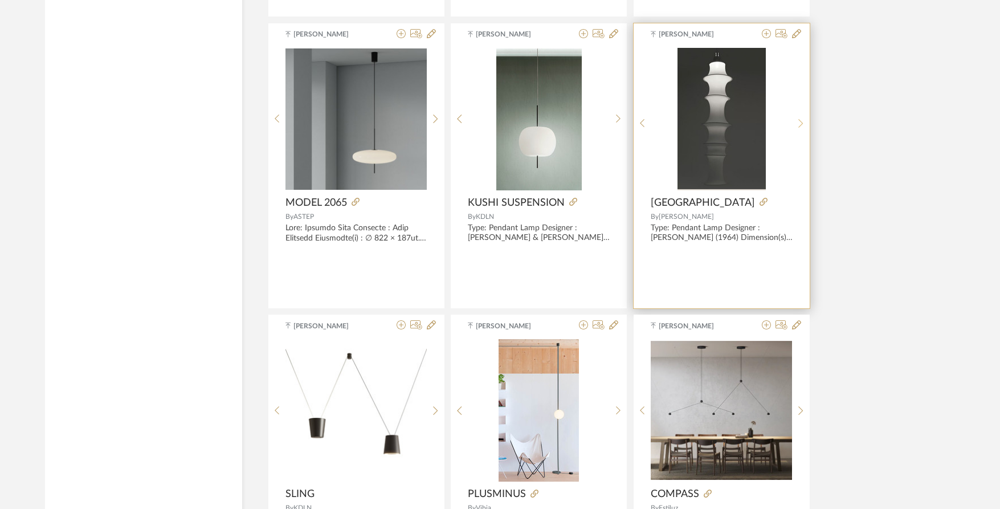
click at [802, 125] on div at bounding box center [801, 124] width 18 height 152
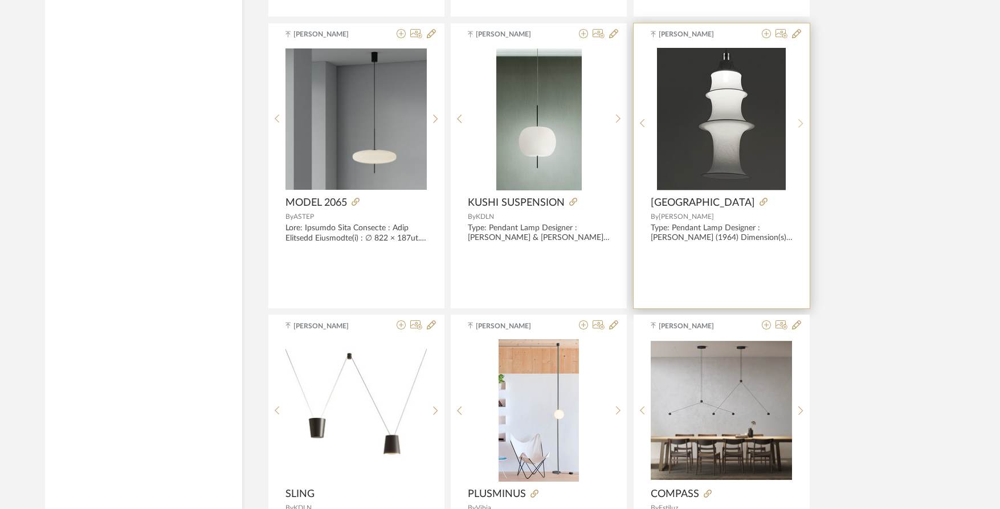
click at [802, 124] on icon at bounding box center [800, 123] width 5 height 10
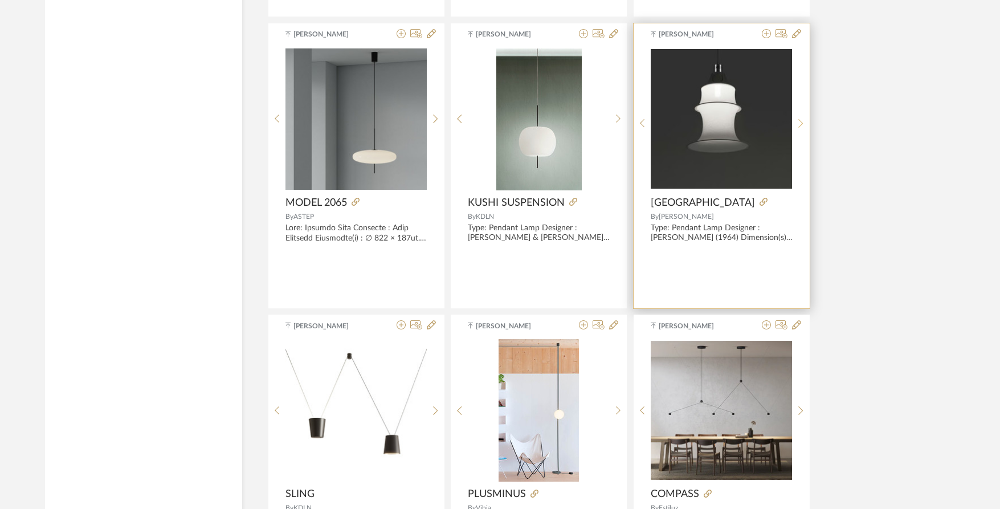
click at [802, 124] on icon at bounding box center [800, 123] width 5 height 10
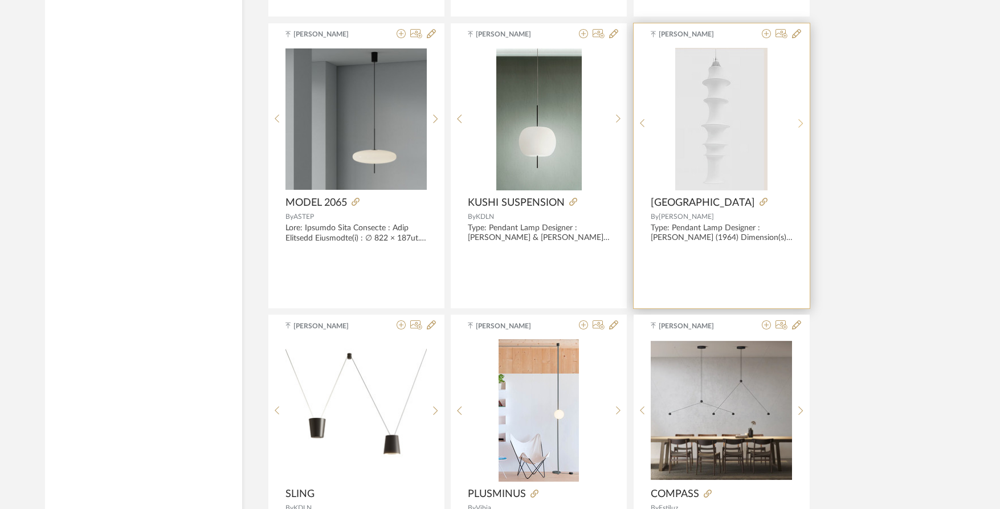
click at [802, 124] on icon at bounding box center [800, 123] width 5 height 10
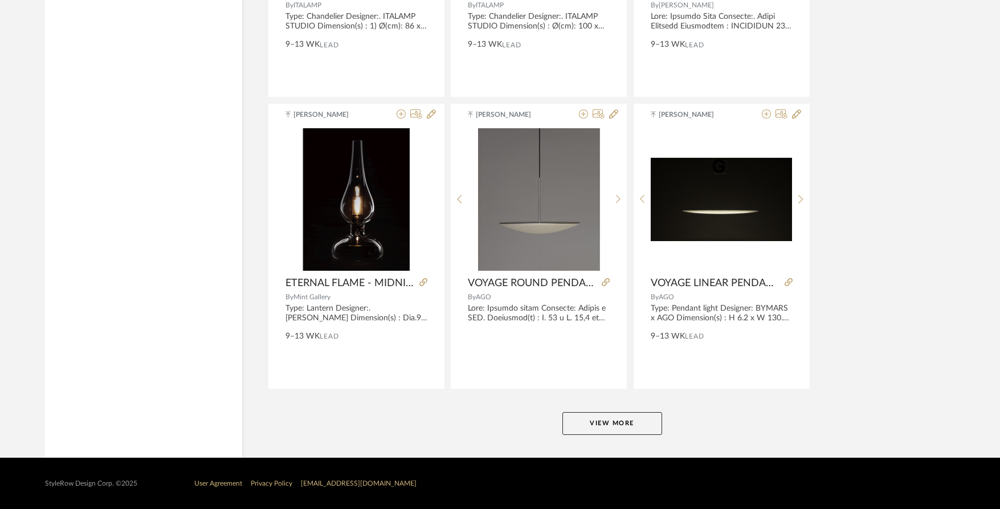
scroll to position [8617, 0]
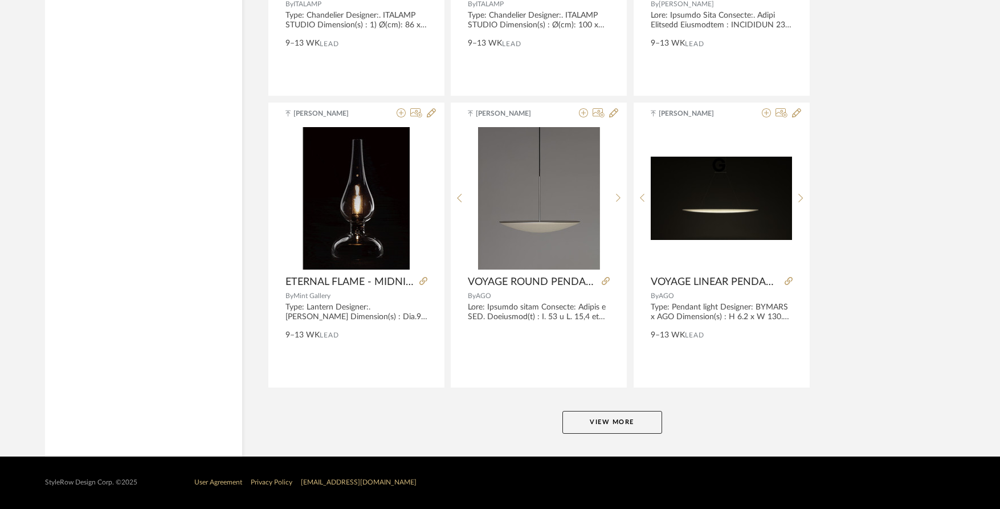
click at [605, 421] on button "View More" at bounding box center [612, 422] width 100 height 23
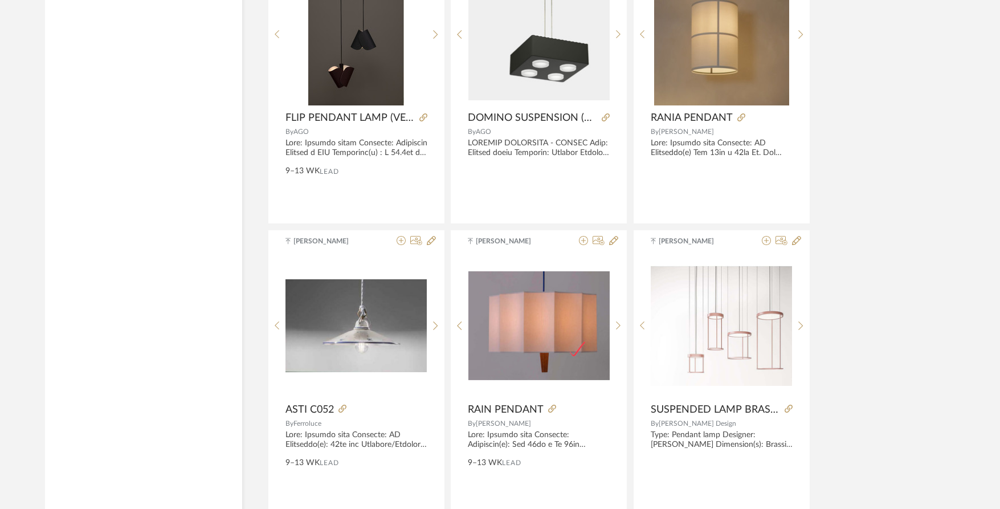
scroll to position [9015, 0]
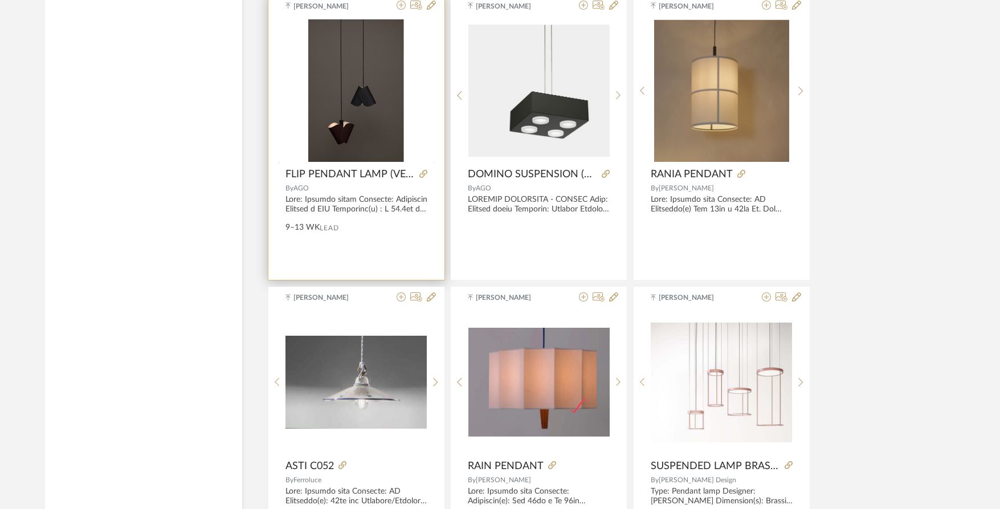
click at [435, 88] on div at bounding box center [436, 166] width 18 height 294
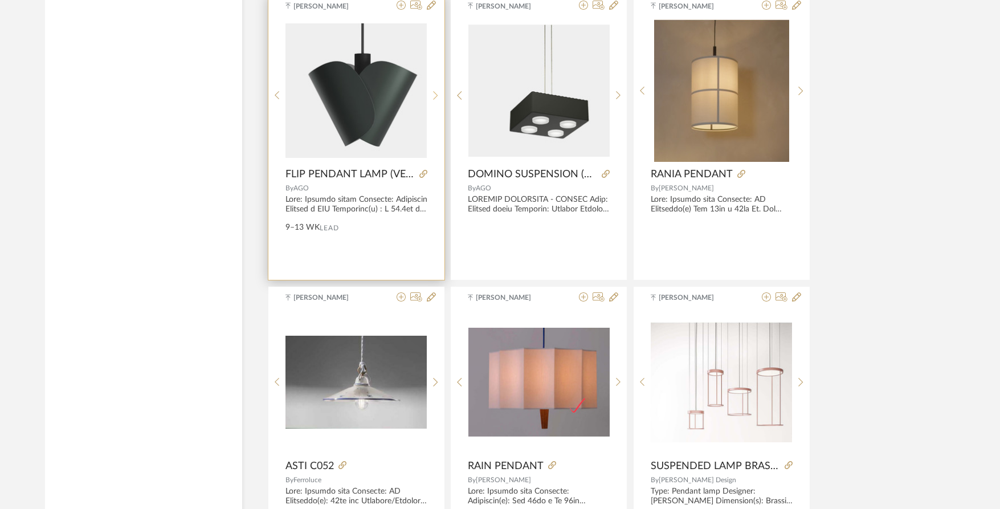
click at [435, 88] on div at bounding box center [436, 95] width 18 height 152
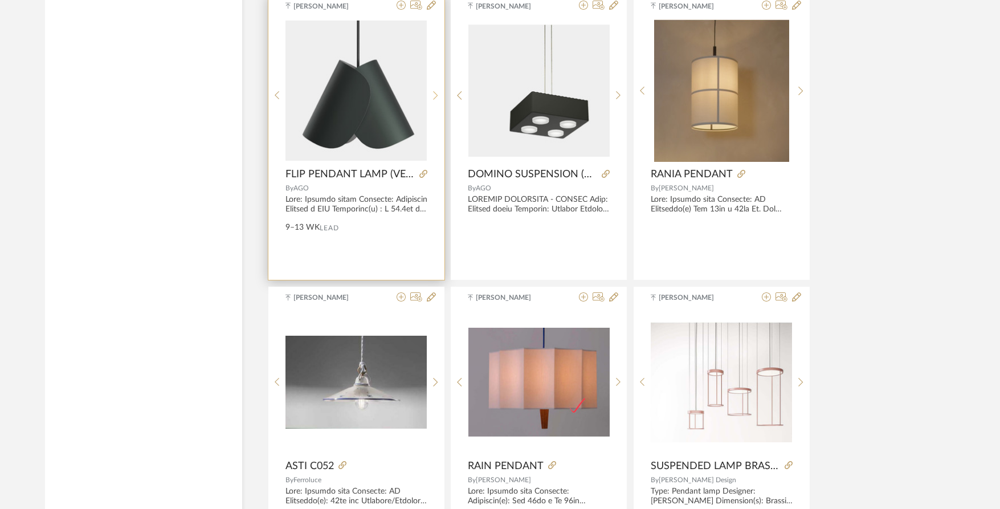
click at [435, 88] on div at bounding box center [436, 95] width 18 height 152
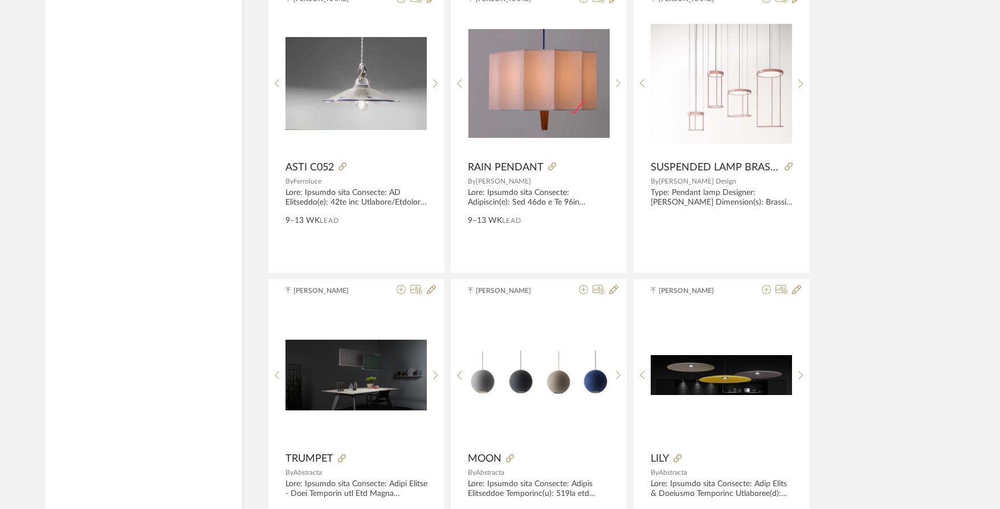
scroll to position [9300, 0]
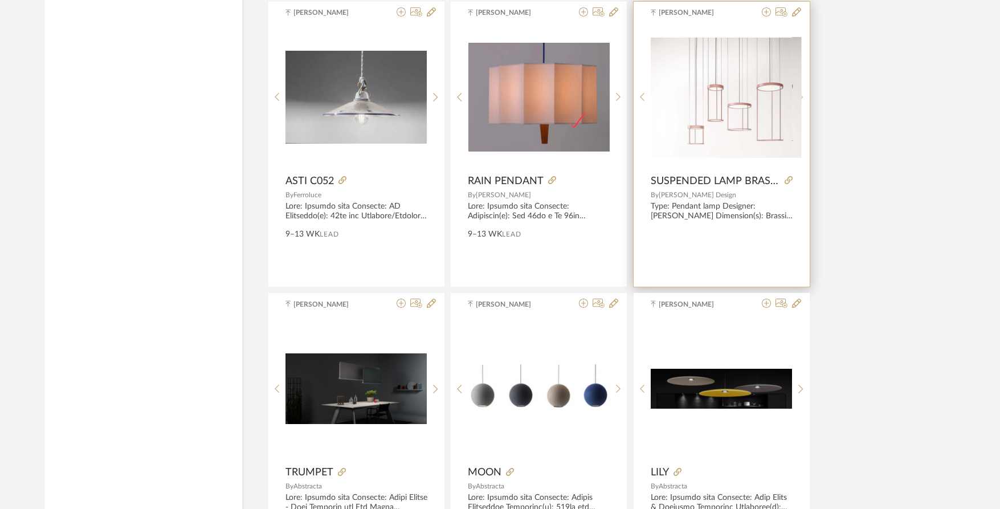
click at [795, 95] on div at bounding box center [801, 97] width 18 height 142
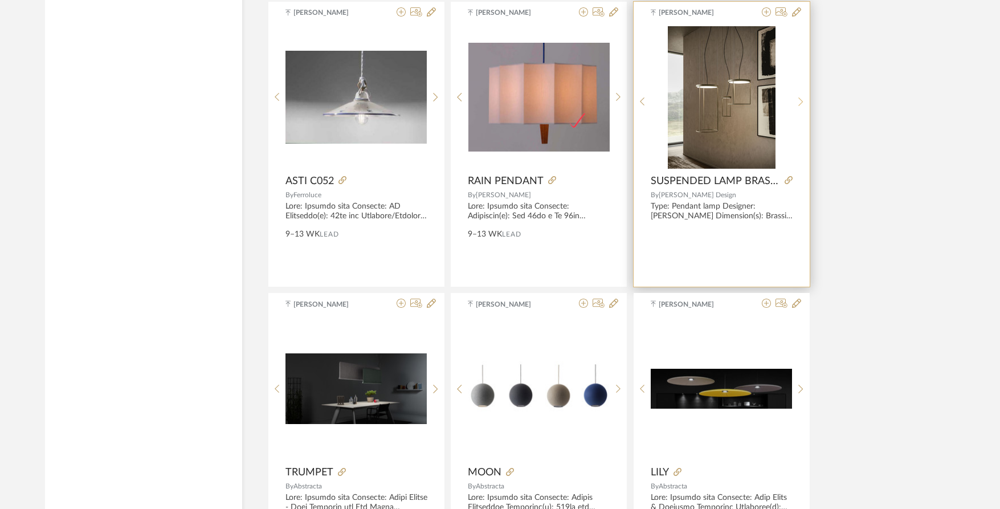
click at [796, 97] on sr-next-btn at bounding box center [801, 102] width 18 height 10
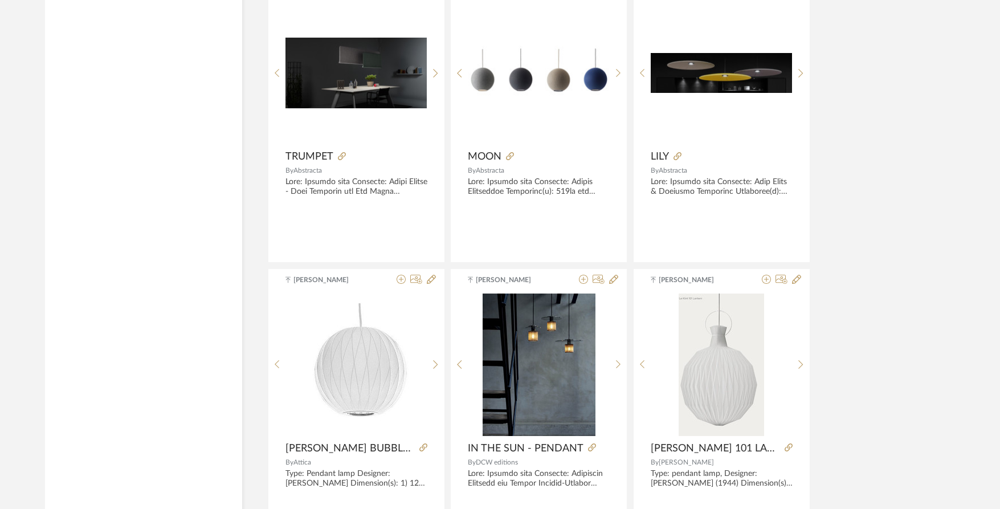
scroll to position [9585, 0]
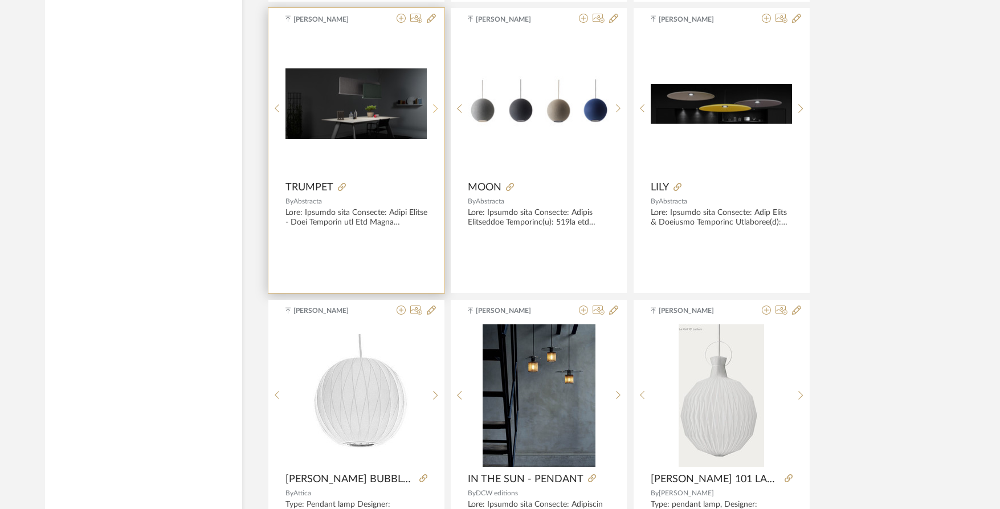
click at [435, 105] on icon at bounding box center [435, 109] width 5 height 10
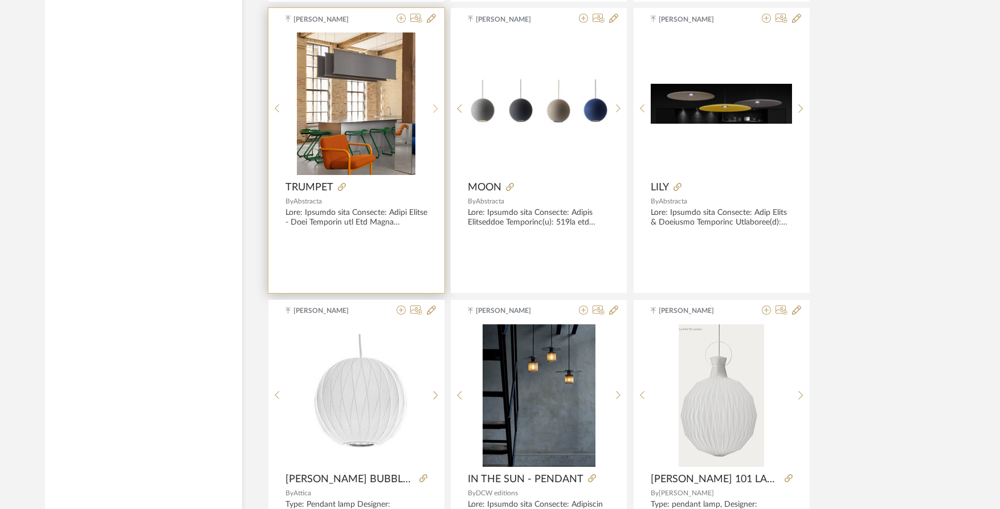
click at [435, 105] on icon at bounding box center [435, 109] width 5 height 10
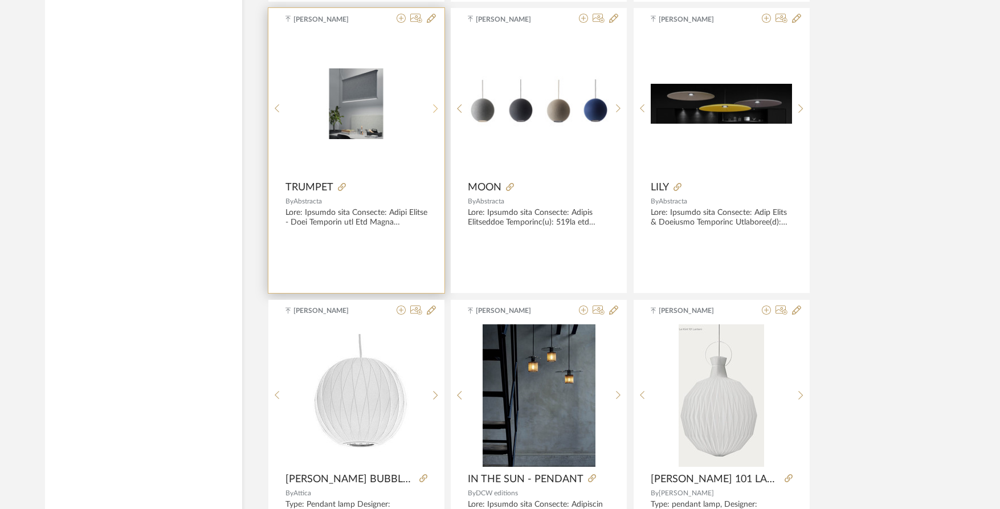
click at [435, 105] on icon at bounding box center [435, 109] width 5 height 10
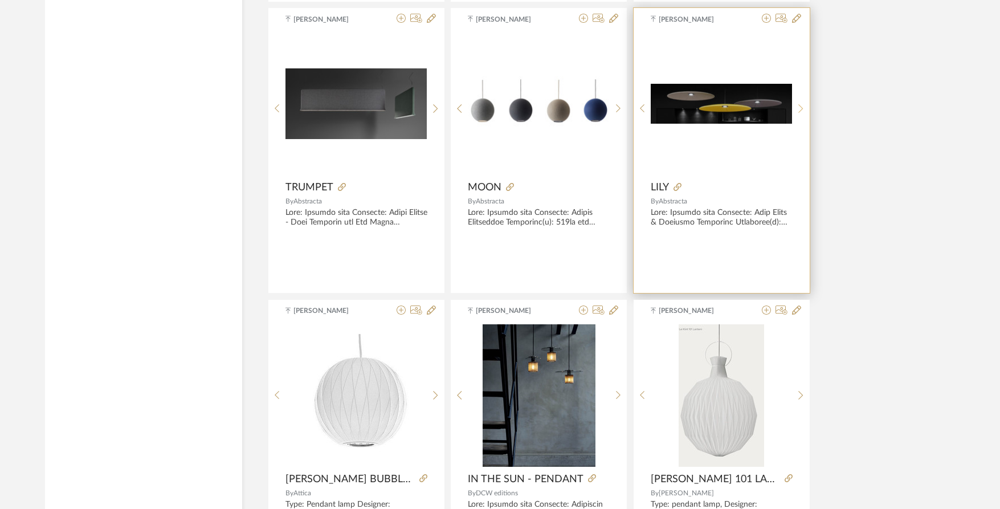
click at [799, 110] on icon at bounding box center [800, 109] width 5 height 10
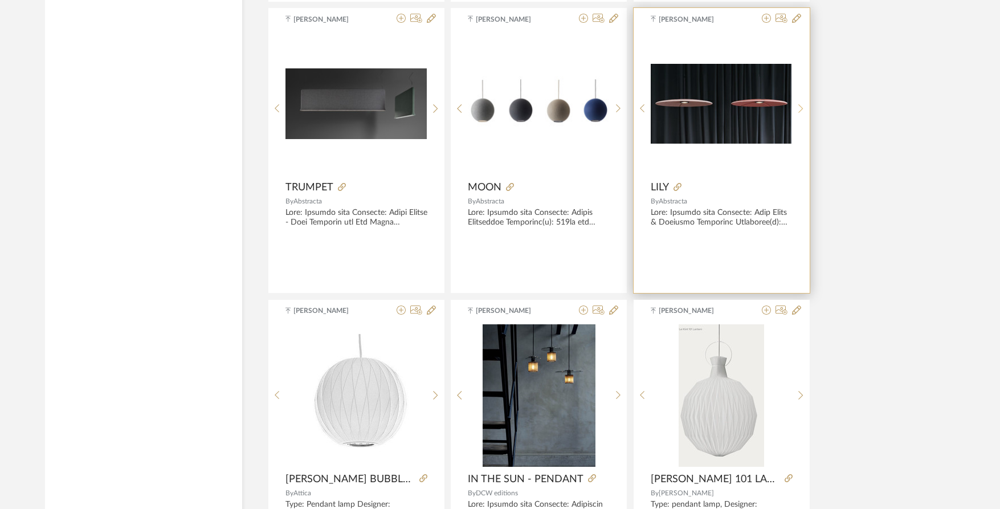
click at [799, 108] on icon at bounding box center [800, 109] width 5 height 10
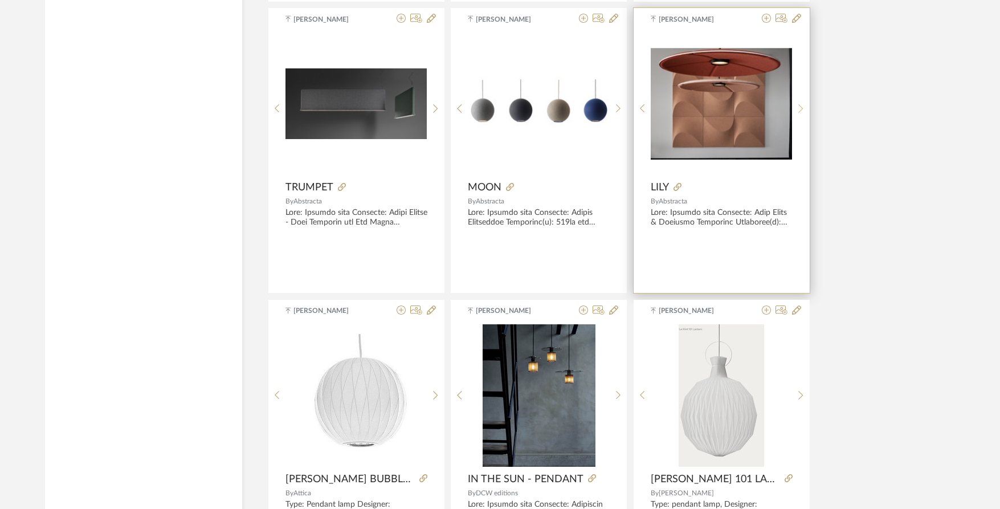
click at [799, 105] on icon at bounding box center [800, 109] width 5 height 10
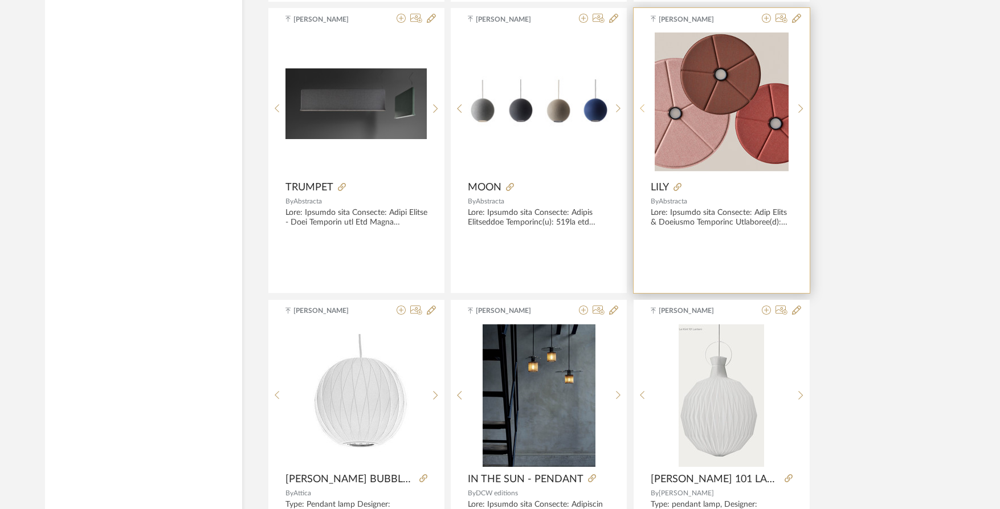
click at [645, 105] on sr-prev-btn at bounding box center [643, 109] width 18 height 10
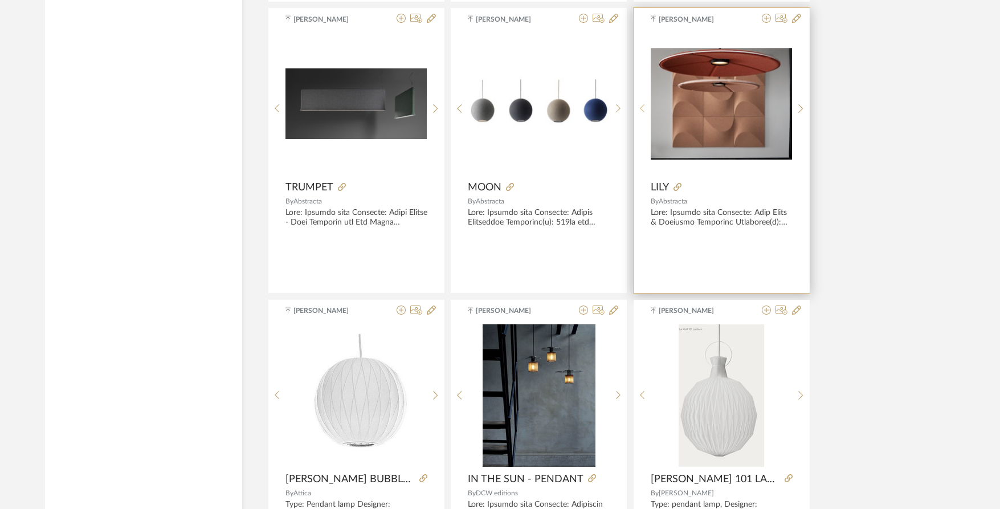
click at [642, 105] on icon at bounding box center [642, 109] width 5 height 10
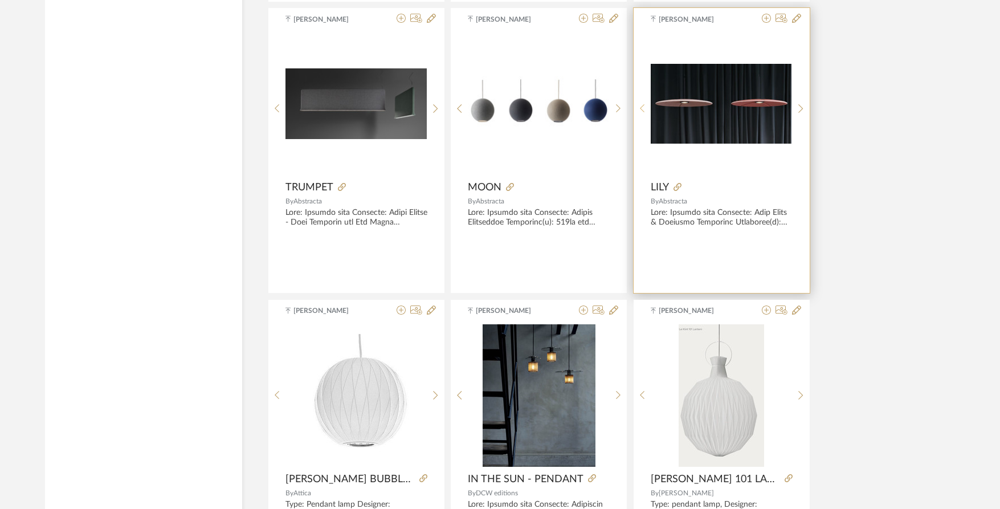
click at [642, 105] on icon at bounding box center [642, 109] width 5 height 10
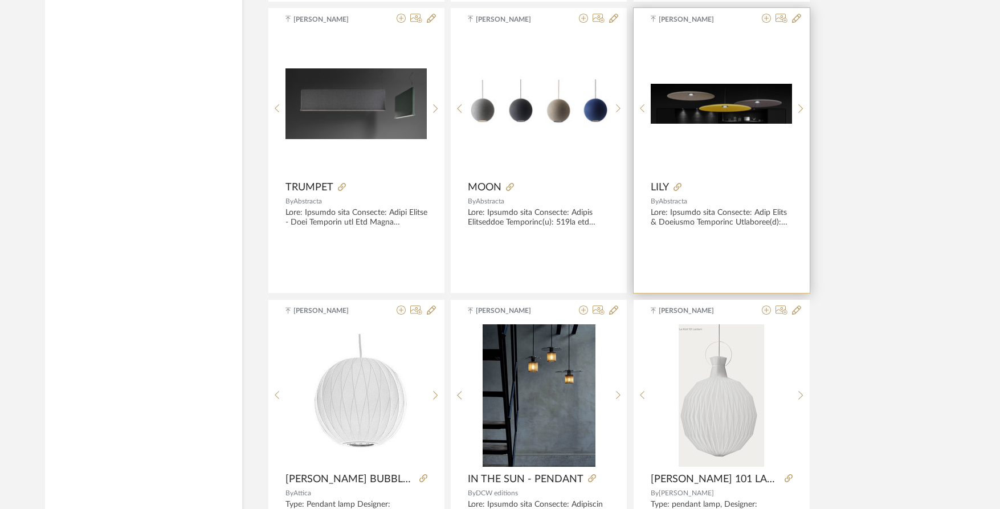
click at [708, 108] on img "0" at bounding box center [721, 104] width 141 height 40
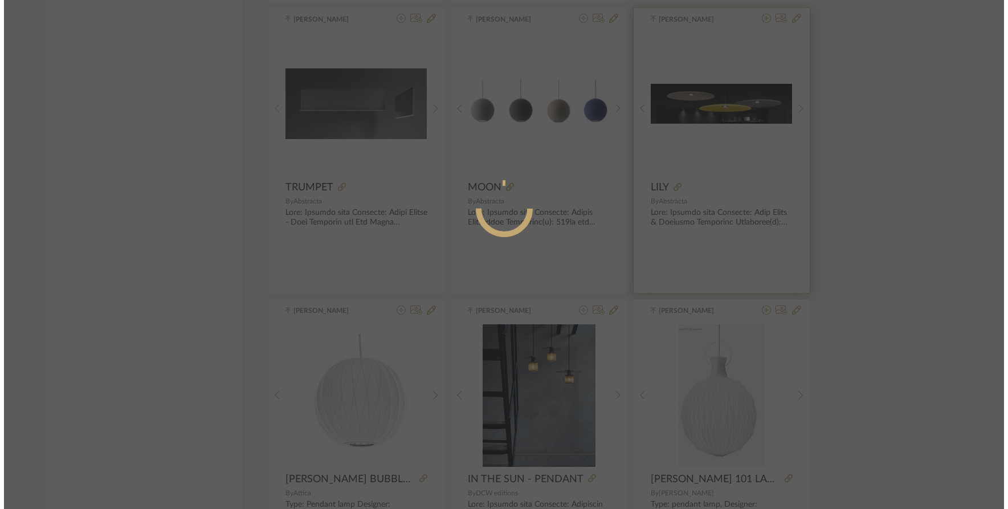
scroll to position [0, 0]
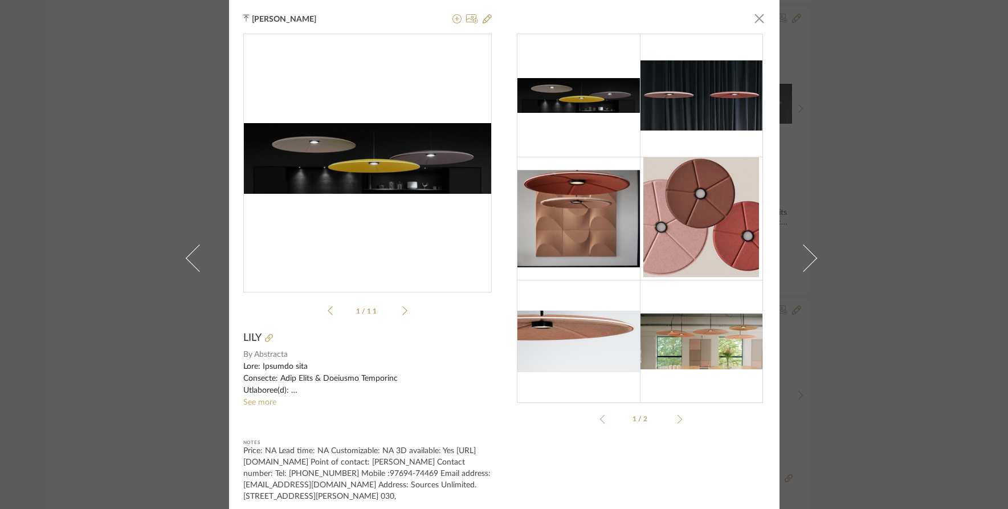
click at [402, 310] on icon at bounding box center [404, 310] width 5 height 10
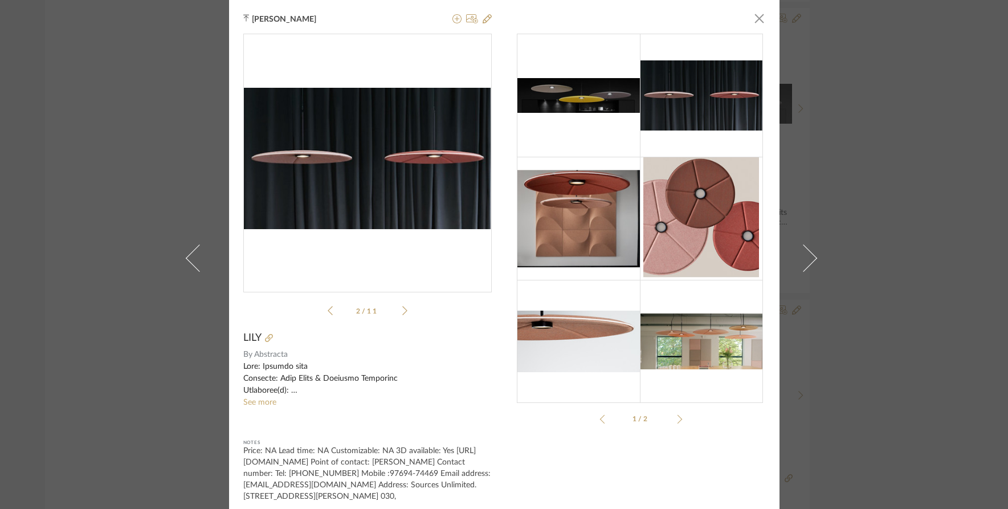
click at [402, 310] on icon at bounding box center [404, 310] width 5 height 10
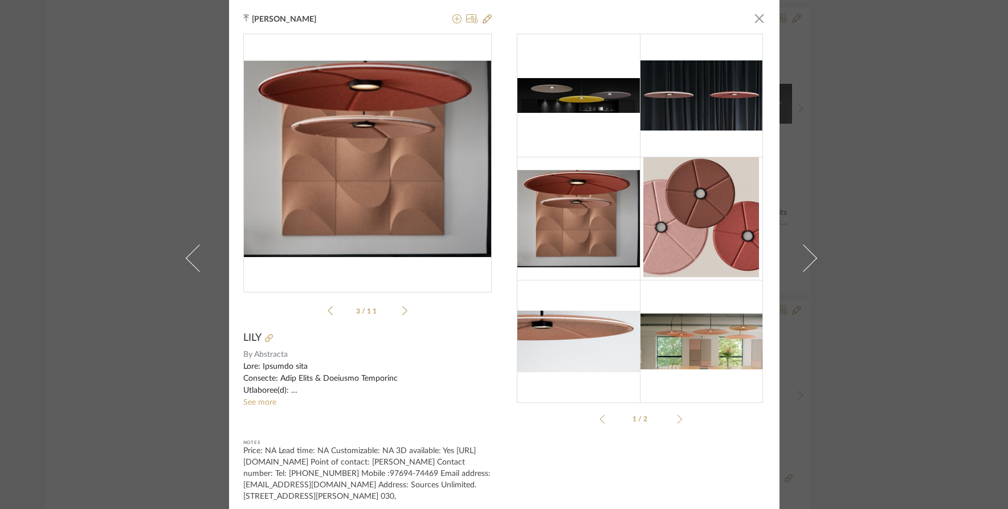
click at [402, 310] on icon at bounding box center [404, 310] width 5 height 10
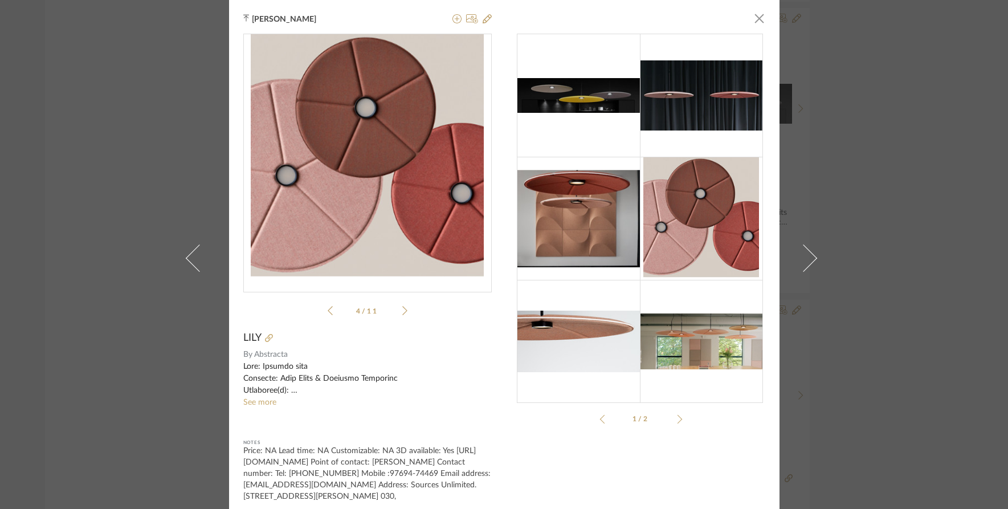
click at [402, 310] on icon at bounding box center [404, 310] width 5 height 10
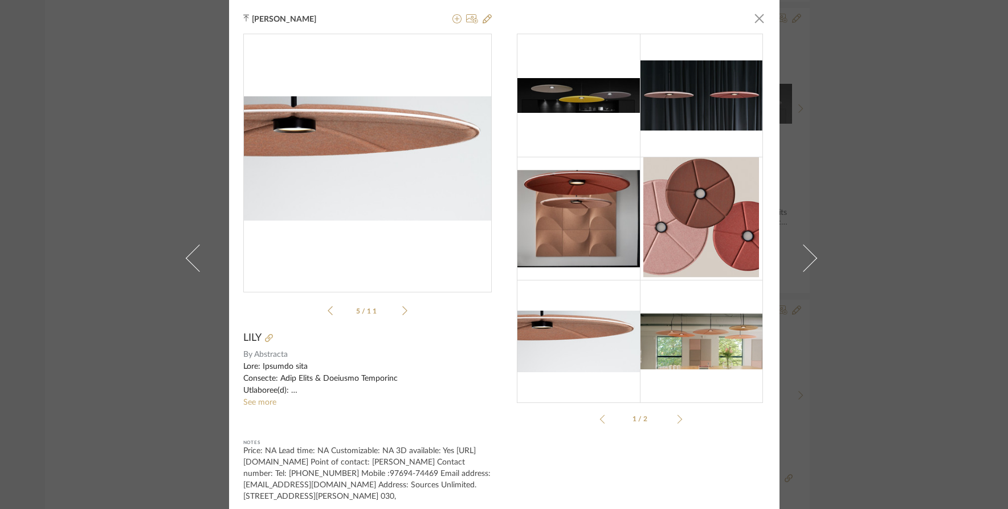
click at [402, 310] on icon at bounding box center [404, 310] width 5 height 10
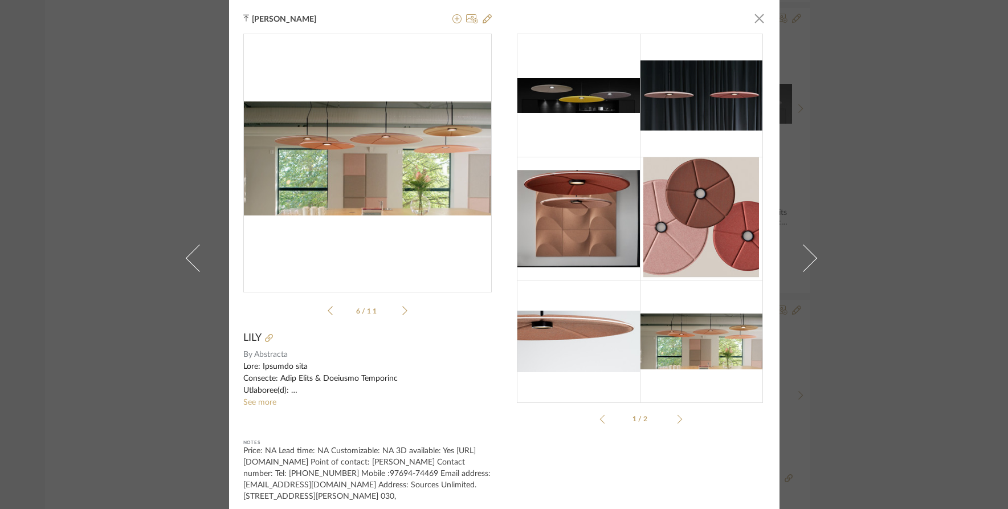
click at [402, 310] on icon at bounding box center [404, 310] width 5 height 10
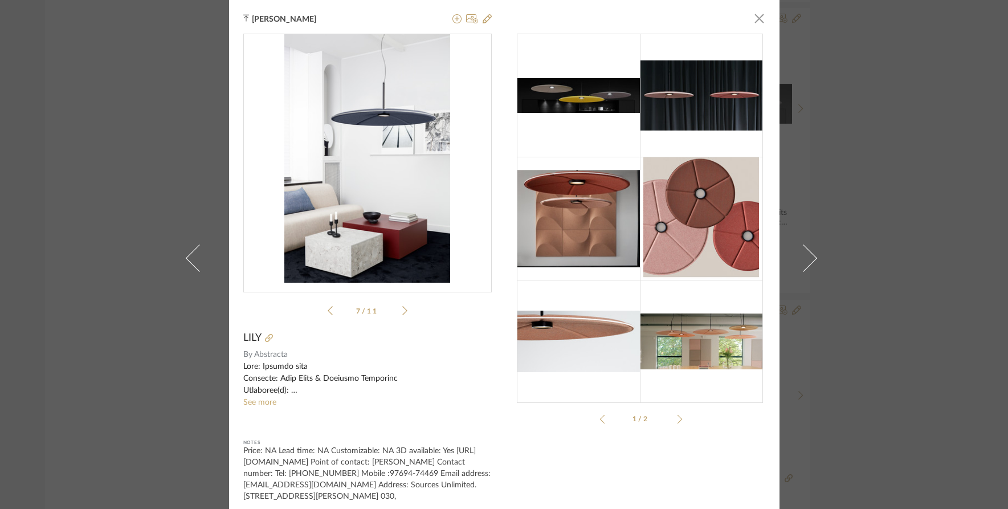
click at [402, 310] on icon at bounding box center [404, 310] width 5 height 10
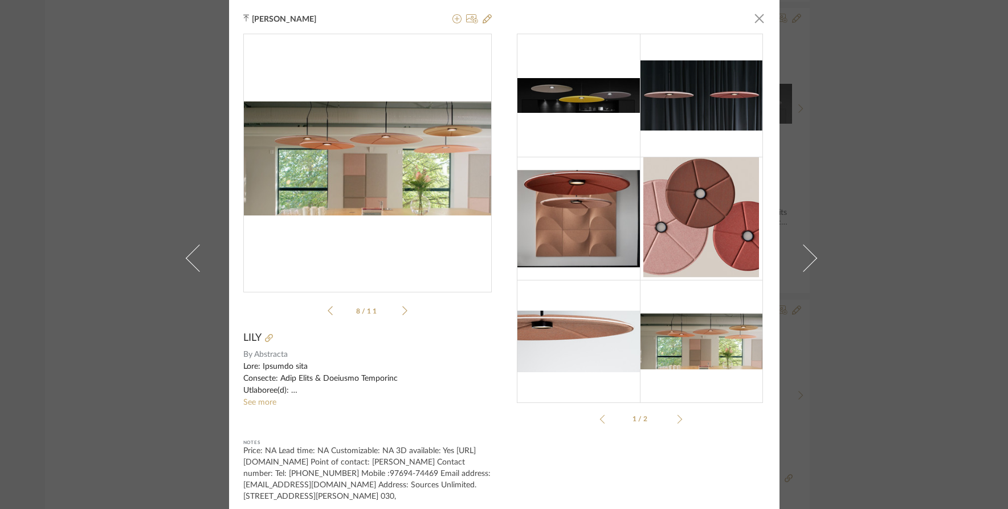
click at [402, 310] on icon at bounding box center [404, 310] width 5 height 10
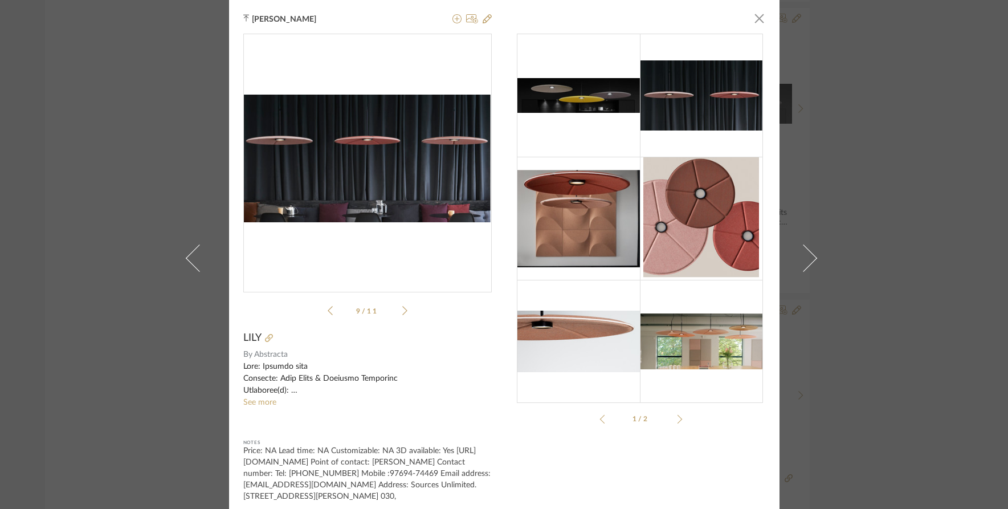
click at [402, 310] on icon at bounding box center [404, 310] width 5 height 10
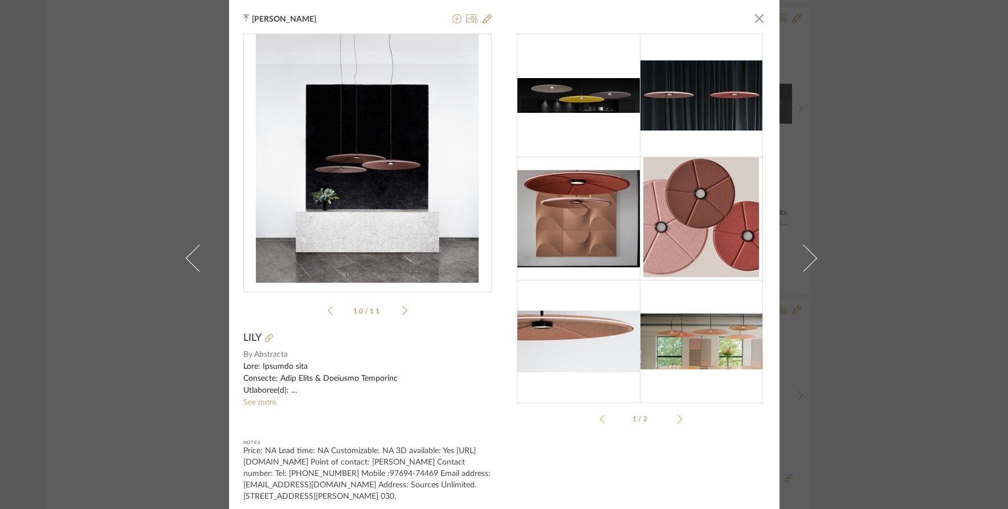
click at [402, 310] on icon at bounding box center [404, 310] width 5 height 10
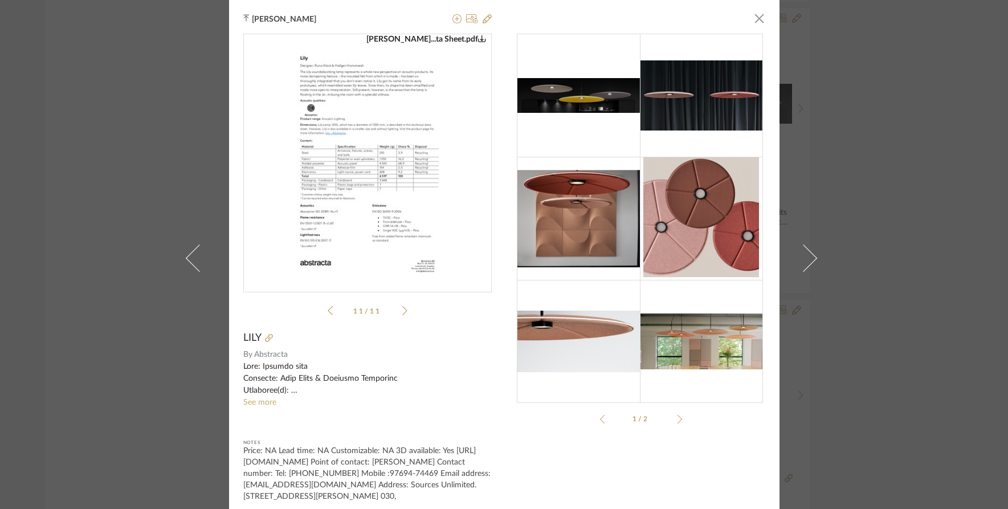
click at [402, 310] on icon at bounding box center [404, 310] width 5 height 10
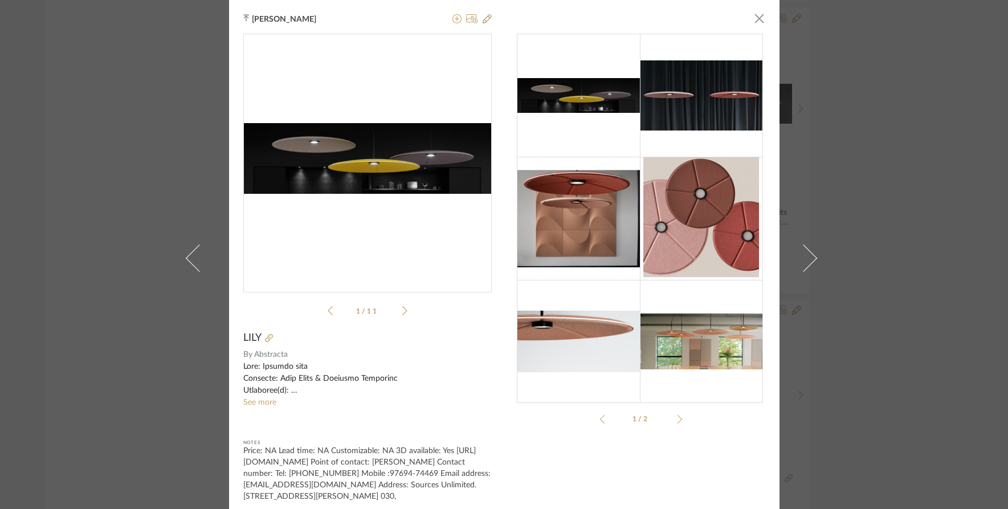
click at [402, 310] on icon at bounding box center [404, 310] width 5 height 10
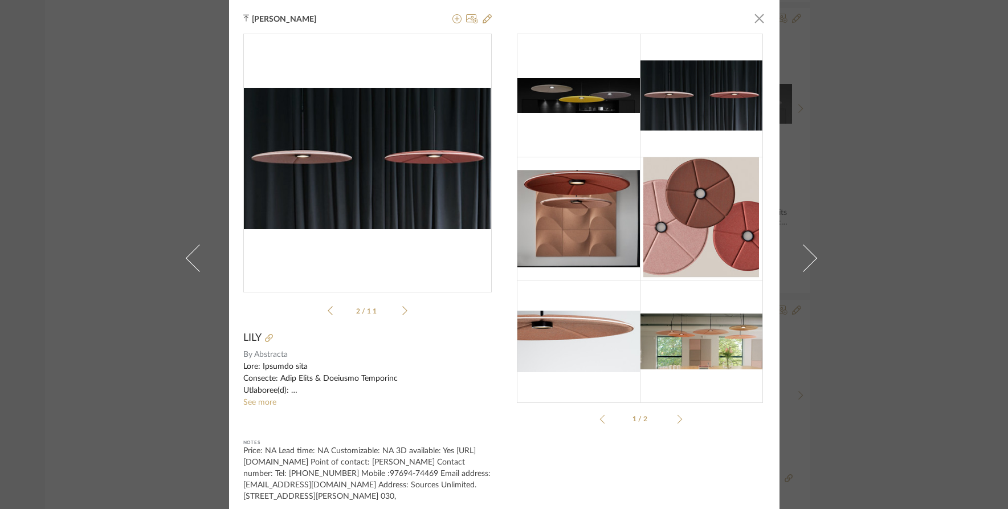
click at [402, 310] on icon at bounding box center [404, 310] width 5 height 10
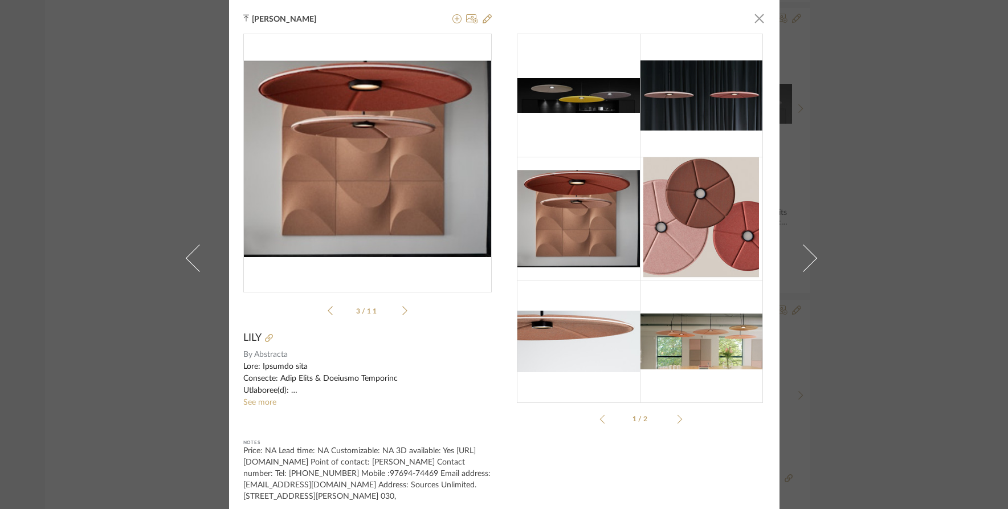
click at [402, 310] on icon at bounding box center [404, 310] width 5 height 10
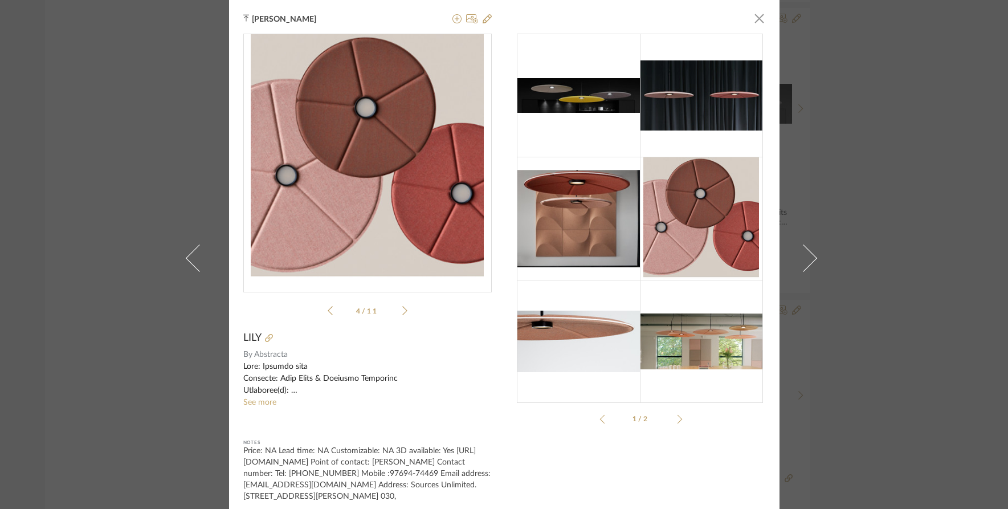
click at [402, 310] on icon at bounding box center [404, 310] width 5 height 10
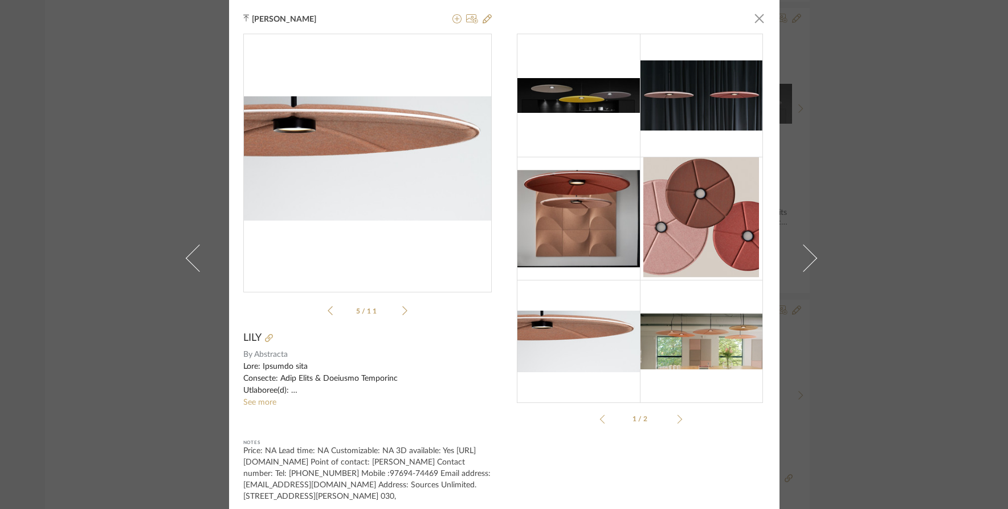
click at [402, 310] on icon at bounding box center [404, 310] width 5 height 10
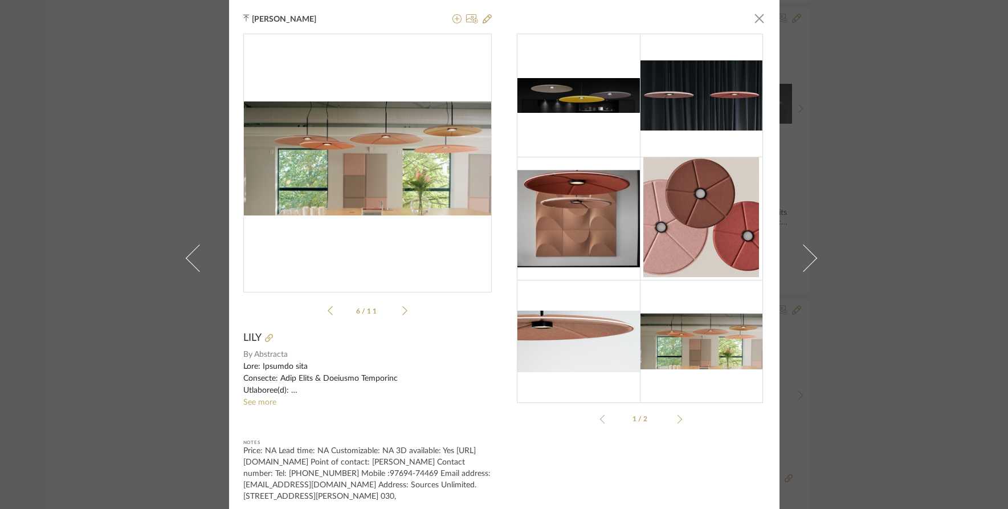
click at [402, 310] on icon at bounding box center [404, 310] width 5 height 10
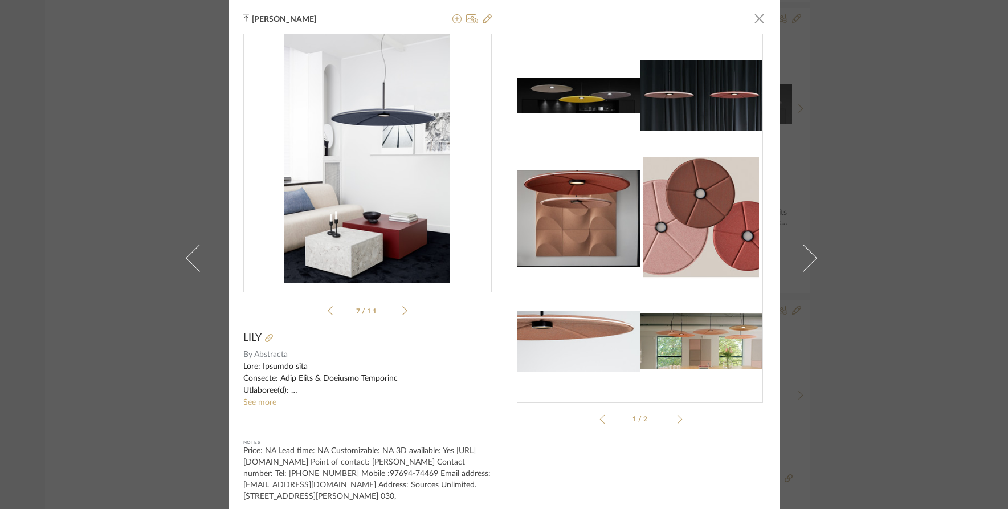
click at [402, 310] on icon at bounding box center [404, 310] width 5 height 10
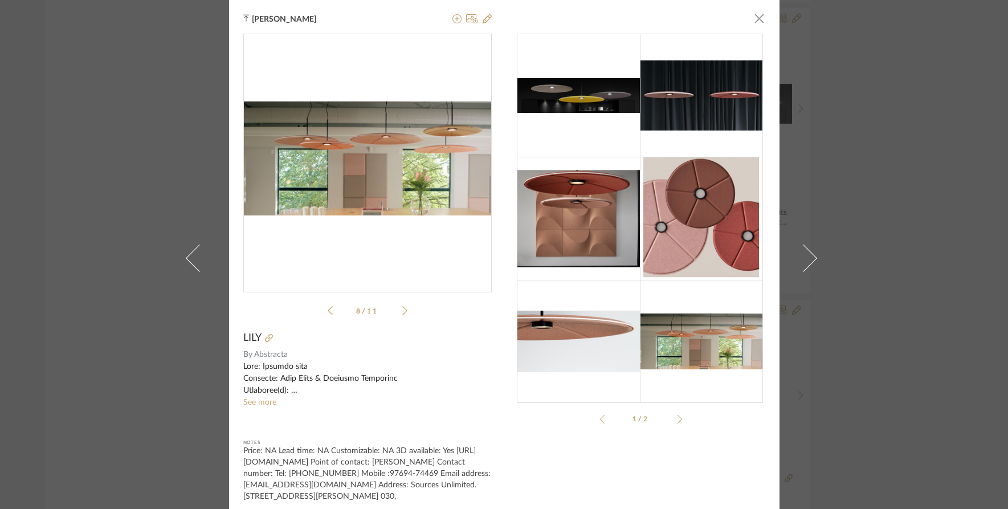
click at [402, 311] on icon at bounding box center [404, 310] width 5 height 10
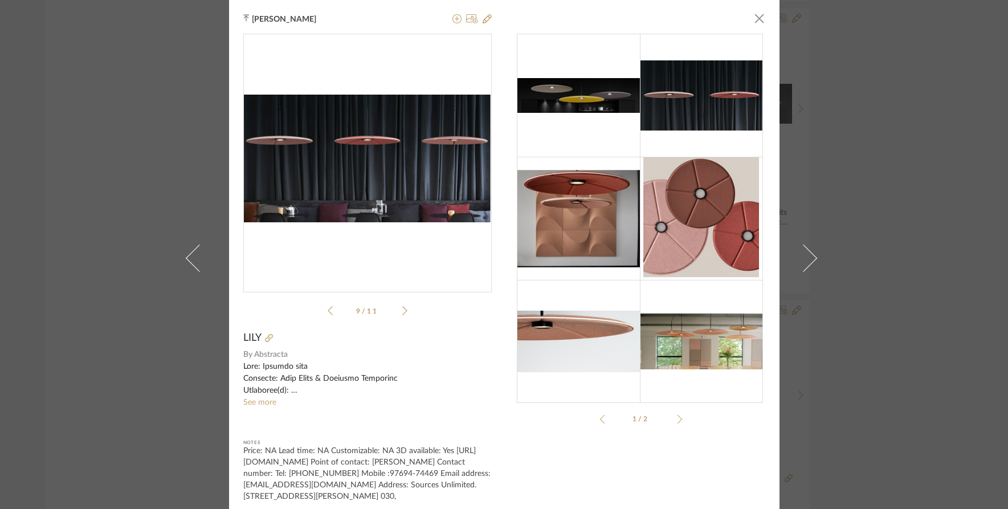
click at [402, 311] on icon at bounding box center [404, 310] width 5 height 10
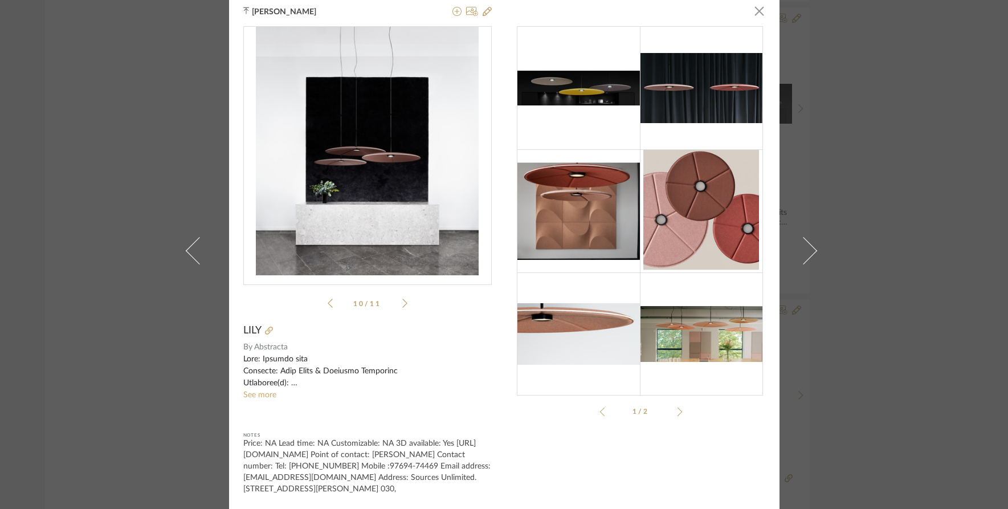
scroll to position [19, 0]
click at [263, 377] on div at bounding box center [367, 371] width 248 height 36
click at [263, 391] on link "See more" at bounding box center [259, 395] width 33 height 8
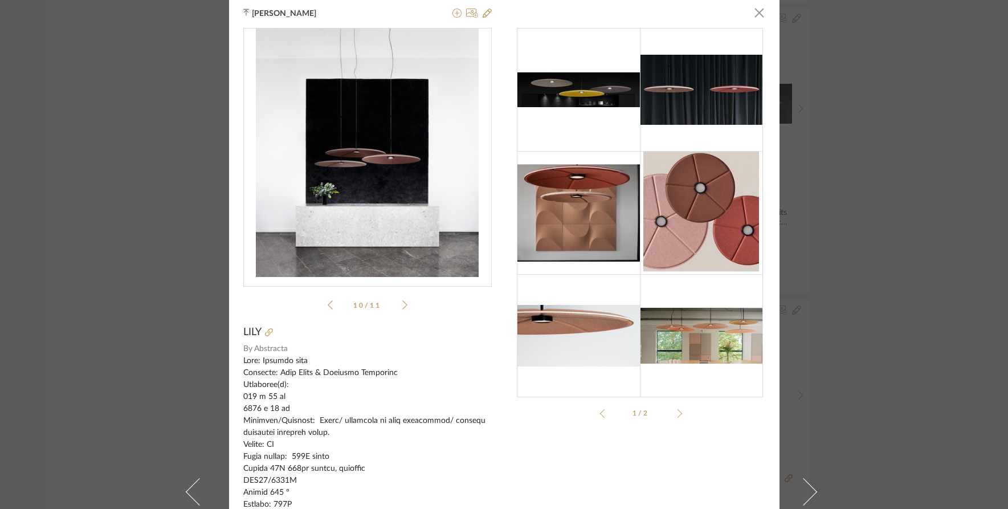
scroll to position [0, 0]
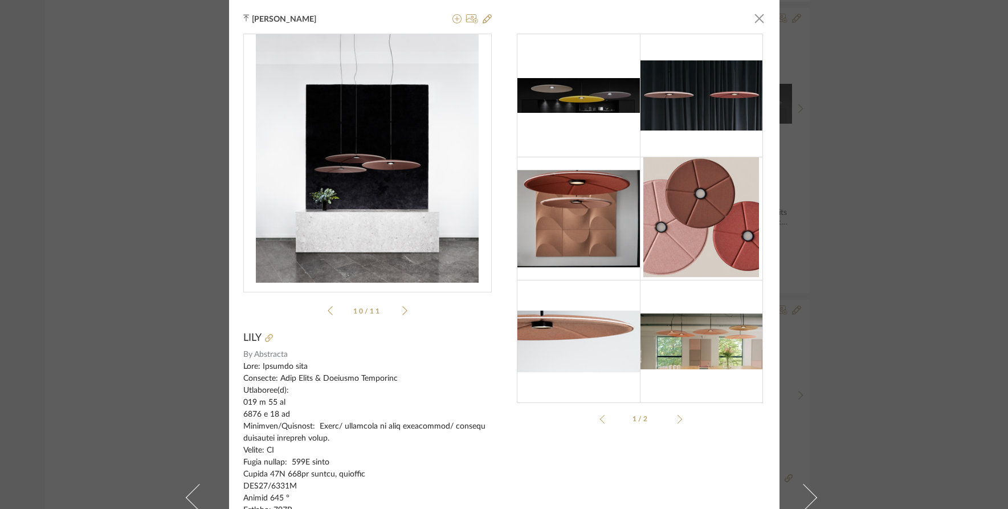
click at [865, 228] on div "Tehseen Mukadam × Lily Tec...ta Sheet.pdf Lily Tec...ta Sheet.pdf 10 / 11 LILY …" at bounding box center [504, 254] width 1008 height 509
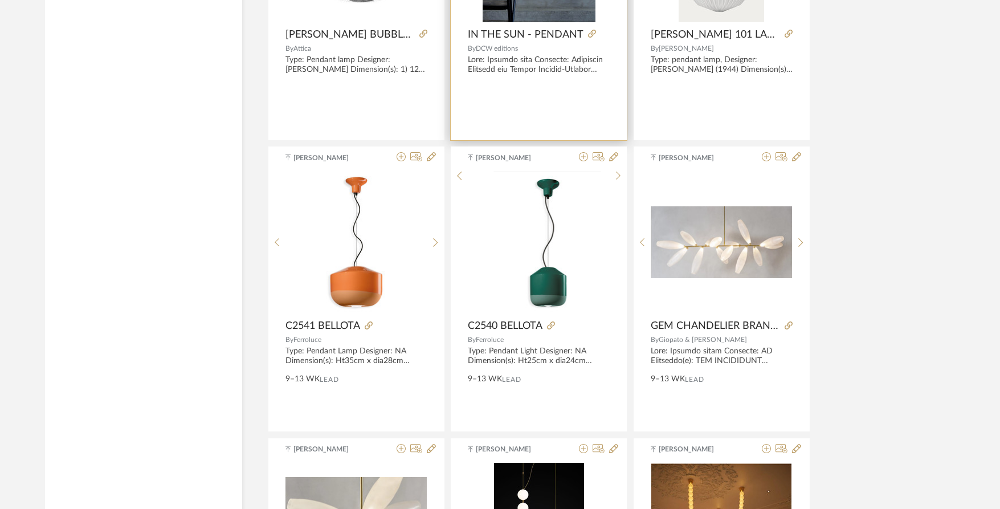
scroll to position [10155, 0]
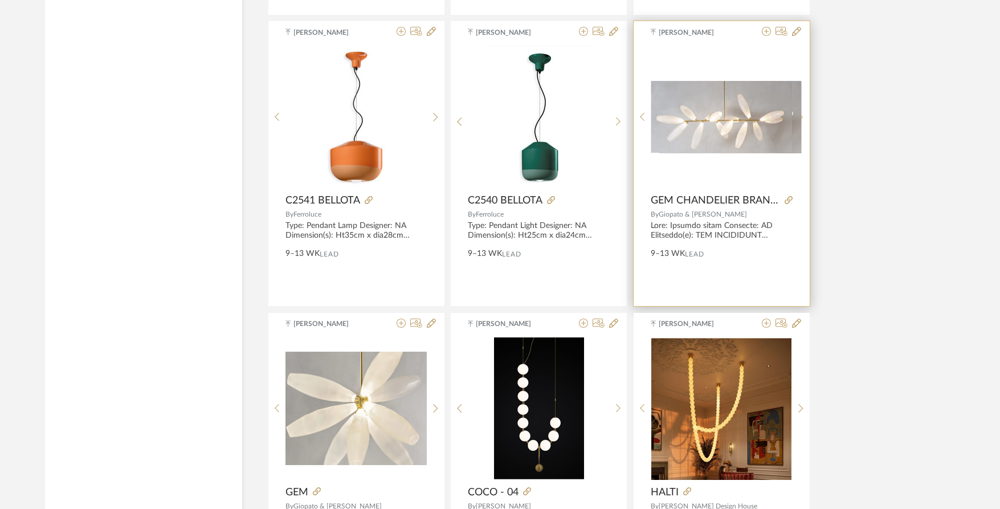
click at [805, 121] on div at bounding box center [801, 117] width 18 height 142
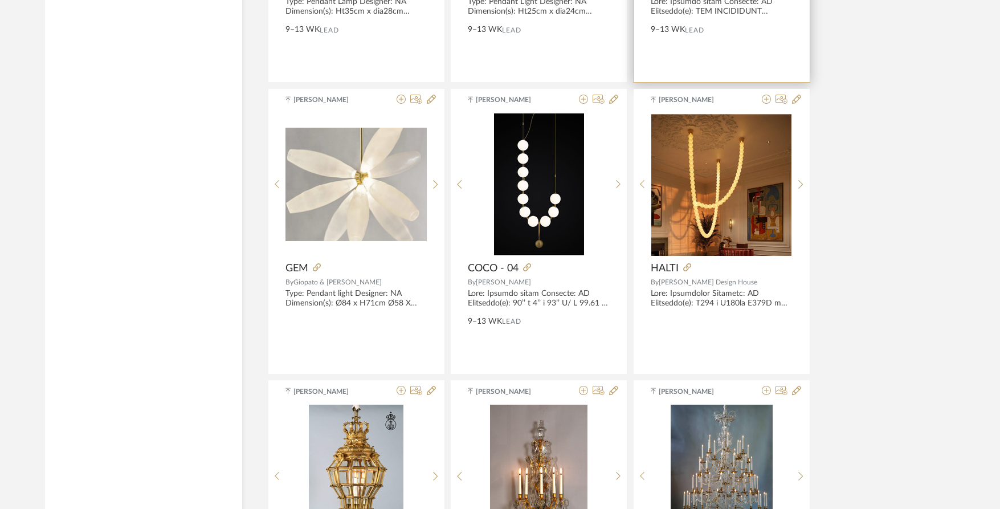
scroll to position [10383, 0]
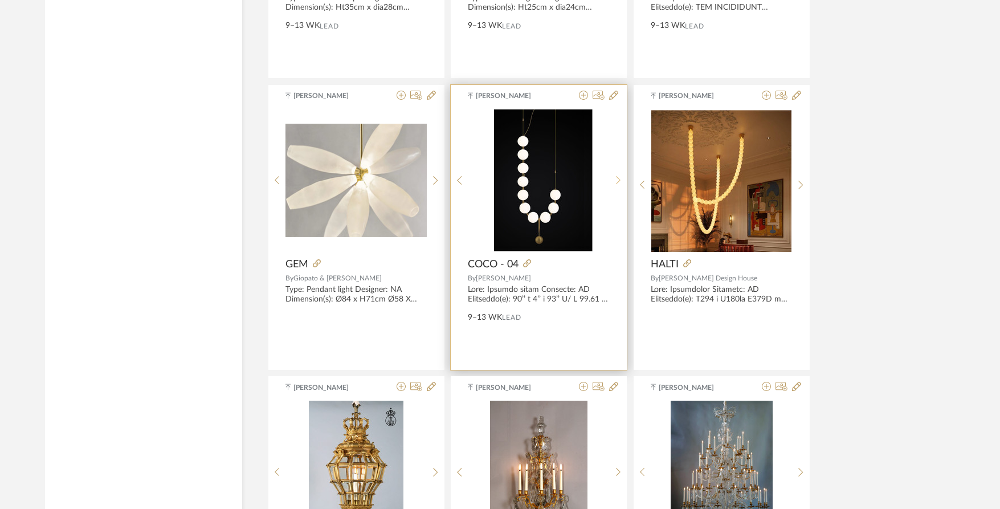
click at [622, 178] on div at bounding box center [619, 180] width 18 height 142
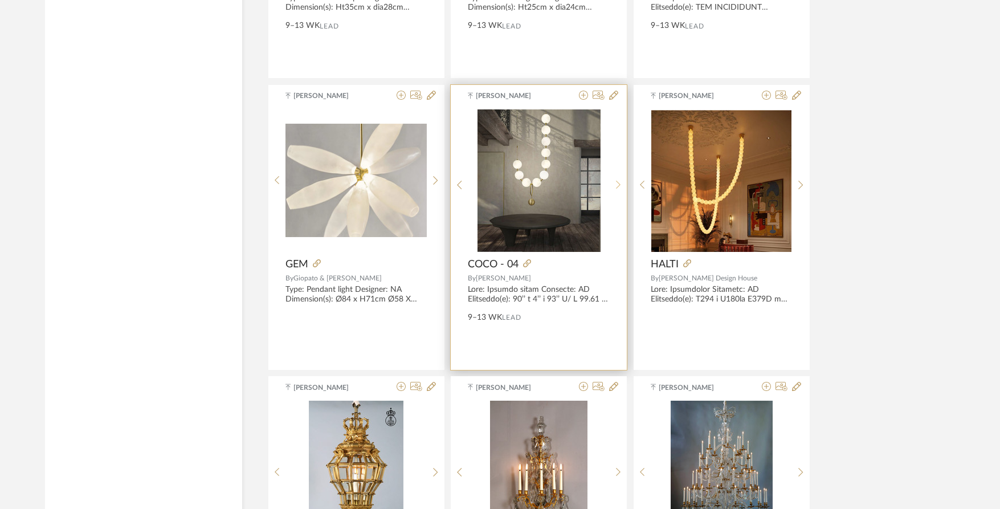
click at [618, 179] on div at bounding box center [619, 185] width 18 height 152
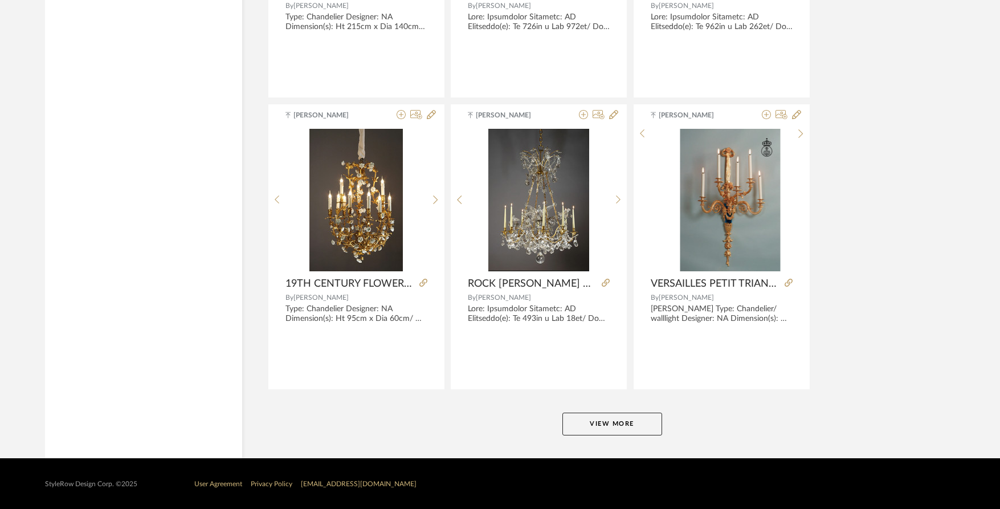
scroll to position [11531, 0]
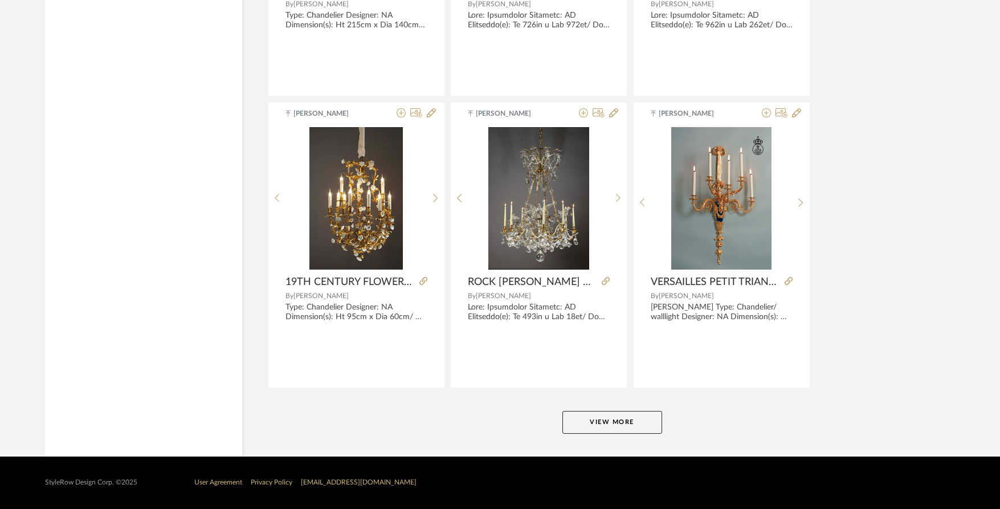
click at [569, 425] on button "View More" at bounding box center [612, 422] width 100 height 23
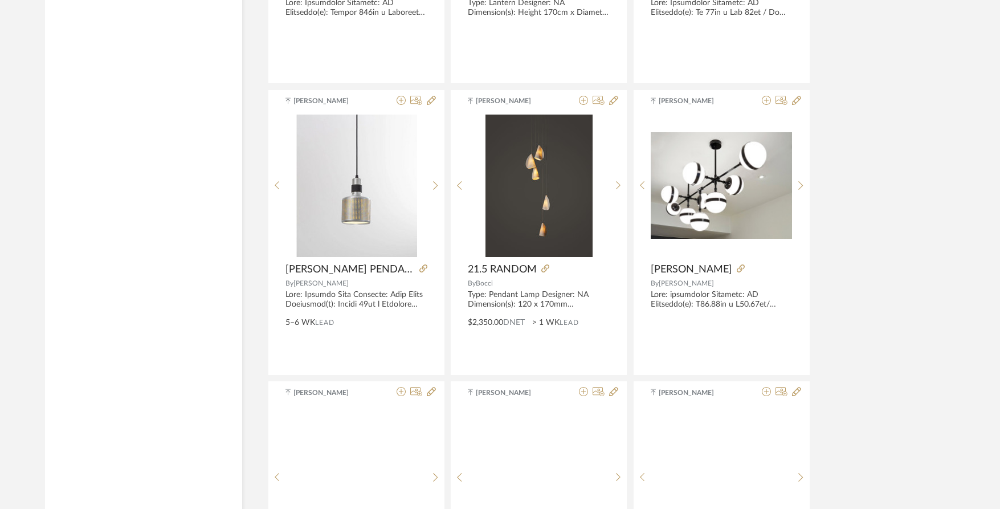
scroll to position [12157, 0]
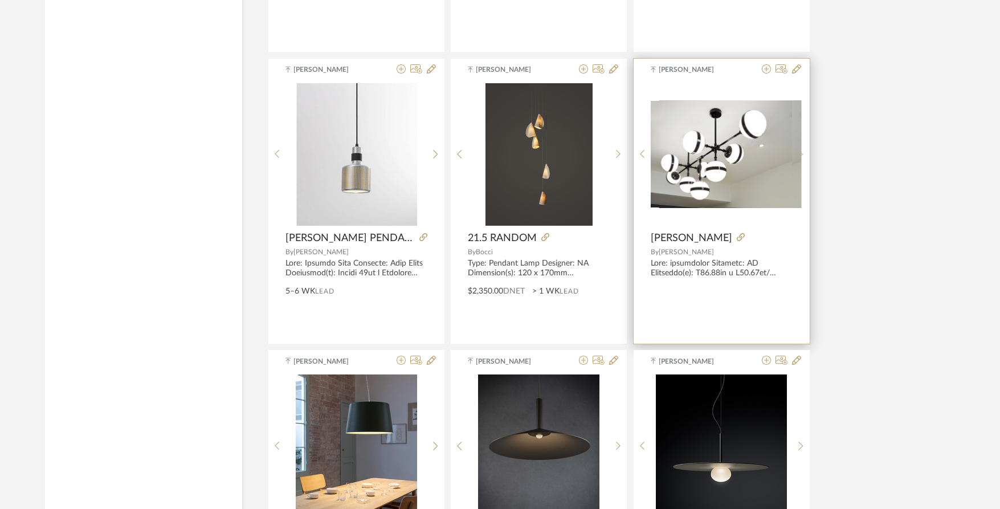
click at [798, 150] on div at bounding box center [801, 154] width 18 height 142
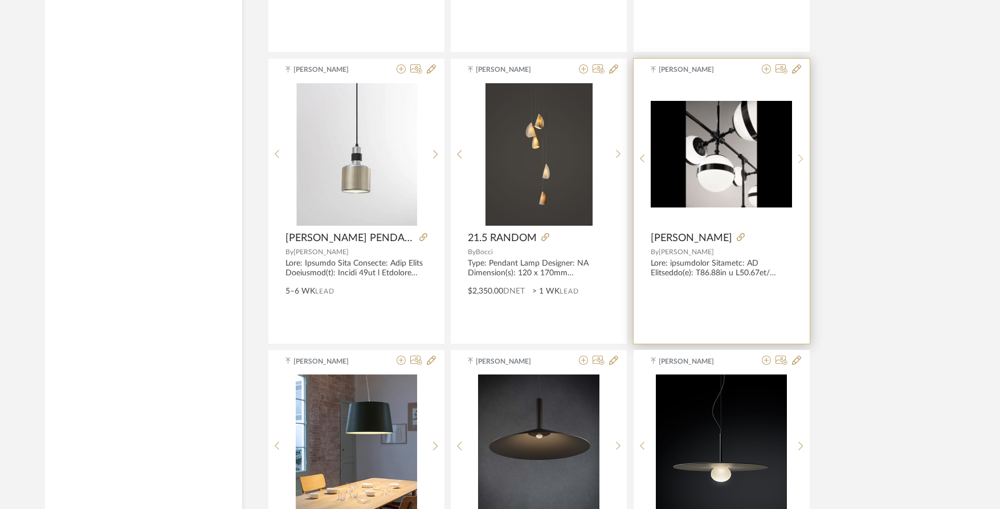
click at [797, 152] on div at bounding box center [801, 159] width 18 height 152
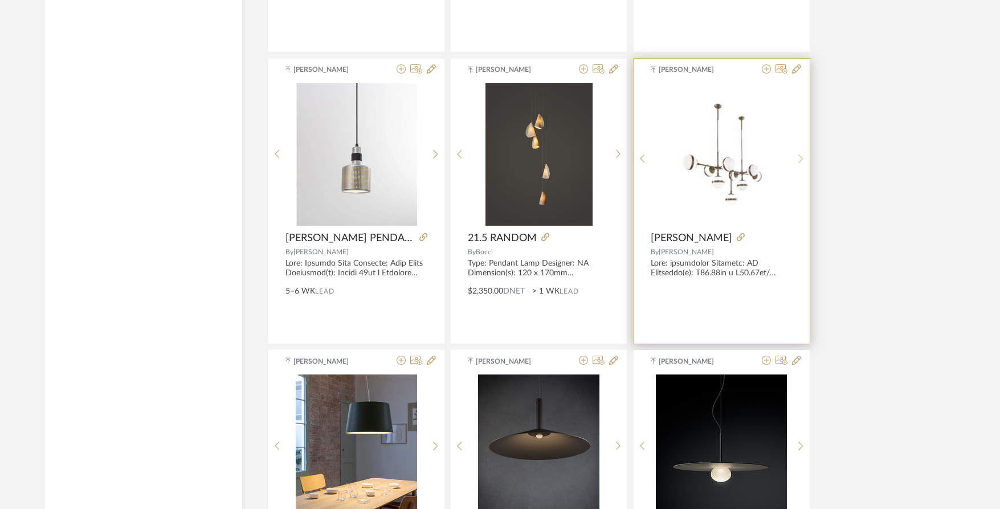
click at [797, 153] on div at bounding box center [801, 159] width 18 height 152
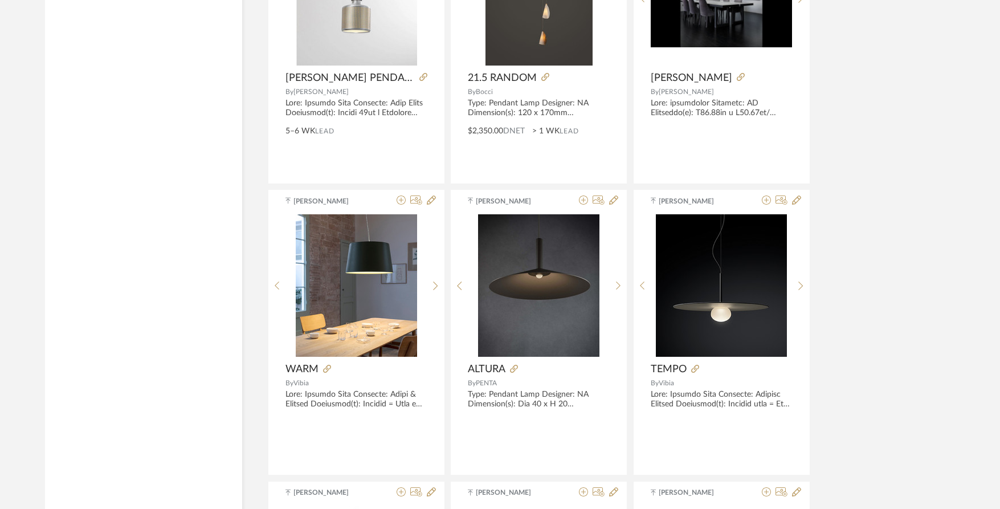
scroll to position [12385, 0]
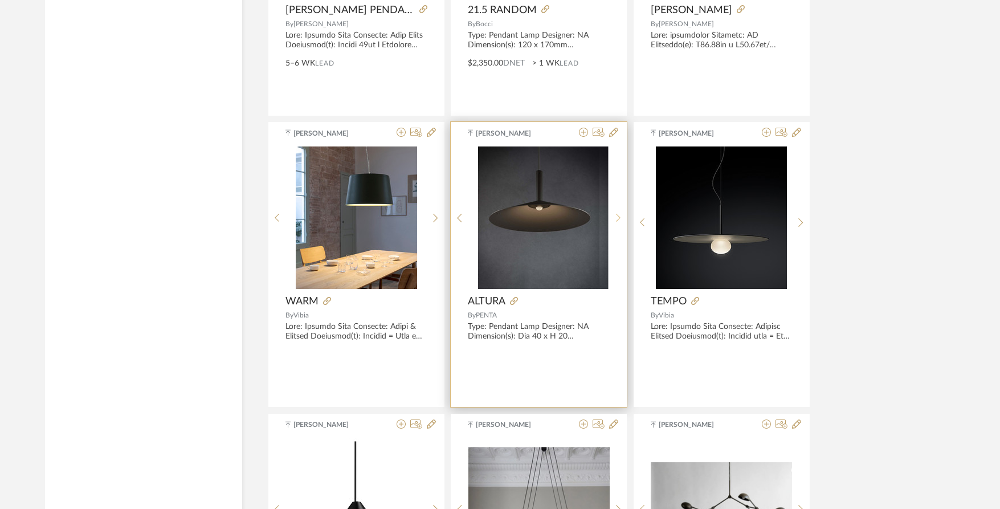
click at [618, 220] on div at bounding box center [619, 217] width 18 height 142
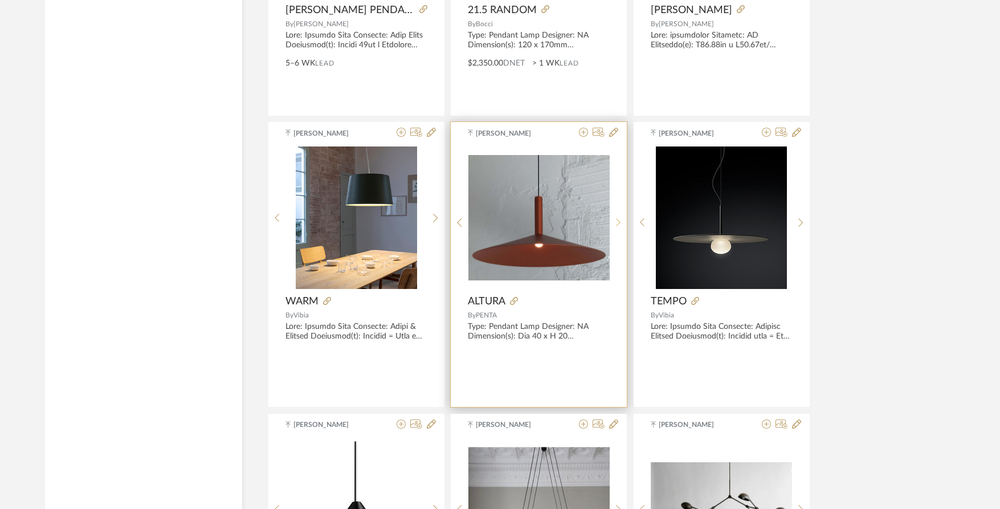
click at [618, 220] on icon at bounding box center [618, 222] width 5 height 9
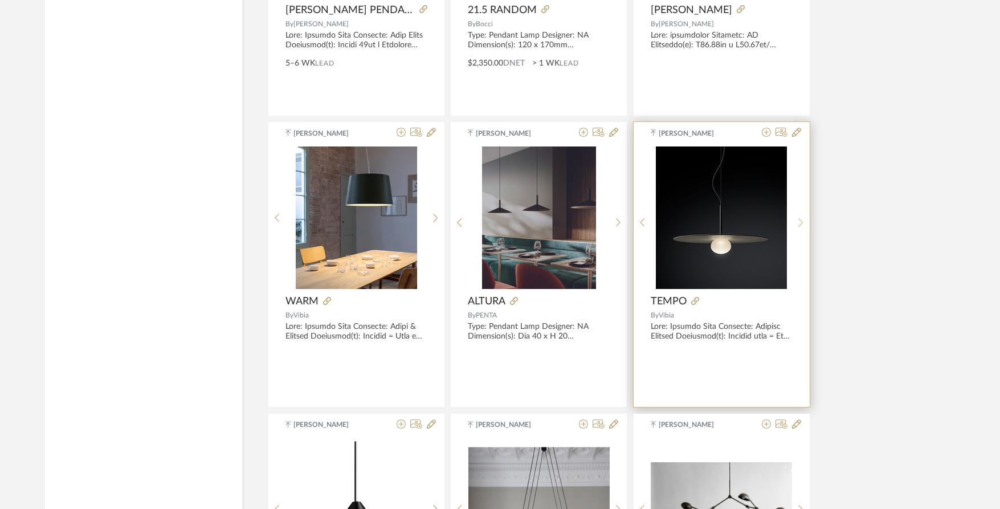
click at [799, 220] on icon at bounding box center [800, 223] width 5 height 10
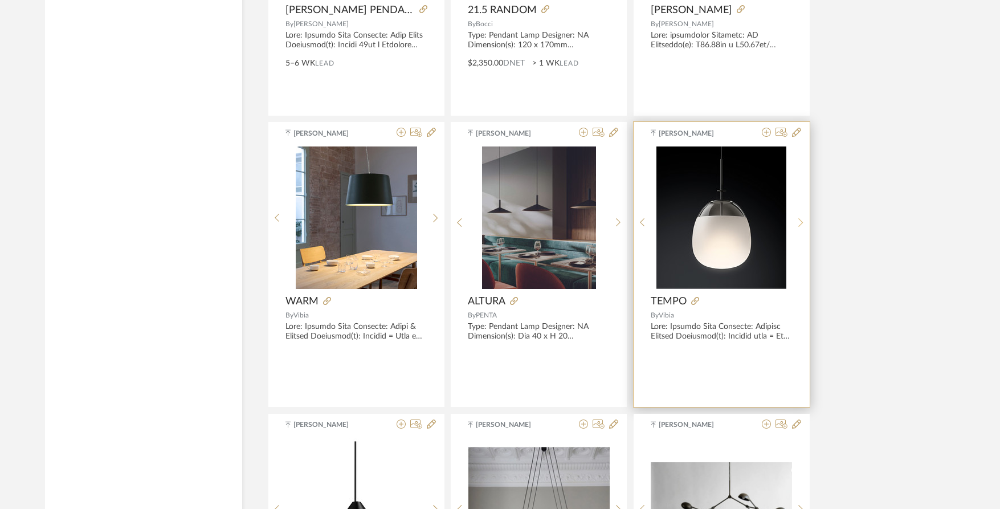
click at [799, 220] on icon at bounding box center [800, 223] width 5 height 10
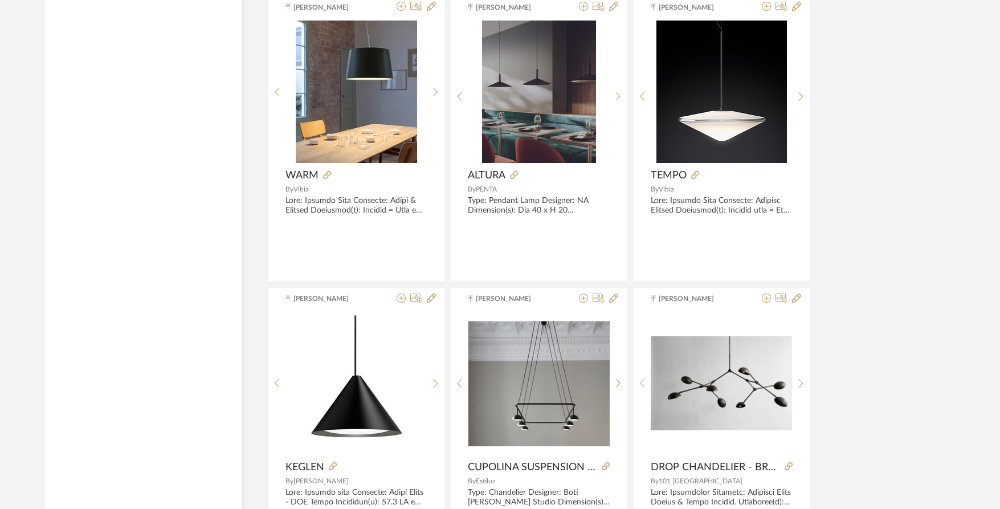
scroll to position [12670, 0]
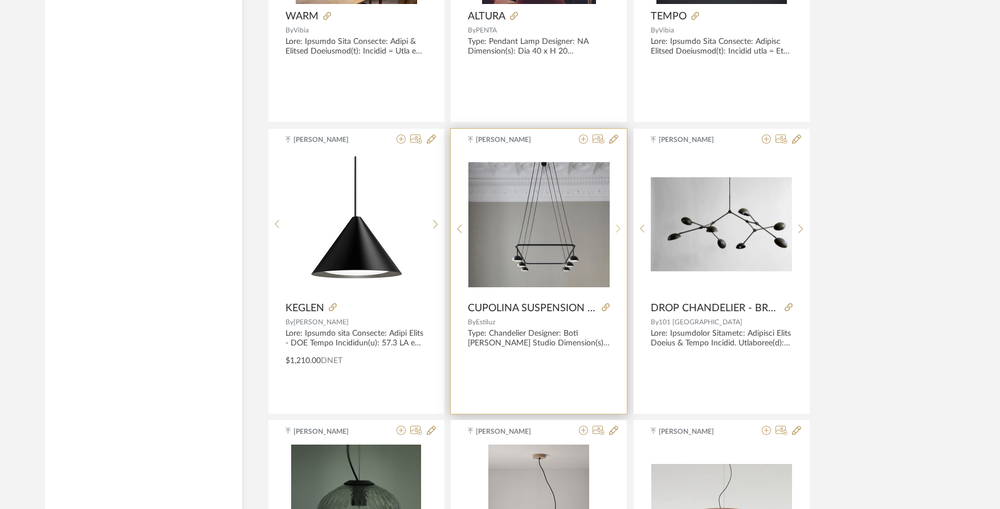
click at [617, 223] on div at bounding box center [619, 229] width 18 height 152
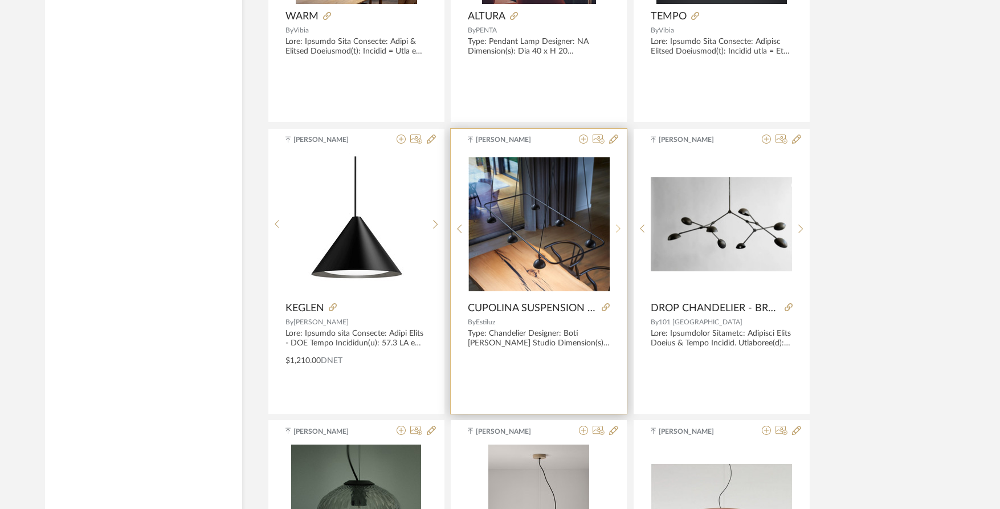
click at [617, 223] on div at bounding box center [619, 229] width 18 height 152
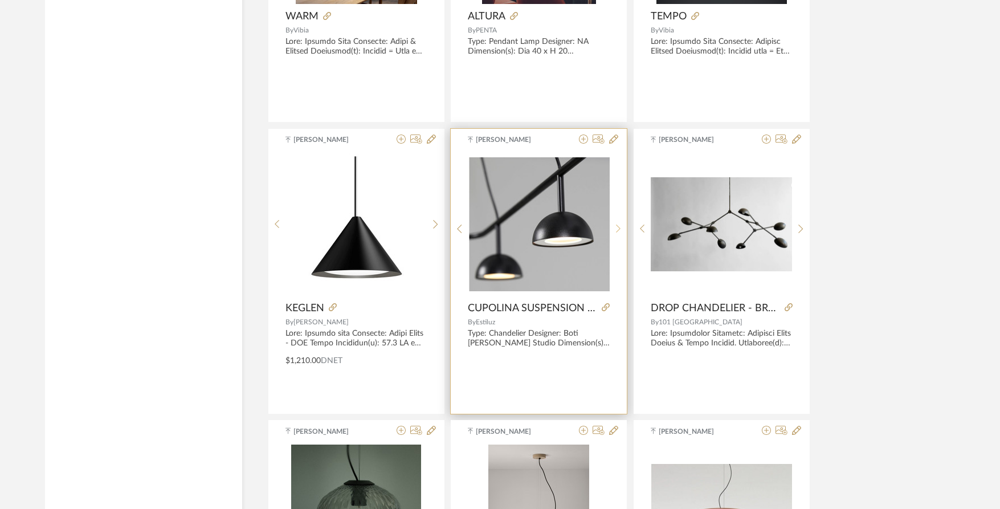
click at [617, 223] on div at bounding box center [619, 229] width 18 height 152
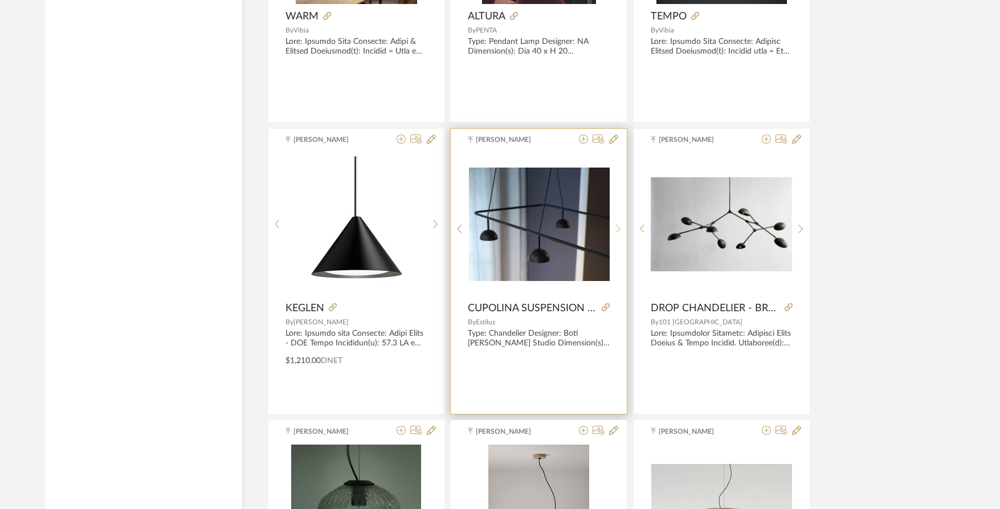
click at [617, 223] on div at bounding box center [619, 229] width 18 height 152
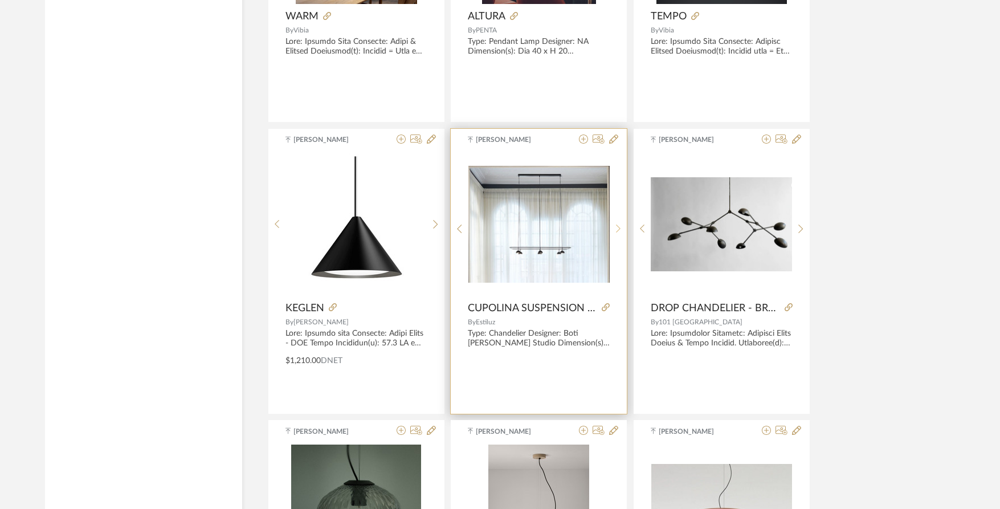
click at [617, 223] on div at bounding box center [619, 229] width 18 height 152
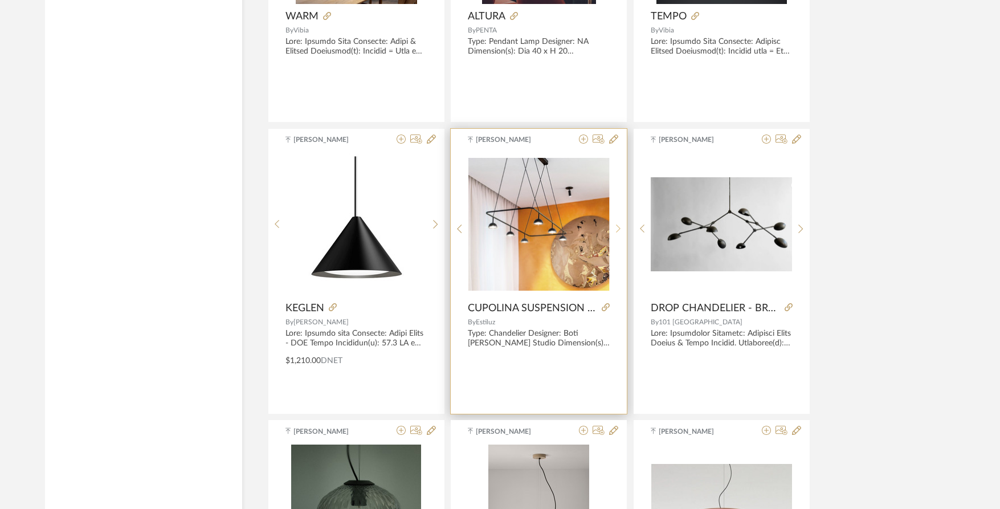
click at [617, 223] on div at bounding box center [619, 229] width 18 height 152
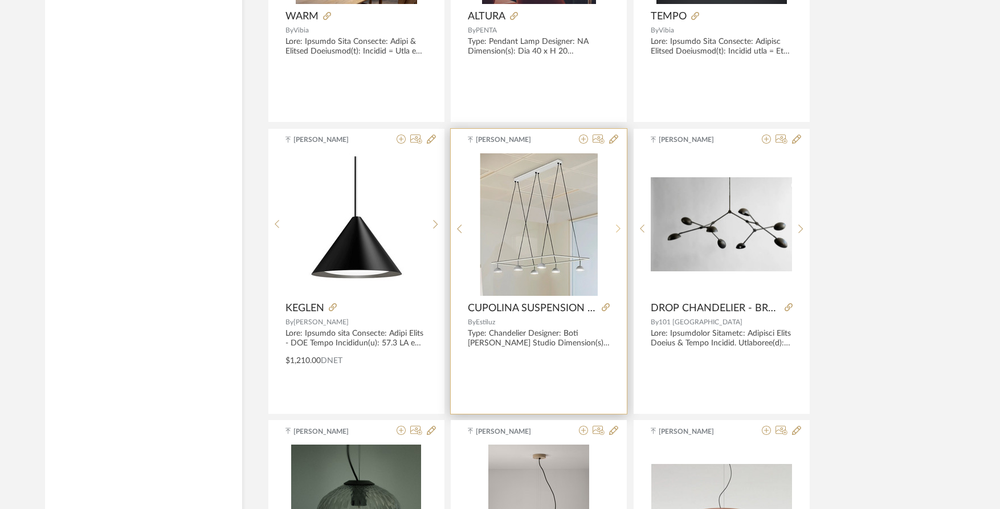
click at [617, 223] on div at bounding box center [619, 229] width 18 height 152
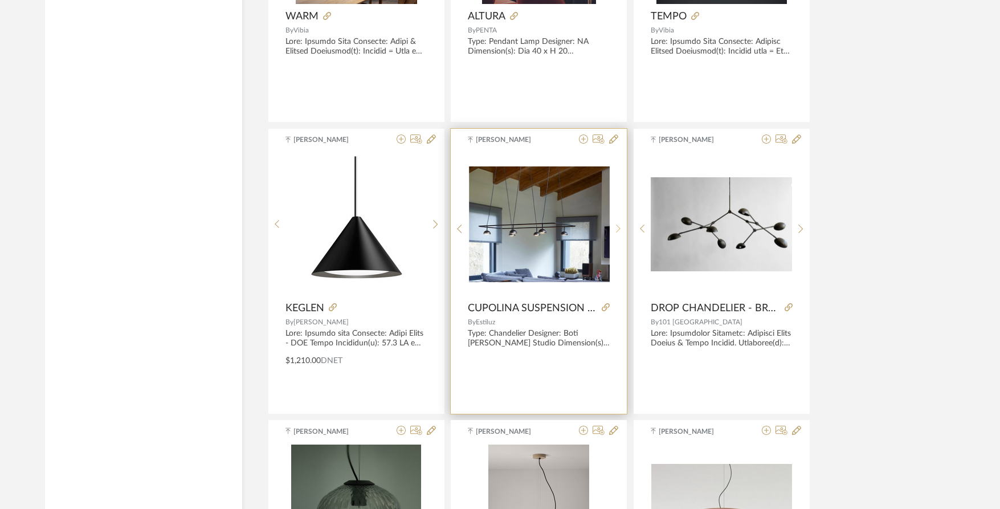
click at [617, 223] on div at bounding box center [619, 229] width 18 height 152
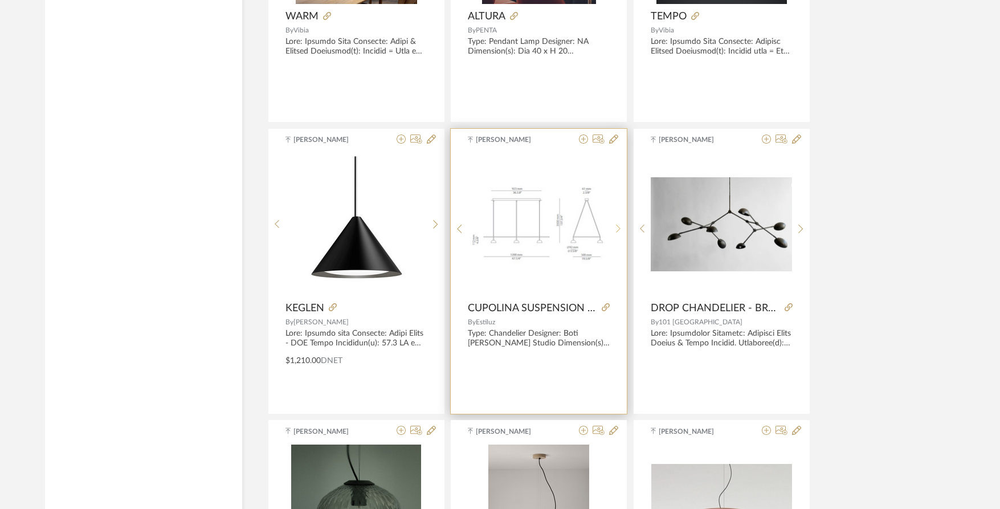
click at [617, 223] on div at bounding box center [619, 229] width 18 height 152
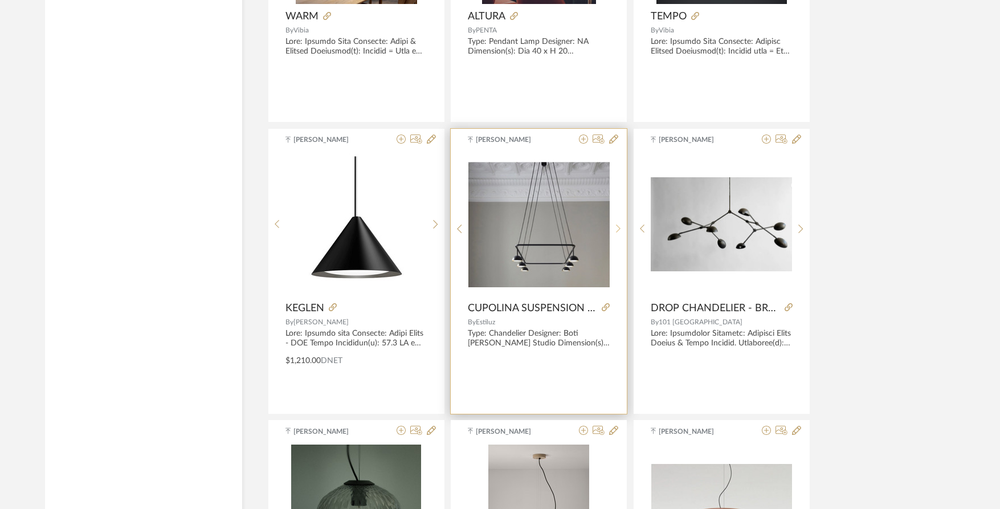
click at [617, 223] on div at bounding box center [619, 229] width 18 height 152
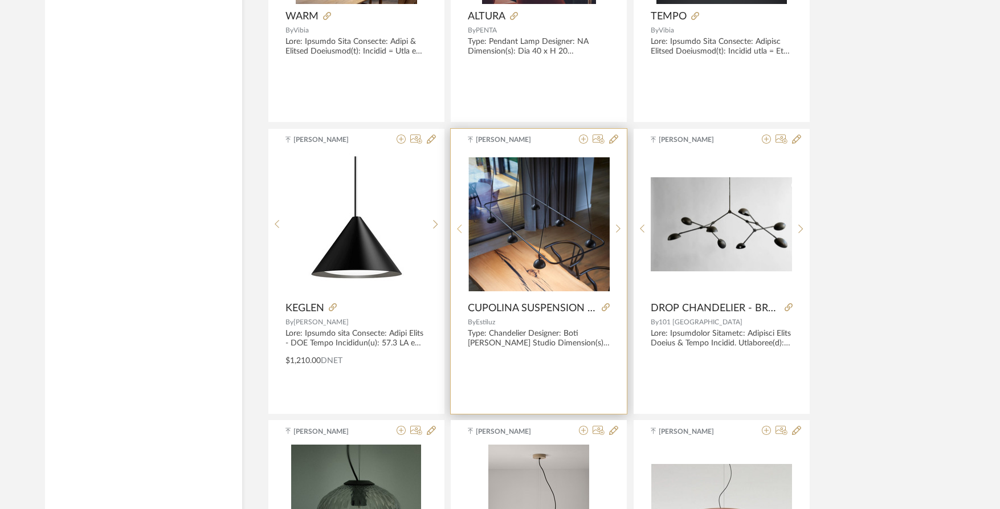
click at [459, 224] on icon at bounding box center [459, 229] width 5 height 10
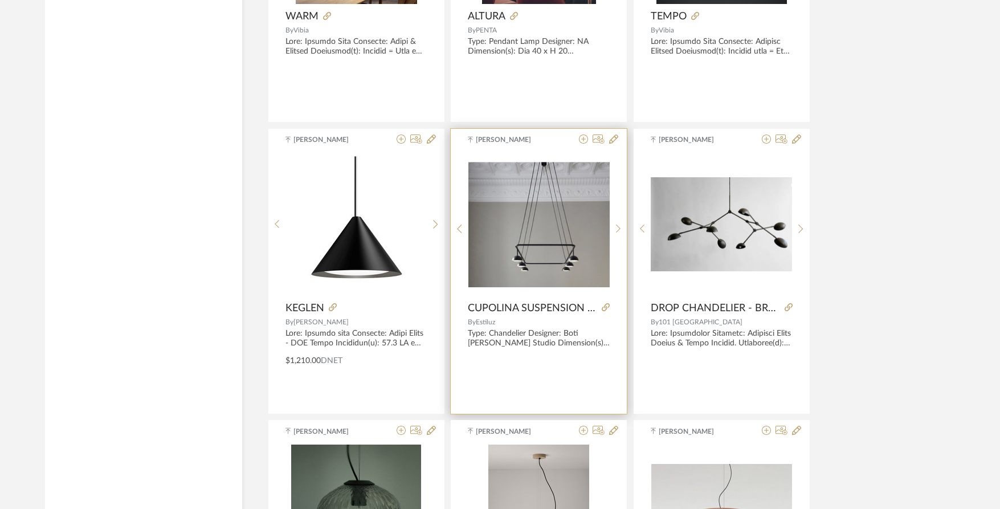
click at [538, 227] on img "0" at bounding box center [538, 223] width 141 height 125
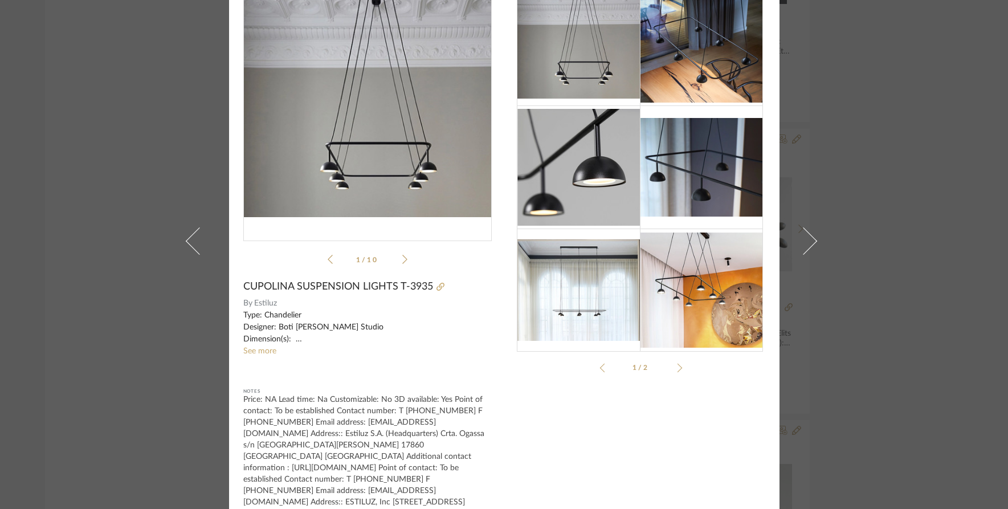
scroll to position [53, 0]
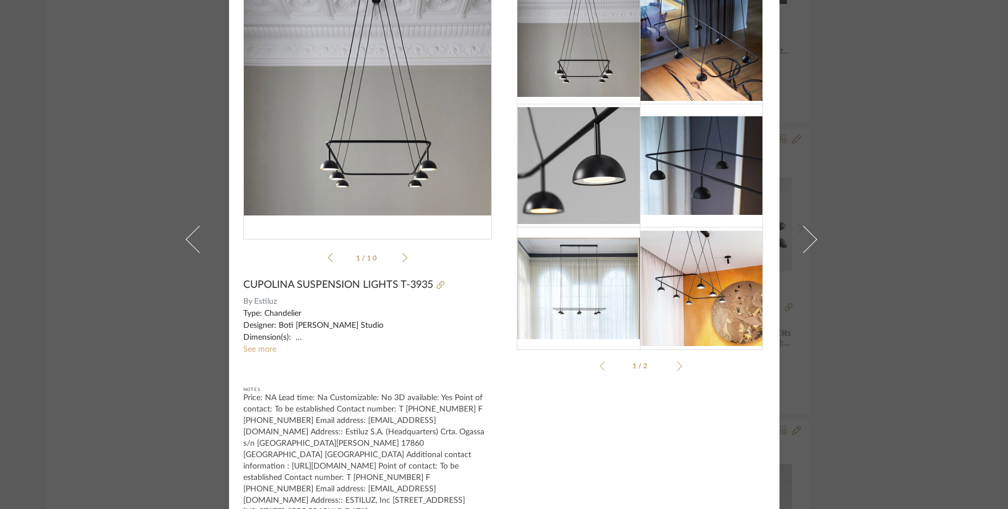
click at [263, 344] on sr-see-more-text "Type: Chandelier Designer: Boti de Dominicis Studio Dimension(s): Full size : 1…" at bounding box center [367, 332] width 248 height 48
click at [260, 348] on link "See more" at bounding box center [259, 349] width 33 height 8
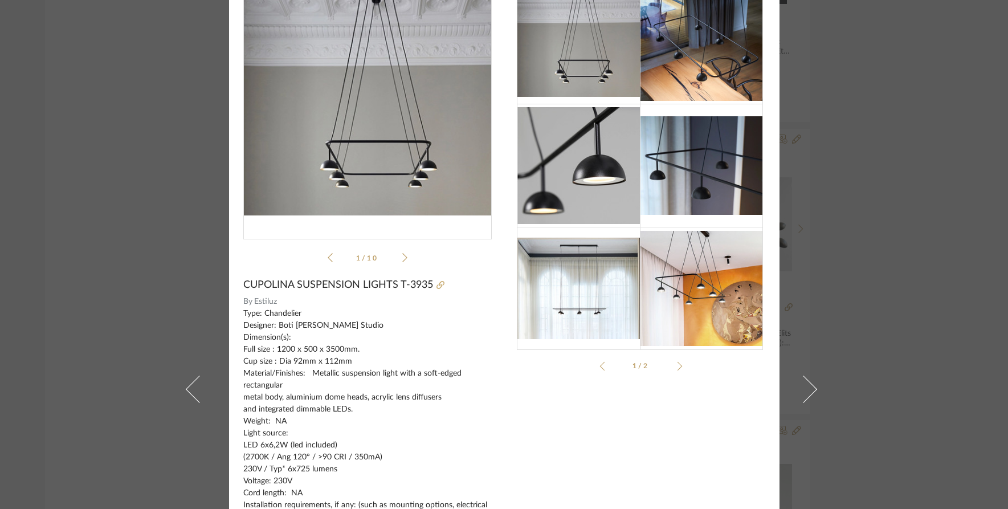
click at [721, 73] on img at bounding box center [701, 42] width 123 height 117
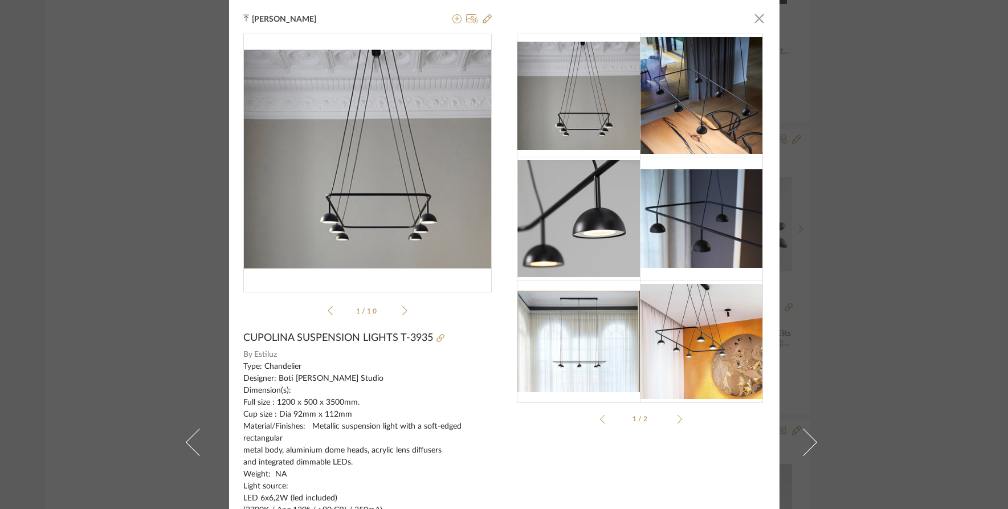
click at [397, 312] on li "1 / 10" at bounding box center [368, 311] width 70 height 14
click at [397, 309] on li "1 / 10" at bounding box center [368, 311] width 70 height 14
click at [402, 306] on icon at bounding box center [404, 310] width 5 height 9
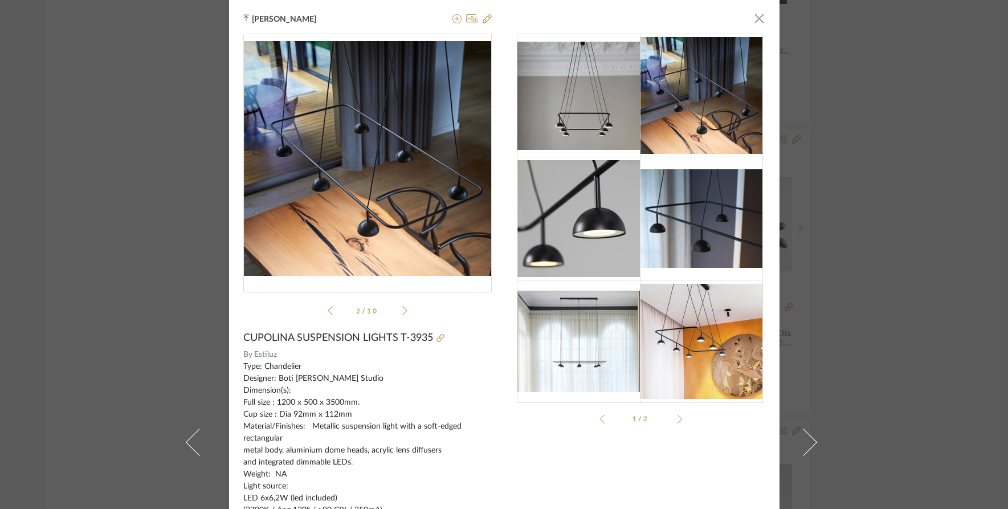
click at [402, 311] on icon at bounding box center [404, 310] width 5 height 10
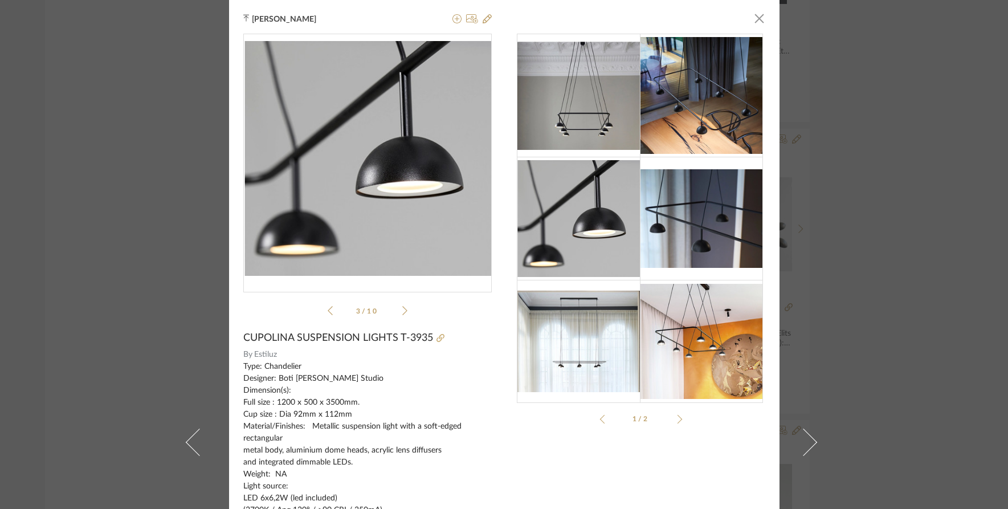
click at [402, 311] on icon at bounding box center [404, 310] width 5 height 10
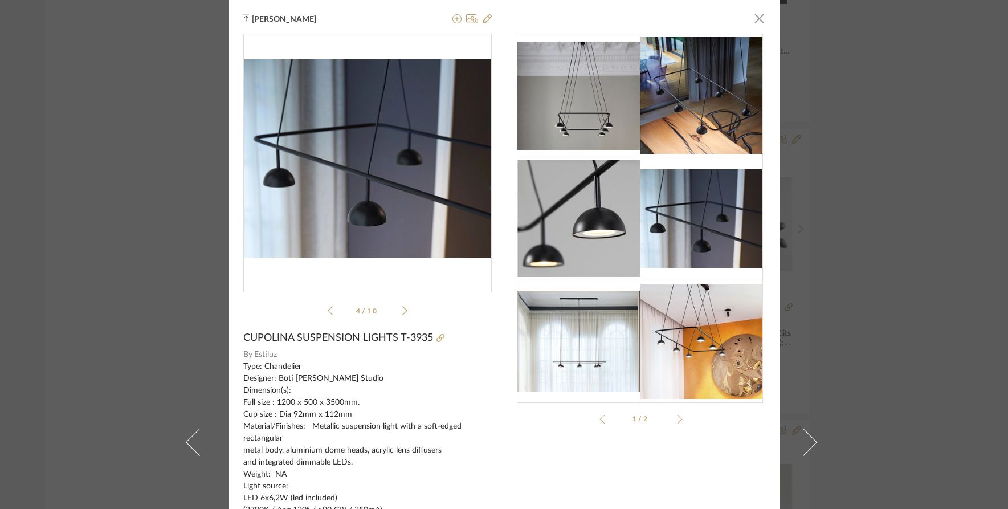
click at [402, 311] on icon at bounding box center [404, 310] width 5 height 10
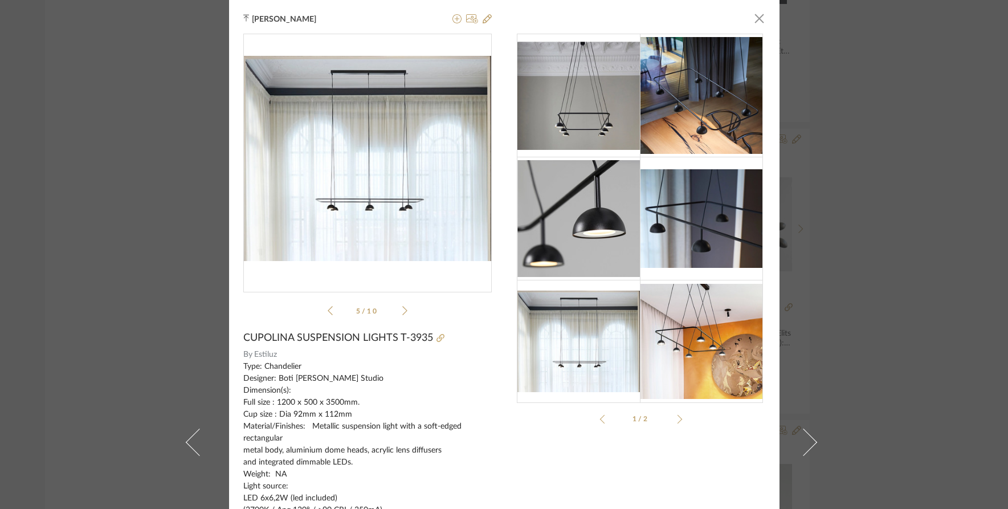
click at [402, 311] on icon at bounding box center [404, 310] width 5 height 10
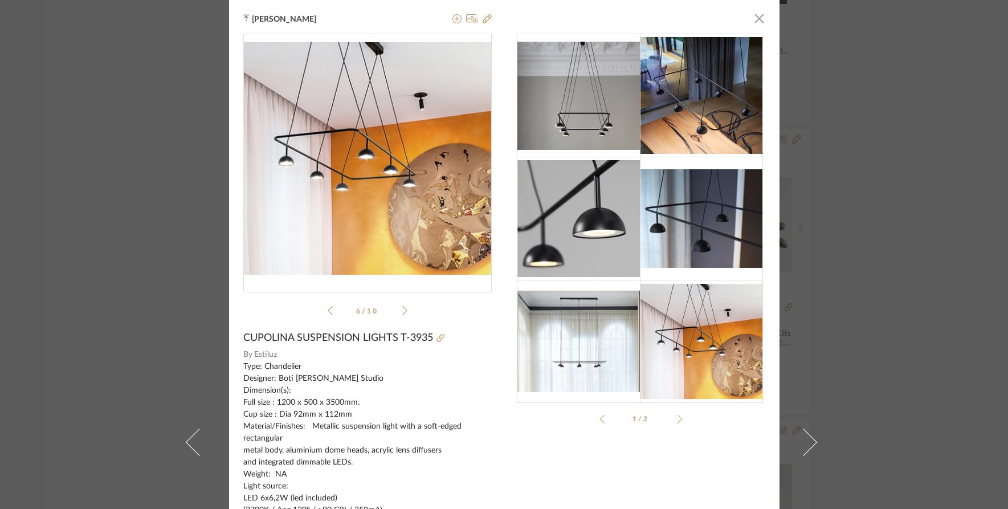
click at [891, 175] on div "Tehseen Mukadam × estiluz_..._sheet-1.pdf estiluz_..._sheet-1.pdf 6 / 10 CUPOLI…" at bounding box center [504, 254] width 1008 height 509
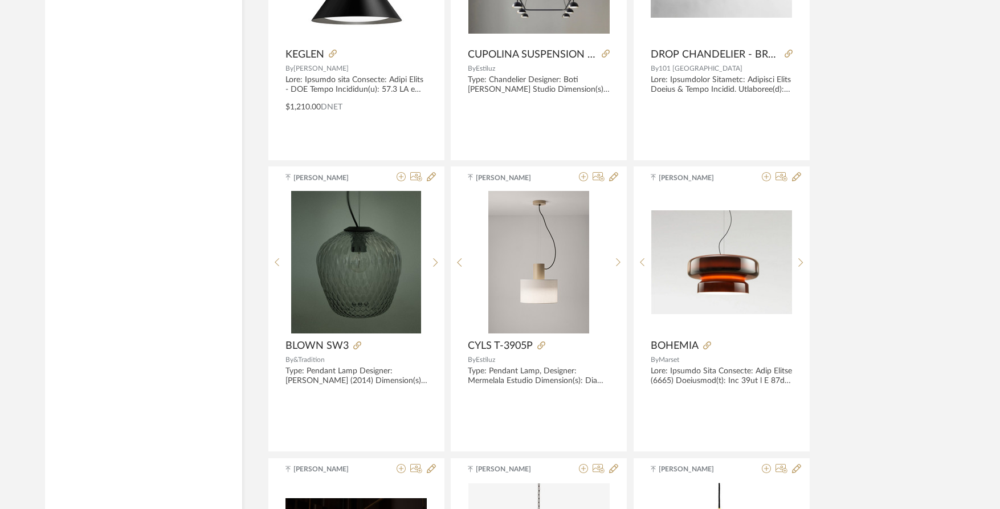
scroll to position [12784, 0]
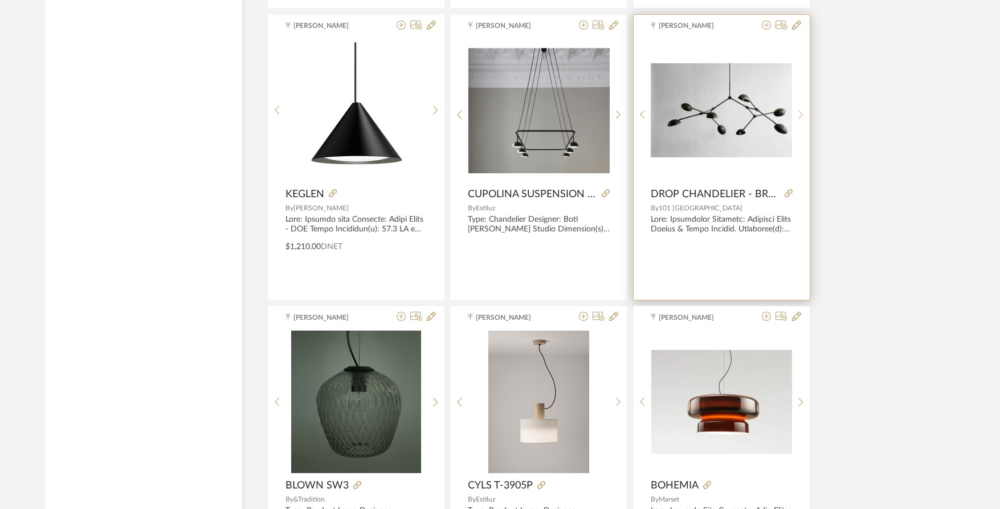
click at [801, 111] on icon at bounding box center [800, 115] width 5 height 10
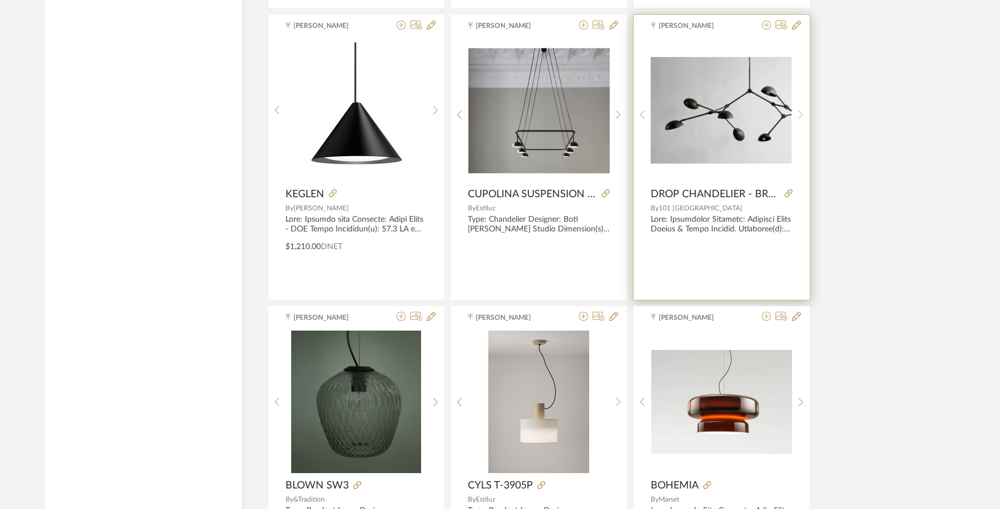
click at [801, 111] on icon at bounding box center [800, 115] width 5 height 10
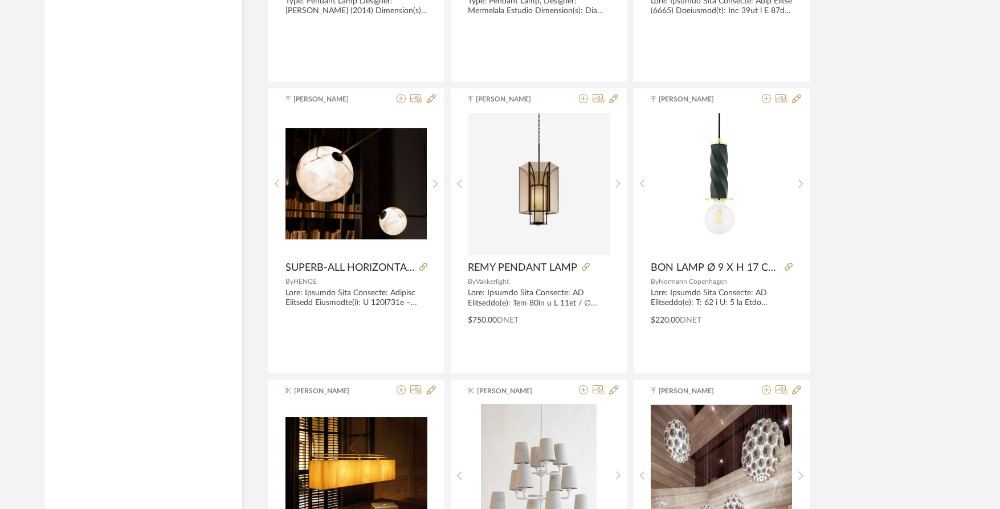
scroll to position [13297, 0]
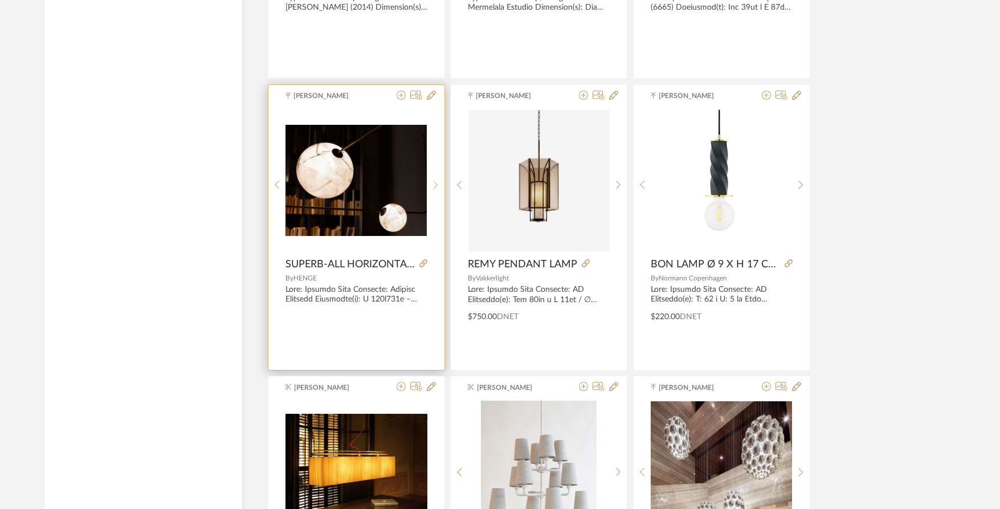
click at [436, 183] on icon at bounding box center [435, 185] width 5 height 10
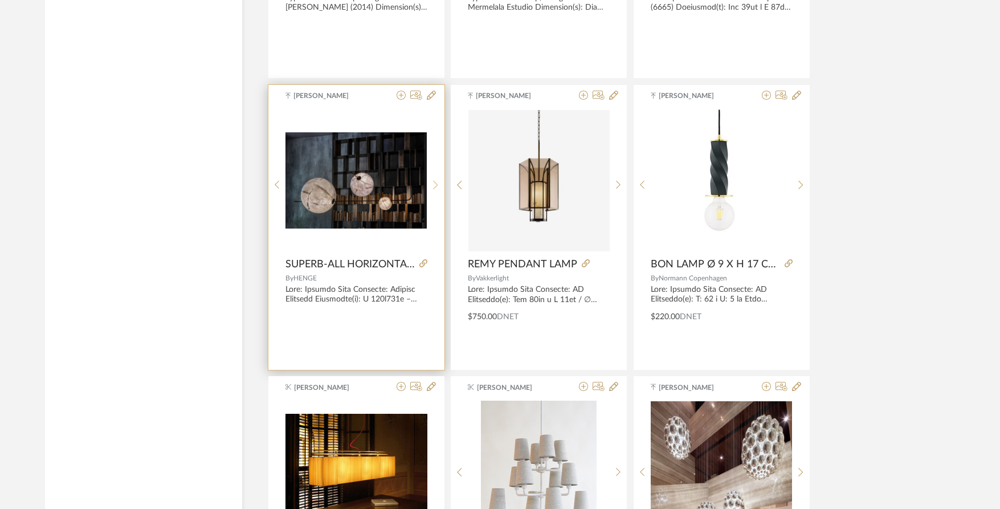
click at [436, 183] on icon at bounding box center [435, 185] width 5 height 10
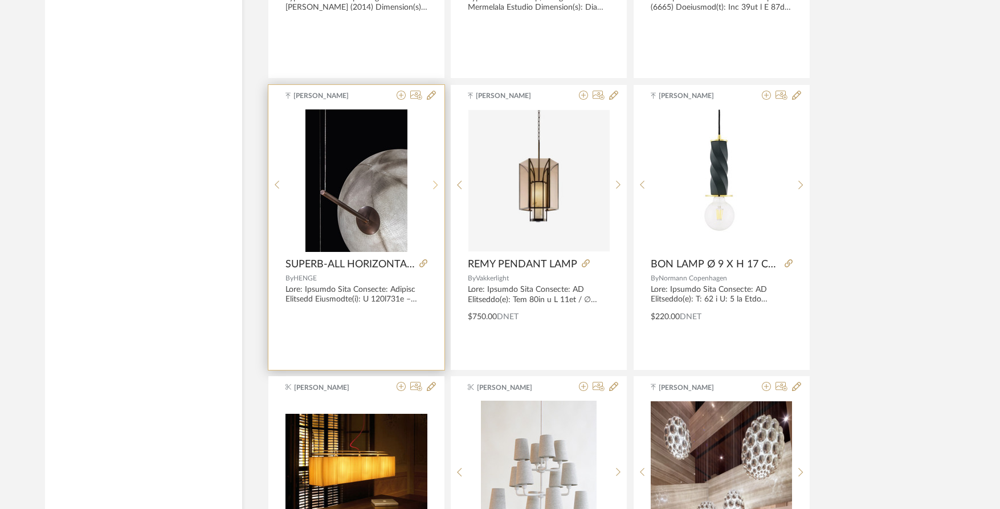
click at [436, 183] on icon at bounding box center [435, 185] width 5 height 10
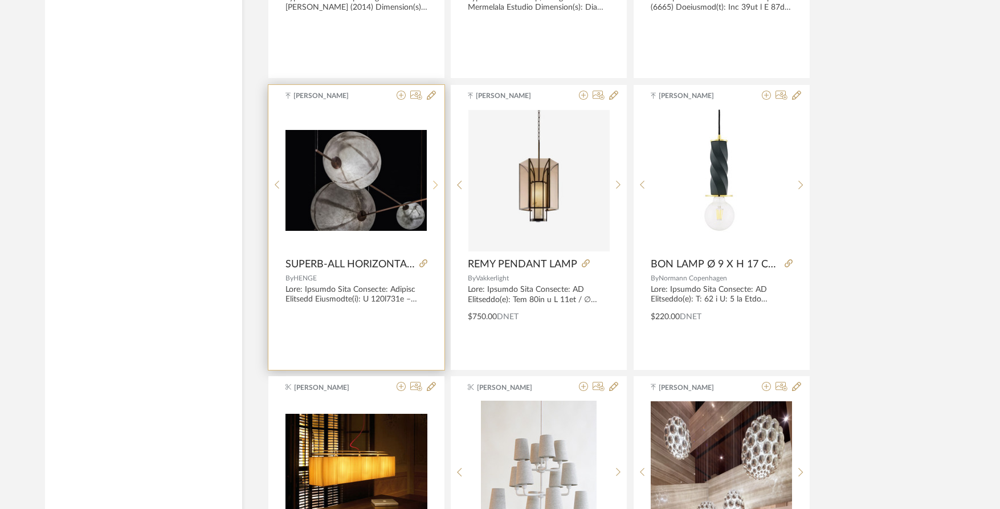
click at [436, 183] on icon at bounding box center [435, 185] width 5 height 10
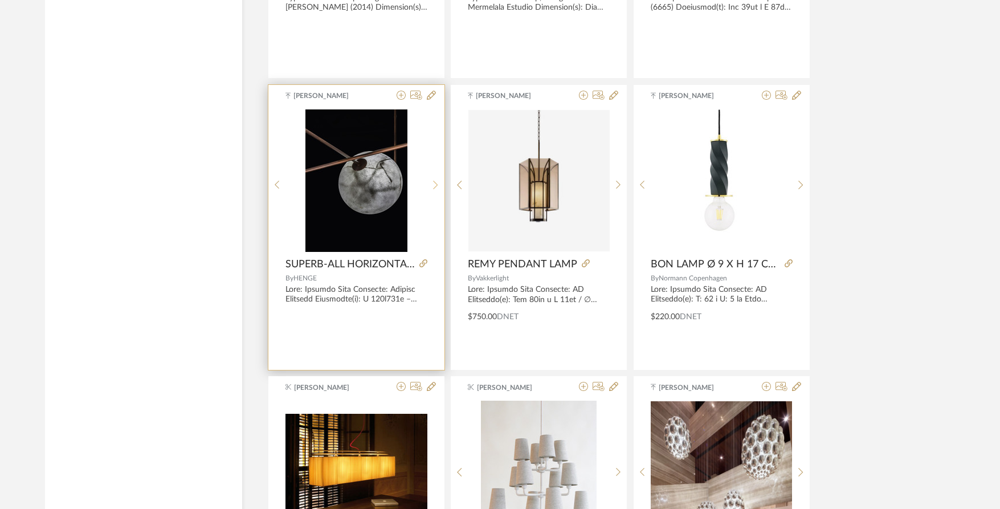
click at [436, 183] on icon at bounding box center [435, 185] width 5 height 10
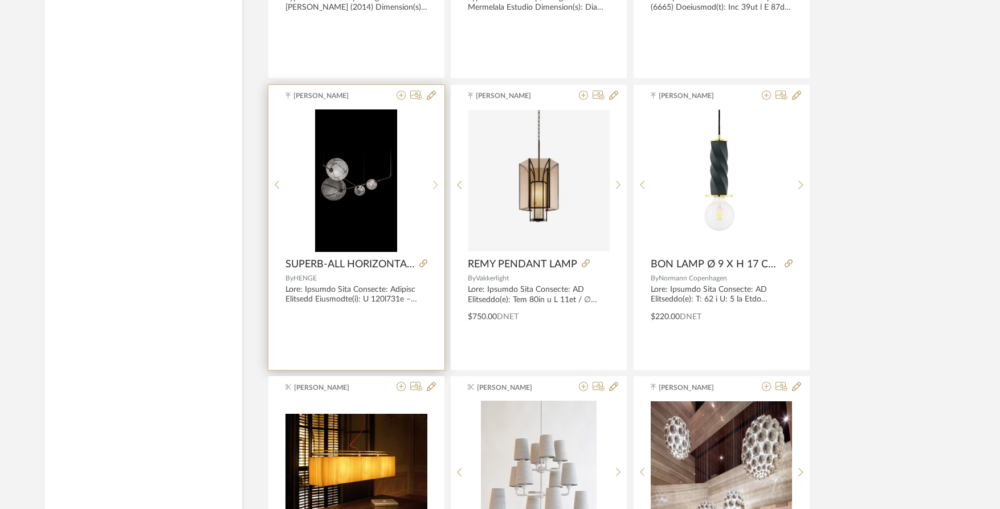
click at [436, 183] on icon at bounding box center [435, 185] width 5 height 10
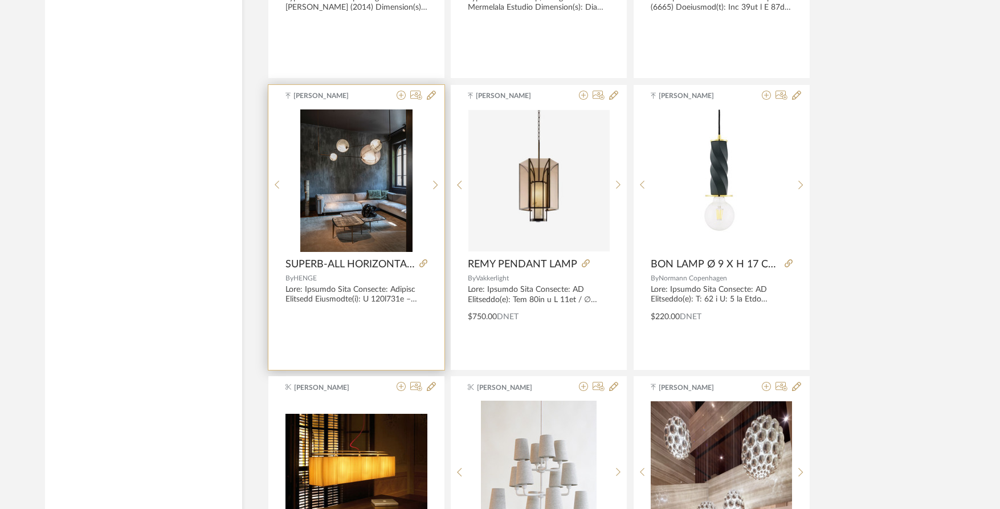
click at [362, 187] on img "6" at bounding box center [356, 180] width 112 height 142
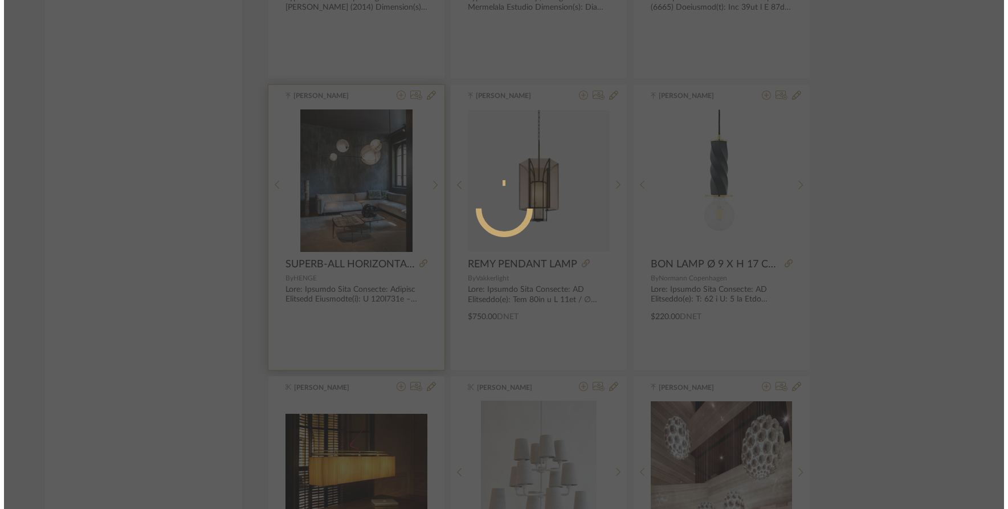
scroll to position [0, 0]
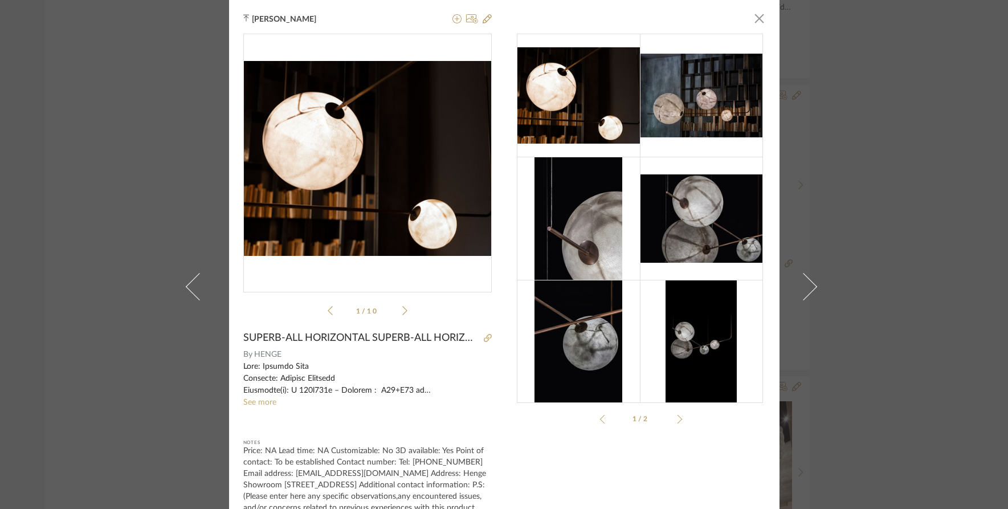
click at [402, 310] on icon at bounding box center [404, 310] width 5 height 10
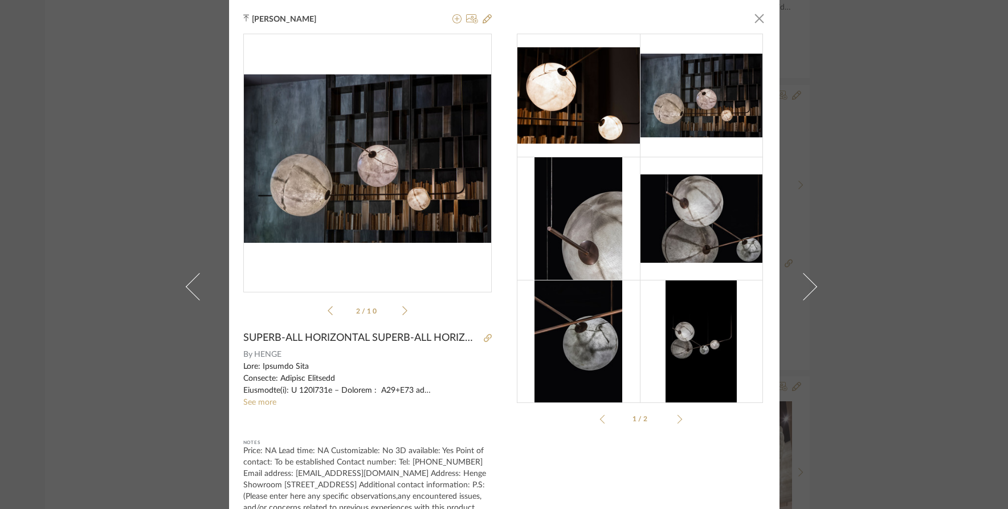
click at [402, 310] on icon at bounding box center [404, 310] width 5 height 10
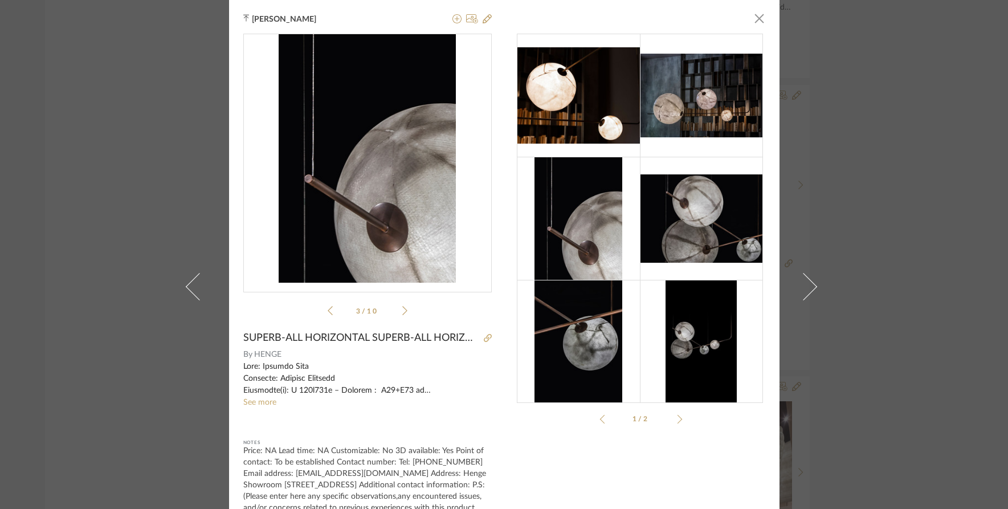
click at [402, 310] on icon at bounding box center [404, 310] width 5 height 10
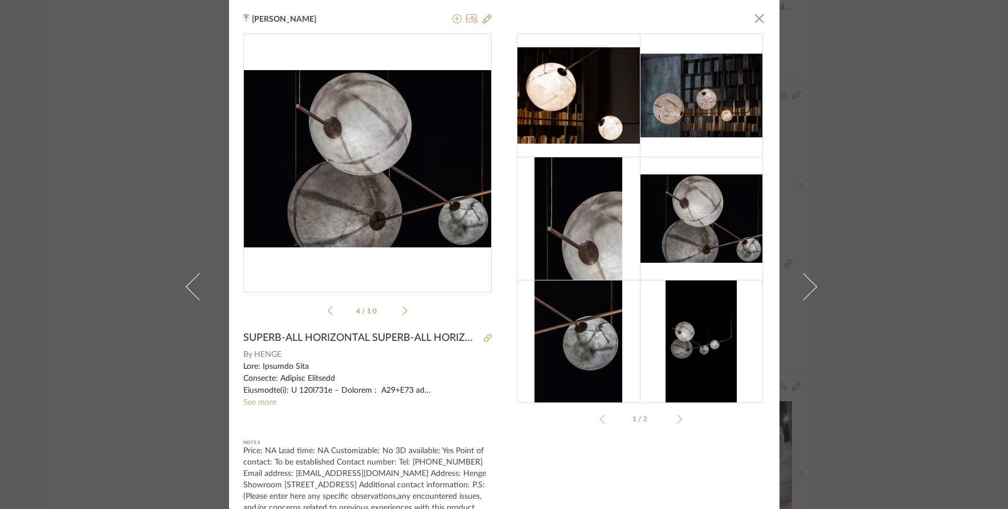
click at [402, 310] on icon at bounding box center [404, 310] width 5 height 10
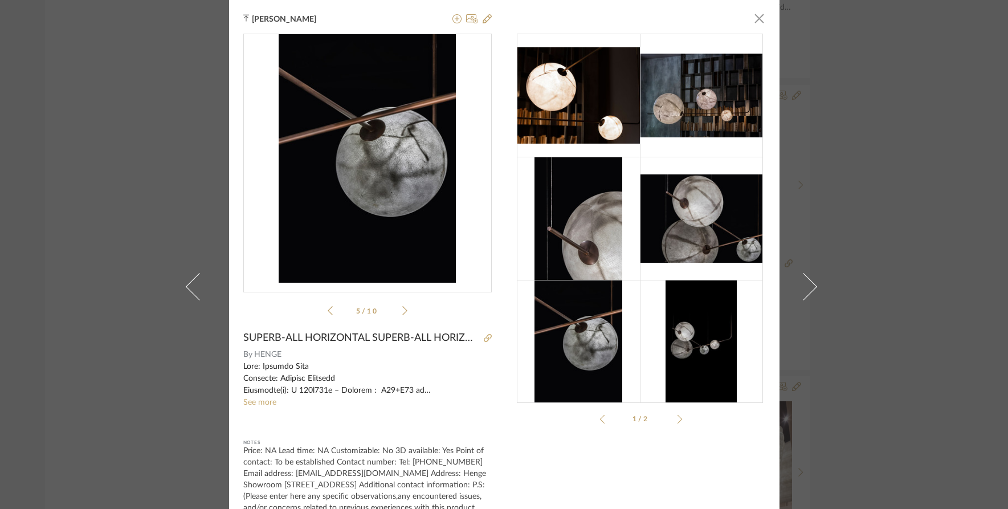
click at [402, 310] on icon at bounding box center [404, 310] width 5 height 10
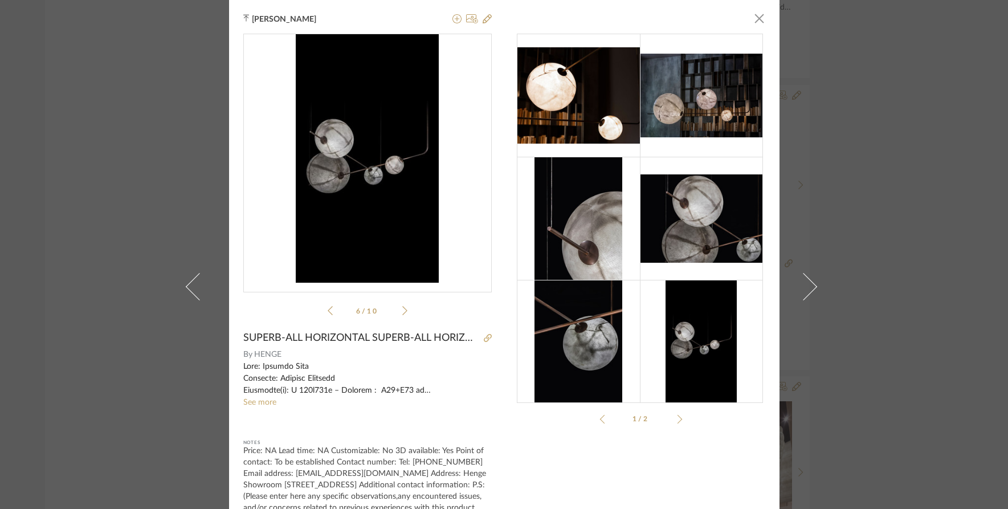
click at [402, 310] on icon at bounding box center [404, 310] width 5 height 10
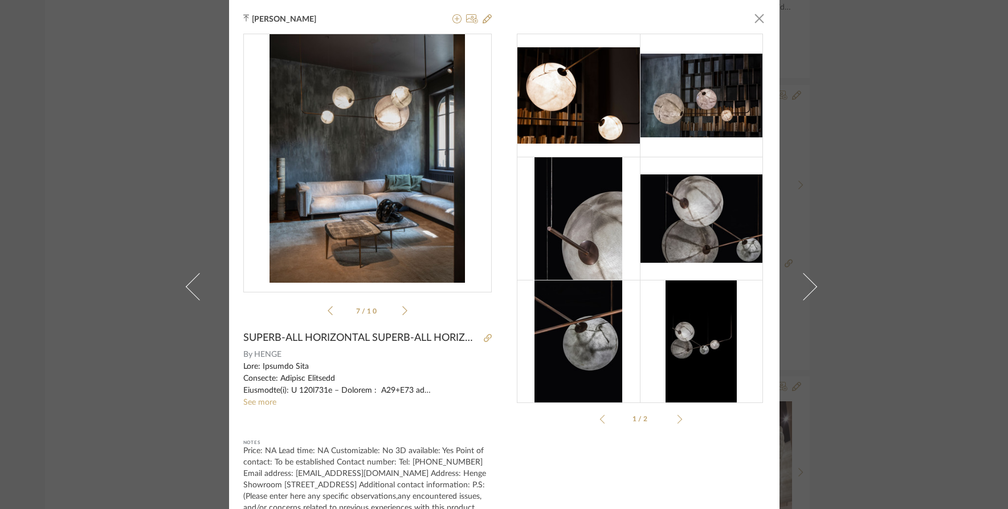
click at [402, 309] on icon at bounding box center [404, 310] width 5 height 10
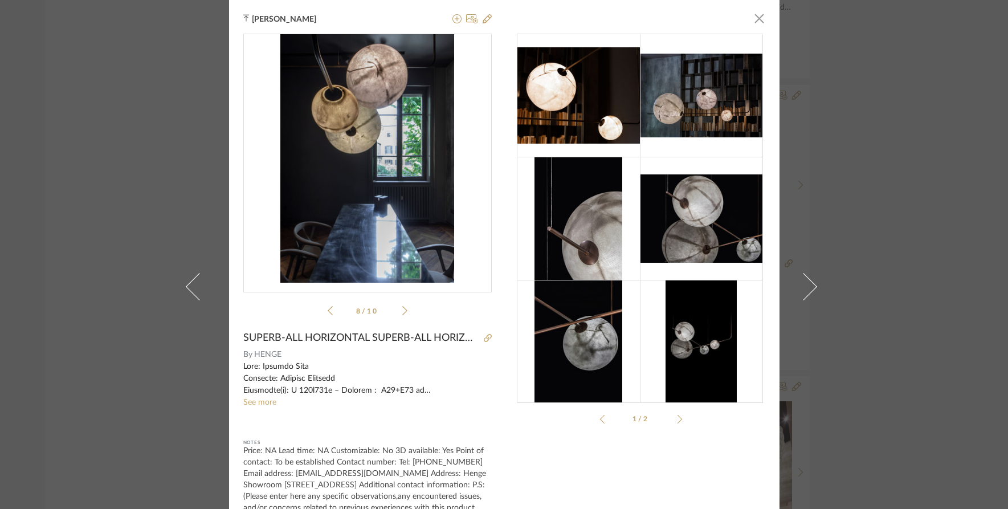
click at [402, 309] on icon at bounding box center [404, 310] width 5 height 10
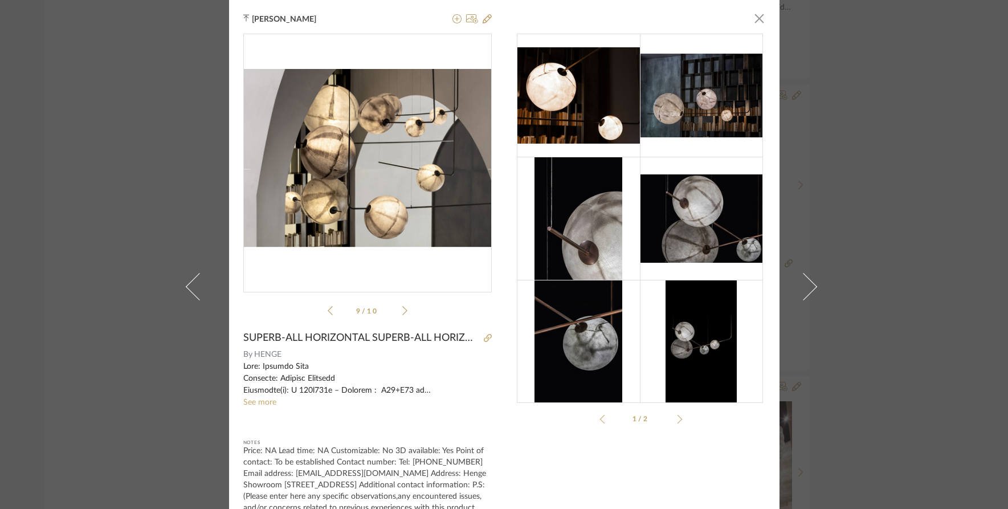
click at [402, 309] on icon at bounding box center [404, 310] width 5 height 10
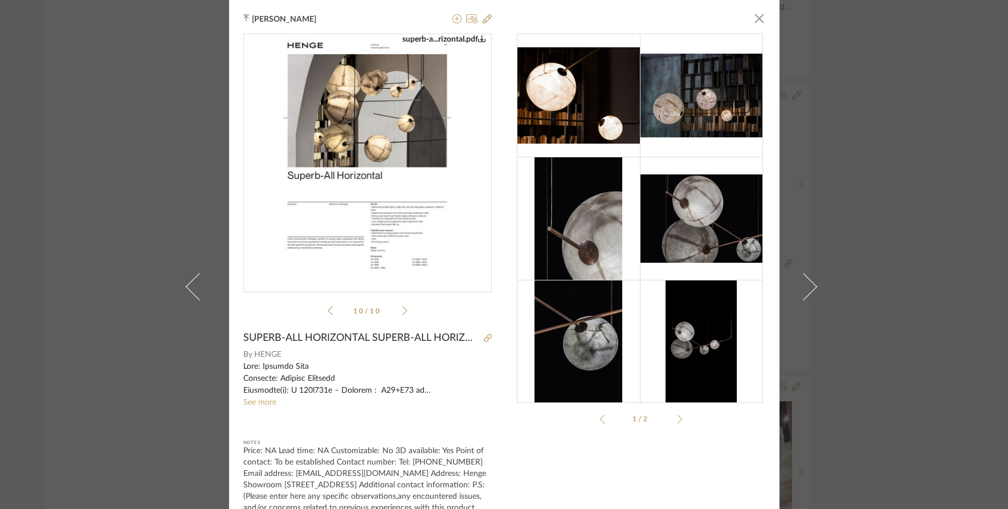
click at [402, 309] on icon at bounding box center [404, 310] width 5 height 10
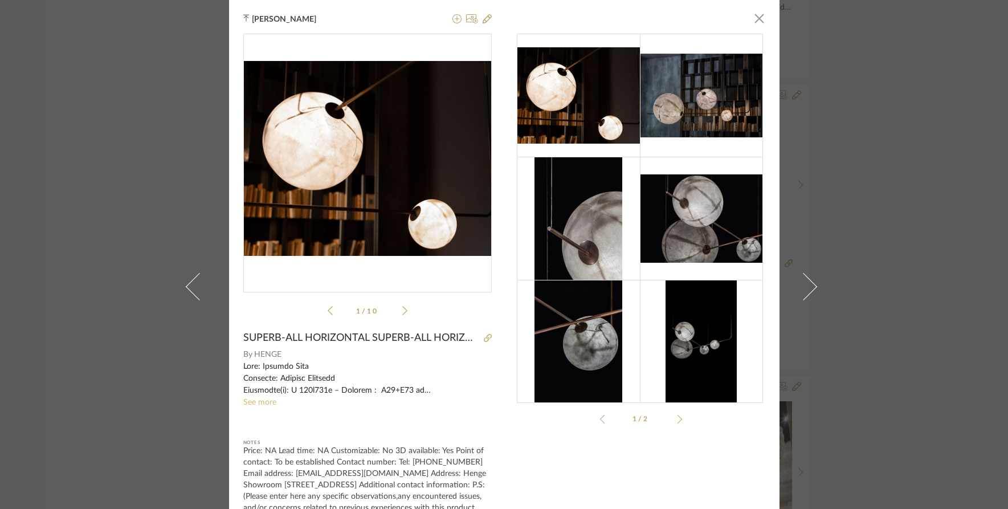
click at [255, 403] on link "See more" at bounding box center [259, 402] width 33 height 8
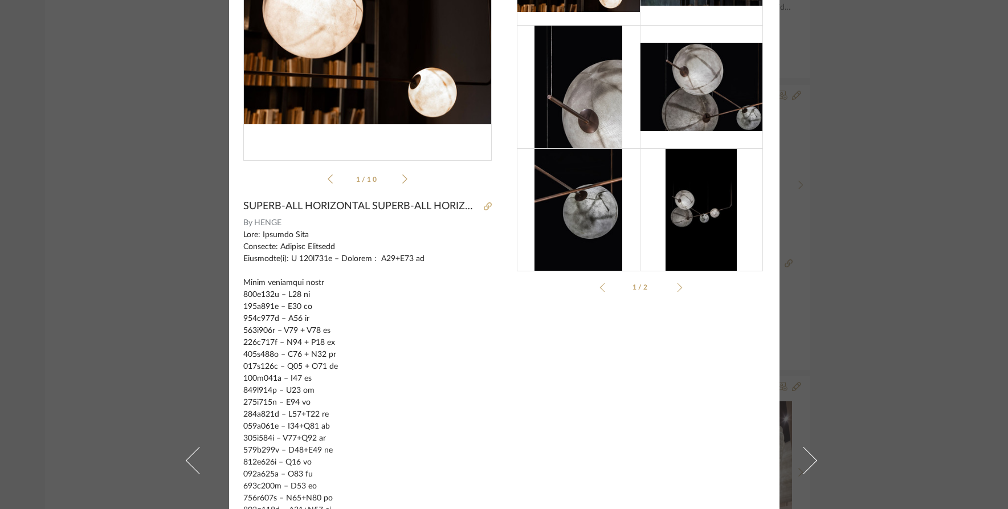
scroll to position [171, 0]
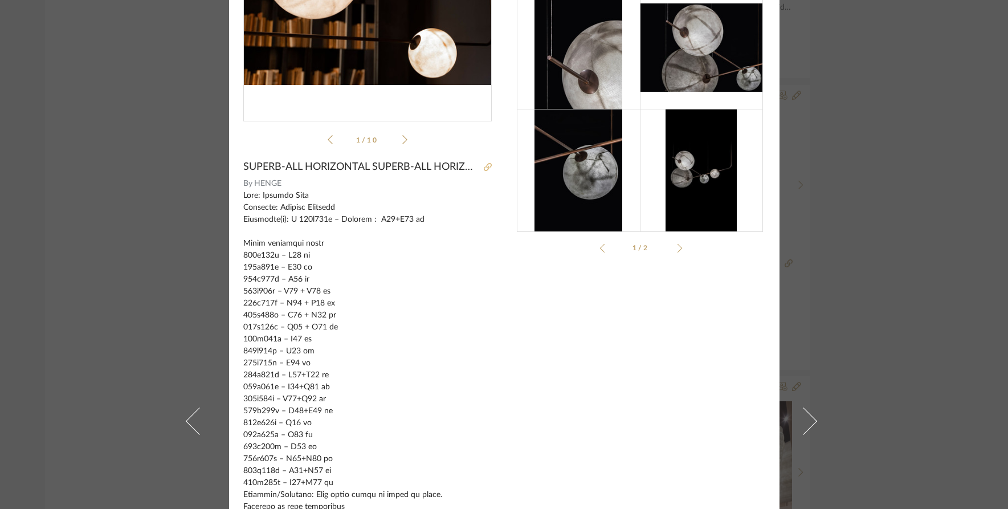
click at [484, 166] on icon at bounding box center [488, 167] width 8 height 8
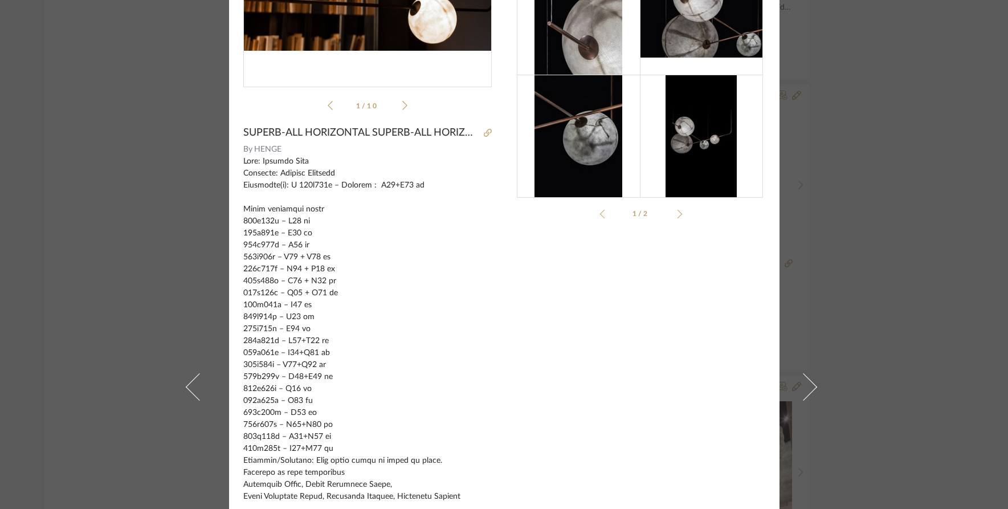
scroll to position [228, 0]
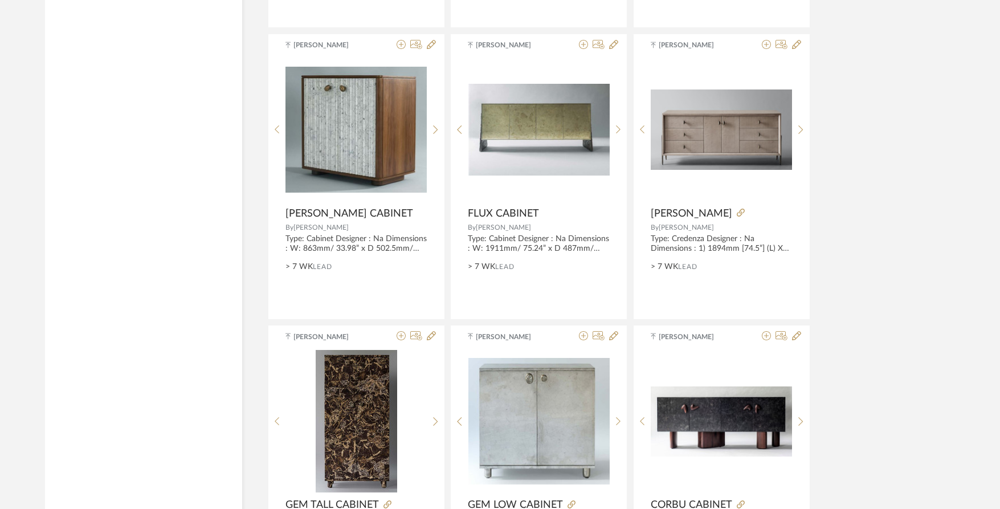
scroll to position [2279, 0]
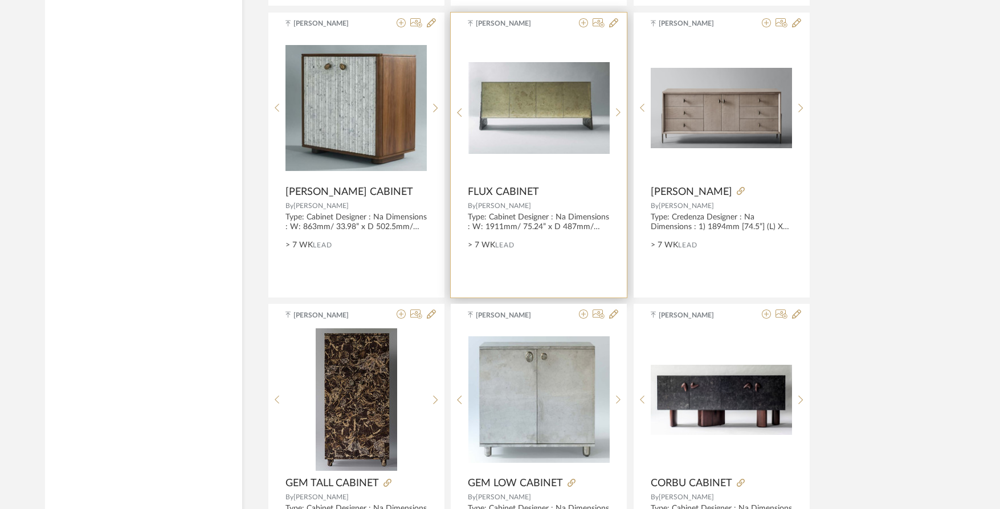
click at [536, 115] on img "0" at bounding box center [538, 108] width 141 height 92
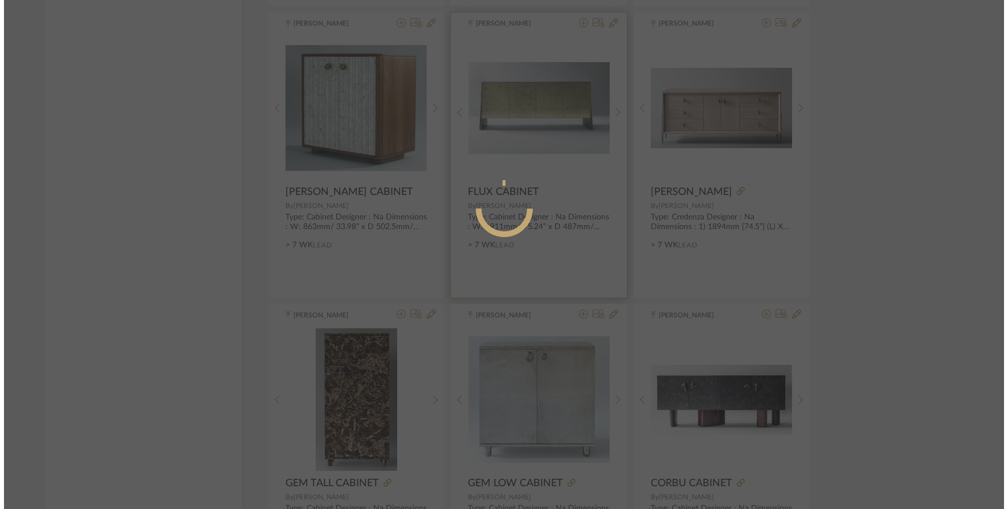
scroll to position [0, 0]
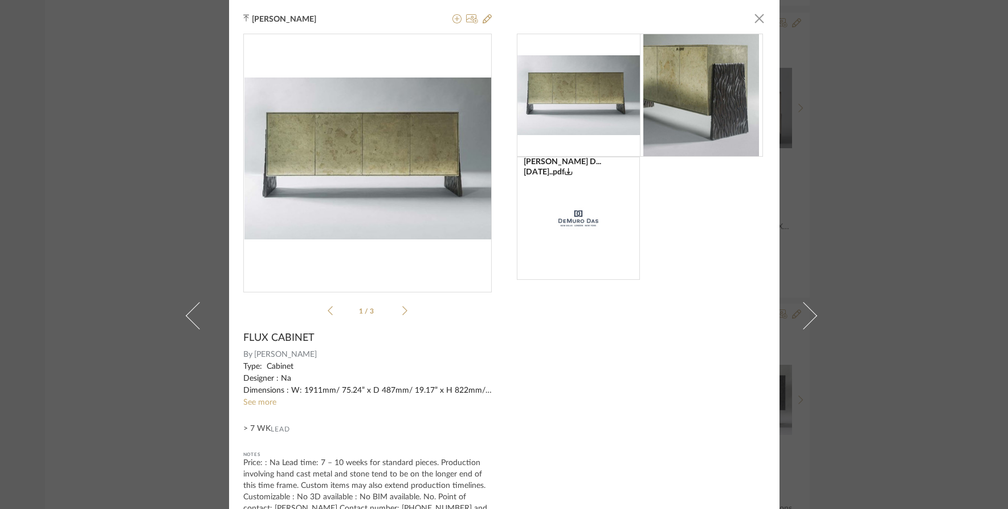
click at [905, 215] on div "[PERSON_NAME] × [PERSON_NAME] D...[DATE]..pdf [PERSON_NAME] D...[DATE]..pdf 1 /…" at bounding box center [504, 254] width 1008 height 509
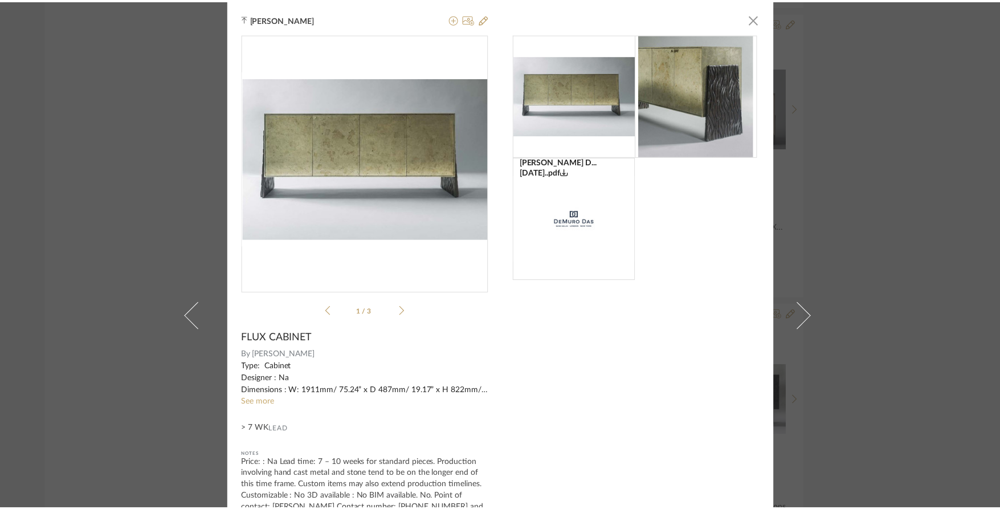
scroll to position [2279, 0]
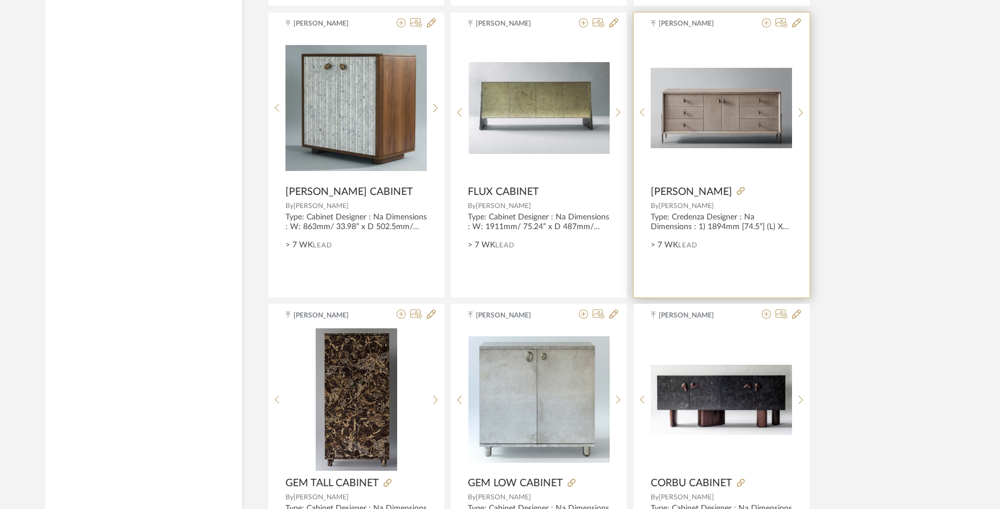
click at [0, 0] on div at bounding box center [0, 0] width 0 height 0
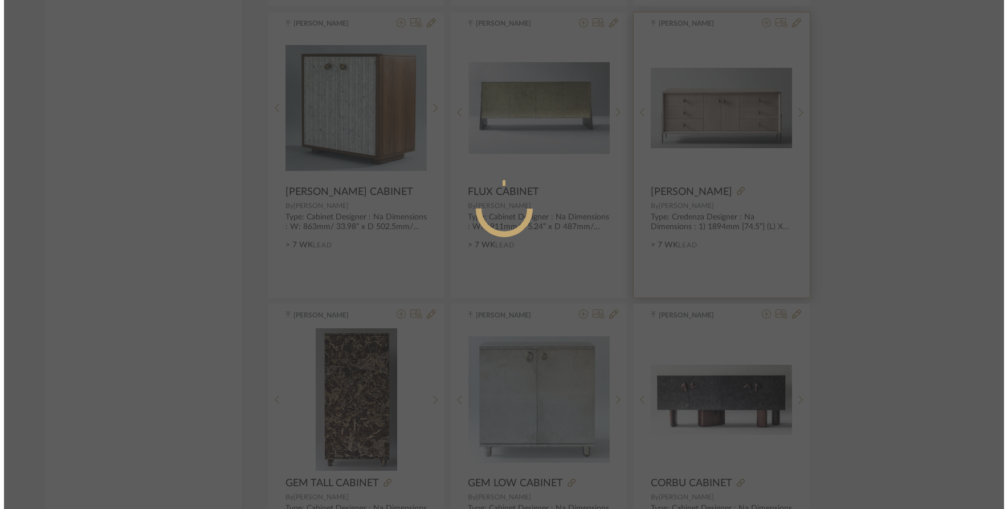
scroll to position [0, 0]
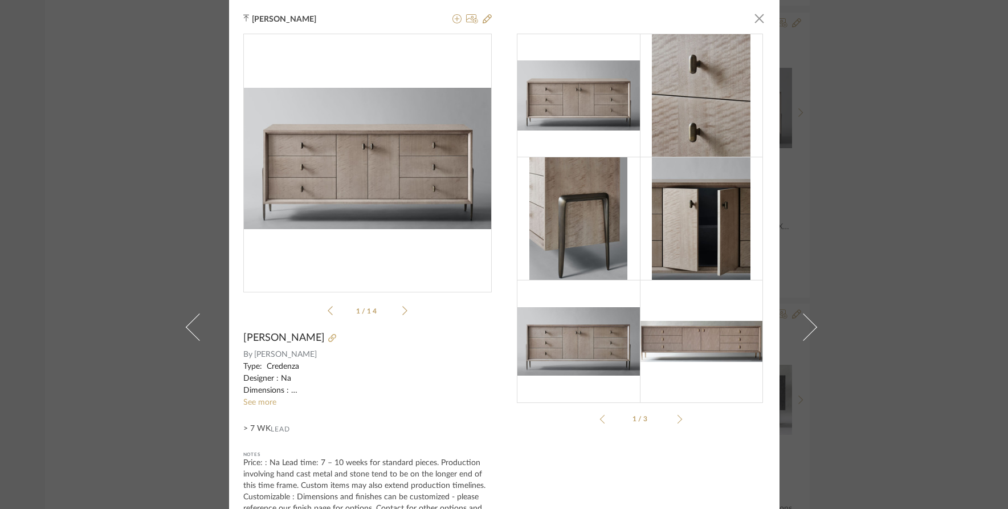
click at [896, 222] on div "[PERSON_NAME] × pdfs-pub...-dresser.pdf pdfs-pub...-dresser.pdf 1 / 14 [PERSON_…" at bounding box center [504, 254] width 1008 height 509
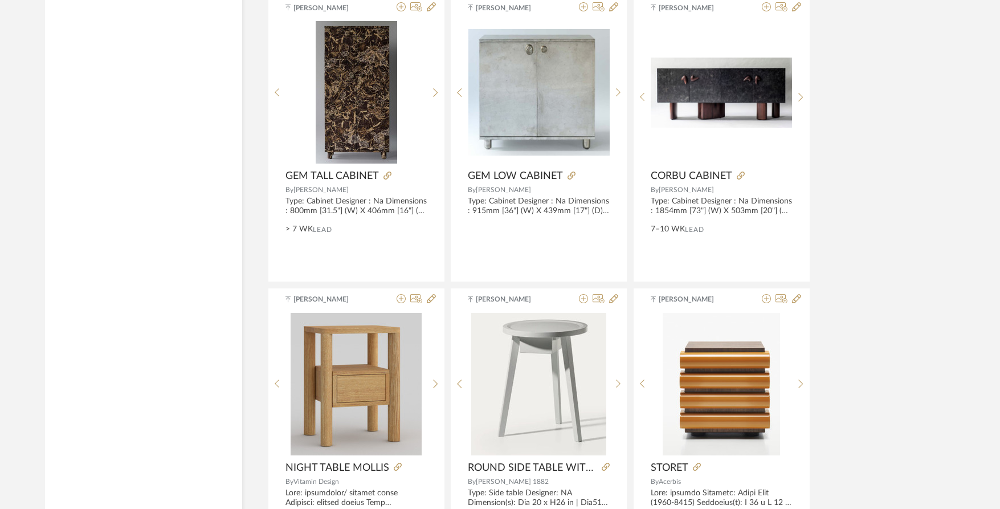
scroll to position [2507, 0]
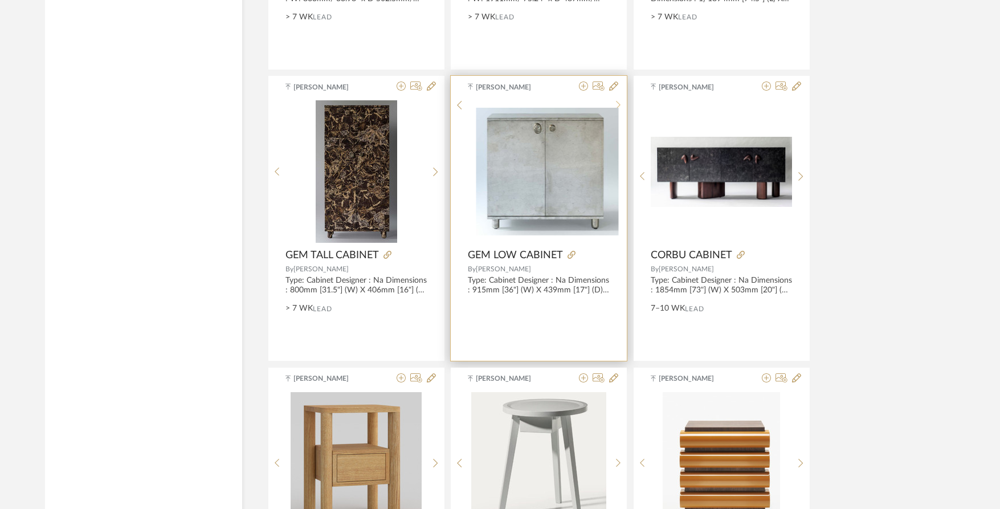
click at [617, 110] on icon at bounding box center [618, 105] width 5 height 10
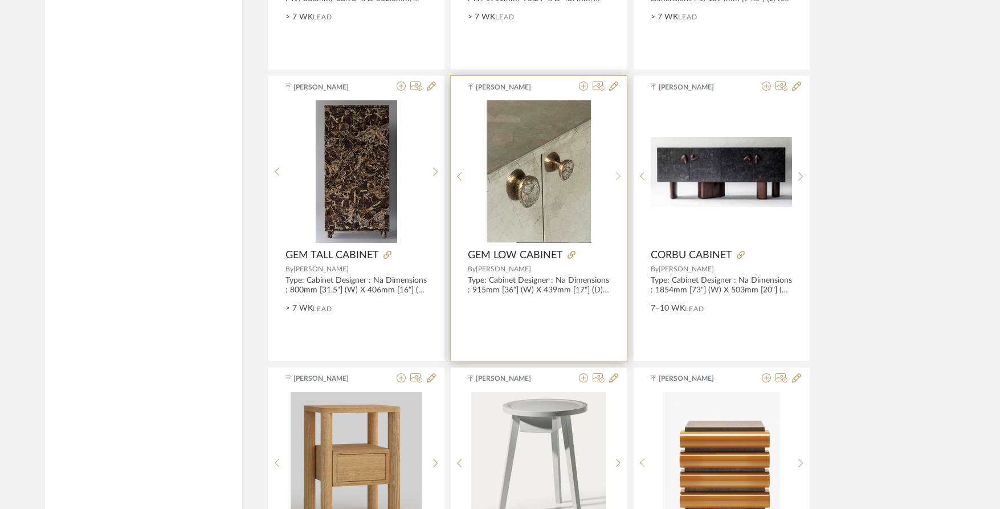
click at [617, 169] on div at bounding box center [619, 176] width 18 height 152
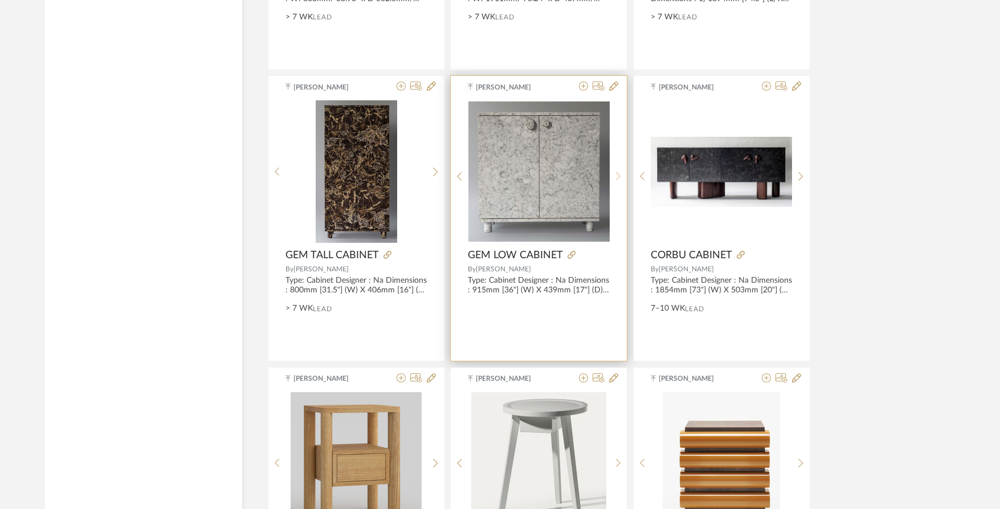
click at [617, 169] on div at bounding box center [619, 176] width 18 height 152
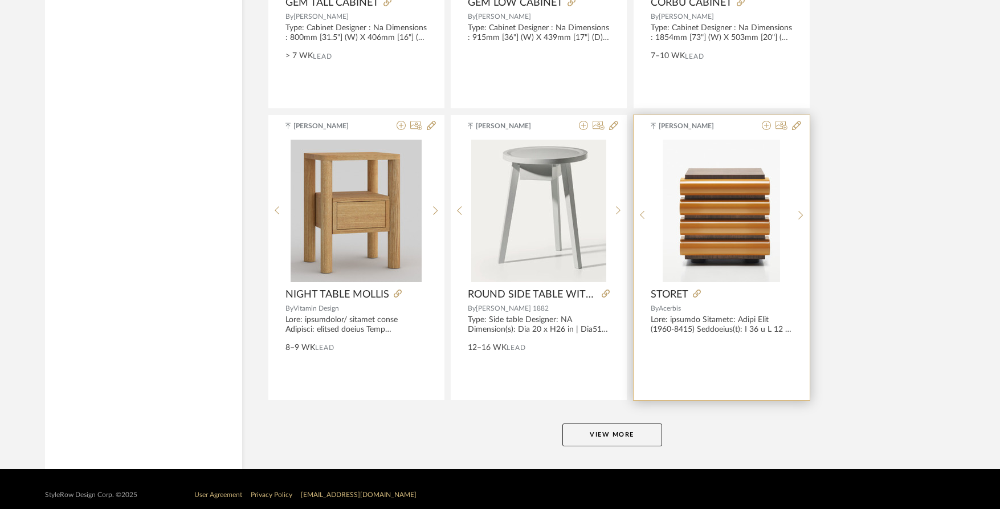
scroll to position [2772, 0]
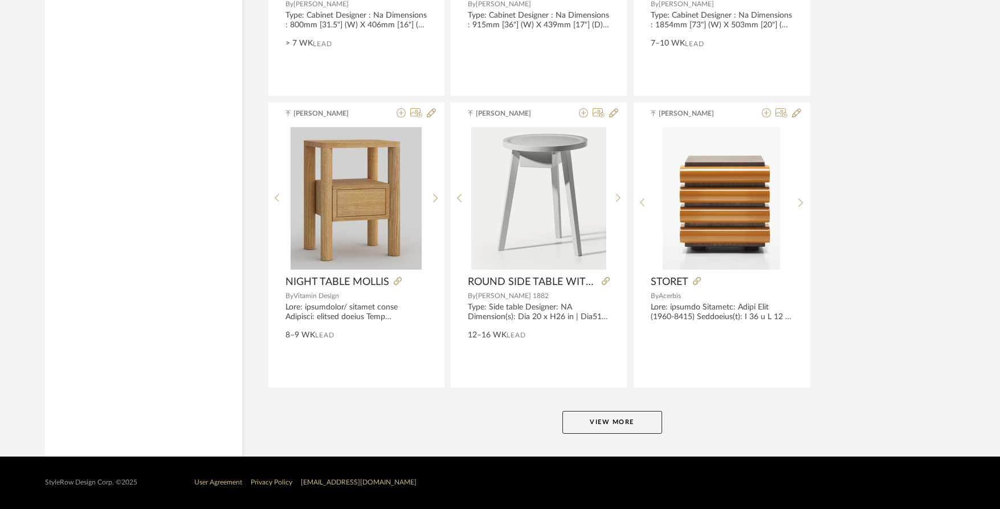
click at [622, 430] on button "View More" at bounding box center [612, 422] width 100 height 23
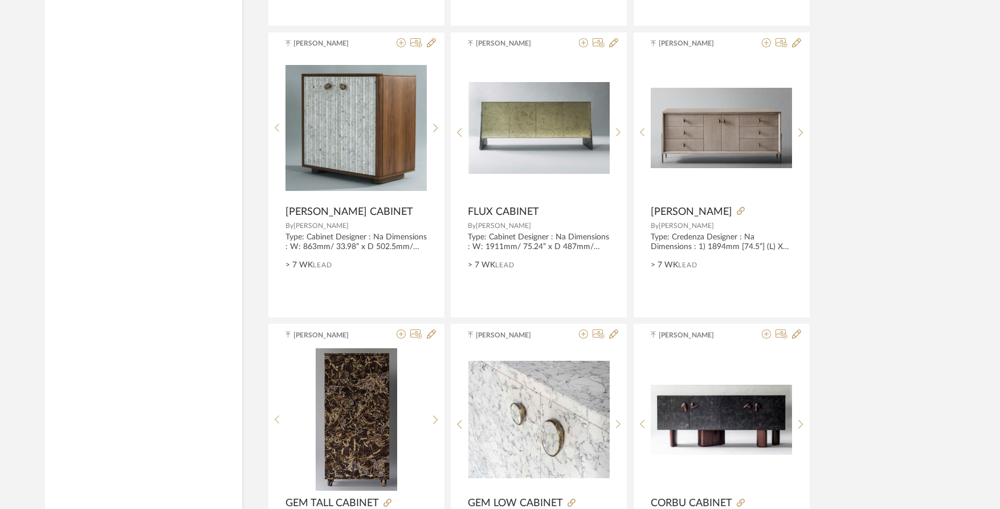
scroll to position [0, 0]
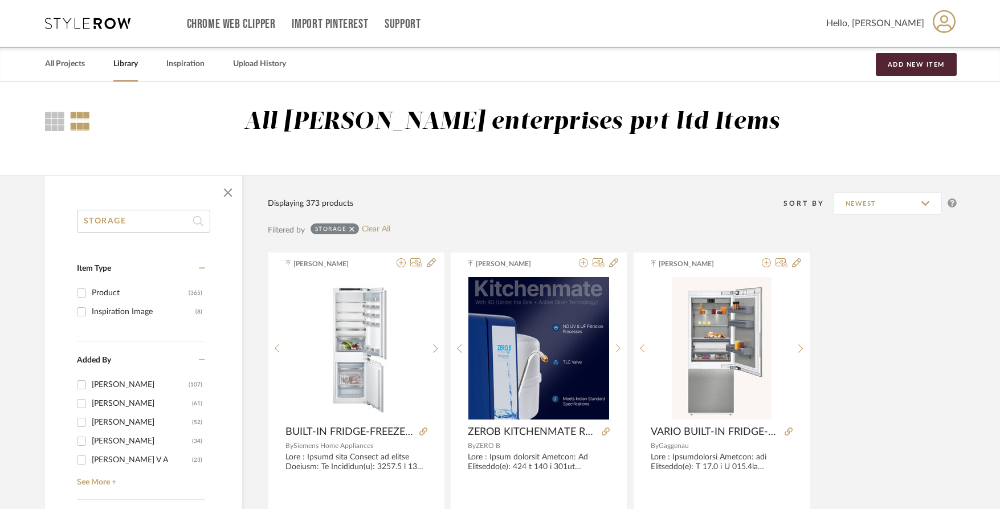
drag, startPoint x: 143, startPoint y: 220, endPoint x: 63, endPoint y: 219, distance: 80.3
type input "SIDEBOARD"
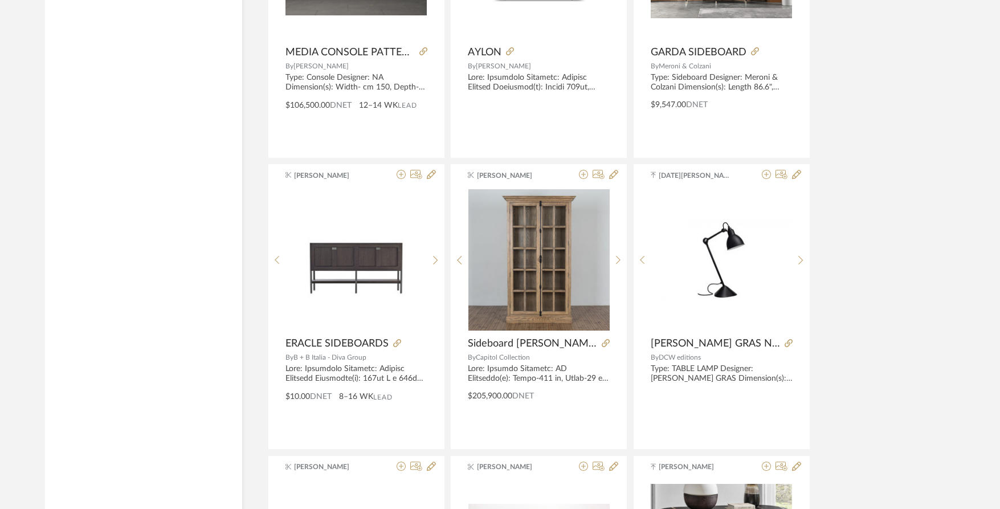
scroll to position [1652, 0]
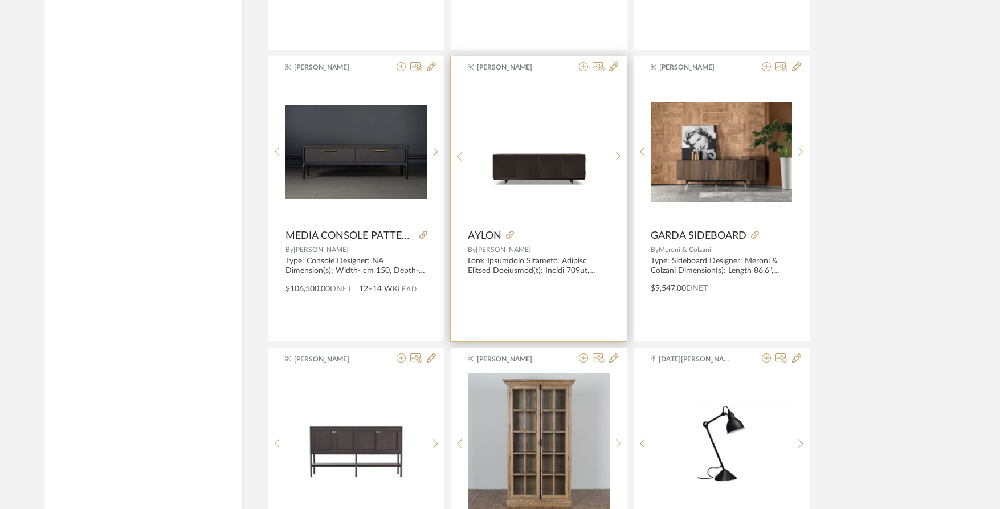
click at [0, 0] on img at bounding box center [0, 0] width 0 height 0
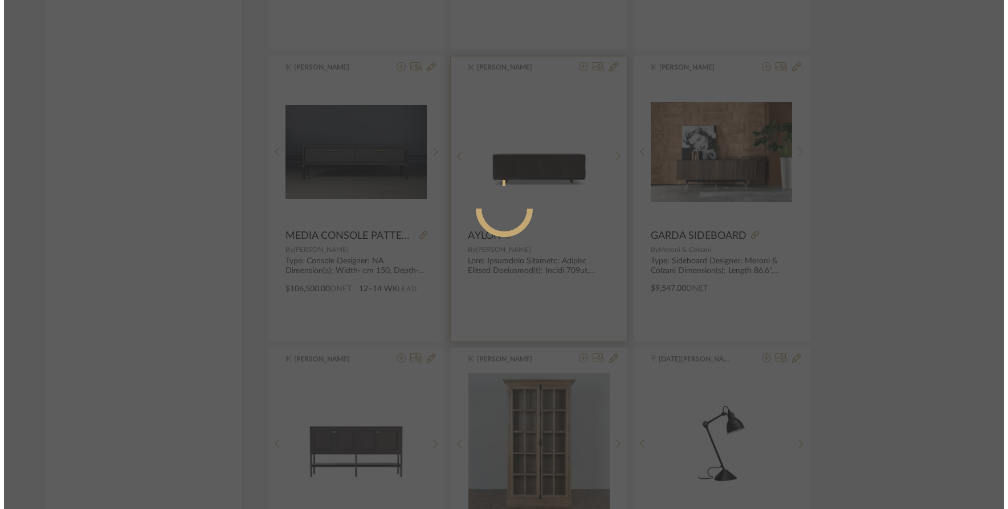
scroll to position [0, 0]
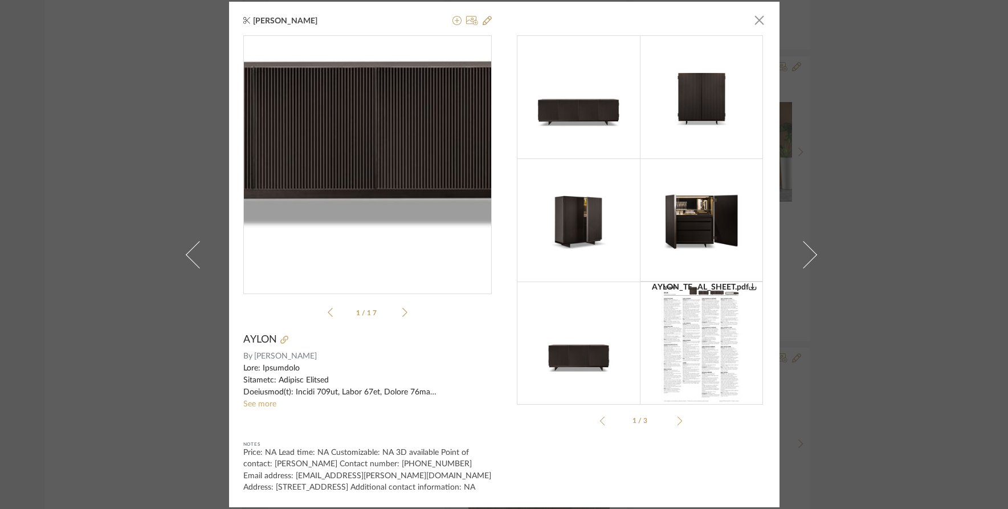
click at [361, 201] on img "0" at bounding box center [367, 160] width 248 height 155
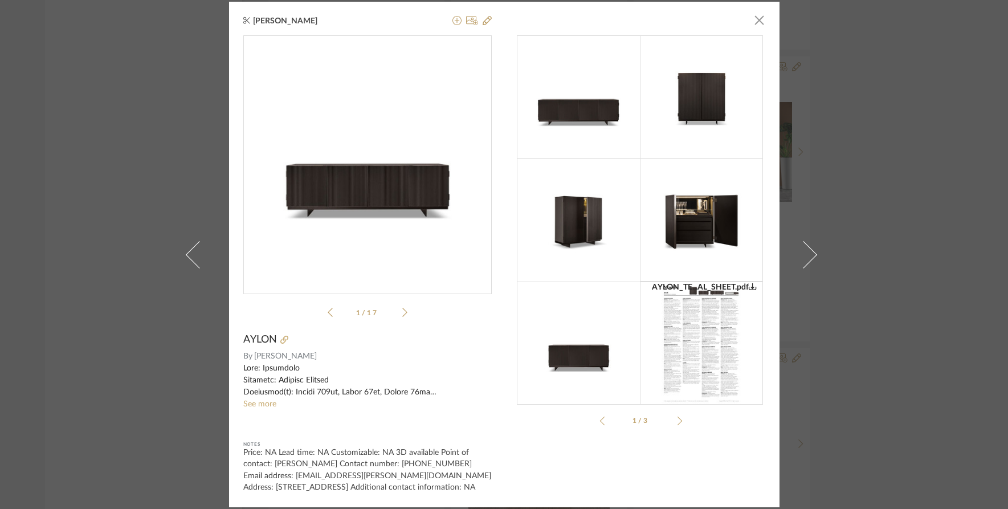
drag, startPoint x: 436, startPoint y: 244, endPoint x: 349, endPoint y: 191, distance: 102.5
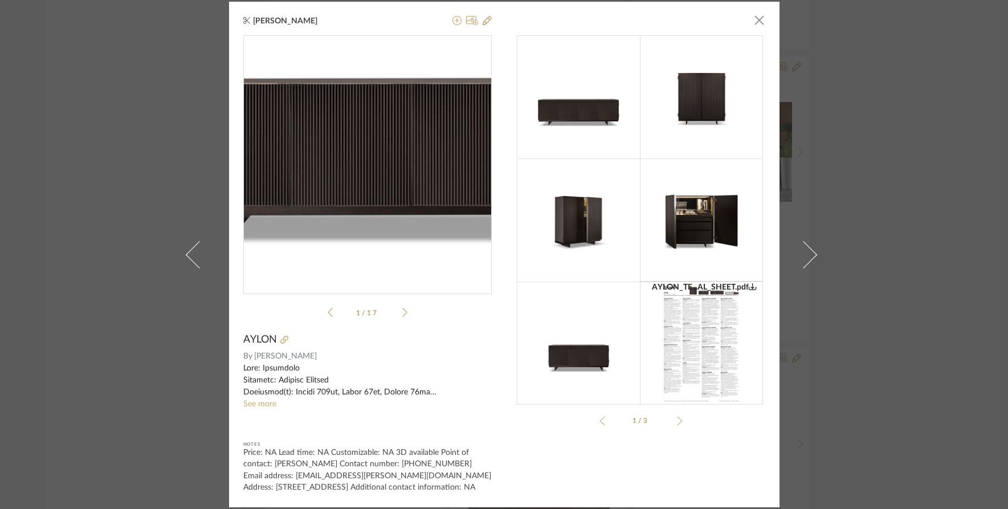
drag, startPoint x: 349, startPoint y: 191, endPoint x: 353, endPoint y: 164, distance: 27.1
click at [353, 164] on img "0" at bounding box center [367, 160] width 248 height 155
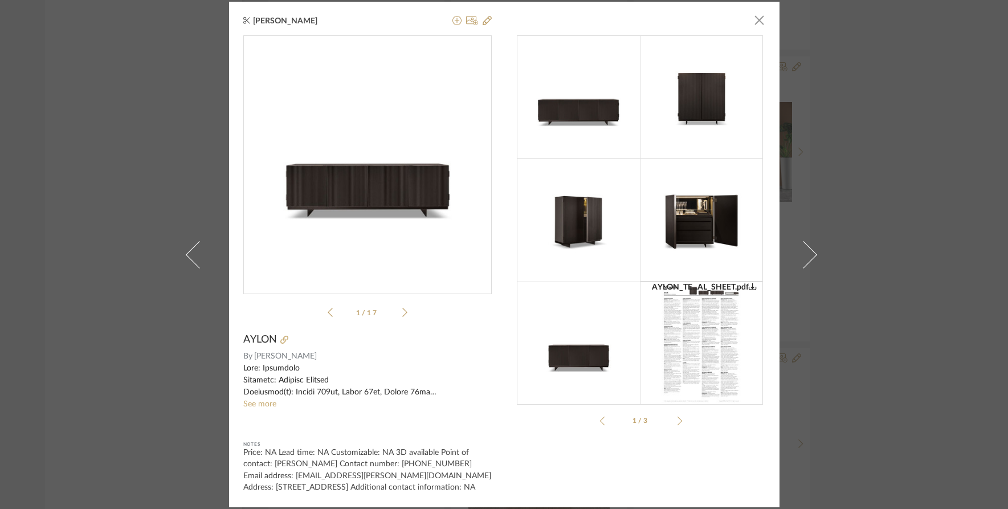
click at [266, 399] on sr-see-more-text "See more" at bounding box center [367, 386] width 248 height 48
click at [253, 400] on link "See more" at bounding box center [259, 404] width 33 height 8
